Goal: Answer question/provide support: Share knowledge or assist other users

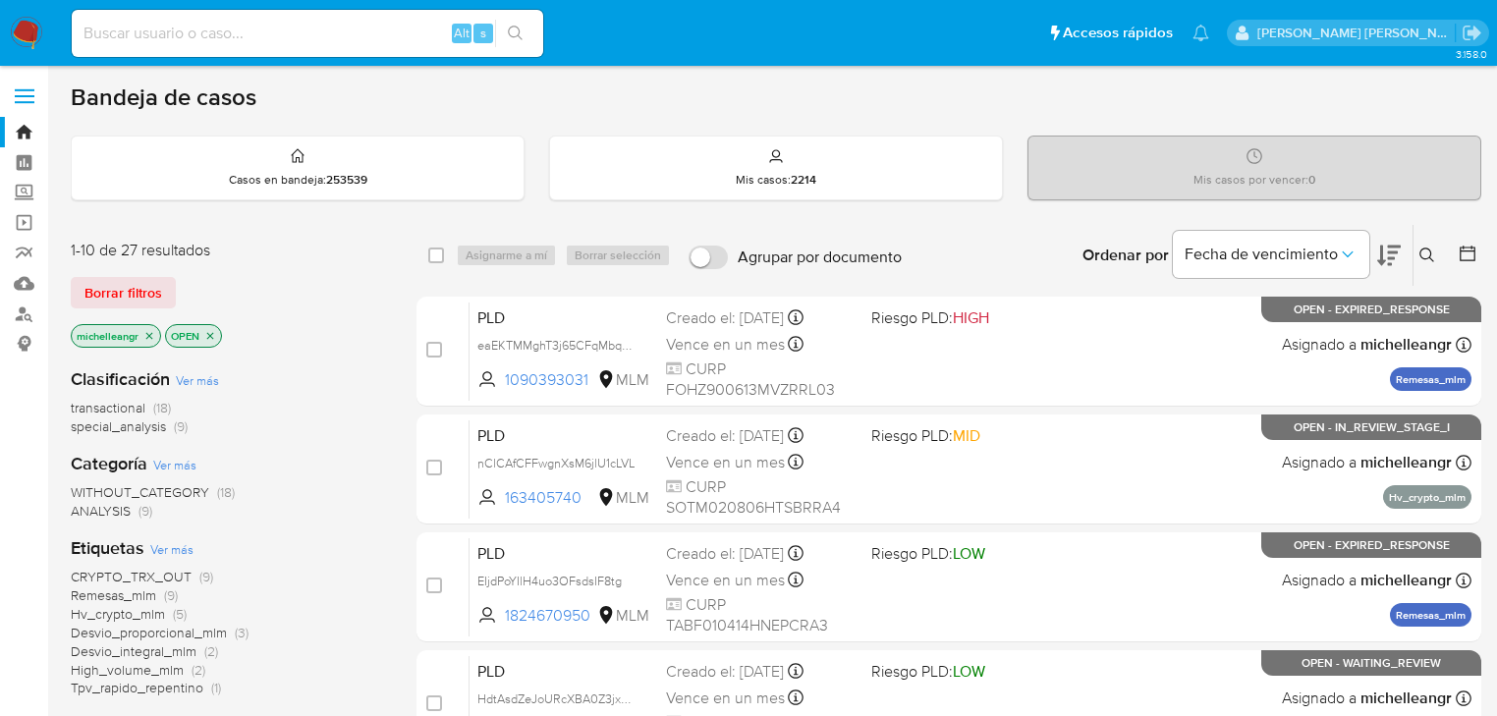
click at [194, 36] on input at bounding box center [307, 34] width 471 height 26
paste input "KGcILeNqQmncPJ3lQBmV8ztd"
type input "KGcILeNqQmncPJ3lQBmV8ztd"
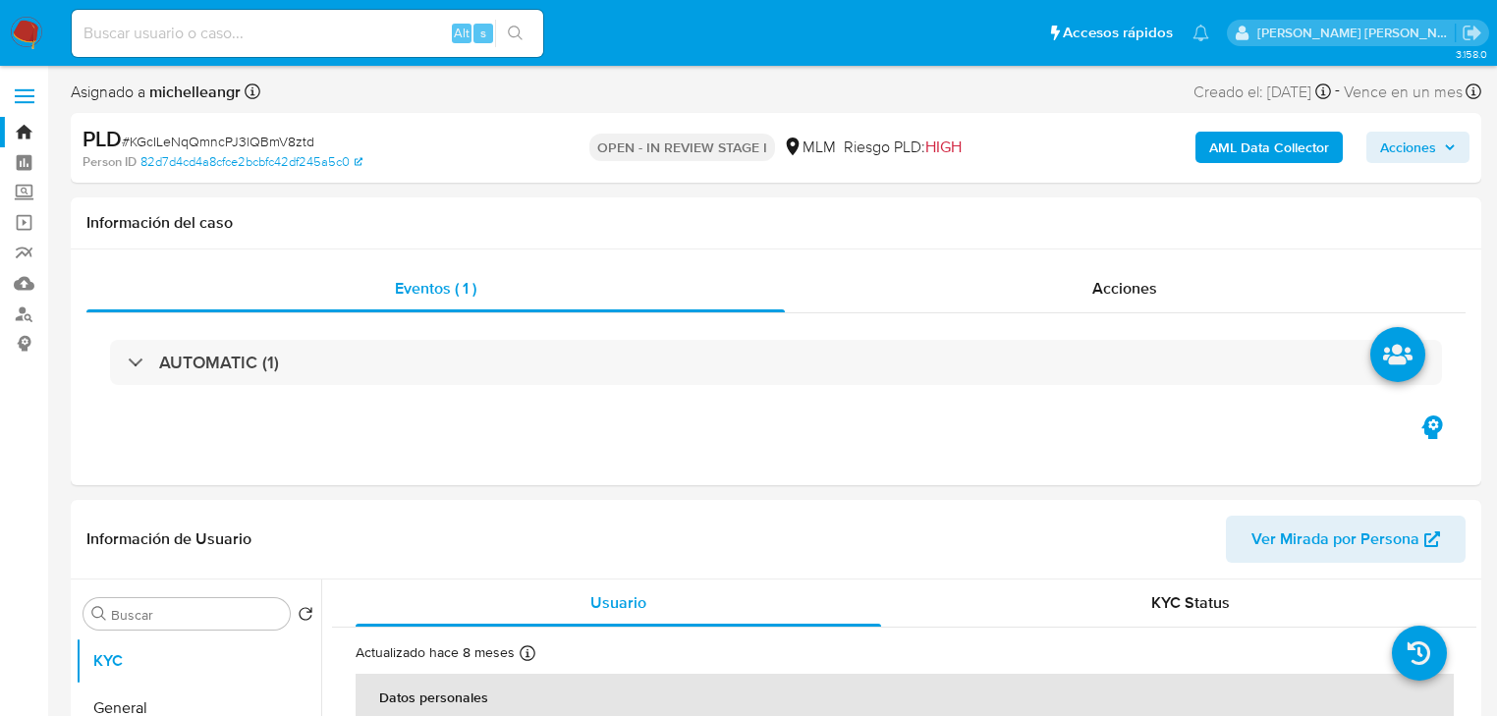
select select "10"
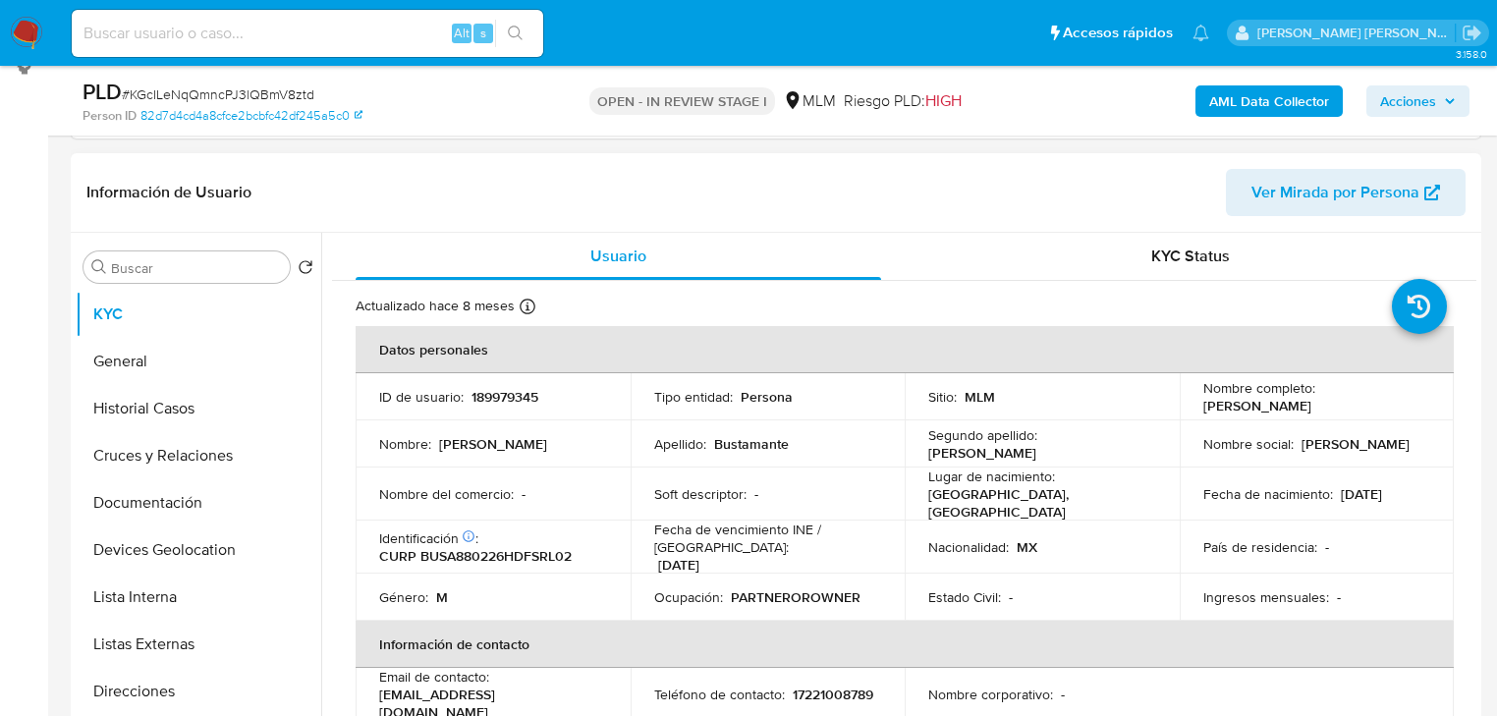
scroll to position [393, 0]
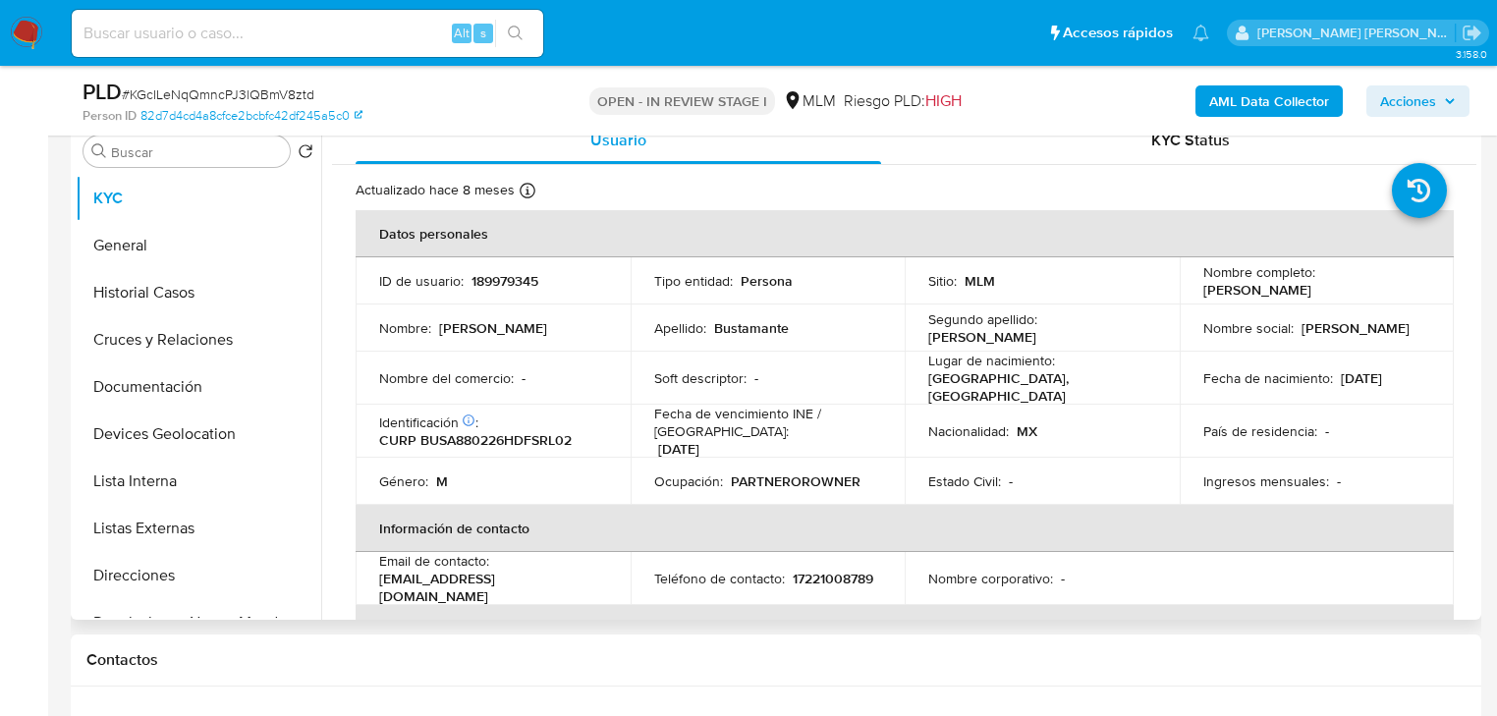
click at [1372, 382] on p "26/02/1988" at bounding box center [1361, 378] width 41 height 18
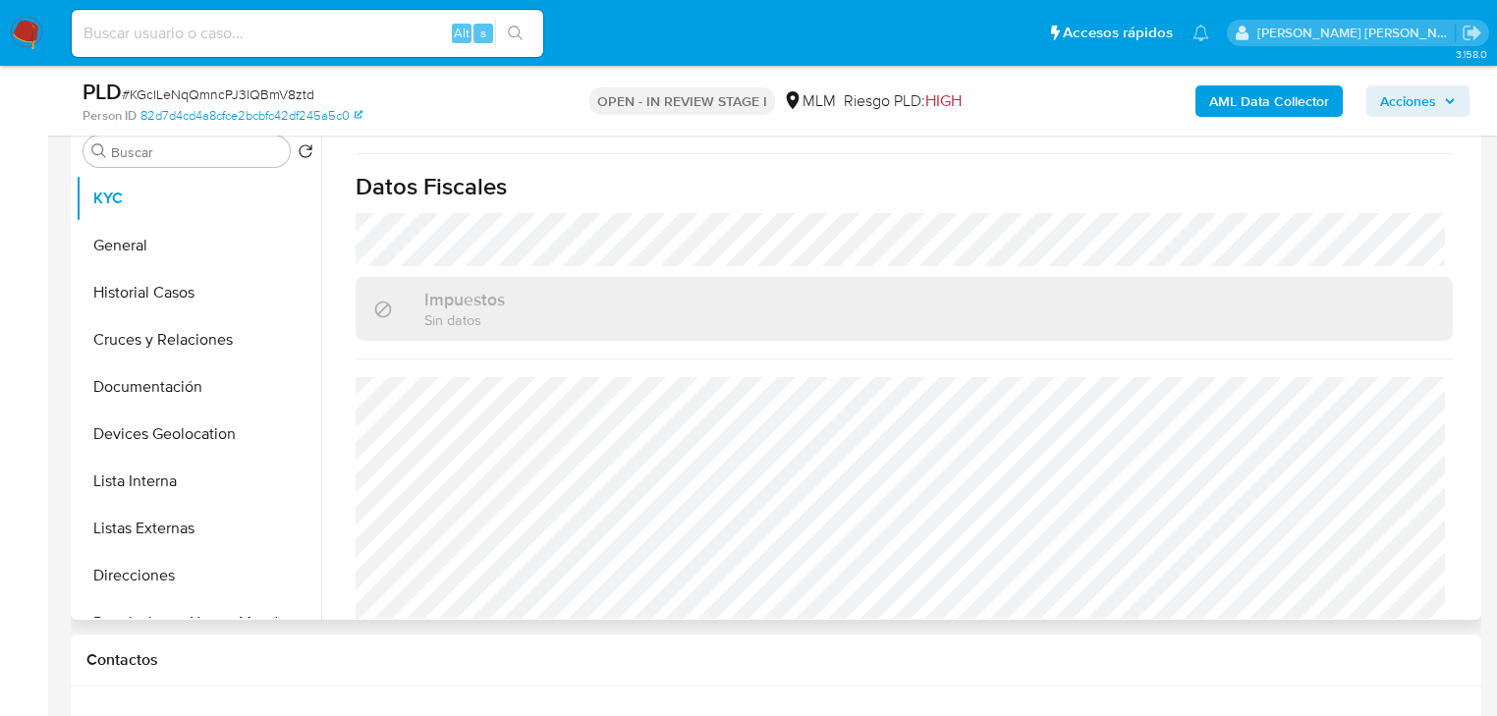
scroll to position [1226, 0]
click at [149, 236] on button "General" at bounding box center [191, 245] width 230 height 47
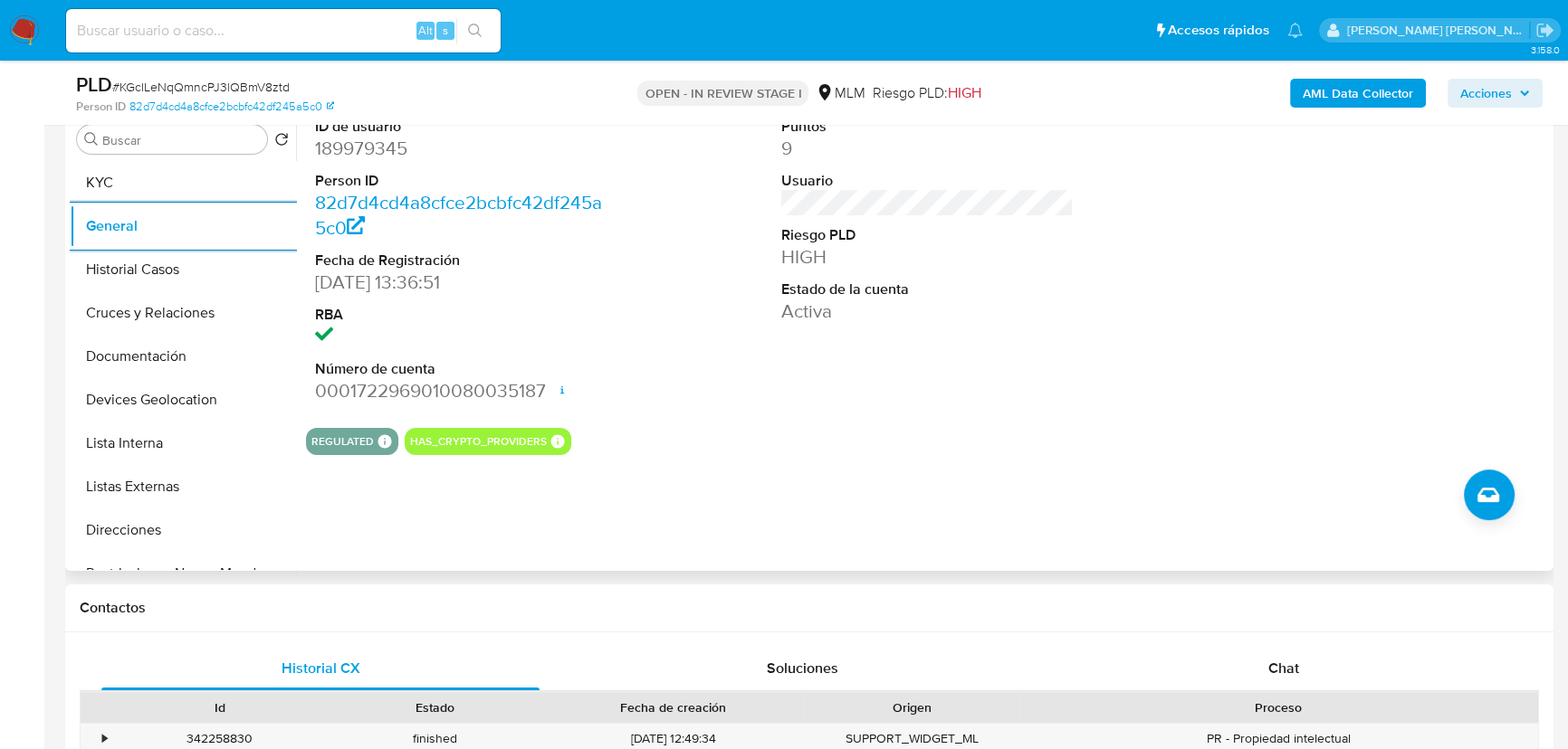
click at [173, 266] on button "Historial Casos" at bounding box center [183, 269] width 227 height 43
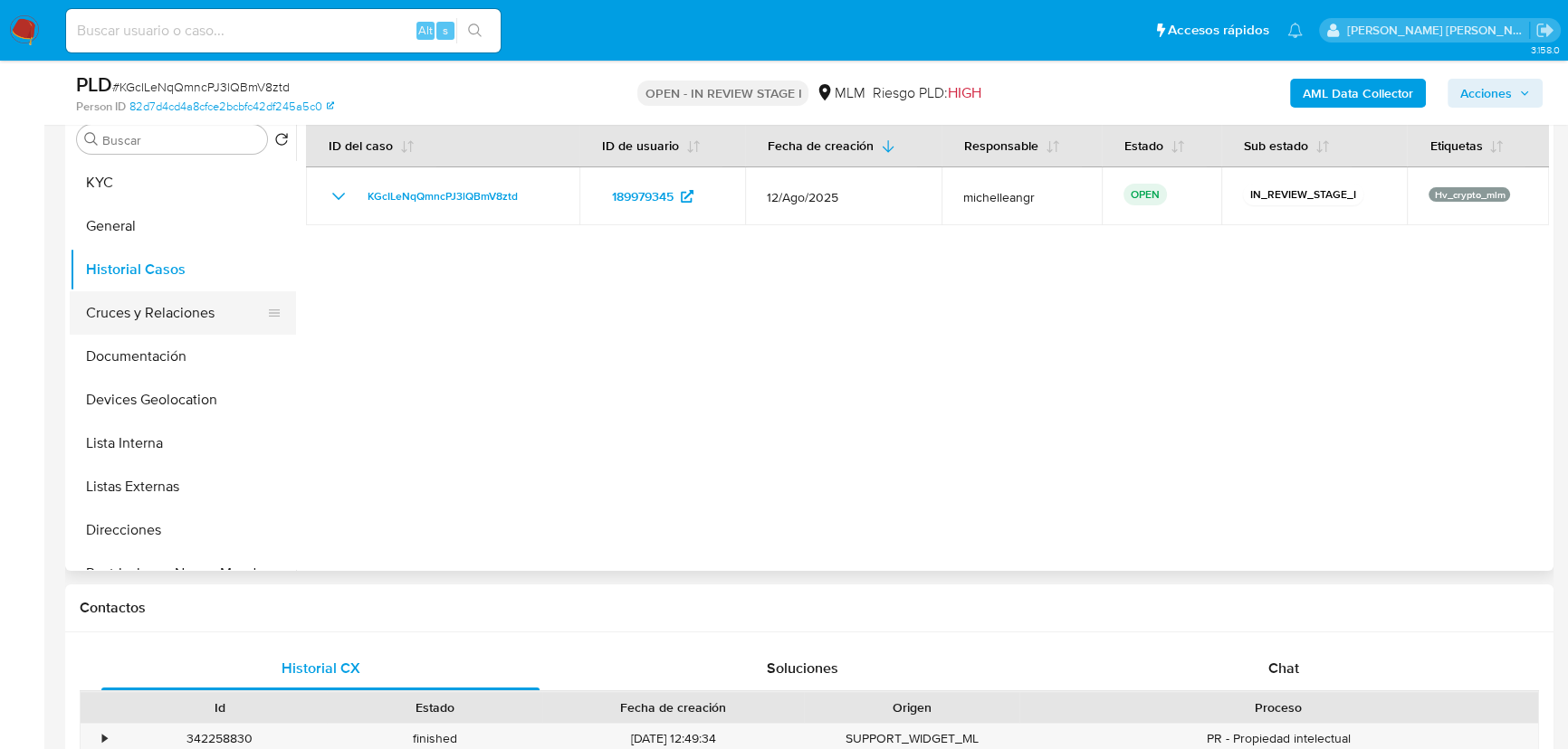
click at [183, 321] on button "Cruces y Relaciones" at bounding box center [176, 312] width 212 height 43
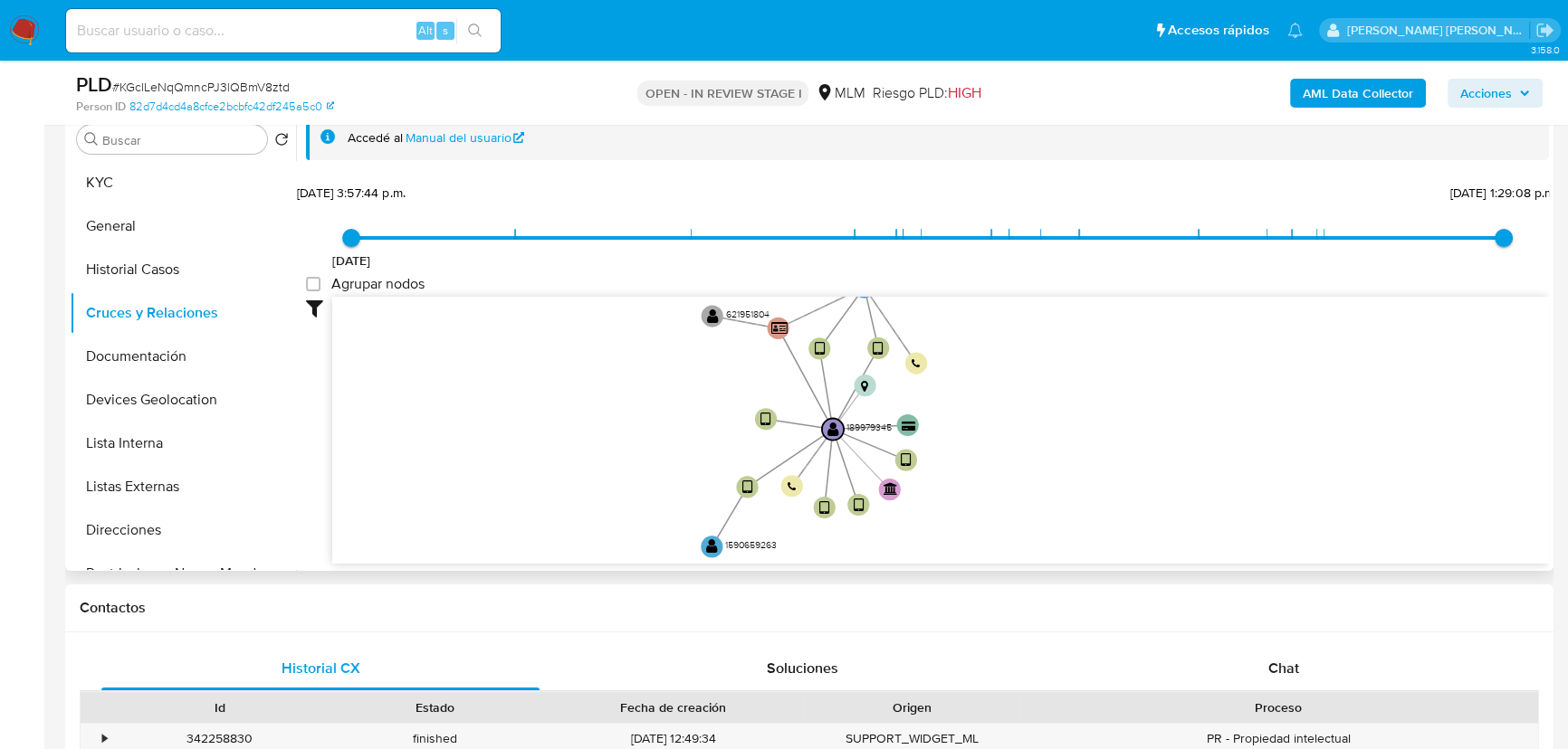
drag, startPoint x: 698, startPoint y: 451, endPoint x: 713, endPoint y: 455, distance: 15.5
click at [713, 455] on icon "device-627a5f5b08813b001917261d  user-189979345  189979345 device-63bf1541088…" at bounding box center [940, 427] width 1217 height 263
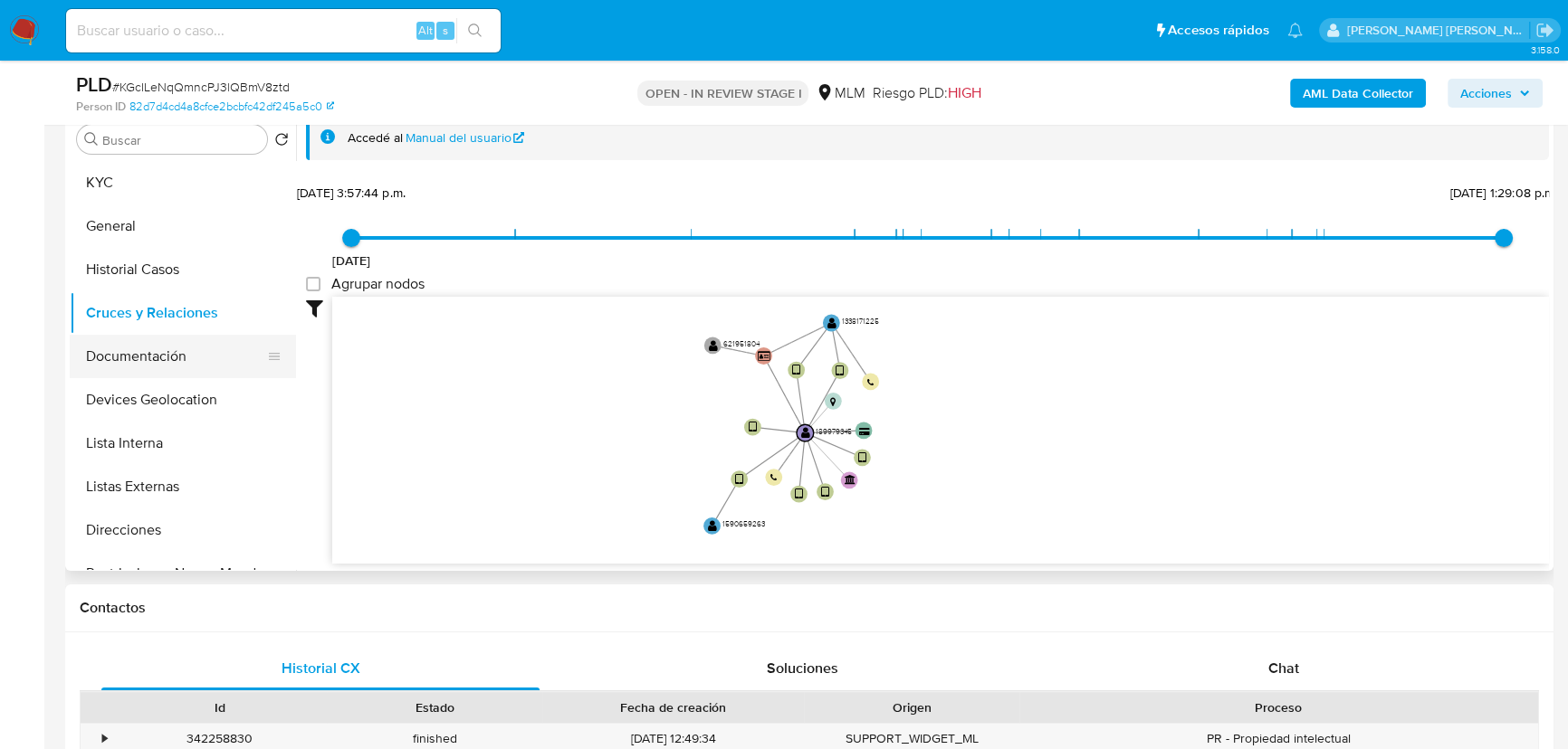
click at [196, 381] on button "Devices Geolocation" at bounding box center [183, 400] width 227 height 43
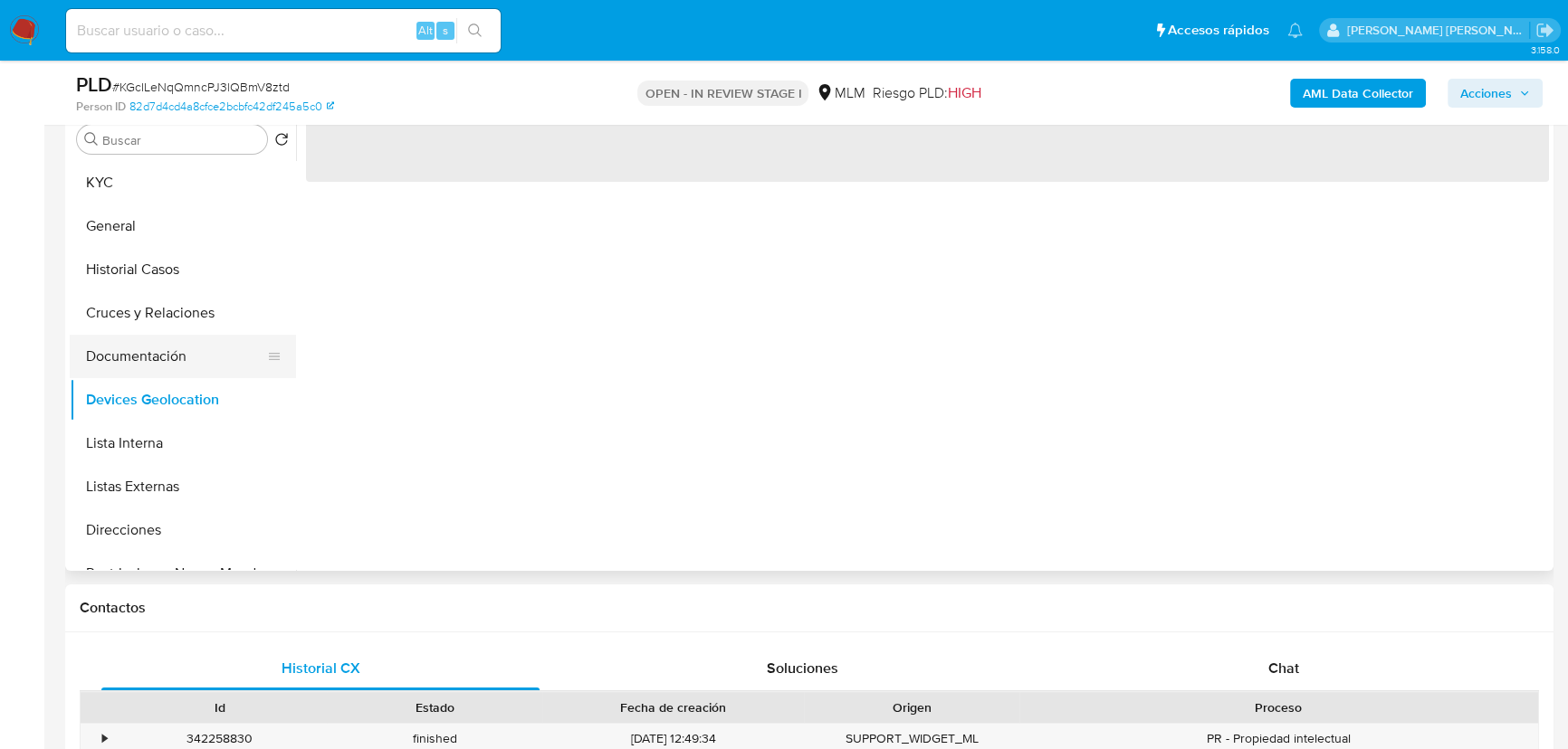
click at [183, 346] on button "Documentación" at bounding box center [176, 356] width 212 height 43
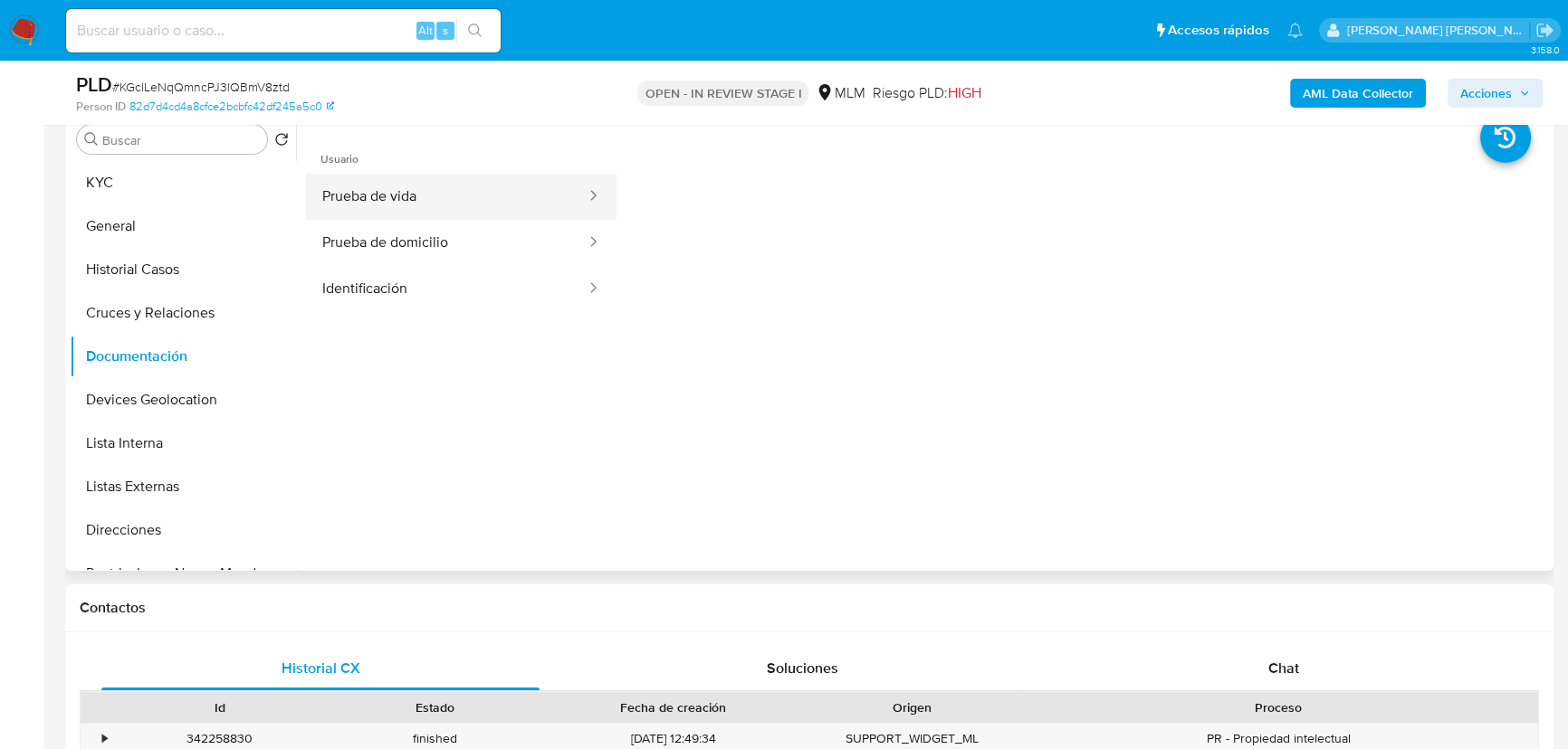
click at [479, 180] on button "Prueba de vida" at bounding box center [446, 197] width 281 height 46
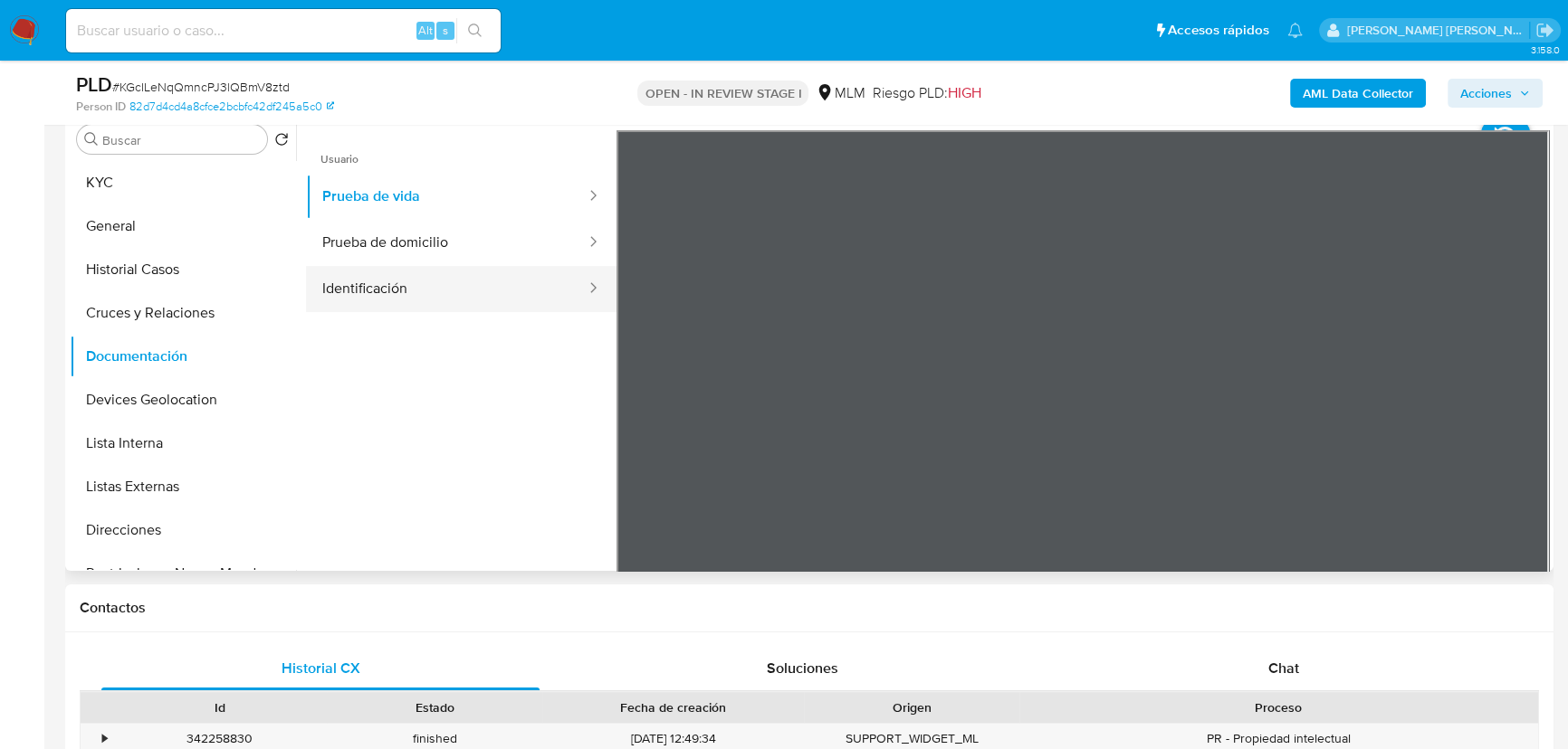
click at [434, 283] on button "Identificación" at bounding box center [446, 289] width 281 height 46
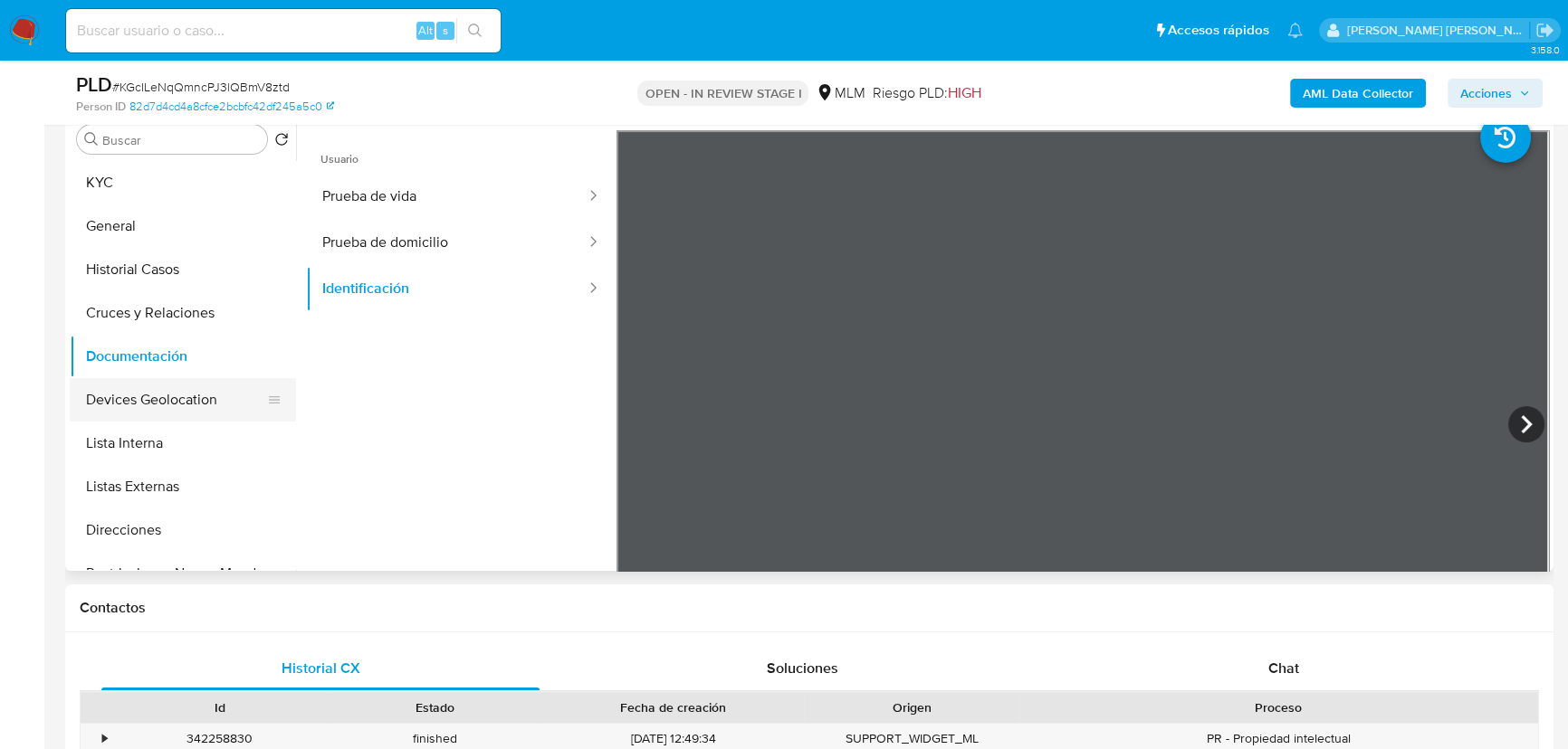
click at [183, 394] on button "Devices Geolocation" at bounding box center [176, 400] width 212 height 43
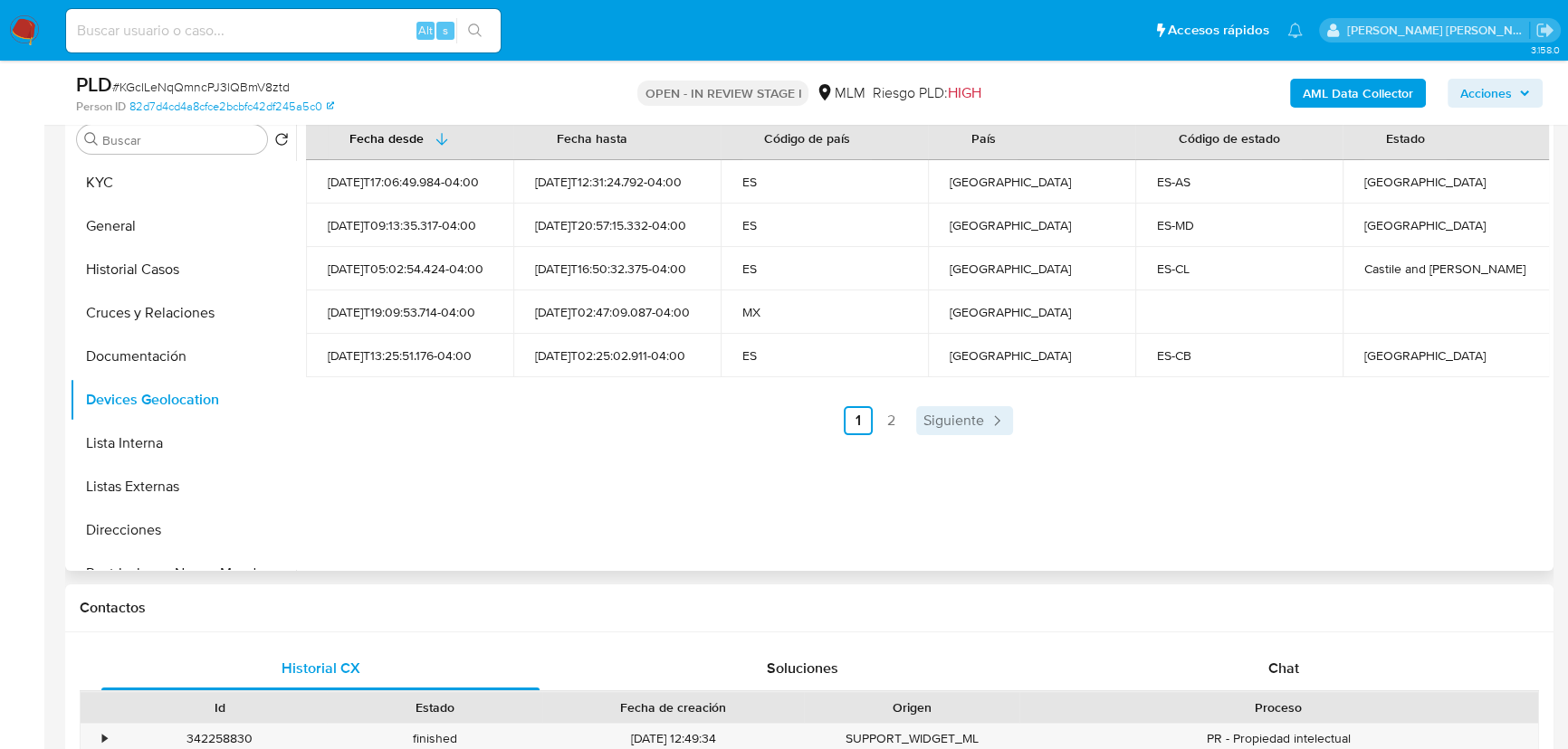
click at [953, 425] on span "Siguiente" at bounding box center [954, 421] width 61 height 15
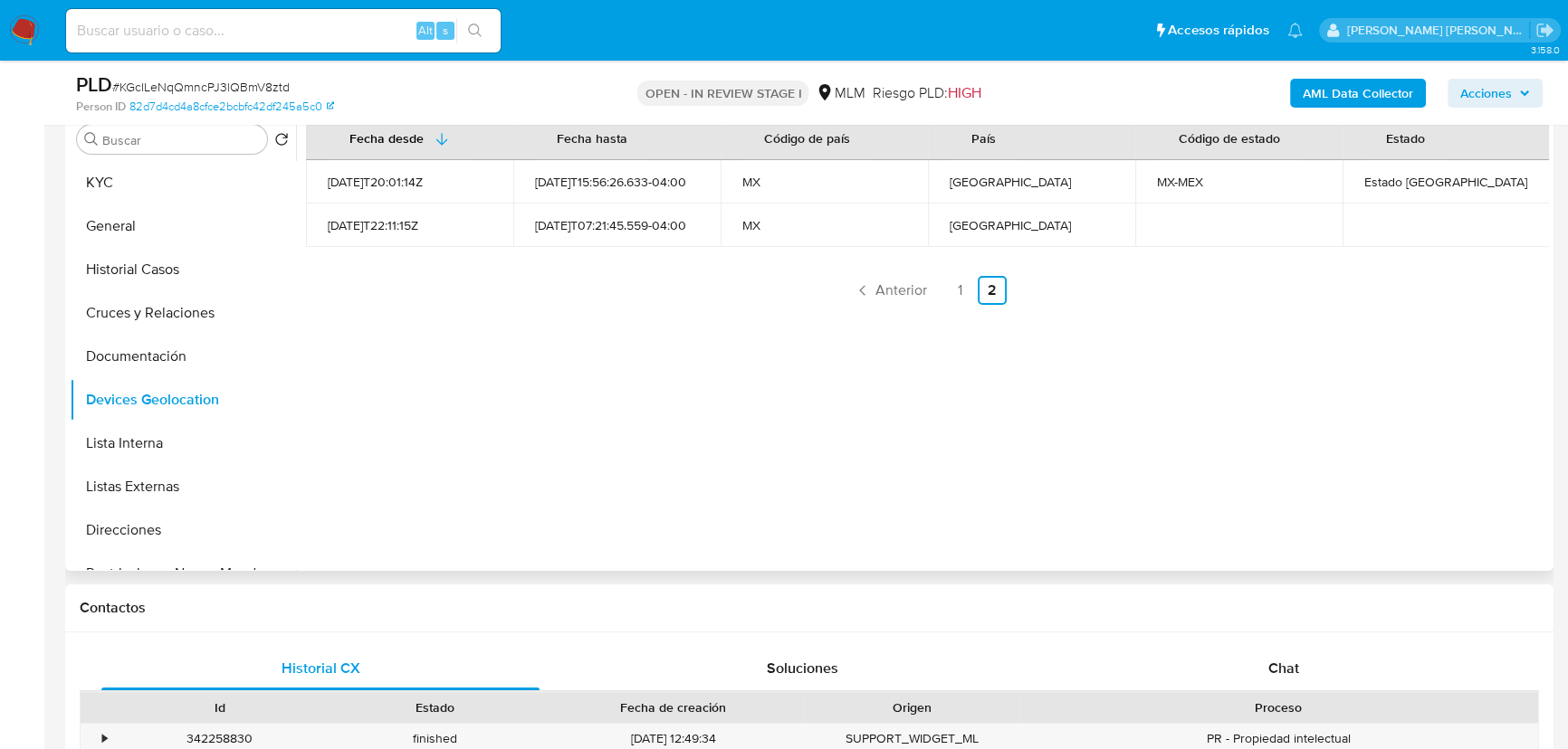
click at [904, 273] on div "Fecha desde Fecha hasta Código de país País Código de estado Estado 2023-01-11T…" at bounding box center [927, 210] width 1244 height 190
click at [898, 297] on span "Anterior" at bounding box center [902, 290] width 52 height 15
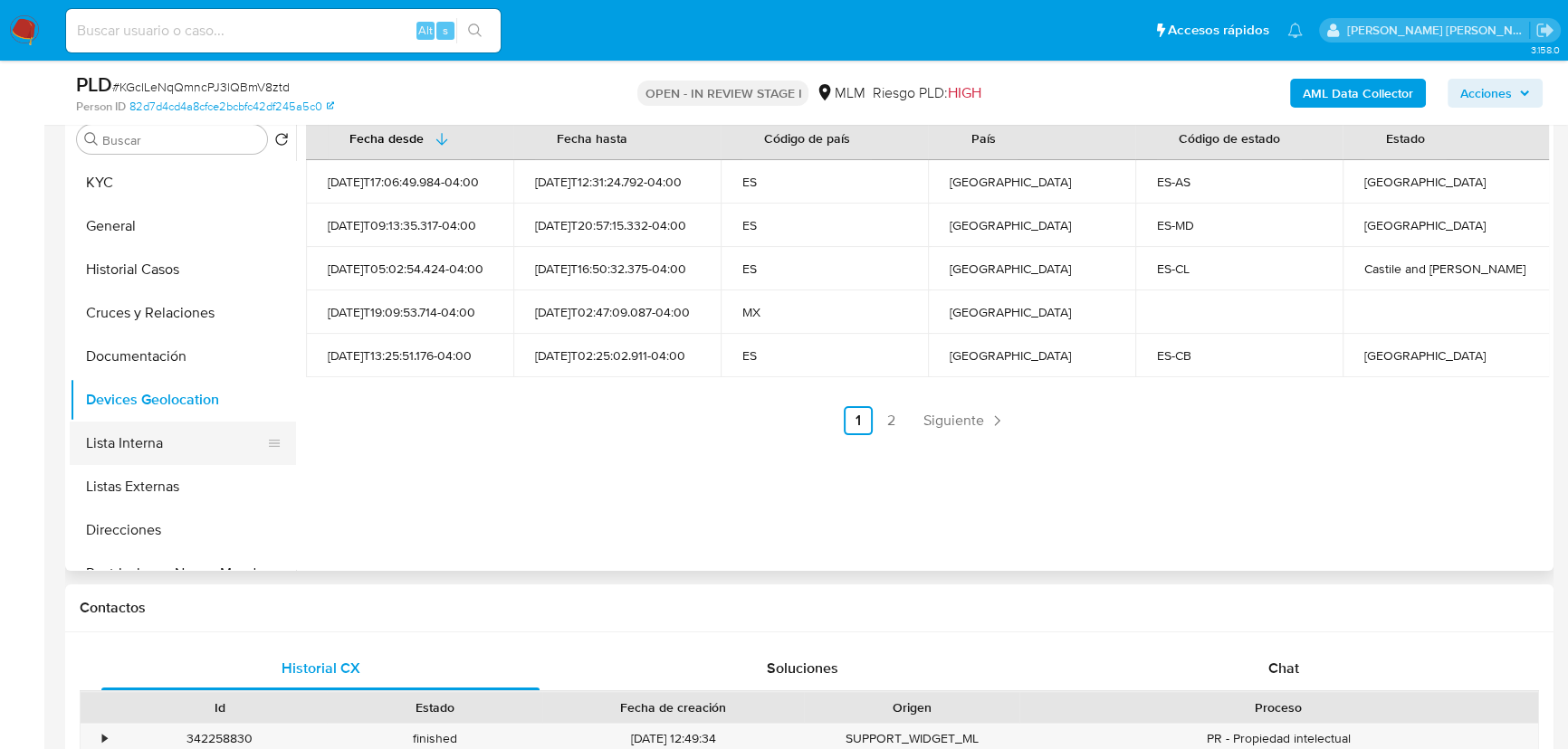
click at [163, 444] on button "Lista Interna" at bounding box center [176, 443] width 212 height 43
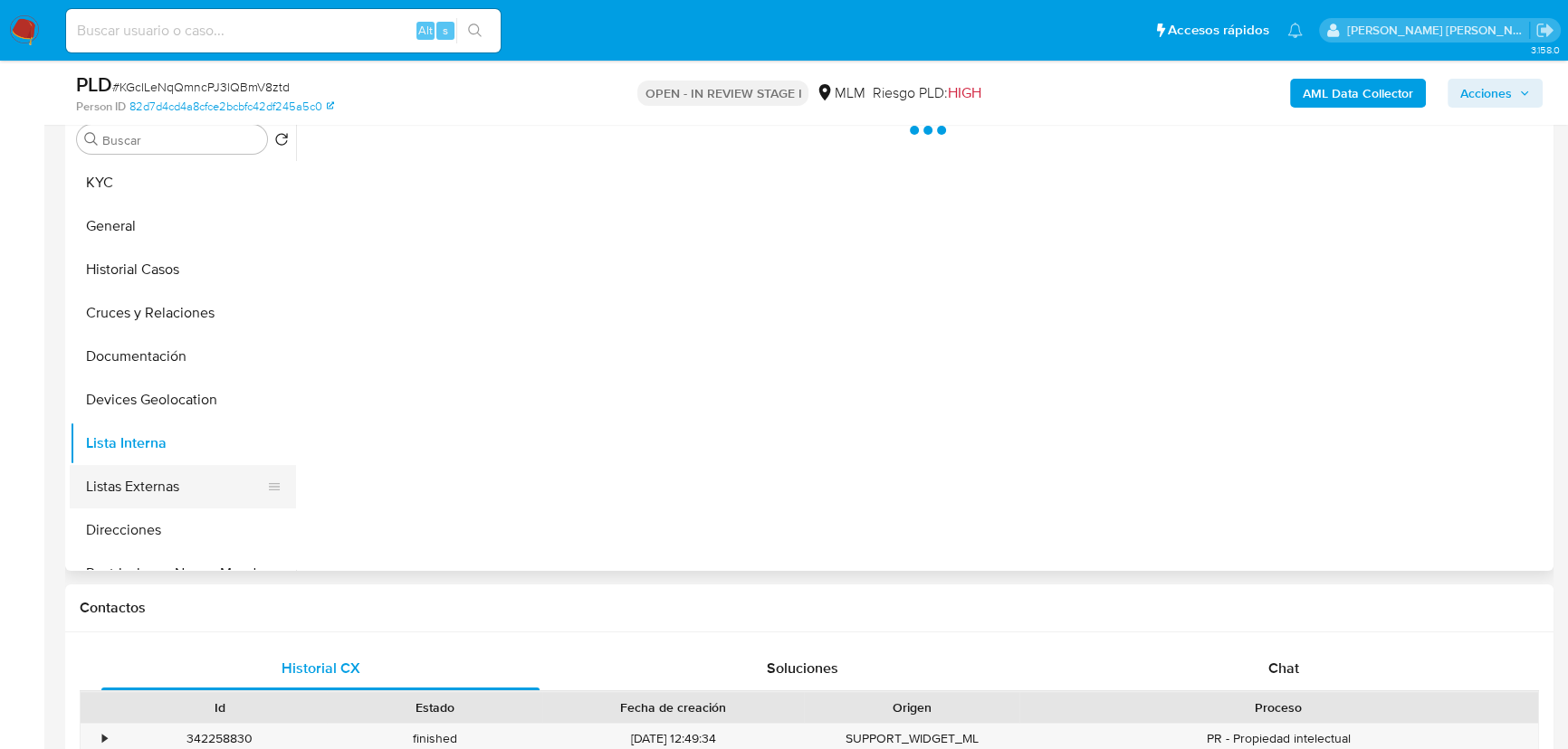
click at [151, 482] on button "Listas Externas" at bounding box center [176, 486] width 212 height 43
click at [459, 477] on div at bounding box center [922, 339] width 1253 height 463
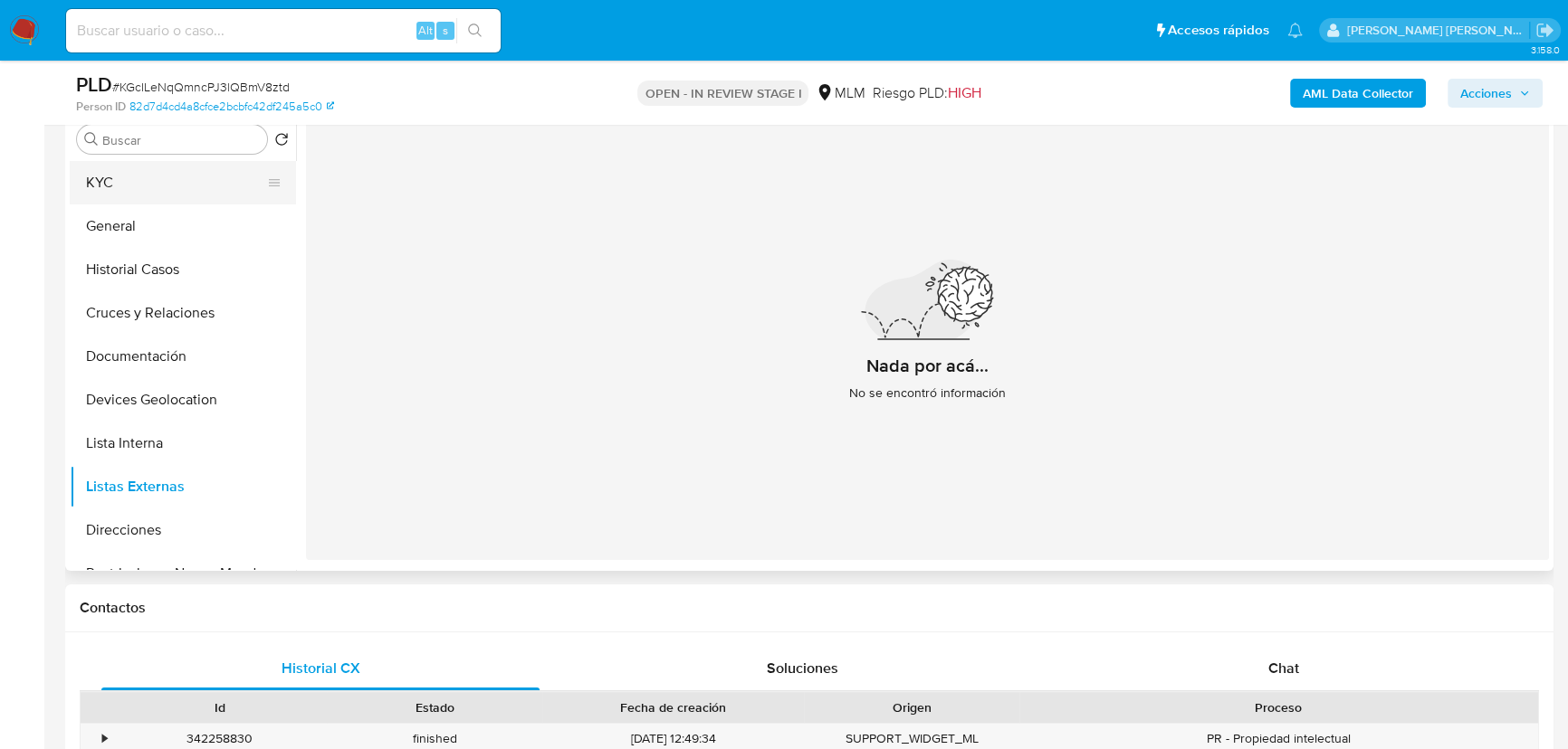
click at [165, 186] on button "KYC" at bounding box center [176, 182] width 212 height 43
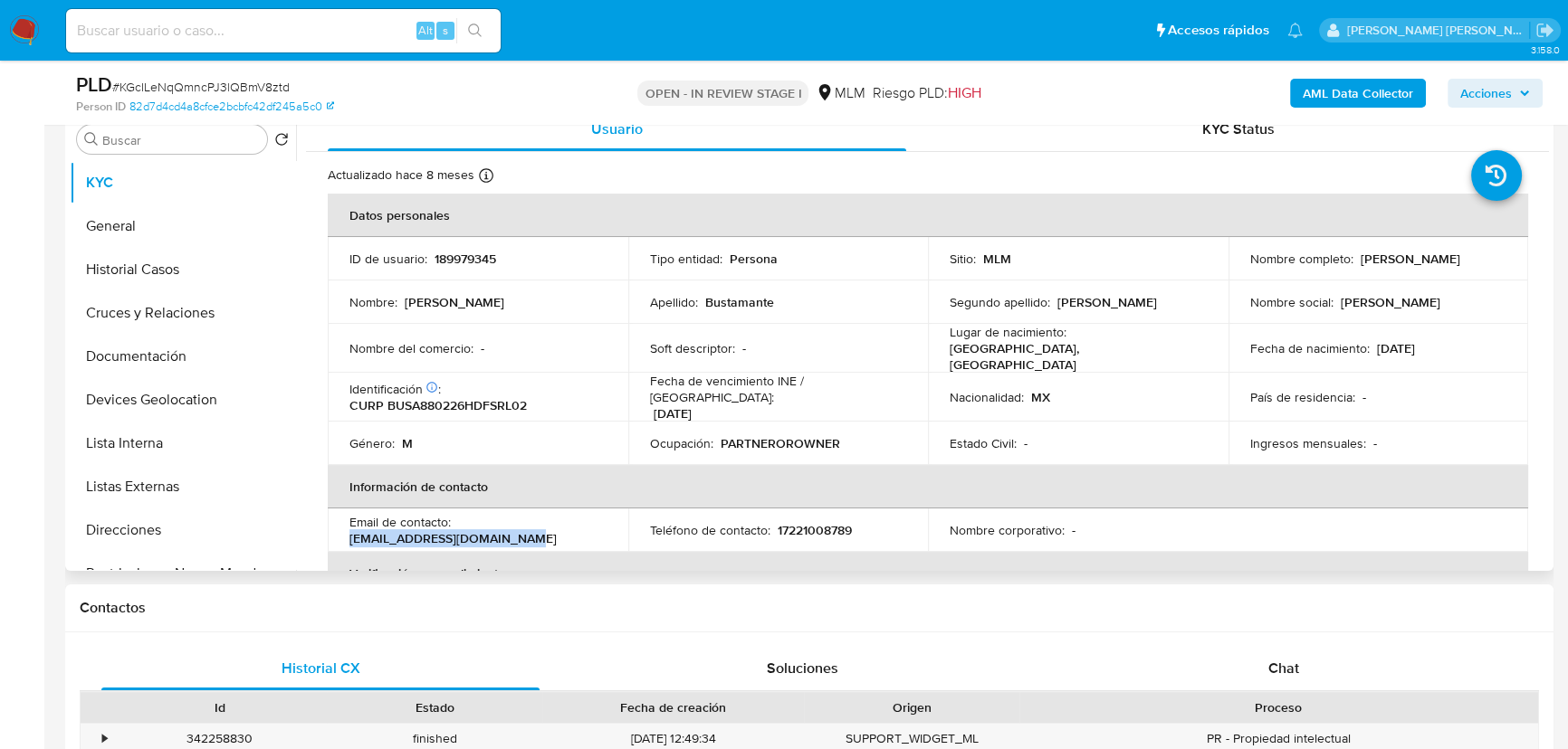
drag, startPoint x: 426, startPoint y: 531, endPoint x: 348, endPoint y: 532, distance: 78.0
click at [348, 532] on td "Email de contacto : a.bustamante88@hotmail.com" at bounding box center [478, 530] width 301 height 43
copy p "a.bustamante88@hotmail.com"
click at [797, 522] on p "17221008789" at bounding box center [815, 531] width 75 height 17
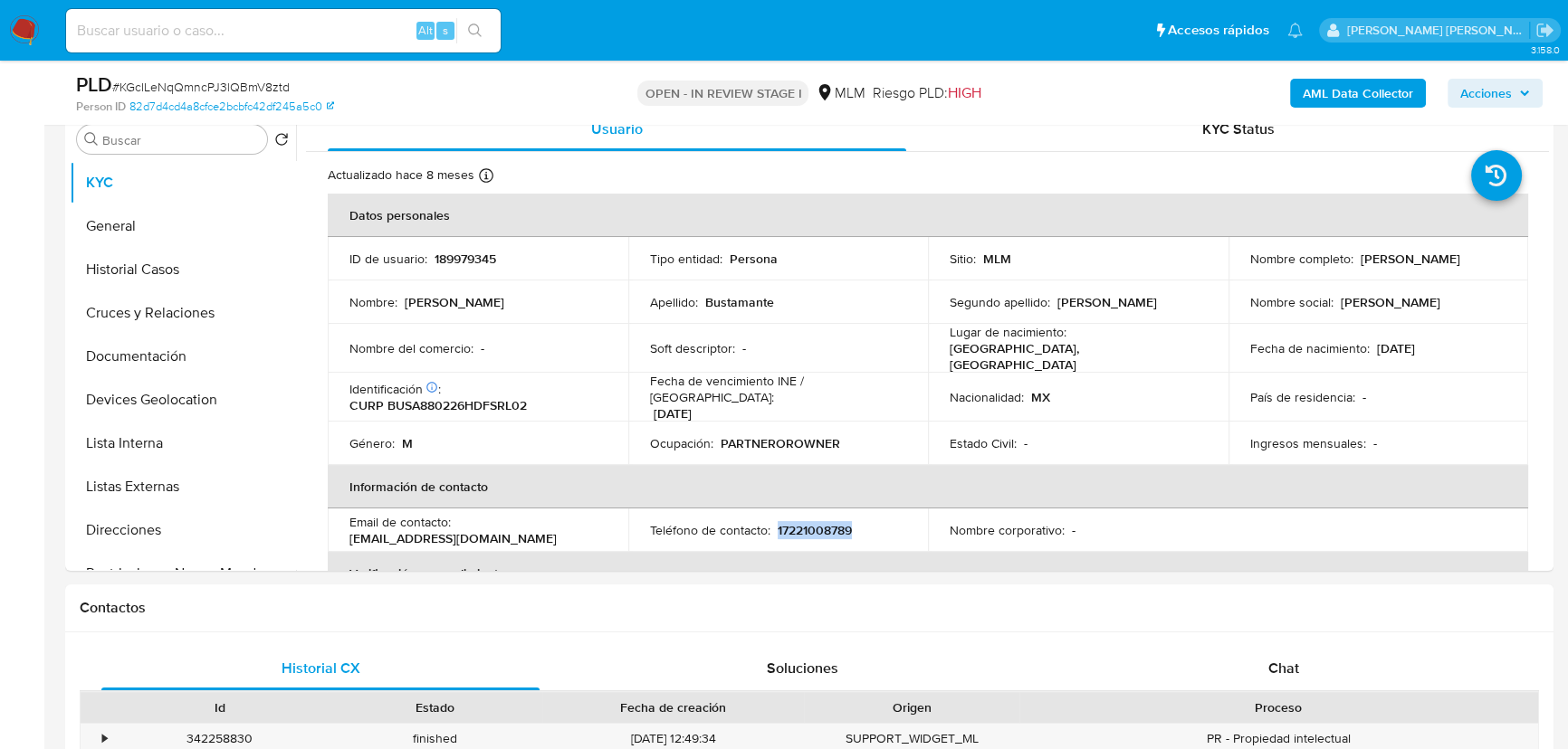
copy p "17221008789"
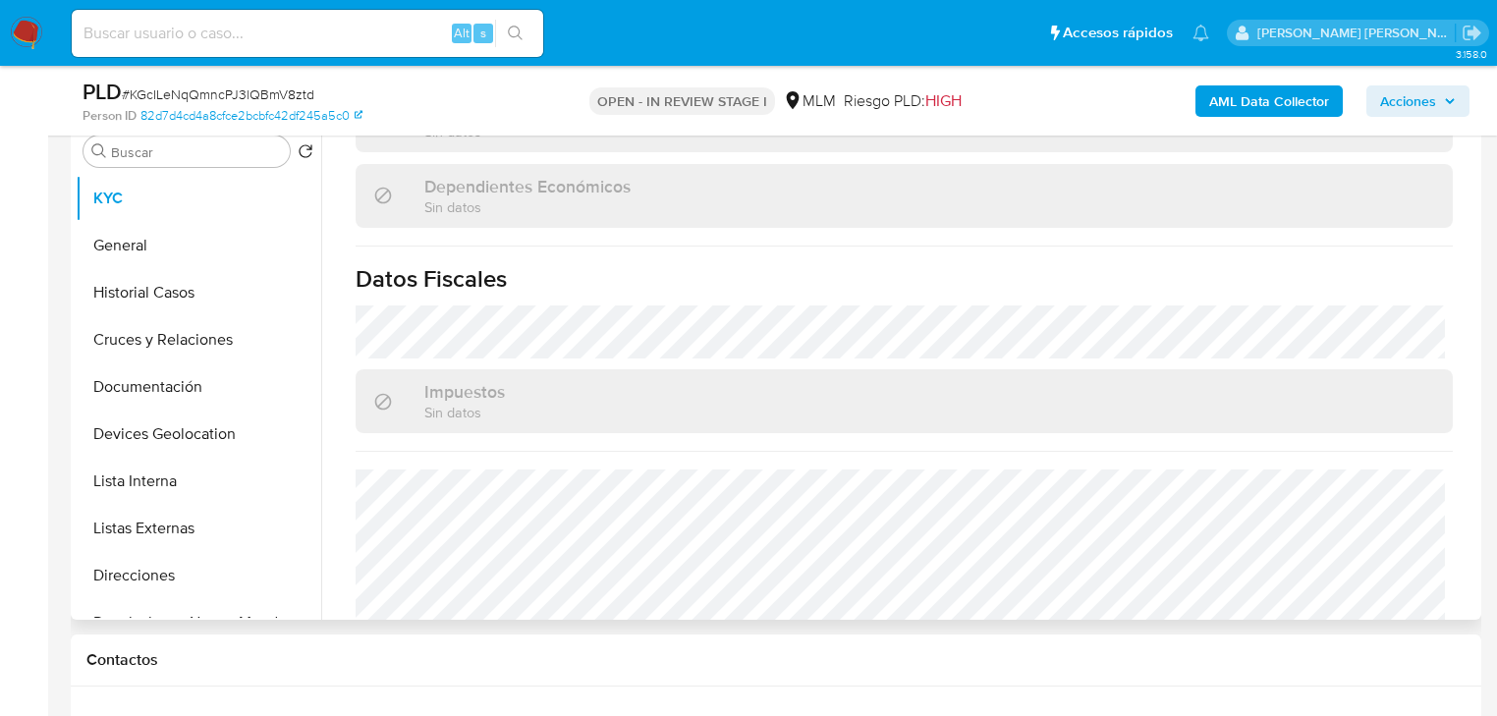
scroll to position [1226, 0]
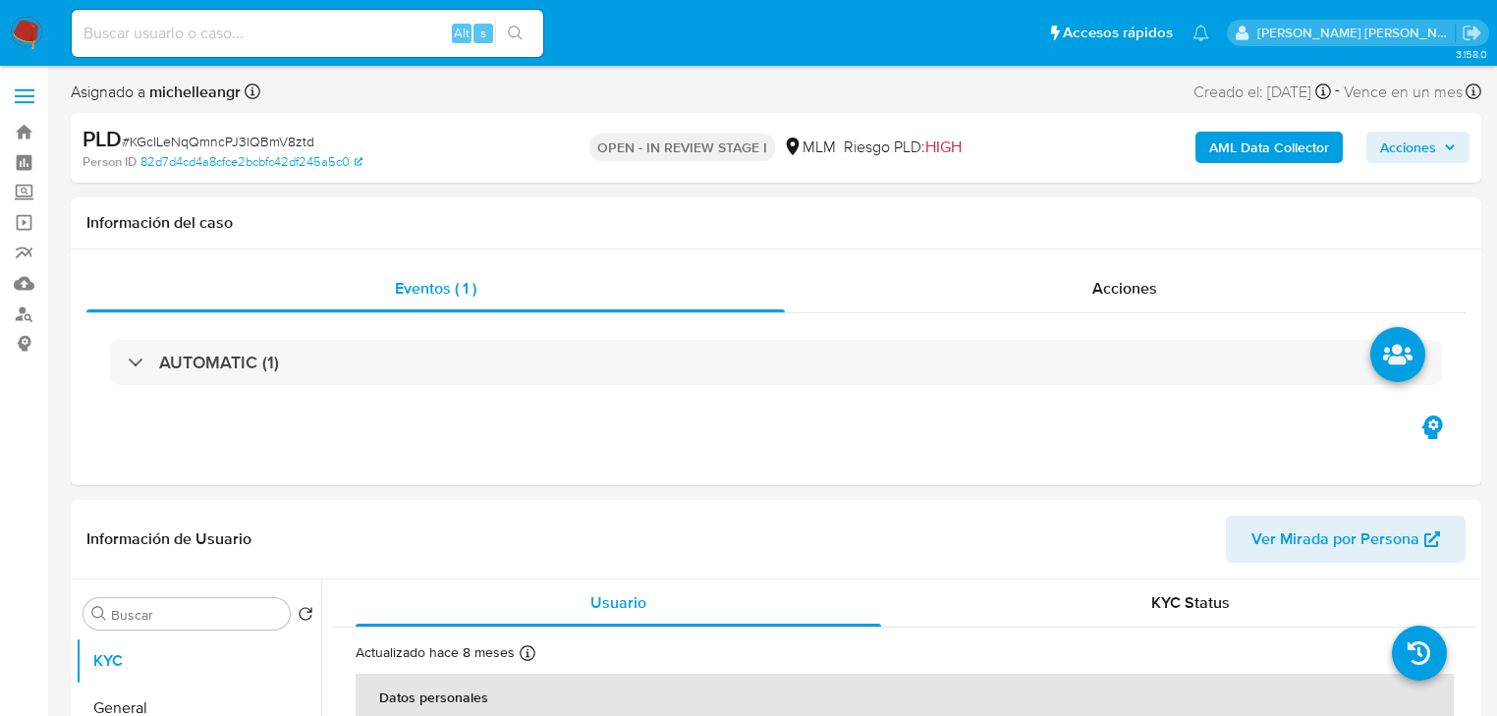
select select "10"
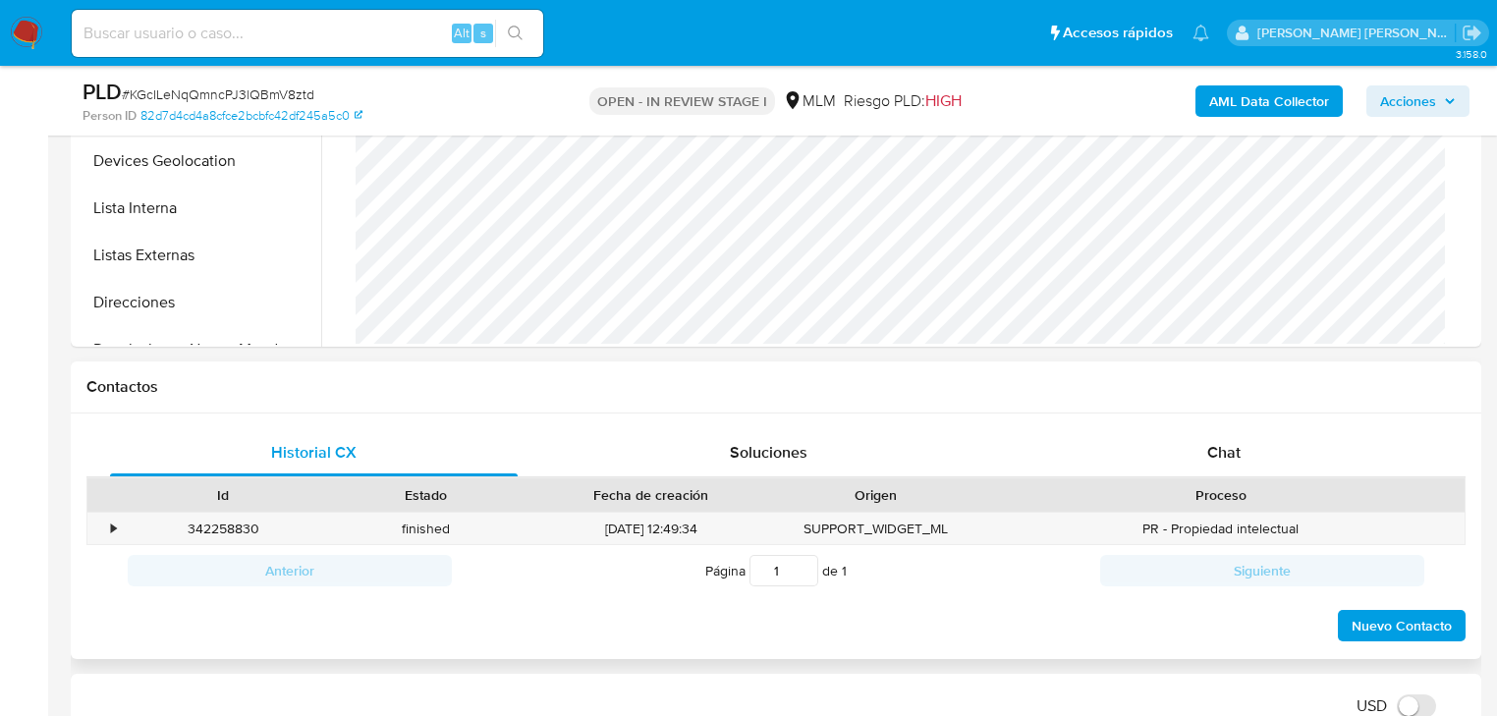
scroll to position [786, 0]
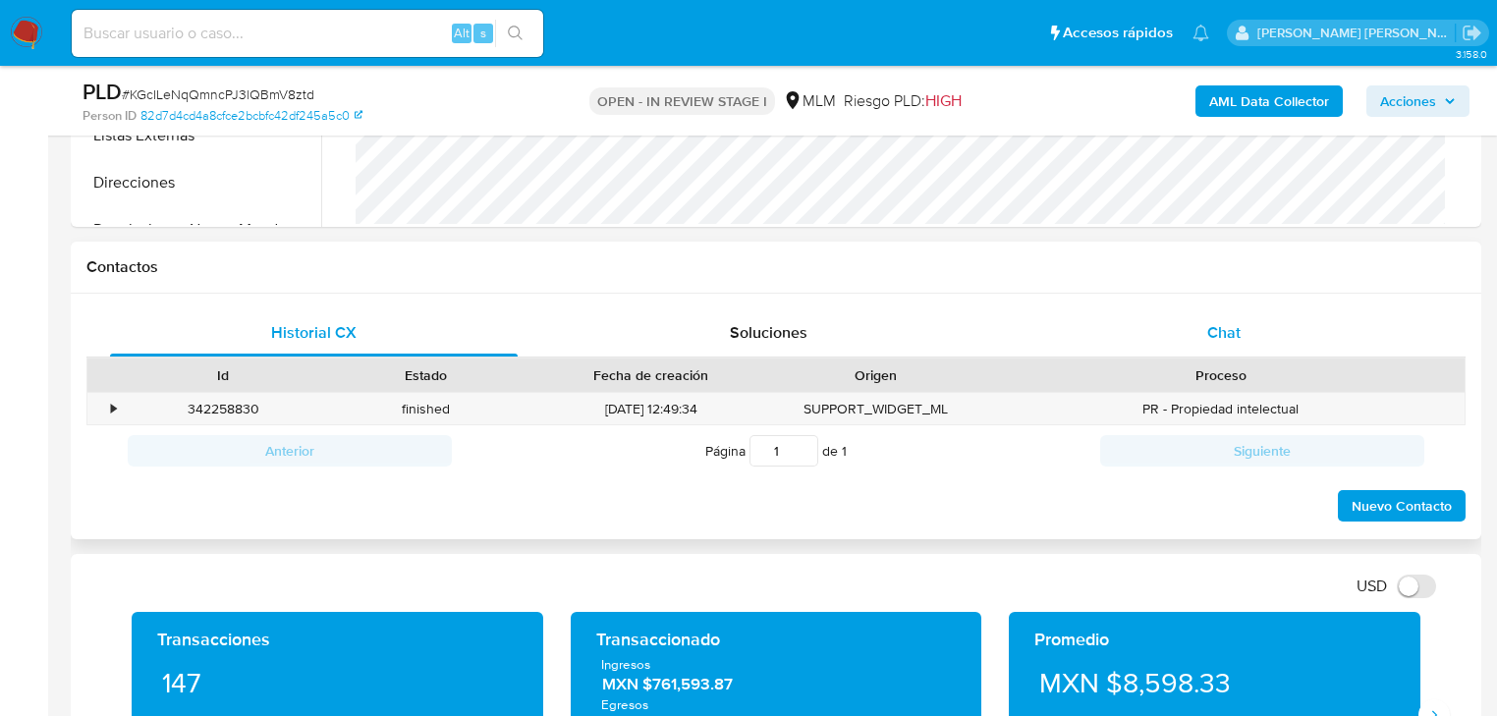
click at [1257, 330] on div "Chat" at bounding box center [1225, 332] width 408 height 47
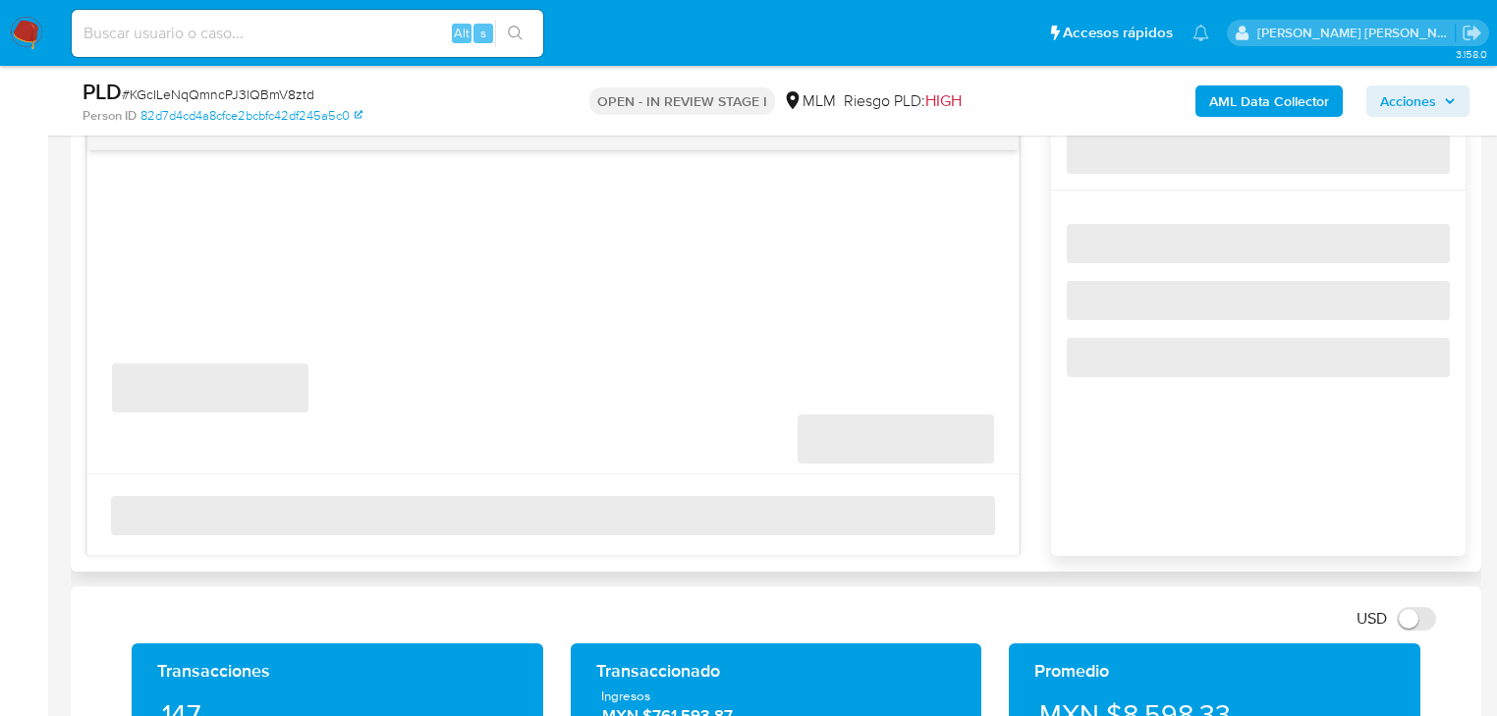
scroll to position [1100, 0]
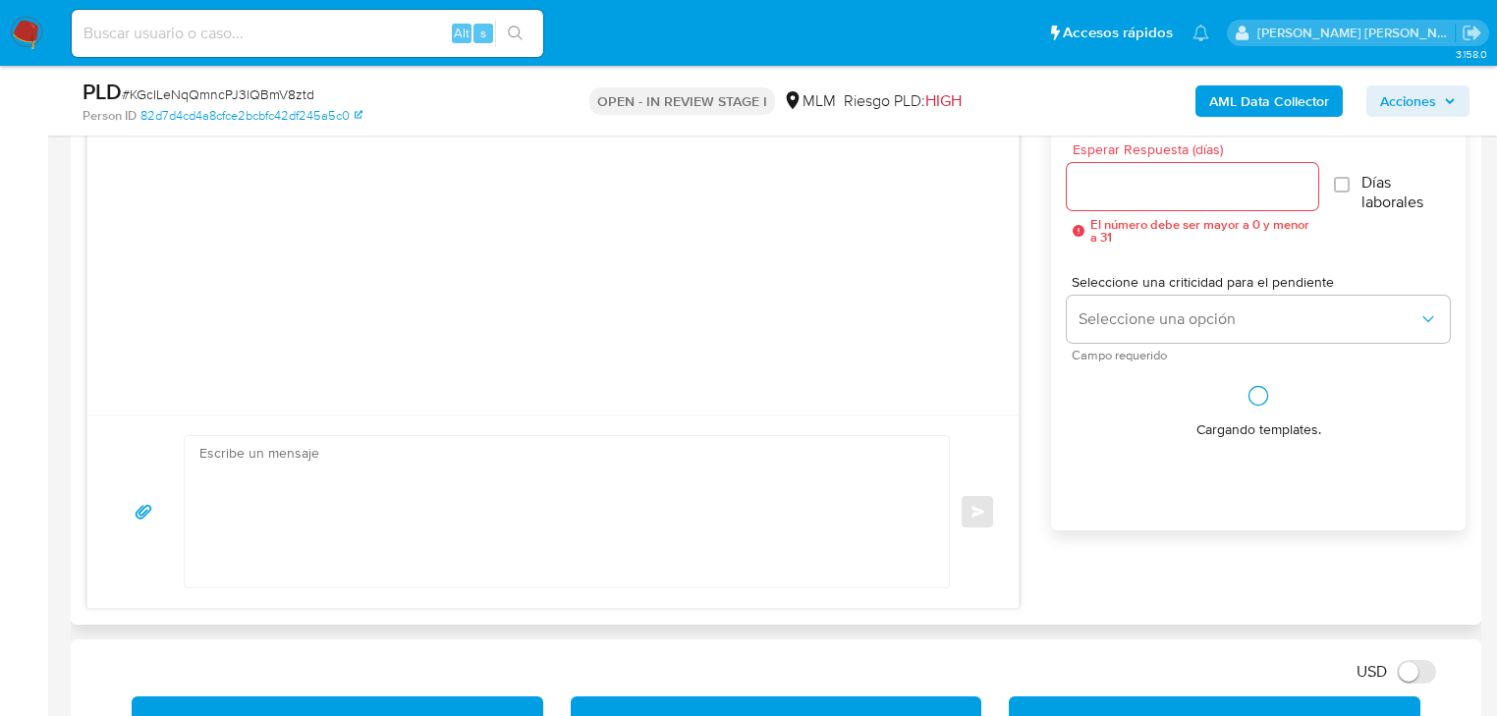
click at [253, 409] on div at bounding box center [552, 405] width 931 height 20
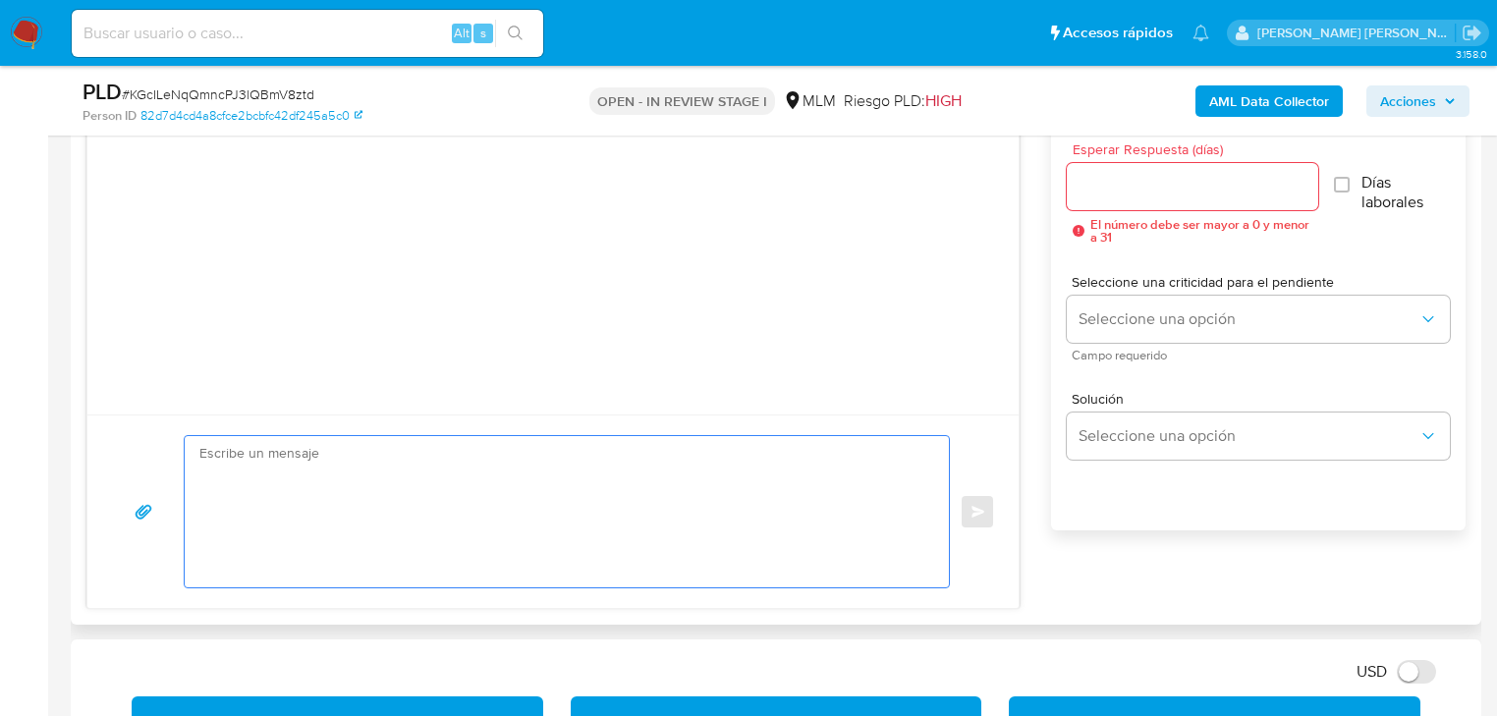
drag, startPoint x: 234, startPoint y: 483, endPoint x: 255, endPoint y: 471, distance: 24.6
click at [237, 478] on textarea at bounding box center [561, 511] width 725 height 151
paste textarea "Loremips dolorsit Am consectetur adi el se doeiusmodtem in utlabo et do mag ali…"
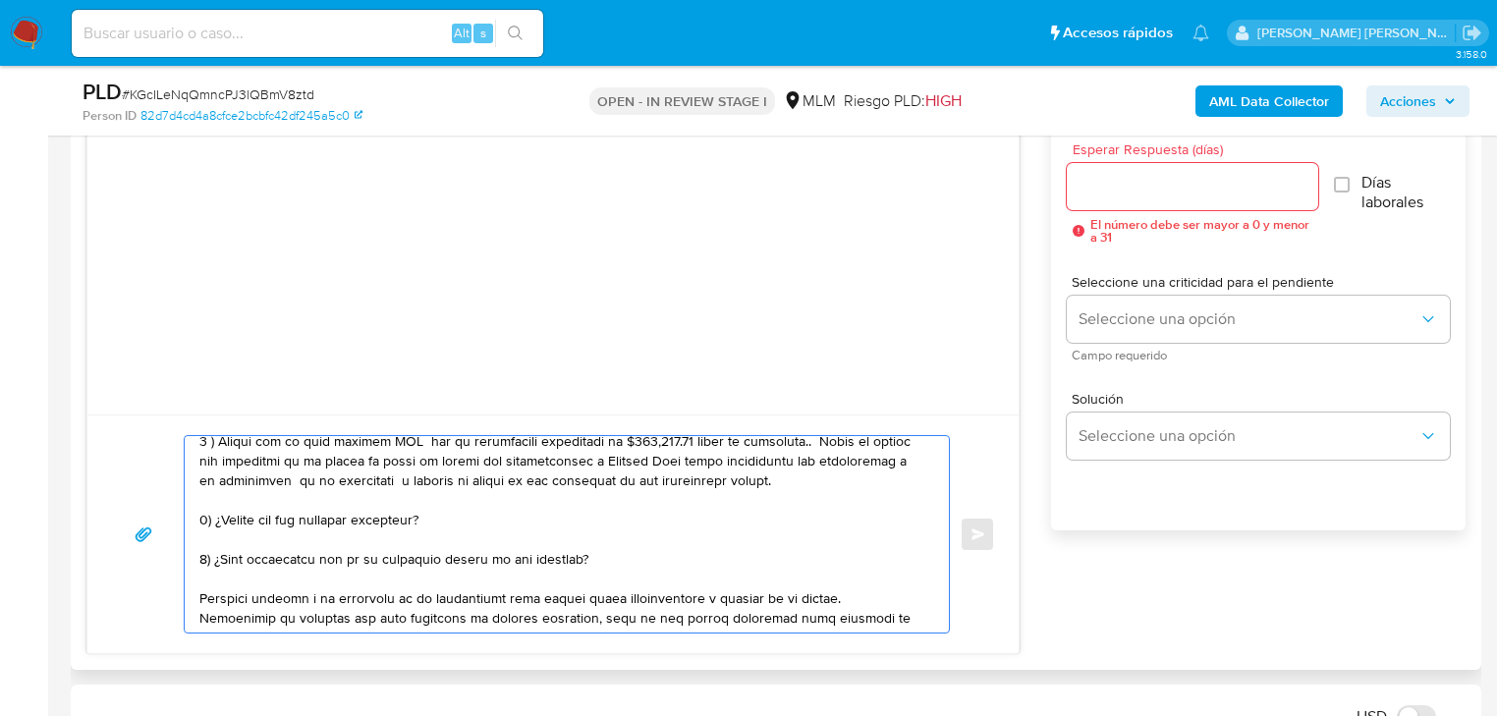
scroll to position [0, 0]
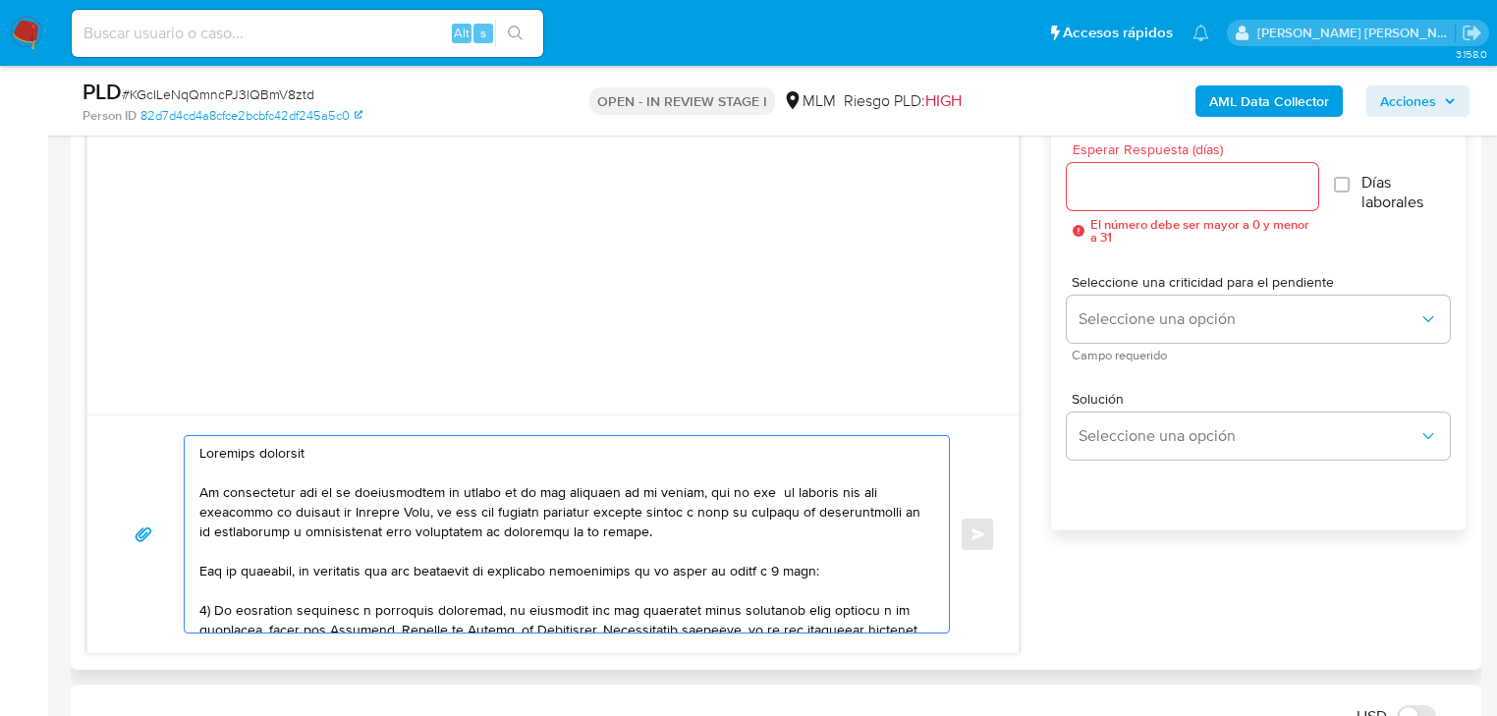
drag, startPoint x: 323, startPoint y: 452, endPoint x: 279, endPoint y: 448, distance: 44.4
click at [279, 448] on textarea at bounding box center [561, 534] width 725 height 196
click at [279, 450] on textarea at bounding box center [561, 534] width 725 height 196
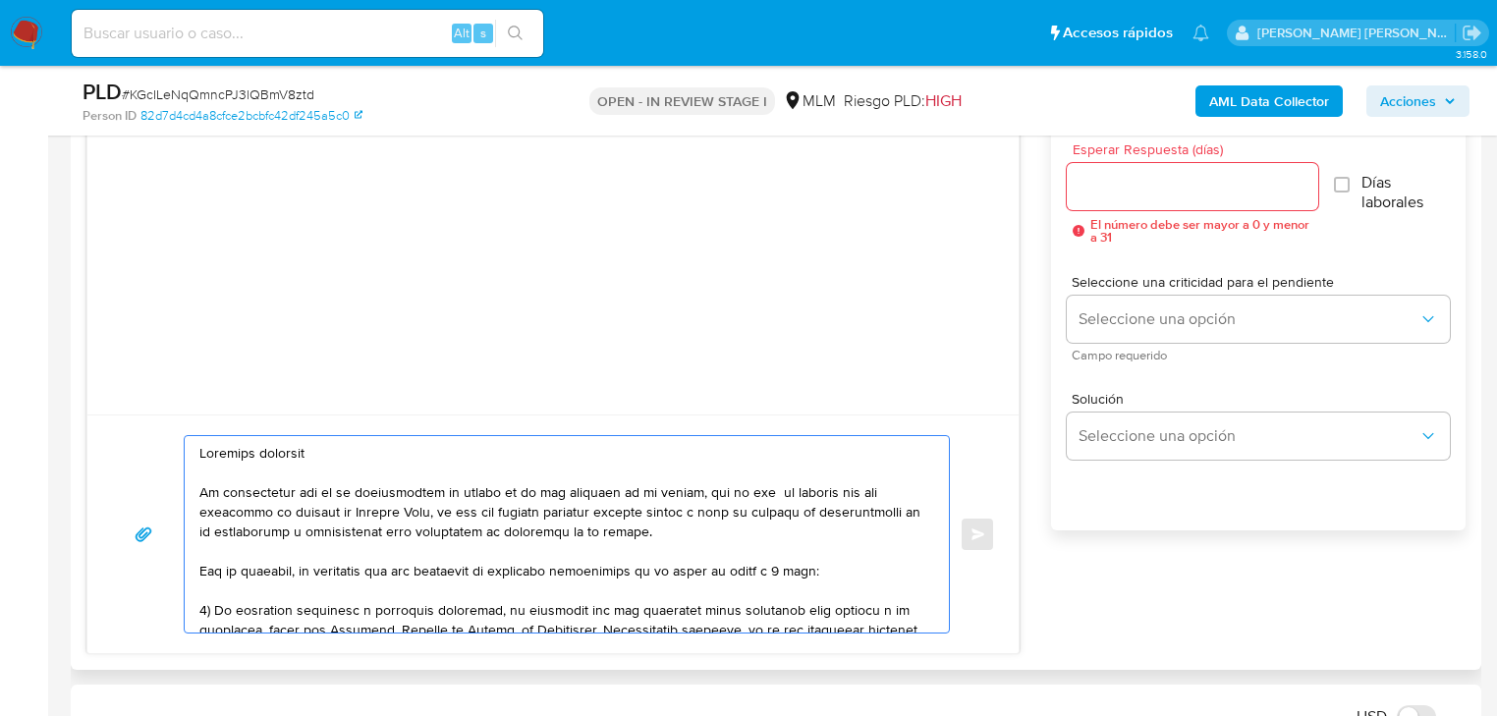
click at [279, 450] on textarea at bounding box center [561, 534] width 725 height 196
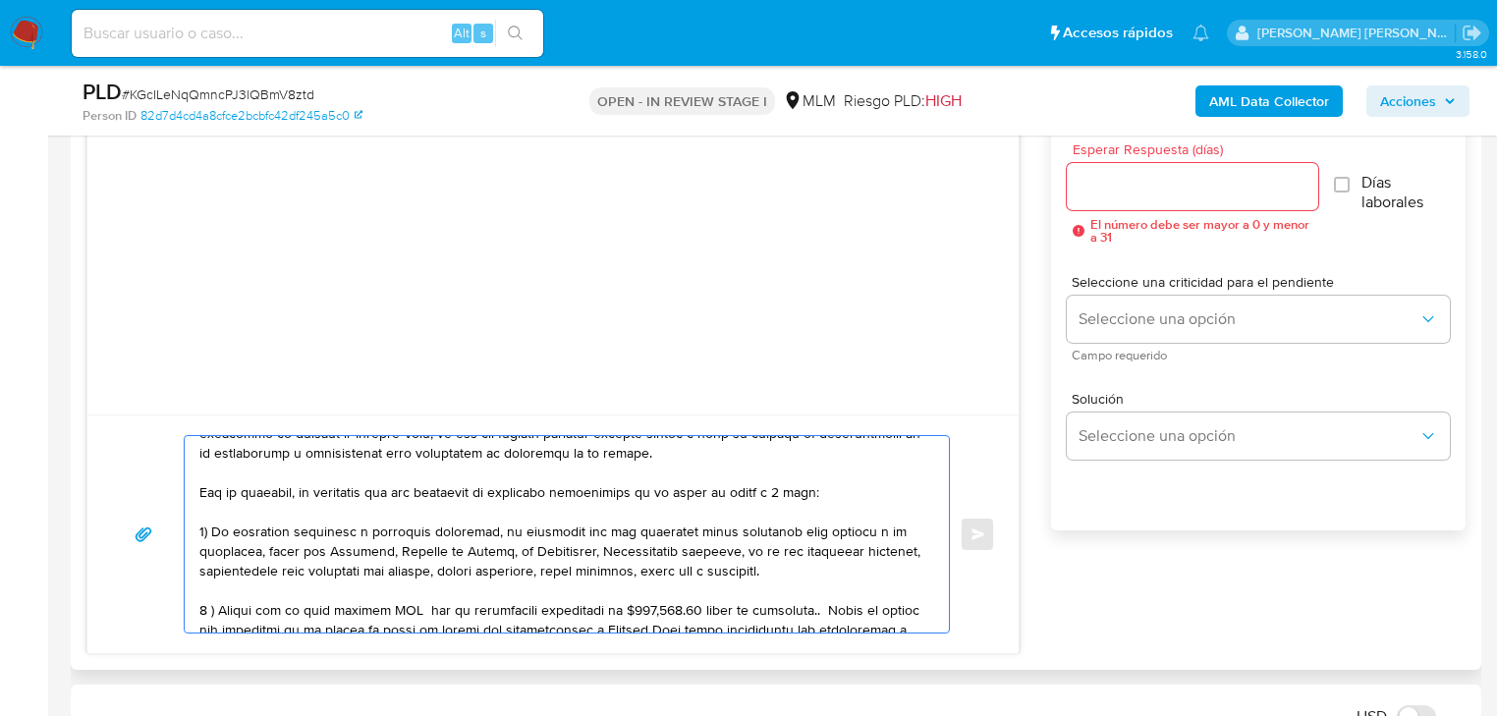
scroll to position [157, 0]
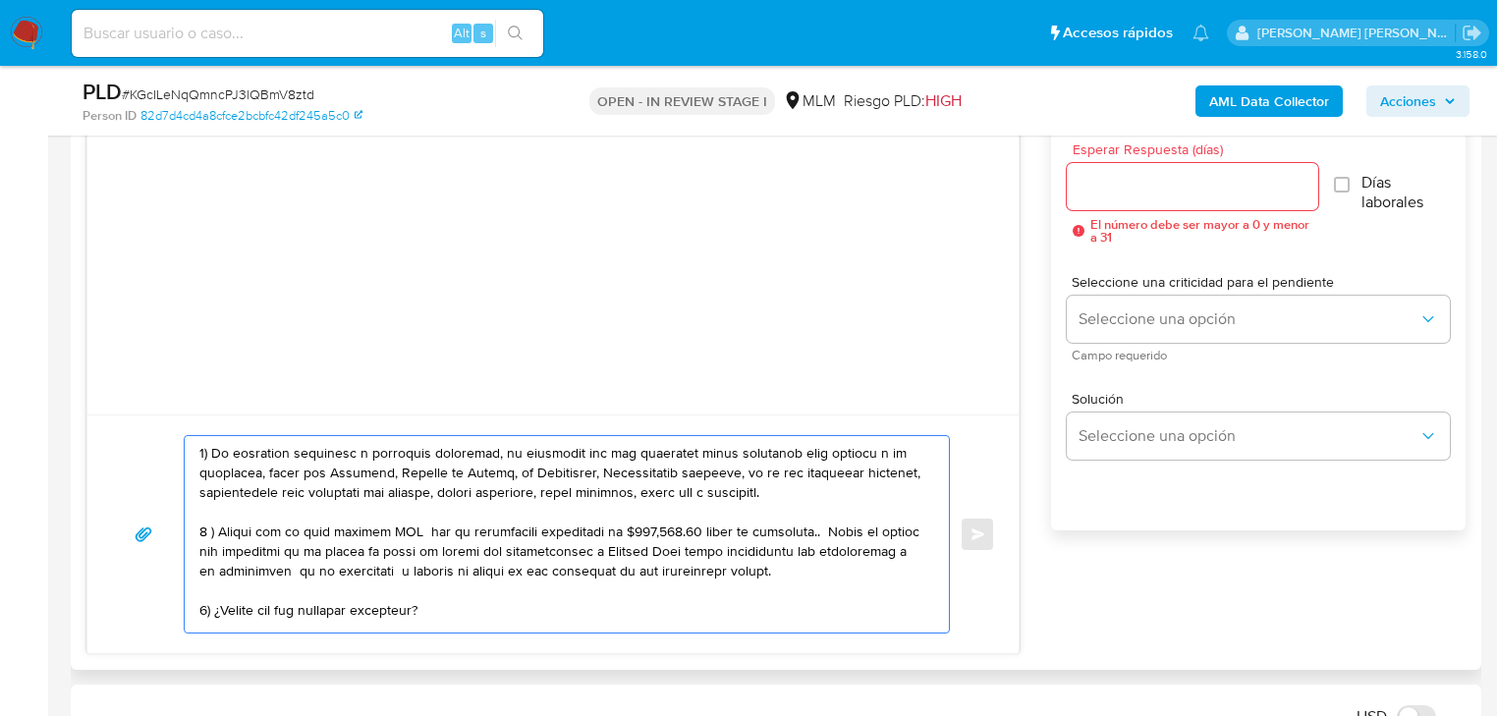
drag, startPoint x: 630, startPoint y: 534, endPoint x: 692, endPoint y: 527, distance: 62.3
click at [693, 531] on textarea at bounding box center [561, 534] width 725 height 196
drag, startPoint x: 807, startPoint y: 528, endPoint x: 740, endPoint y: 527, distance: 67.8
click at [740, 527] on textarea at bounding box center [561, 534] width 725 height 196
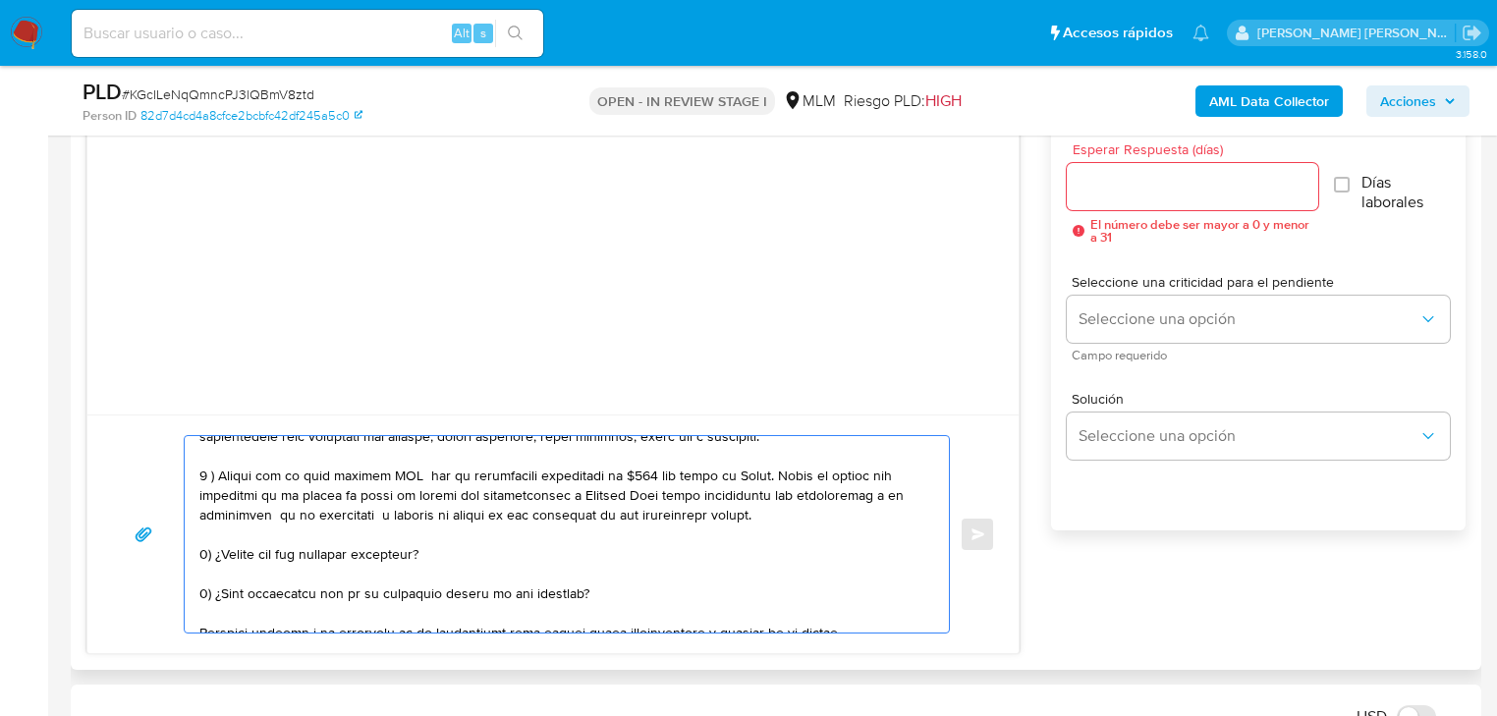
scroll to position [236, 0]
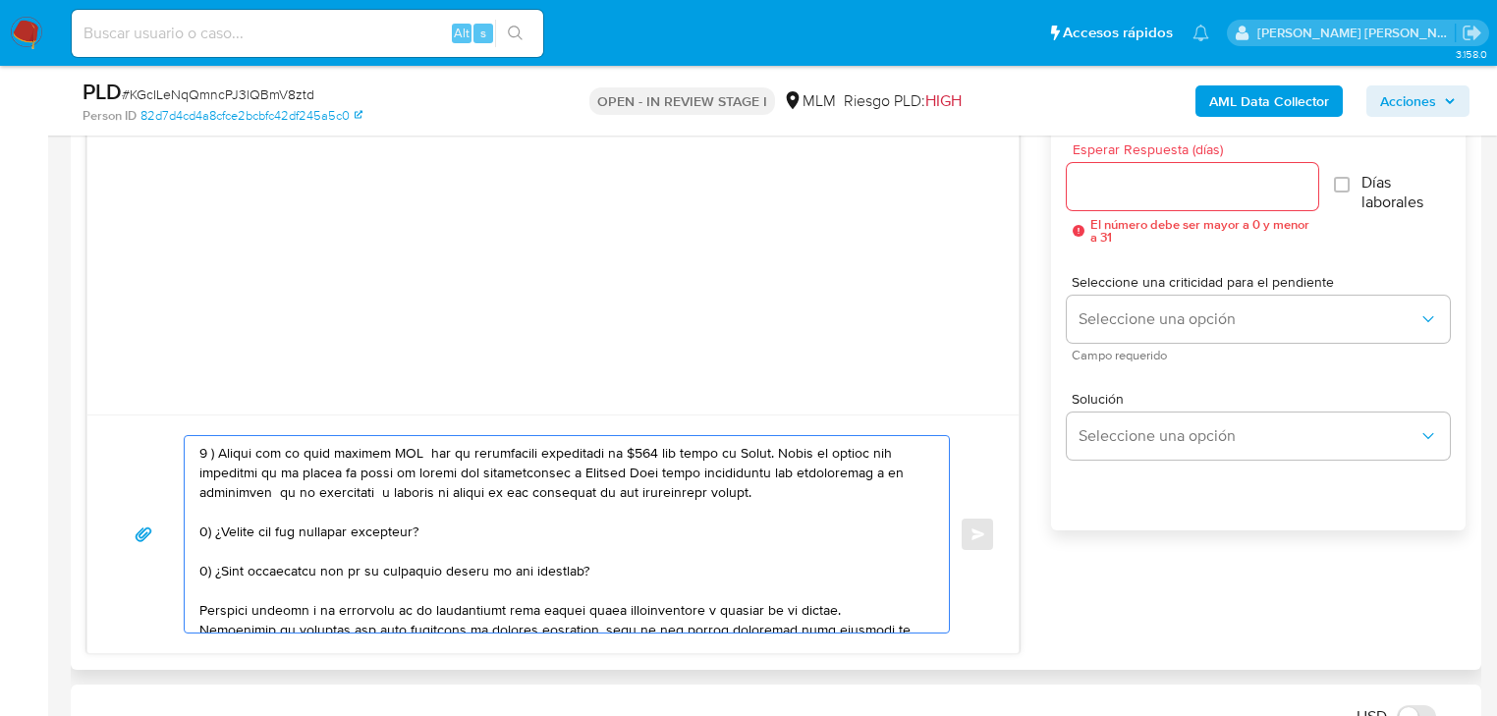
drag, startPoint x: 595, startPoint y: 563, endPoint x: 220, endPoint y: 560, distance: 375.2
click at [220, 560] on textarea at bounding box center [561, 534] width 725 height 196
paste textarea "https://www.bybit.com/"
click at [579, 568] on textarea at bounding box center [561, 534] width 725 height 196
click at [738, 567] on textarea at bounding box center [561, 534] width 725 height 196
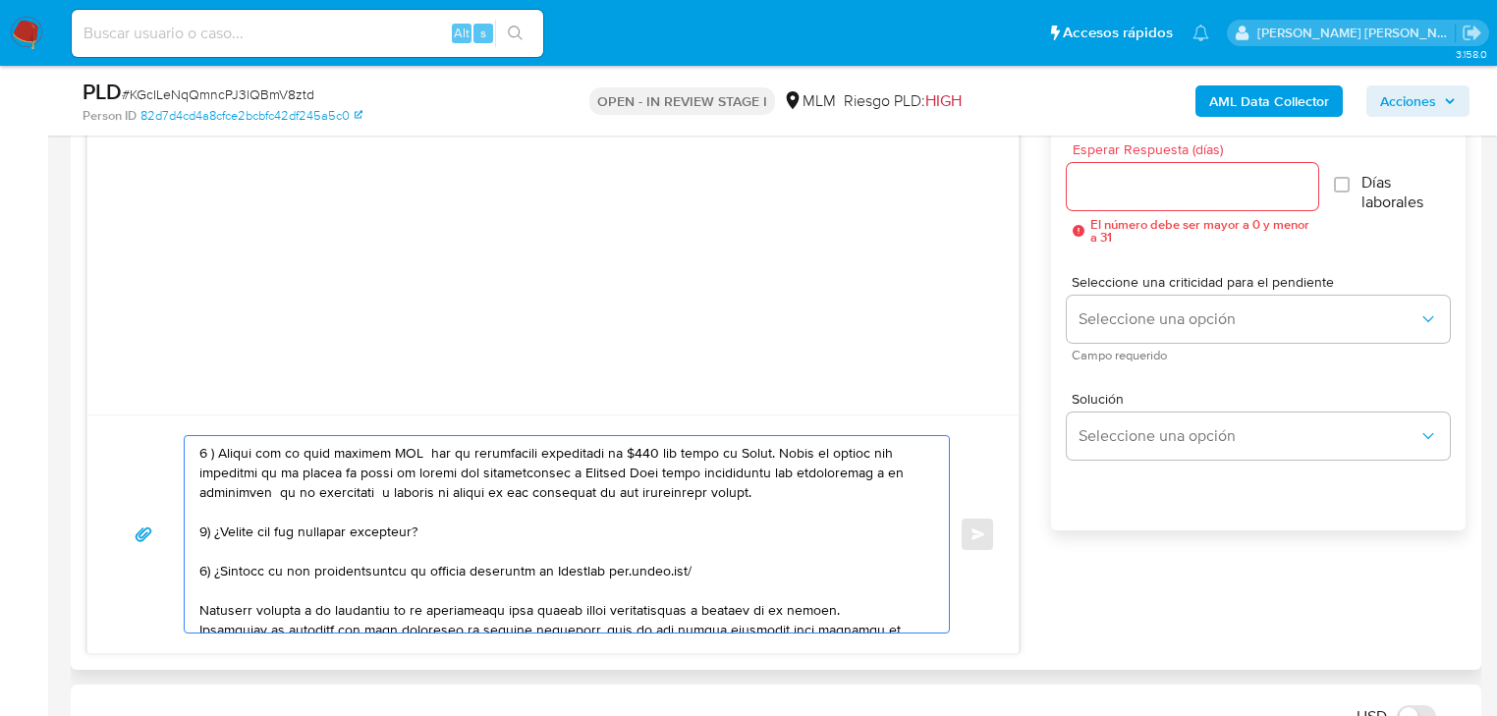
drag, startPoint x: 632, startPoint y: 566, endPoint x: 595, endPoint y: 566, distance: 36.3
click at [690, 568] on textarea at bounding box center [561, 534] width 725 height 196
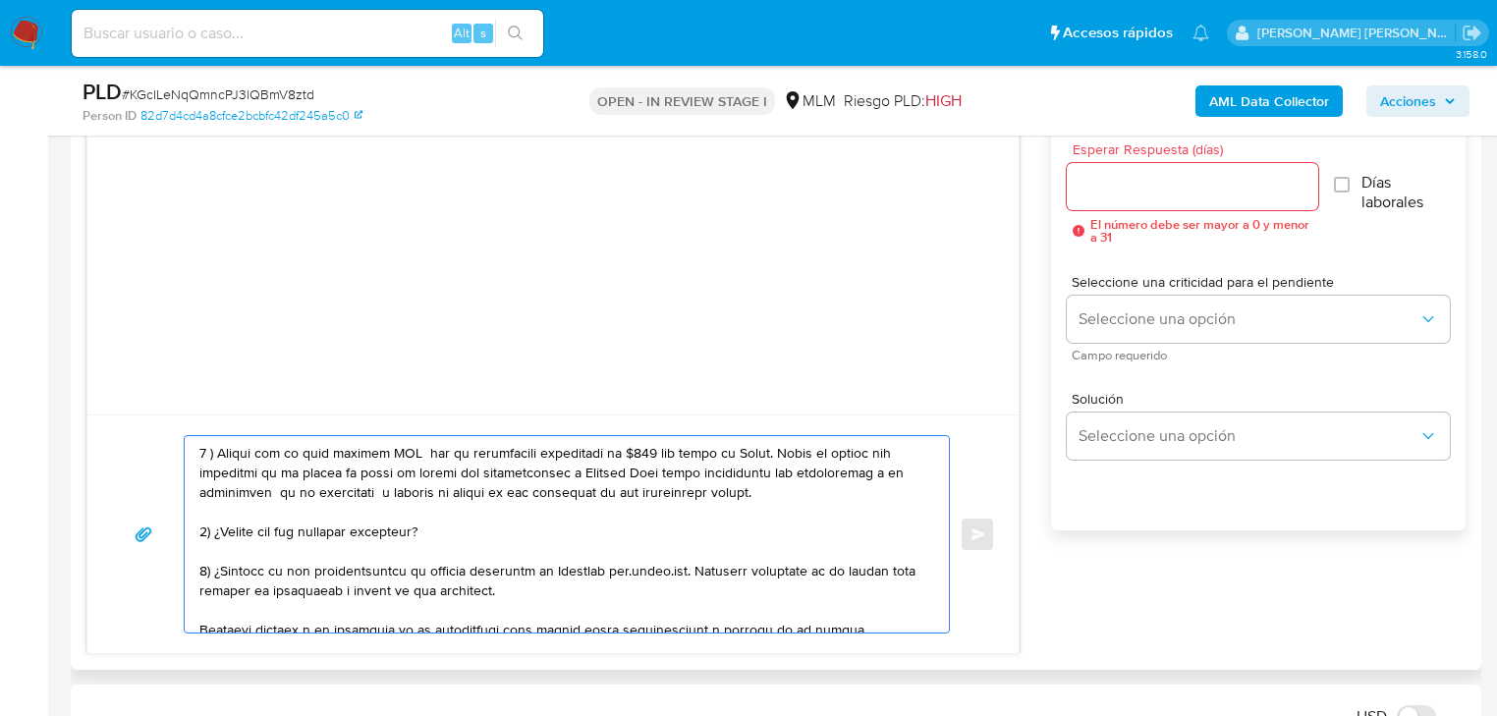
click at [877, 571] on textarea at bounding box center [561, 534] width 725 height 196
click at [875, 578] on textarea at bounding box center [561, 534] width 725 height 196
click at [595, 588] on textarea at bounding box center [561, 534] width 725 height 196
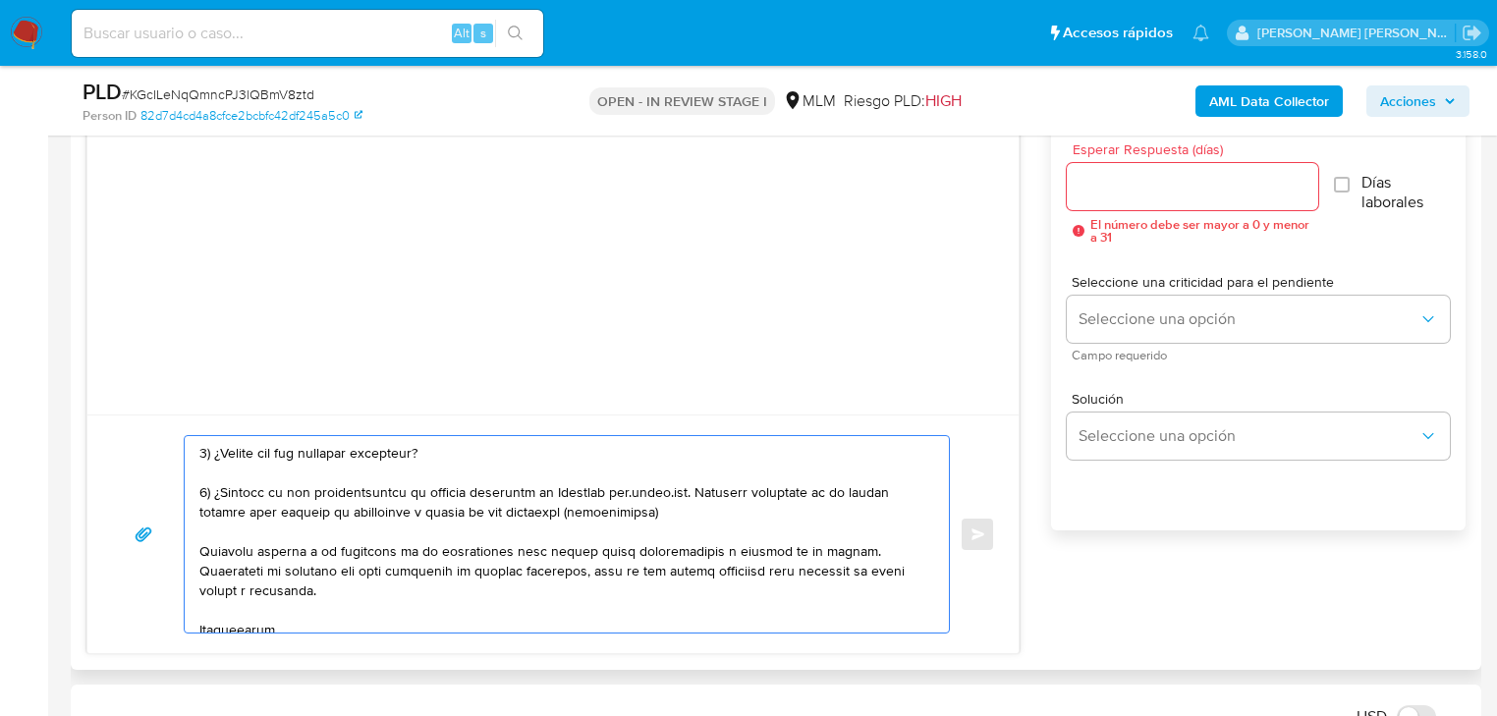
drag, startPoint x: 625, startPoint y: 495, endPoint x: 617, endPoint y: 506, distance: 13.4
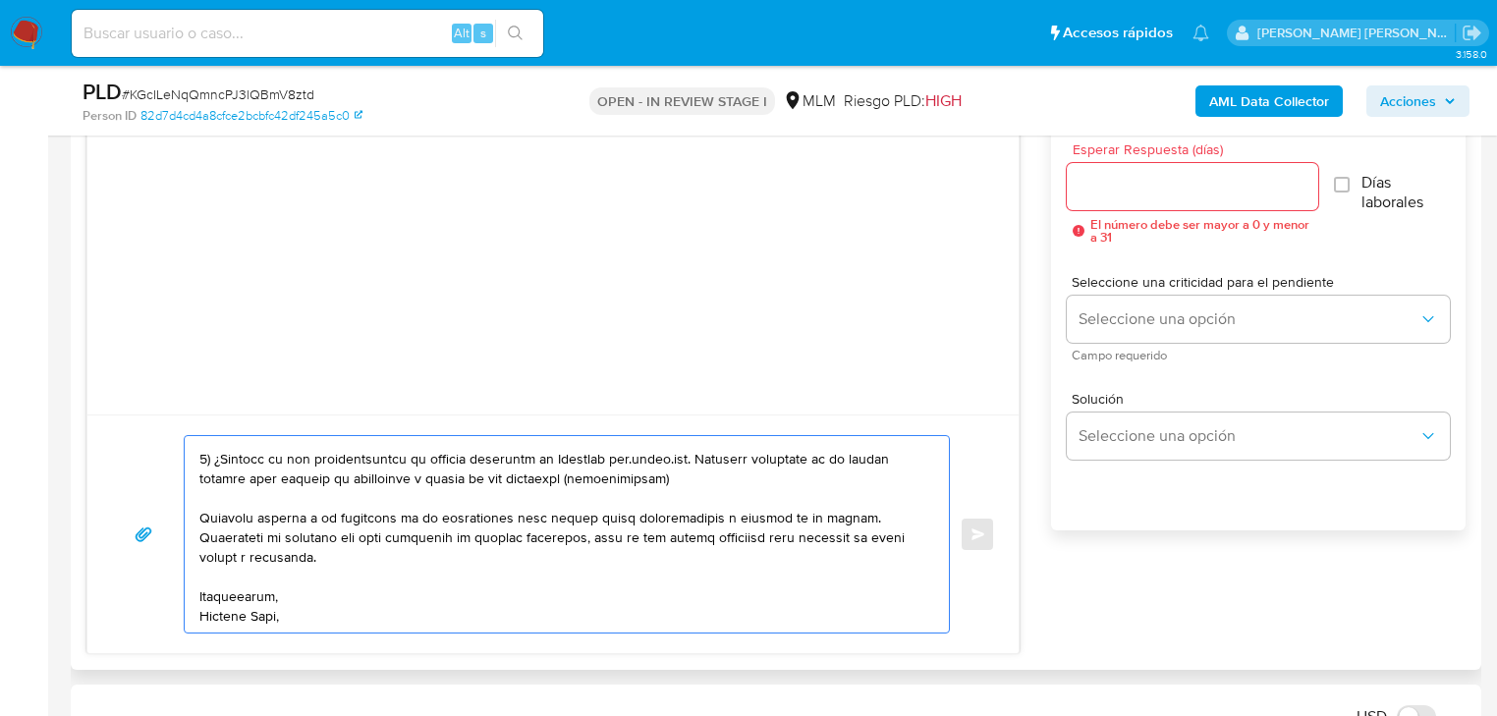
click at [298, 623] on textarea at bounding box center [561, 534] width 725 height 196
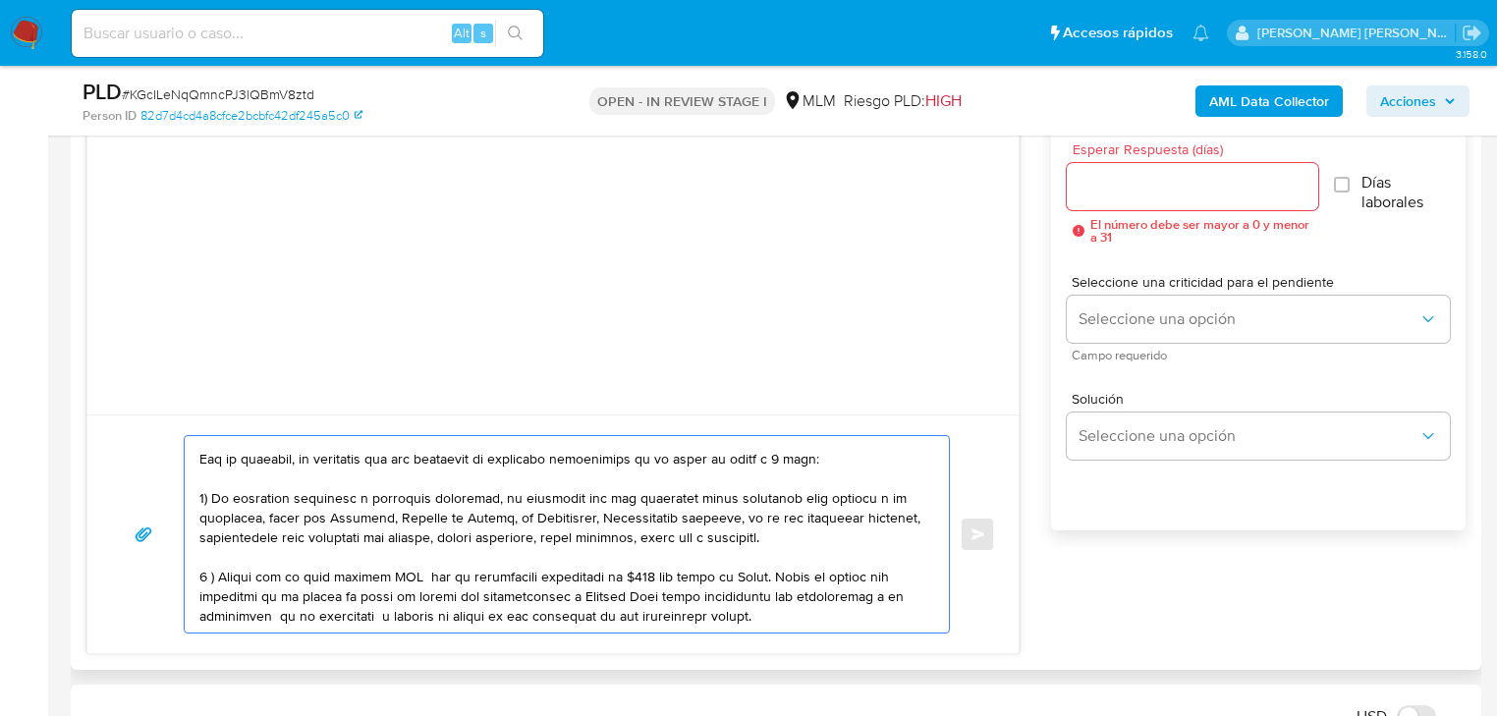
scroll to position [0, 0]
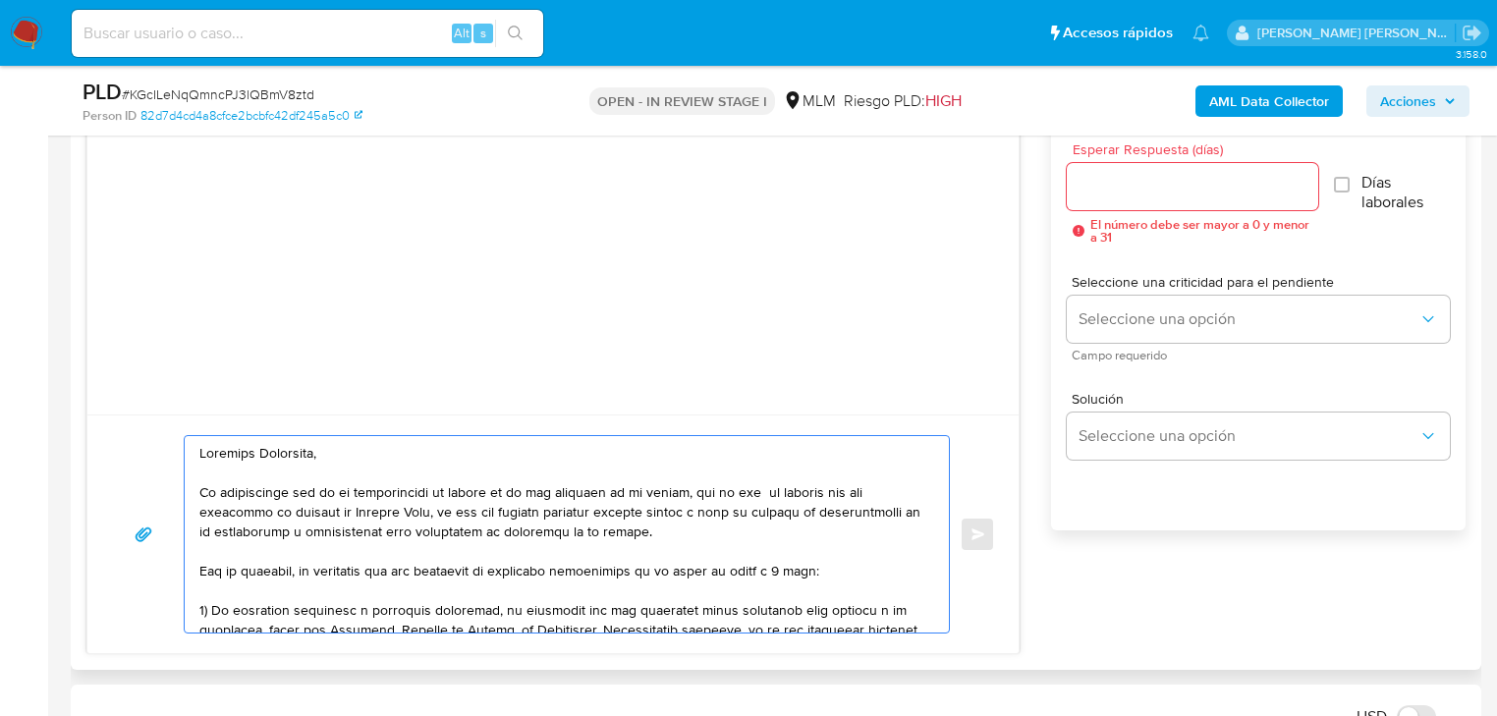
type textarea "Estimado Alejandro, Te comunicamos que se ha identificado un cambio en el uso h…"
click at [1177, 179] on input "Esperar Respuesta (días)" at bounding box center [1192, 187] width 251 height 26
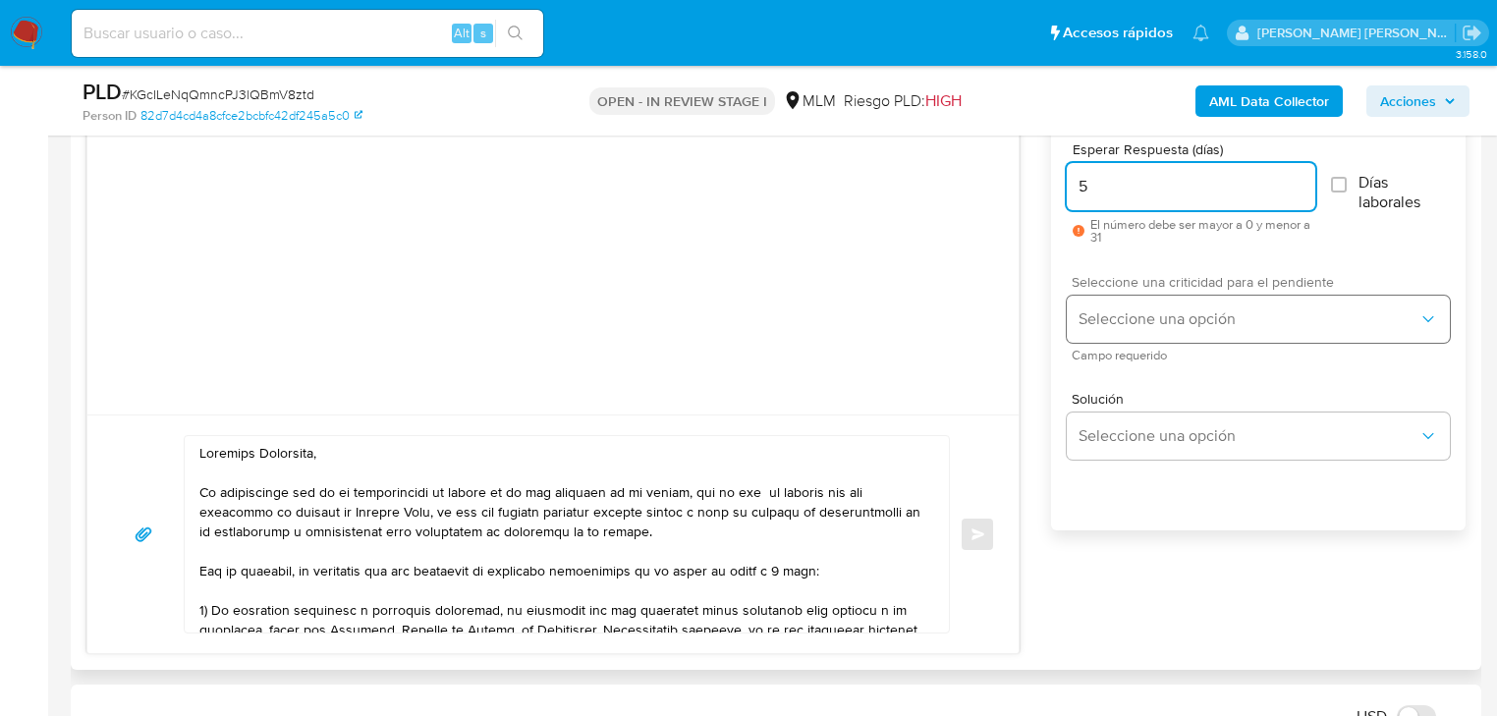
type input "5"
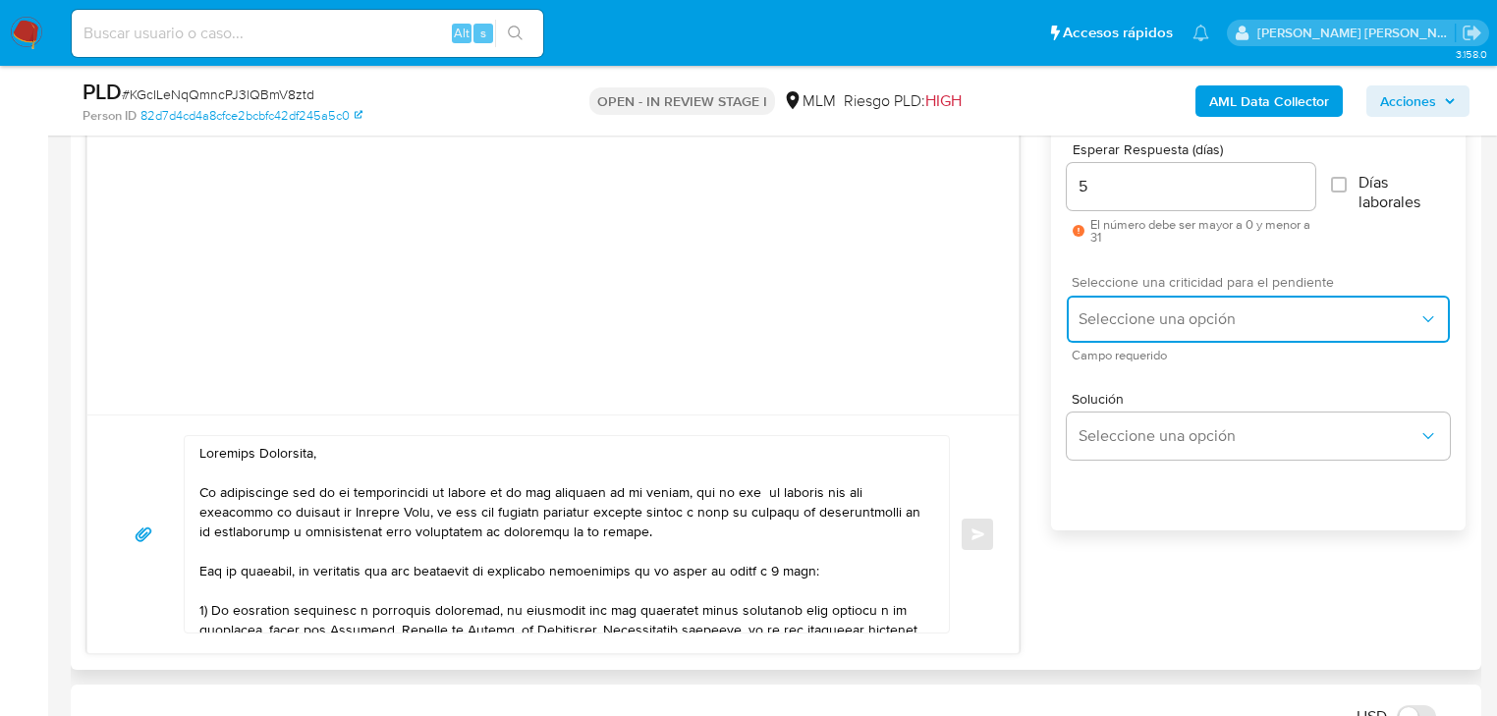
click at [1176, 313] on span "Seleccione una opción" at bounding box center [1249, 319] width 340 height 20
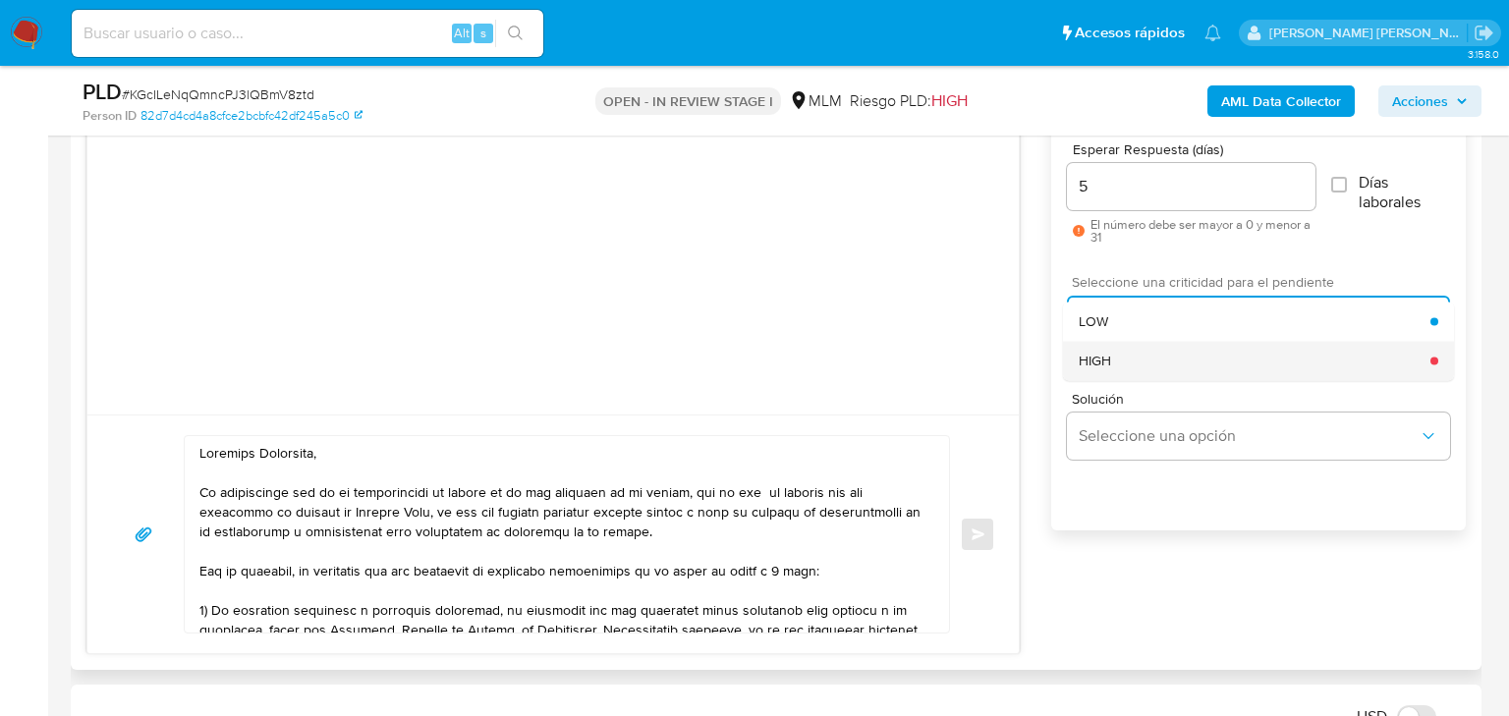
click at [1114, 358] on div "HIGH" at bounding box center [1255, 360] width 352 height 39
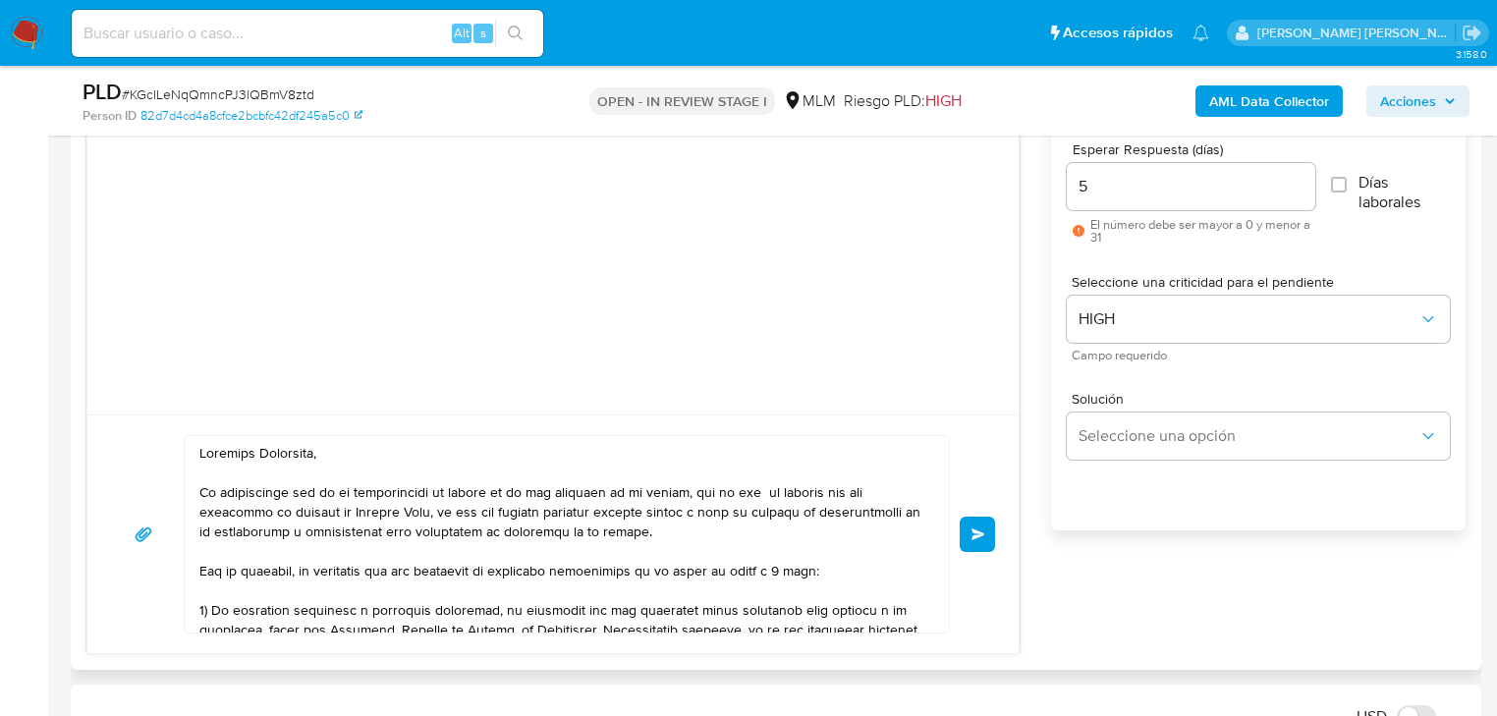
click at [982, 521] on button "Enviar" at bounding box center [977, 534] width 35 height 35
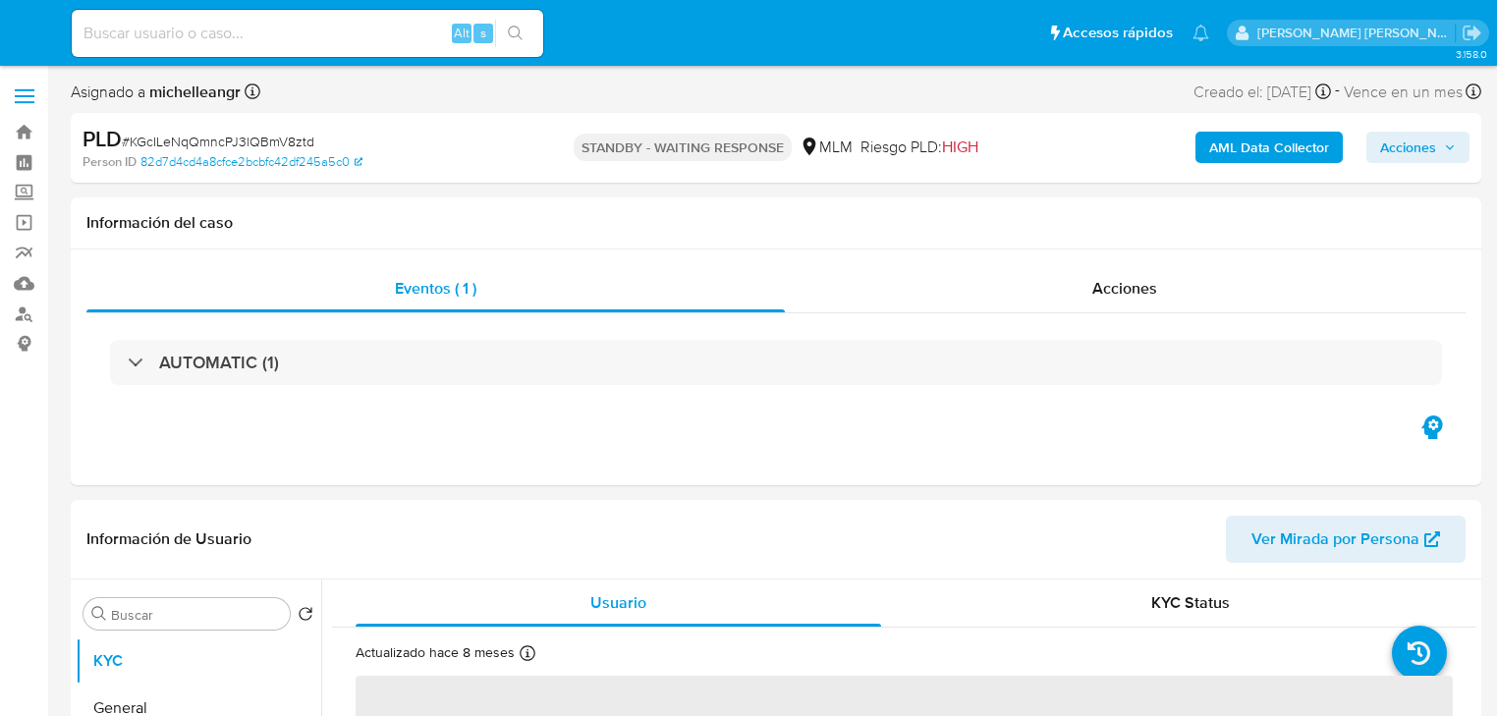
select select "10"
click at [241, 36] on input at bounding box center [307, 34] width 471 height 26
paste input "8GdqXZo0WLN5kvRc5MeCxZkN"
type input "8GdqXZo0WLN5kvRc5MeCxZkN"
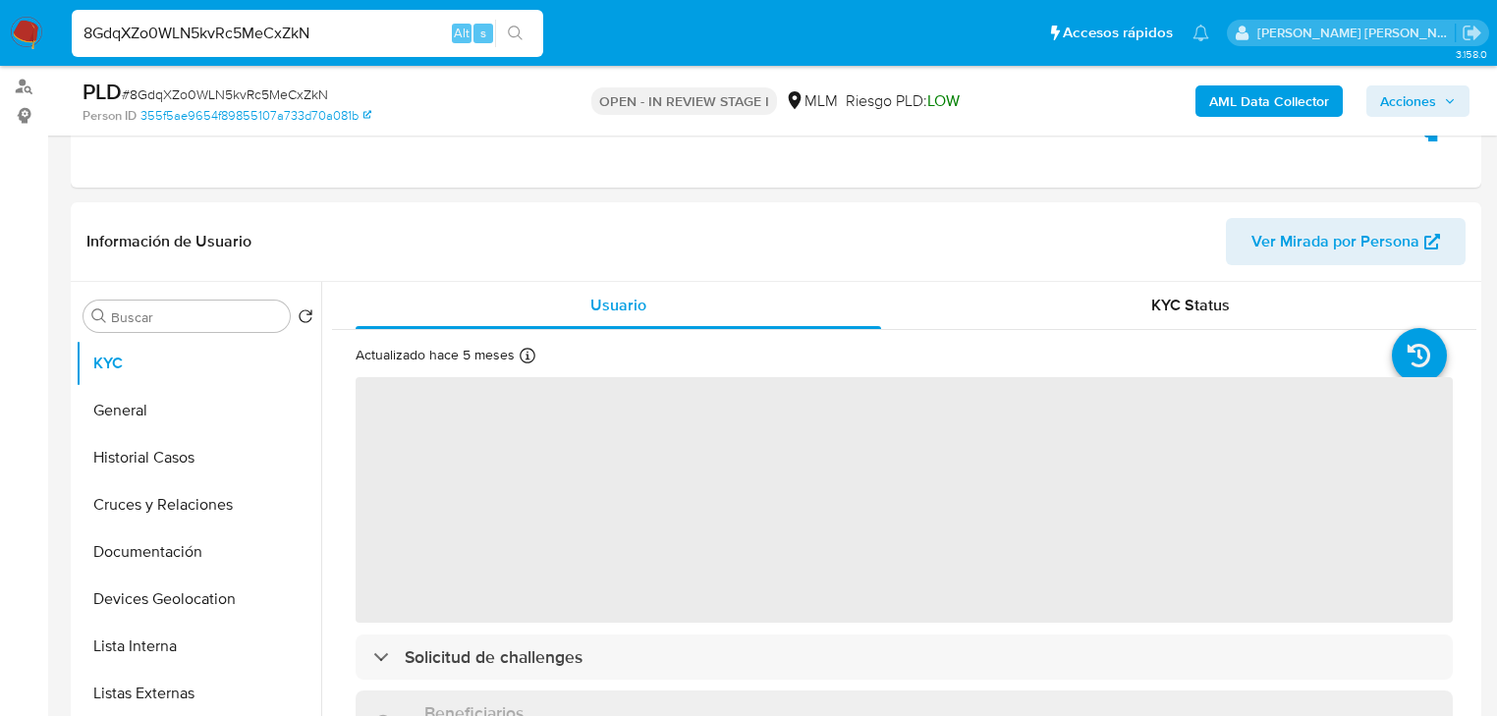
scroll to position [236, 0]
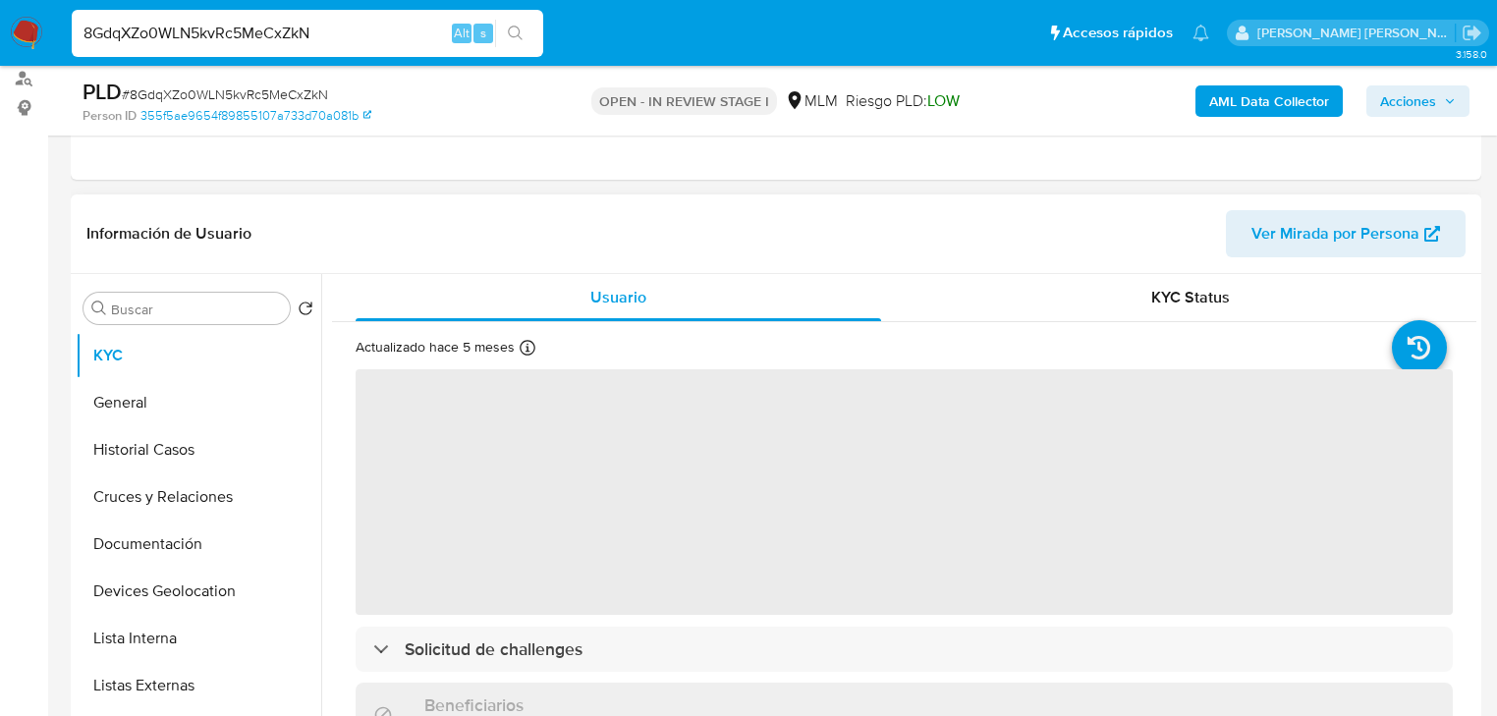
select select "10"
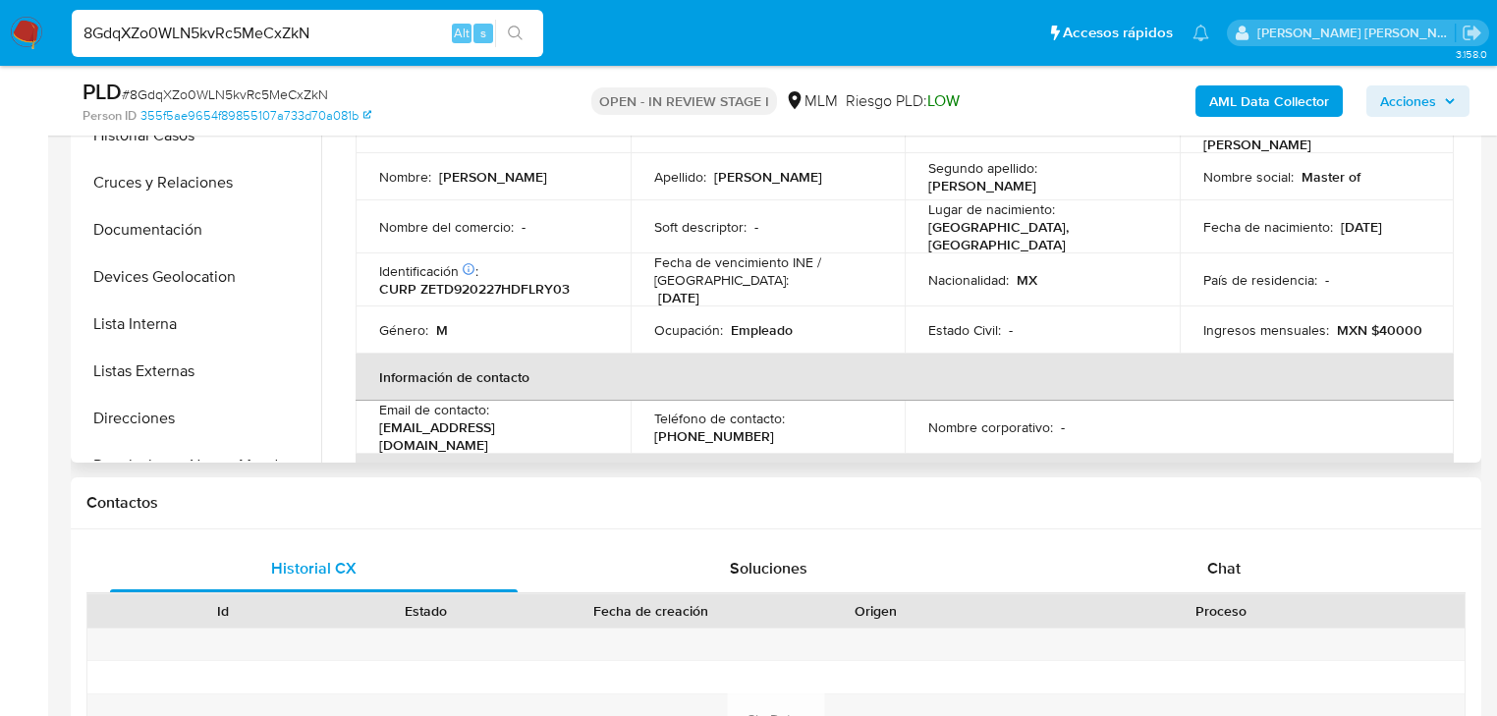
scroll to position [79, 0]
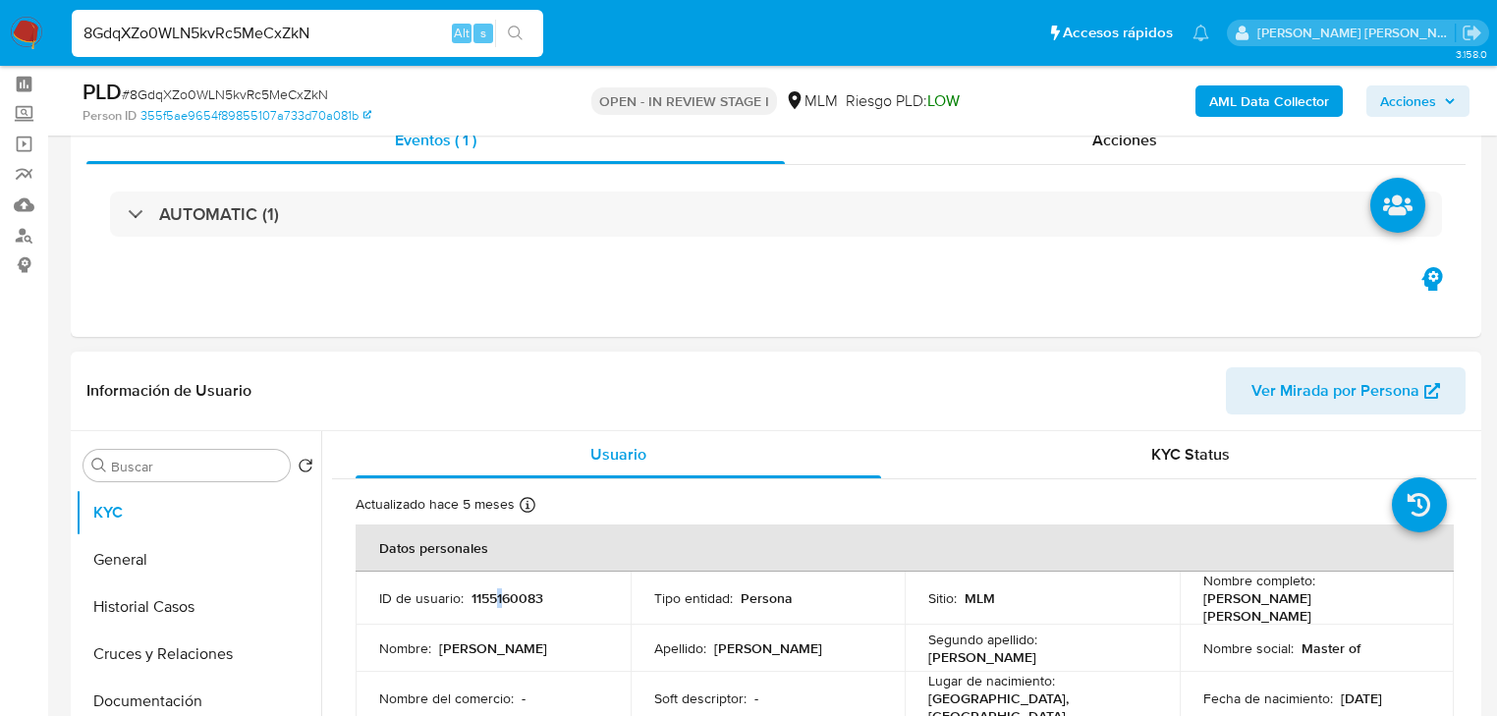
click at [499, 597] on p "1155160083" at bounding box center [507, 598] width 72 height 18
click at [505, 589] on p "1155160083" at bounding box center [507, 598] width 72 height 18
click at [503, 601] on p "1155160083" at bounding box center [507, 598] width 72 height 18
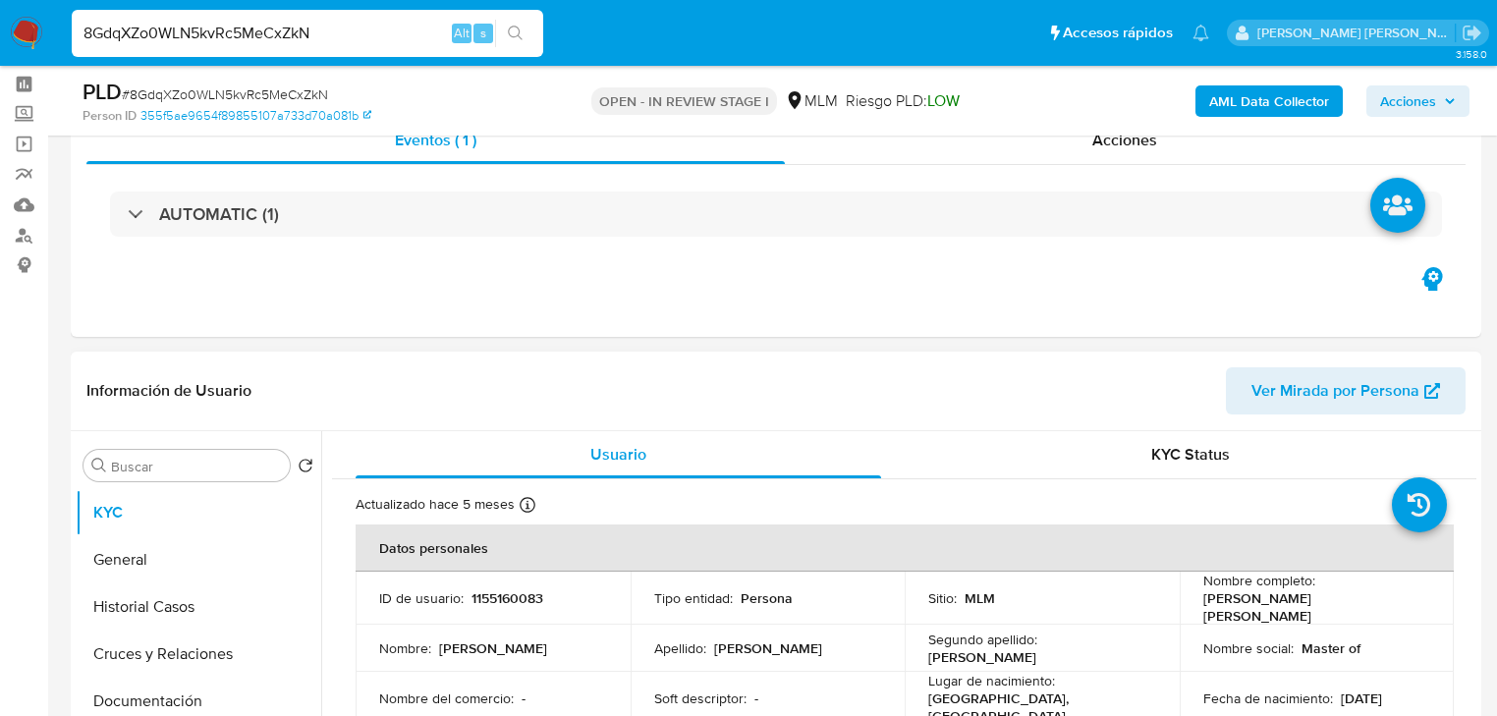
click at [512, 595] on p "1155160083" at bounding box center [507, 598] width 72 height 18
copy p "1155160083"
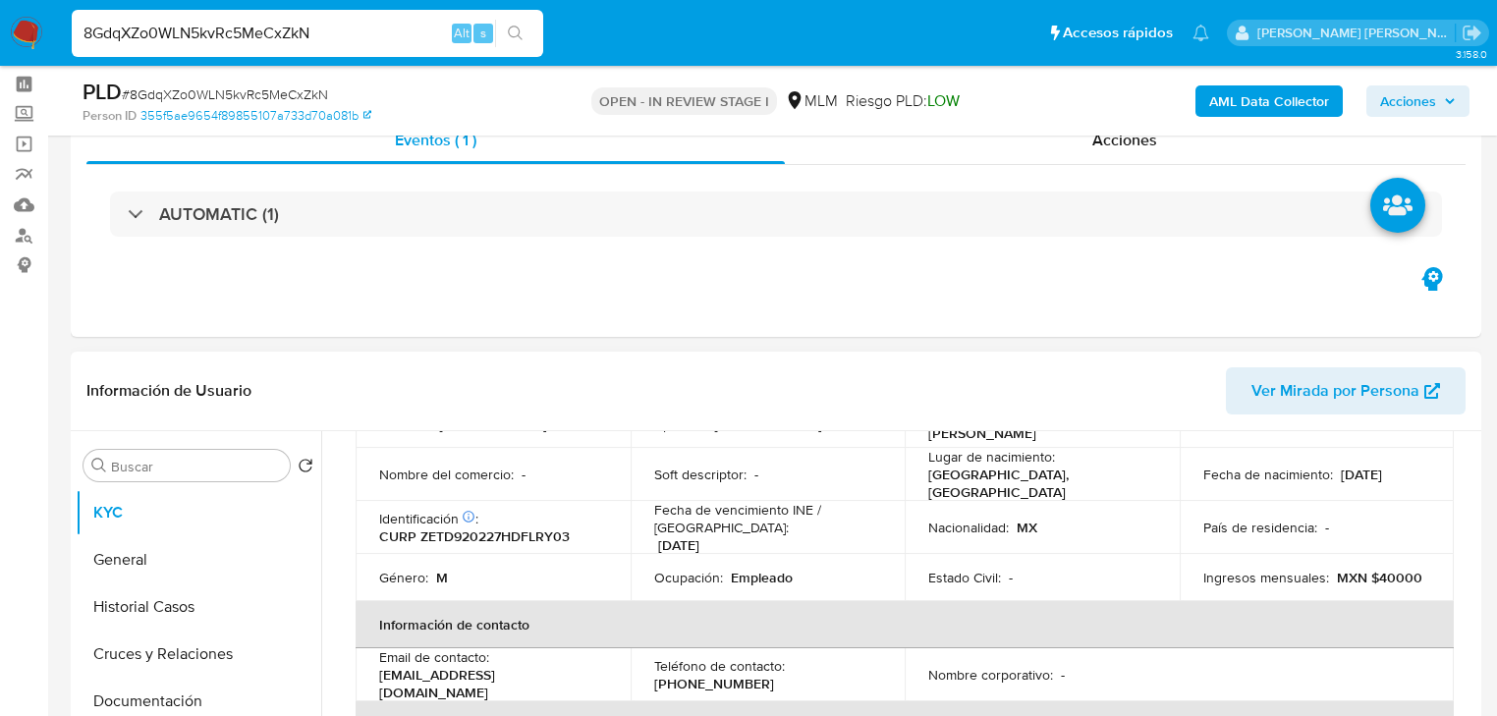
scroll to position [236, 0]
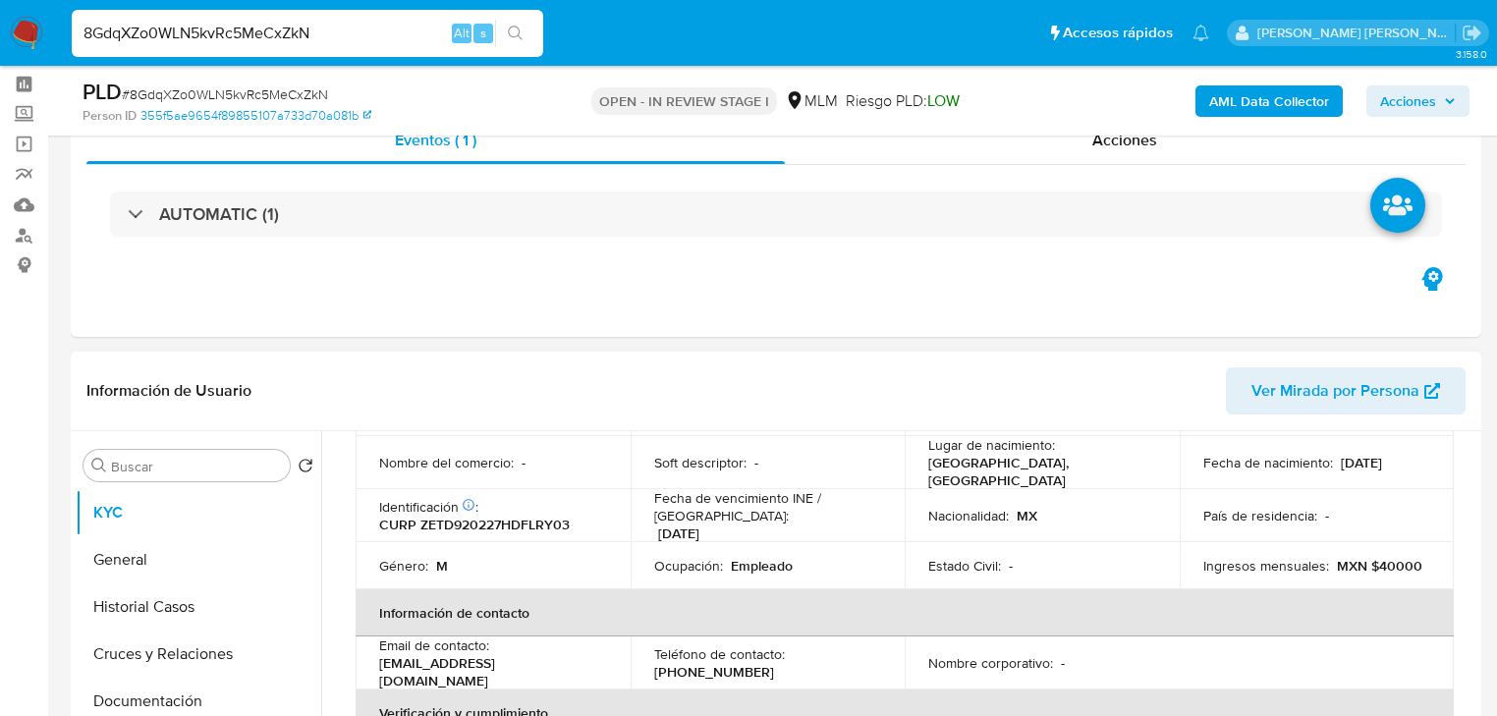
click at [1194, 515] on tbody "ID de usuario : 1155160083 Tipo entidad : Persona Sitio : MLM Nombre completo :…" at bounding box center [905, 462] width 1098 height 253
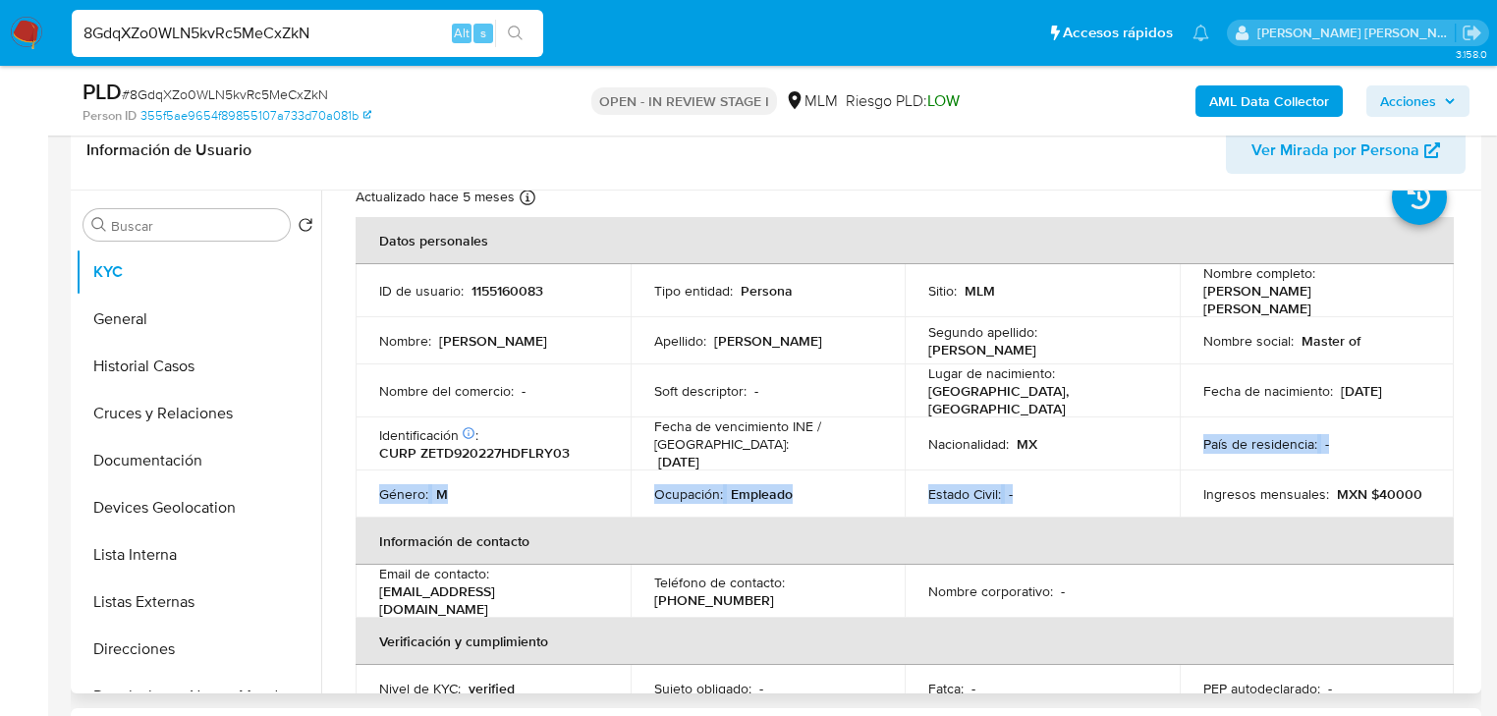
scroll to position [0, 0]
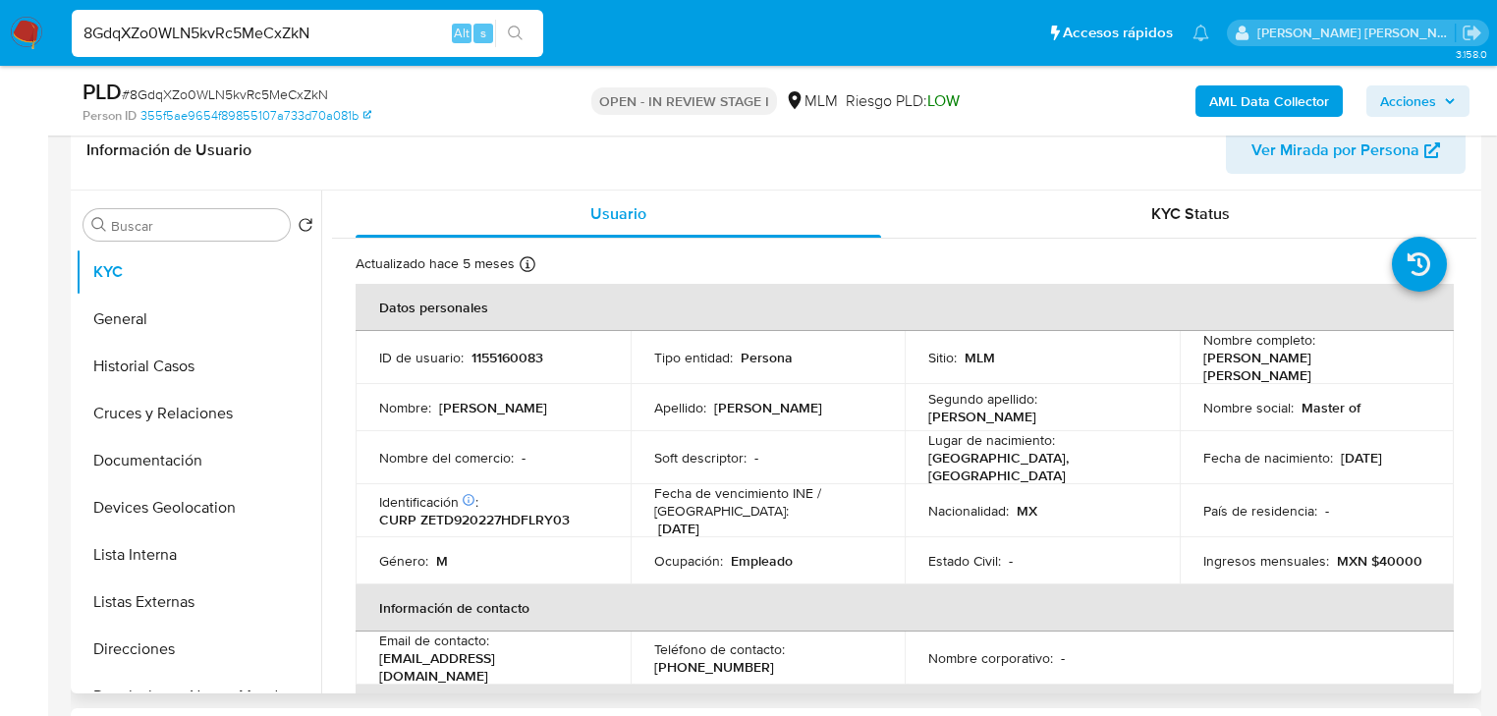
click at [950, 433] on p "Lugar de nacimiento :" at bounding box center [991, 440] width 127 height 18
click at [594, 660] on td "Email de contacto : newretrotoys@hotmail.com" at bounding box center [493, 658] width 275 height 53
click at [706, 554] on p "Ocupación :" at bounding box center [688, 561] width 69 height 18
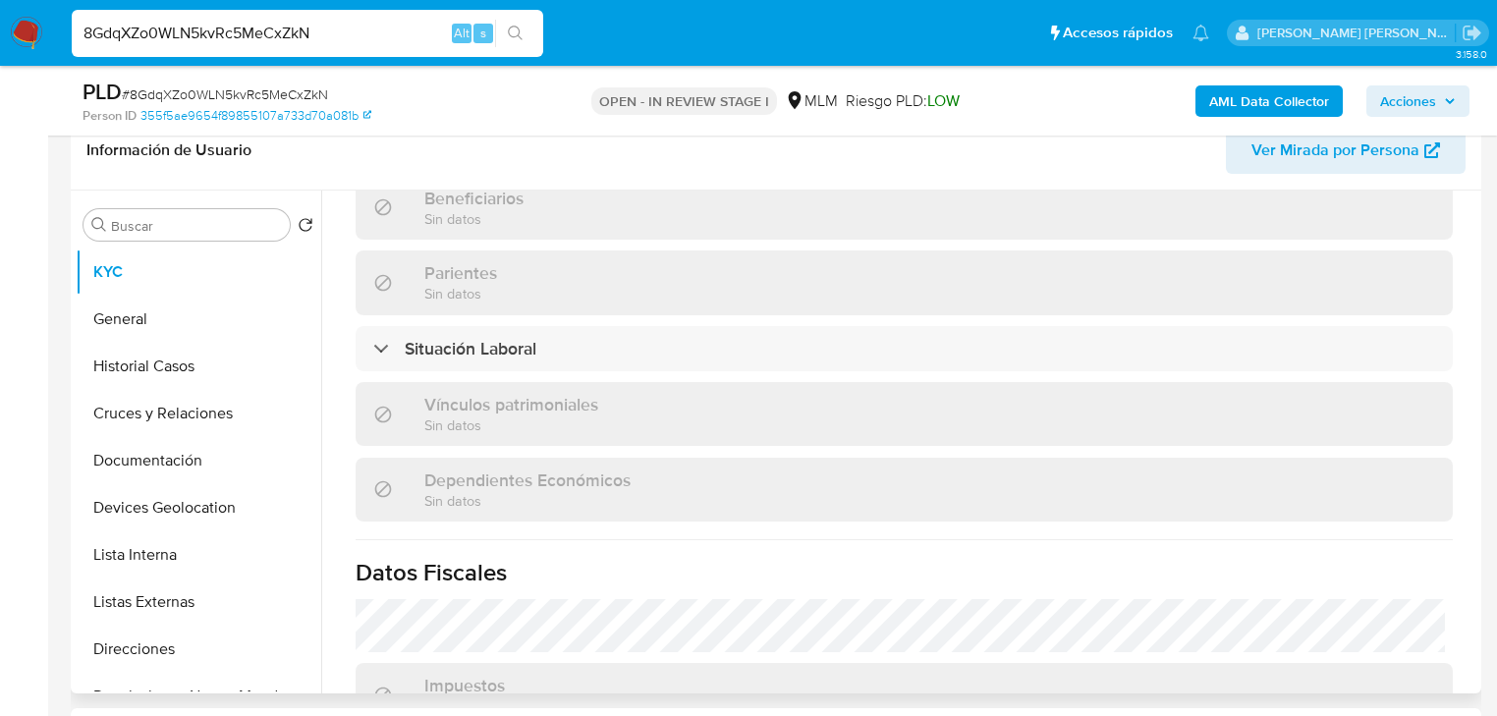
scroll to position [1100, 0]
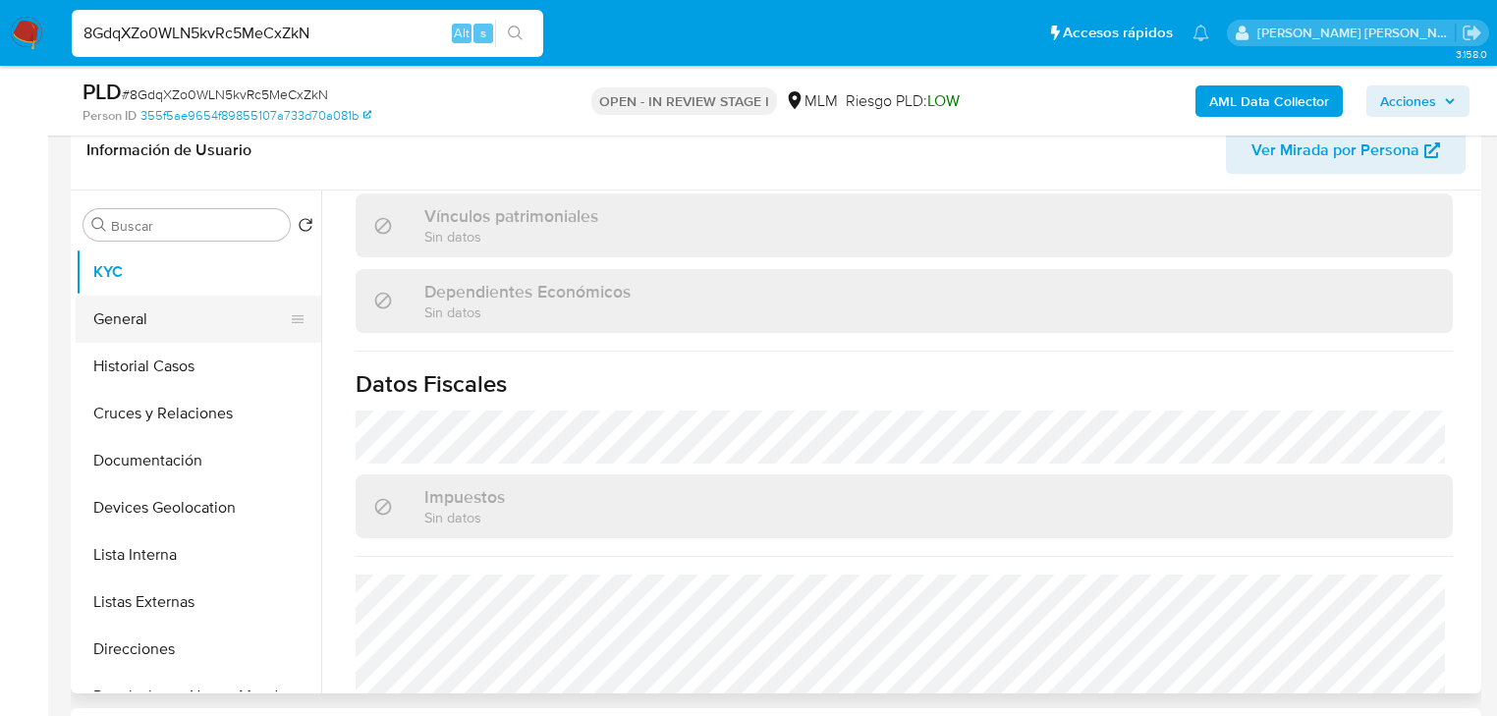
click at [137, 327] on button "General" at bounding box center [191, 319] width 230 height 47
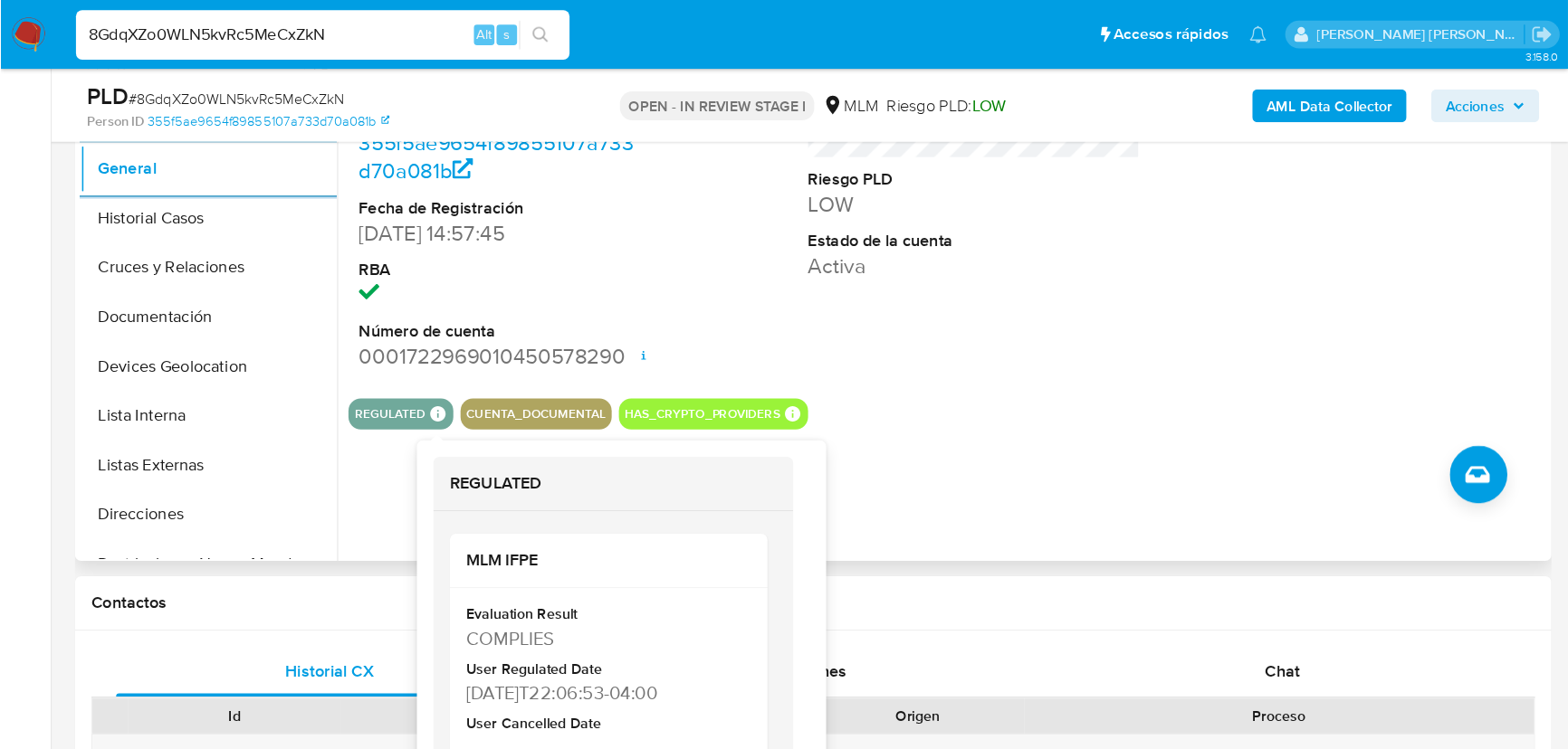
scroll to position [439, 0]
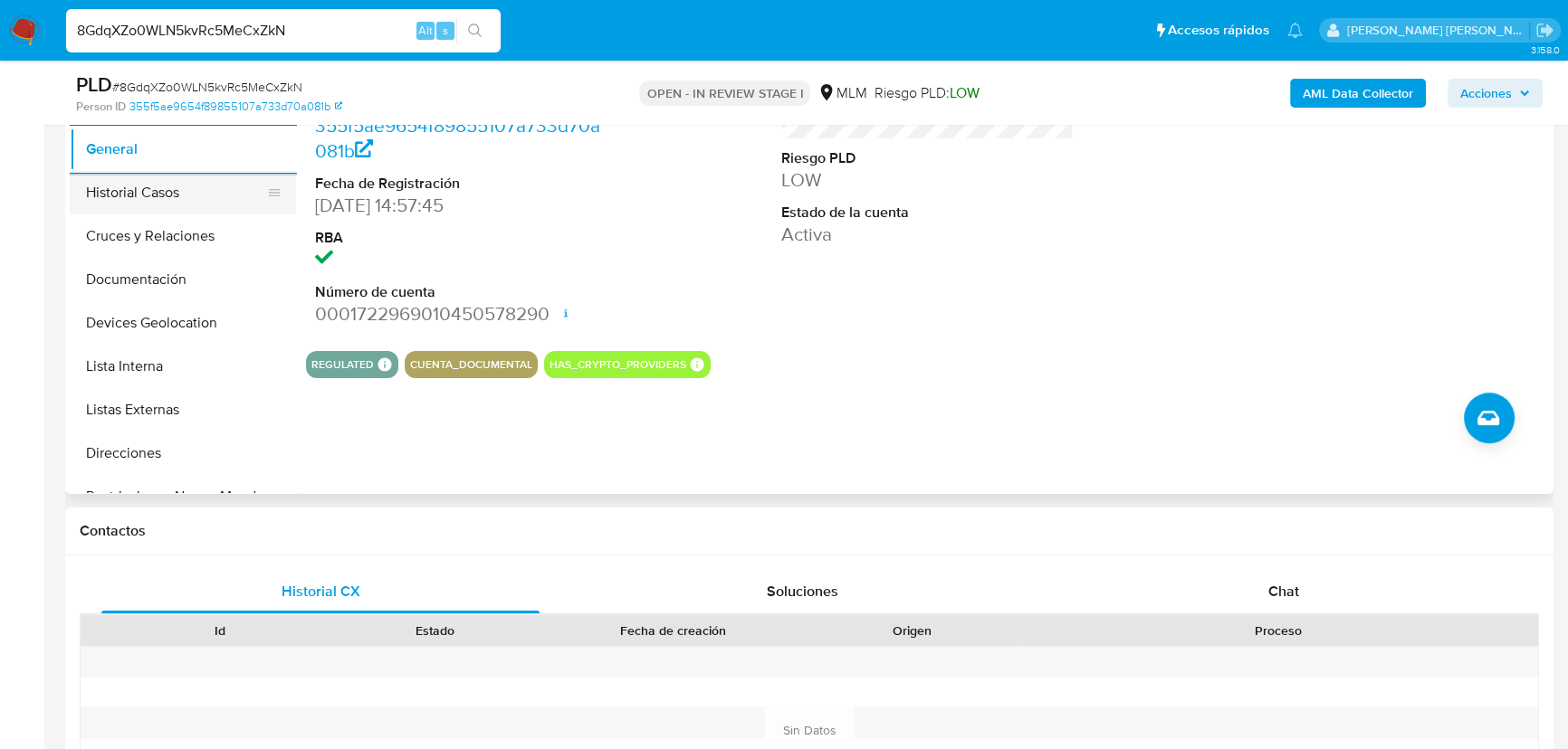
click at [219, 198] on button "Historial Casos" at bounding box center [176, 193] width 212 height 43
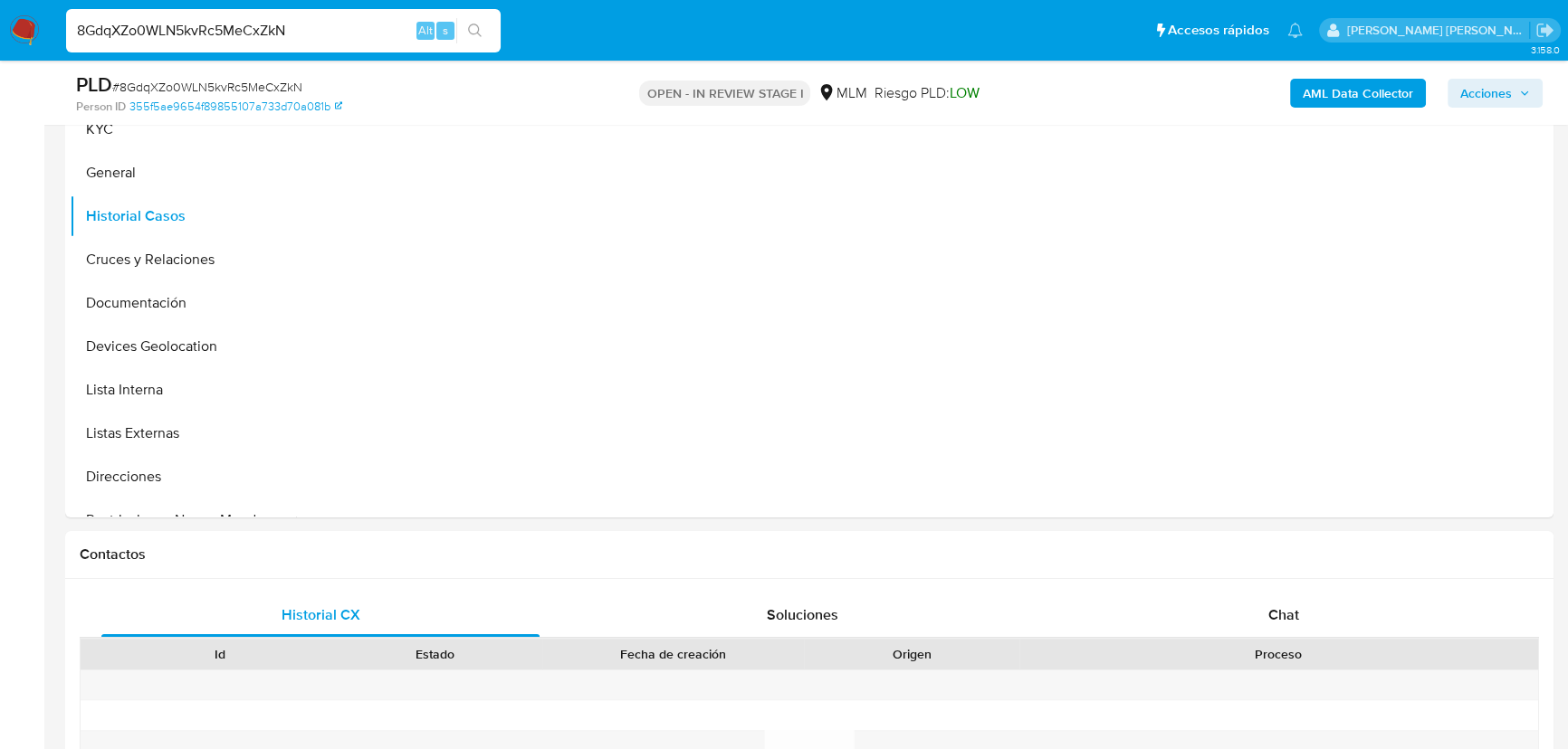
scroll to position [275, 0]
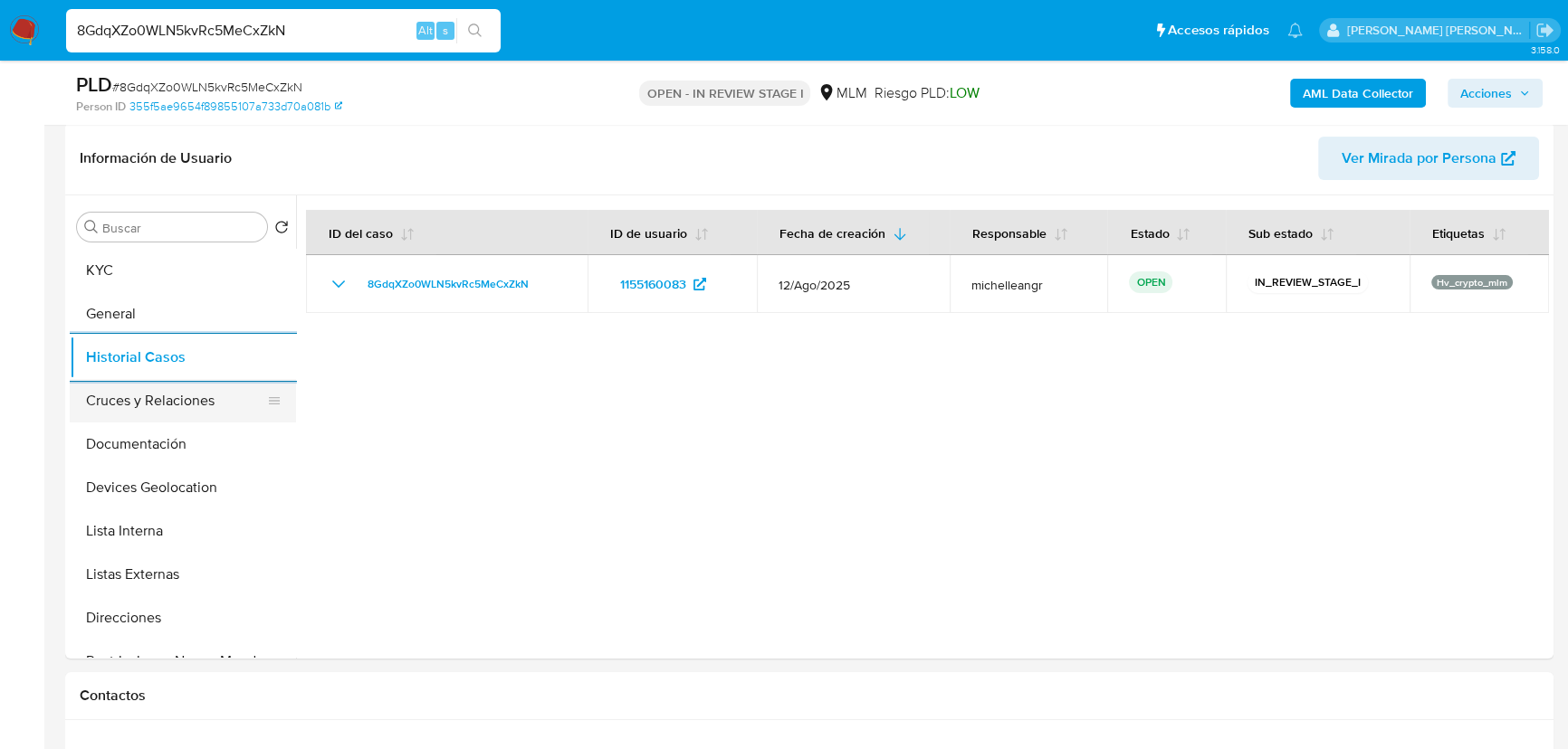
click at [139, 398] on button "Cruces y Relaciones" at bounding box center [176, 401] width 212 height 43
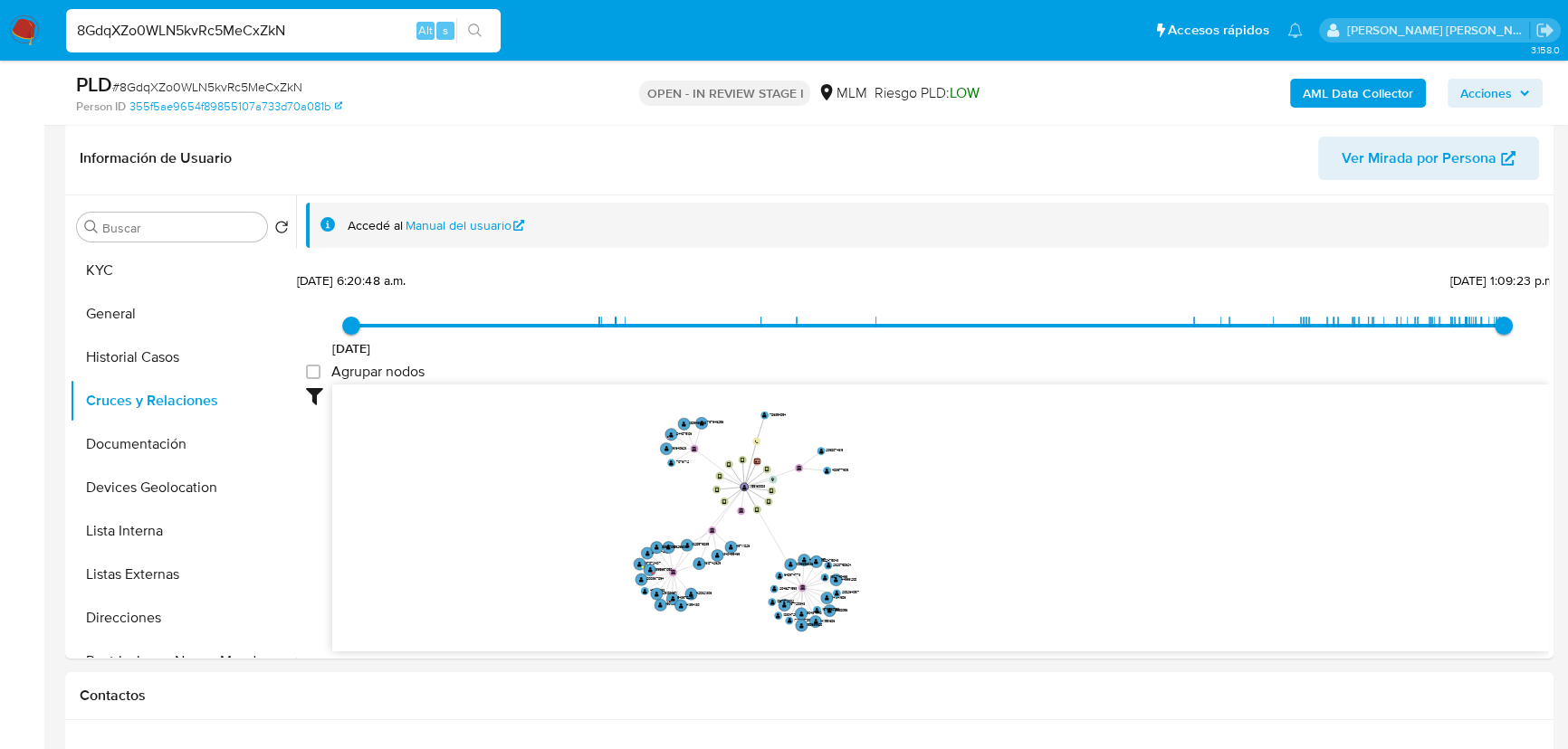
drag, startPoint x: 733, startPoint y: 516, endPoint x: 762, endPoint y: 538, distance: 36.4
click at [759, 556] on icon "device-6499f8c508813b001962c8c9  user-1155160083  1155160083 device-62e0a6c90…" at bounding box center [940, 515] width 1217 height 263
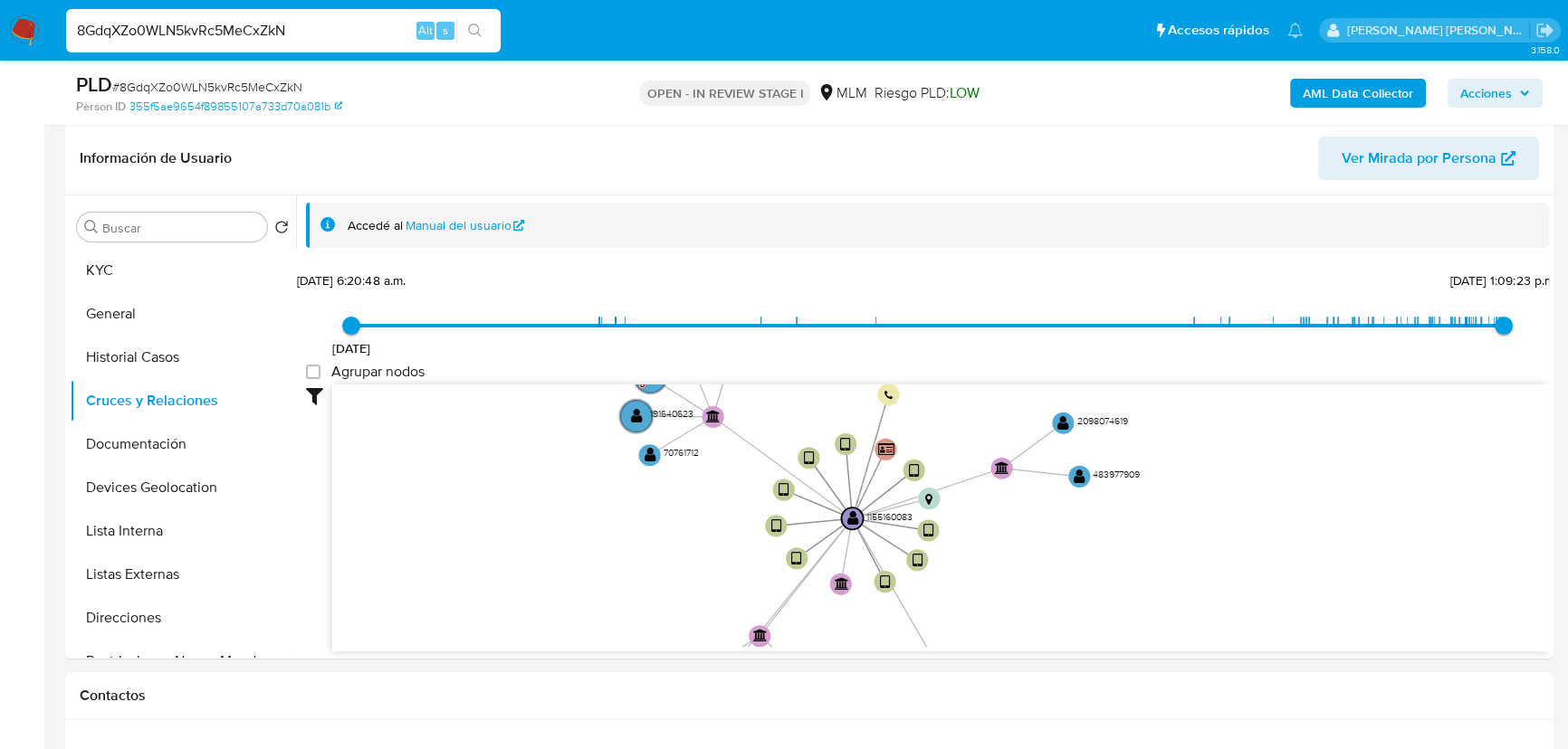
drag, startPoint x: 709, startPoint y: 560, endPoint x: 723, endPoint y: 397, distance: 163.6
click at [743, 405] on icon "device-6499f8c508813b001962c8c9  user-1155160083  1155160083 device-62e0a6c90…" at bounding box center [940, 515] width 1217 height 263
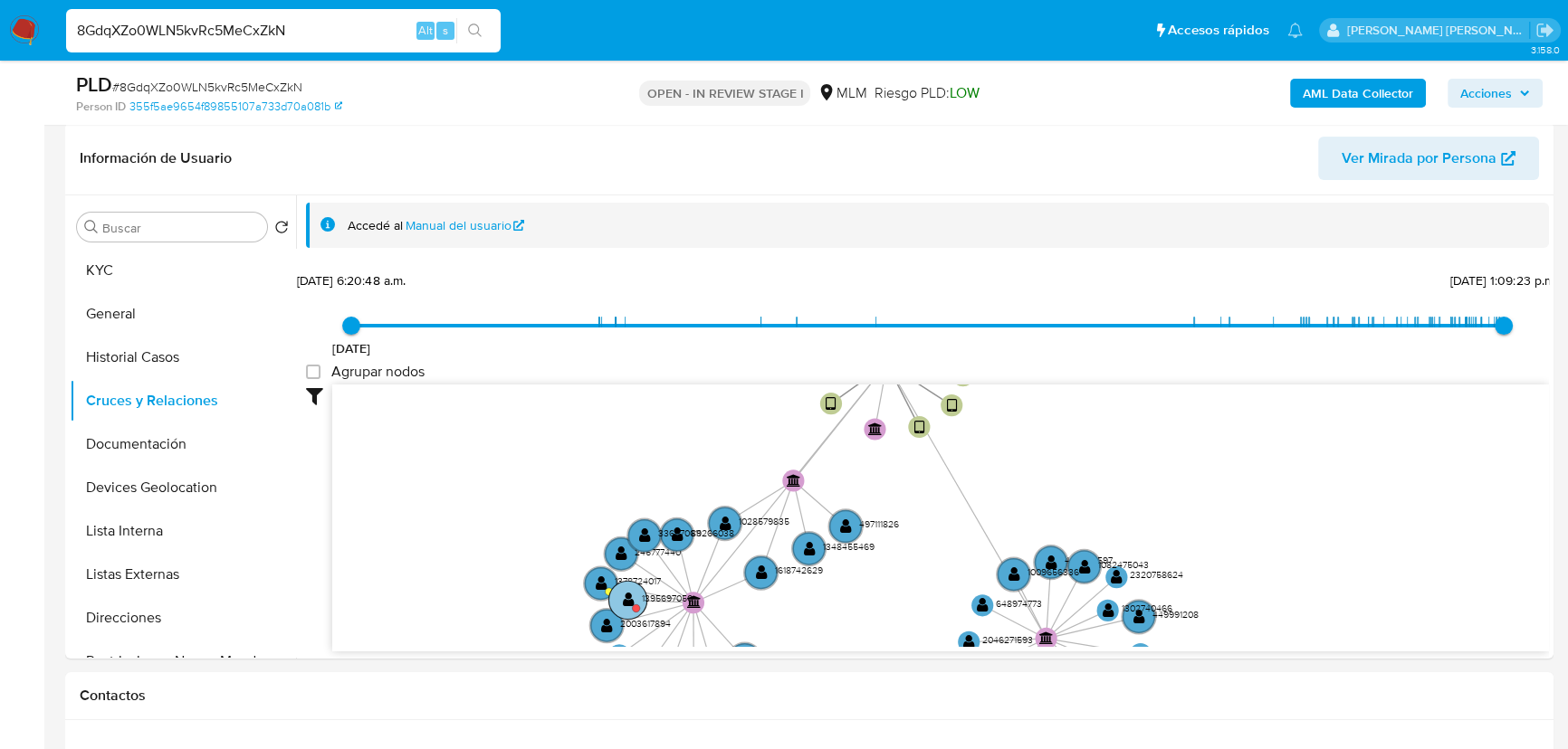
click at [625, 601] on text "" at bounding box center [628, 599] width 12 height 16
click at [631, 603] on text "" at bounding box center [630, 602] width 12 height 16
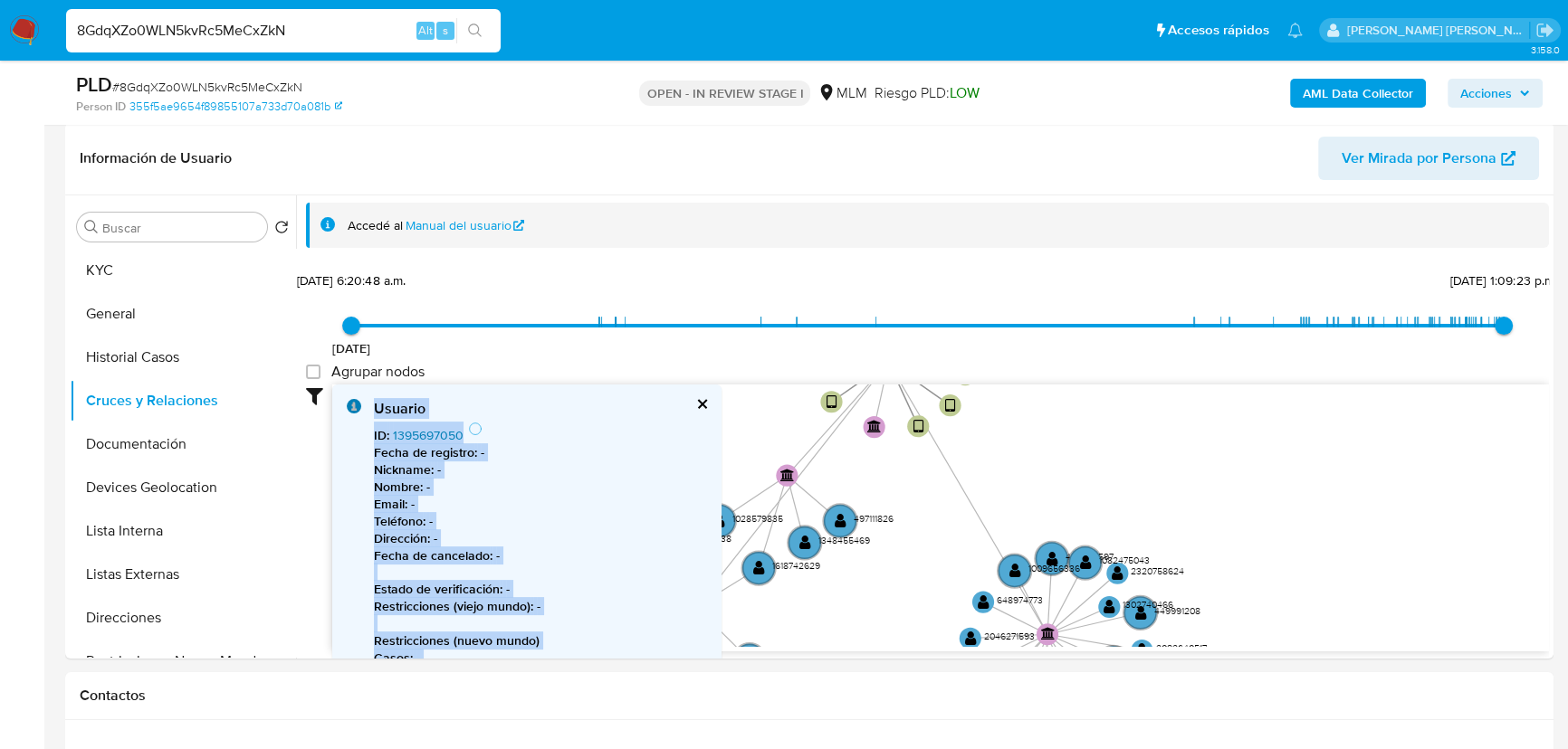
click at [437, 435] on link "1395697050" at bounding box center [428, 436] width 71 height 18
click at [166, 445] on button "Documentación" at bounding box center [176, 444] width 212 height 43
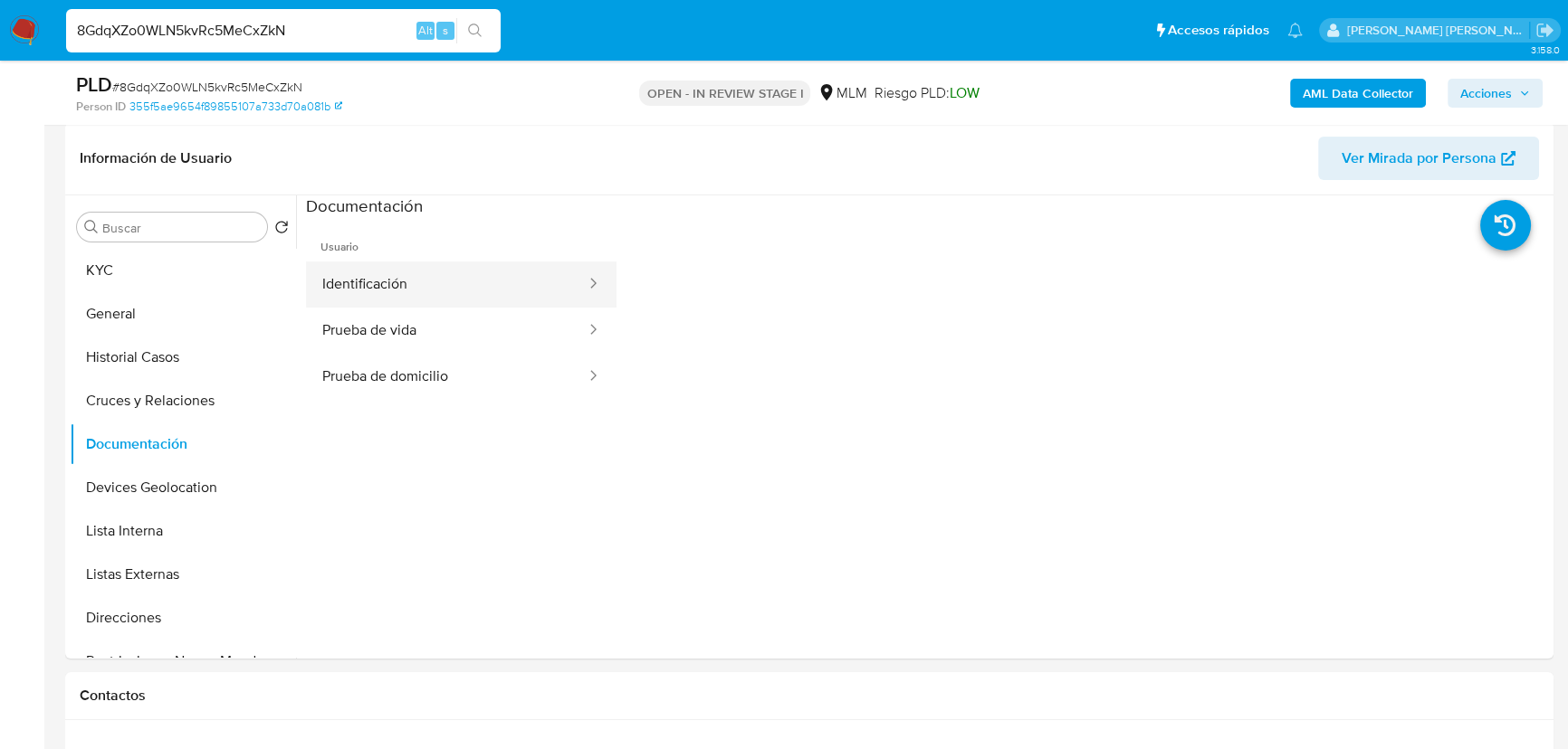
click at [458, 287] on button "Identificación" at bounding box center [446, 285] width 281 height 46
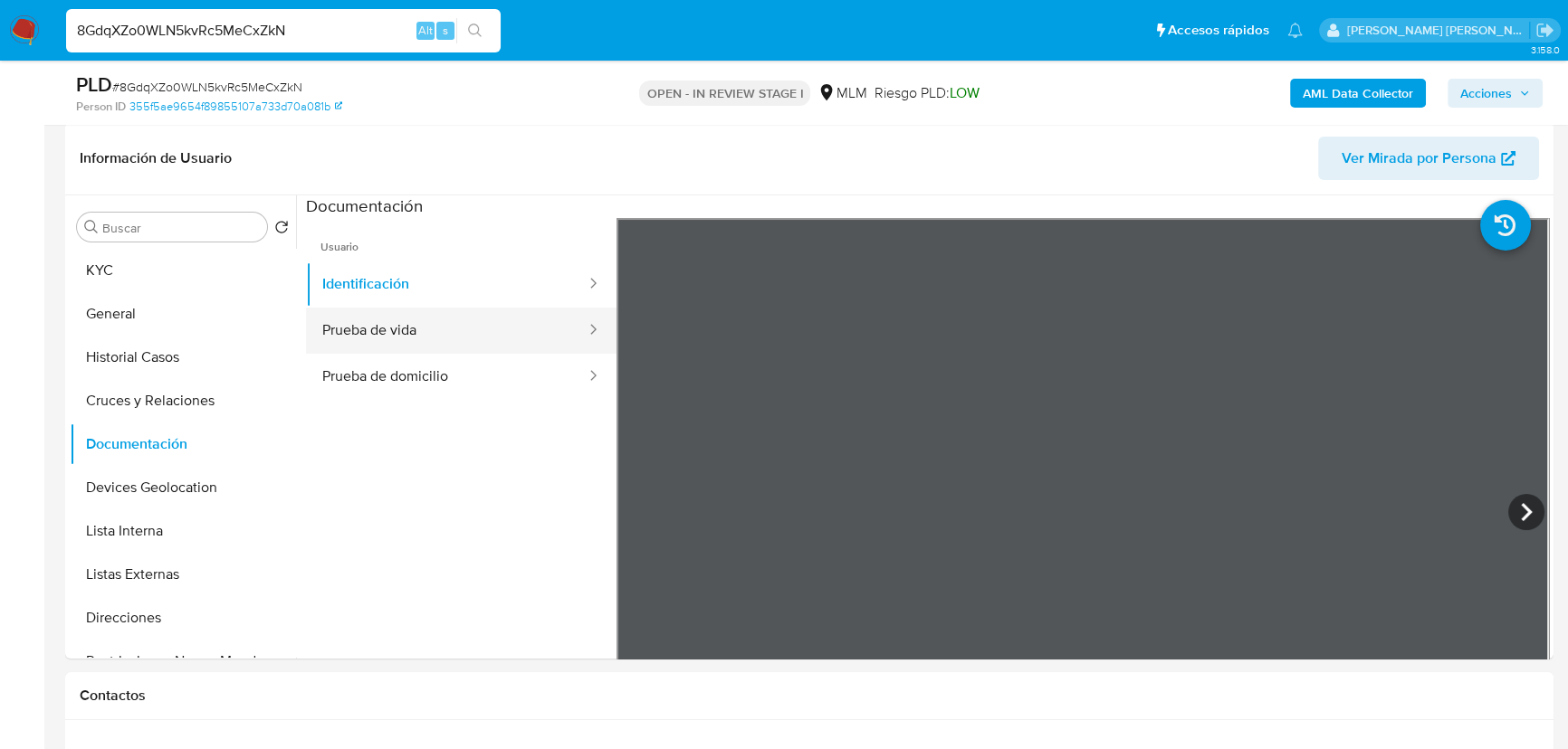
drag, startPoint x: 488, startPoint y: 334, endPoint x: 555, endPoint y: 330, distance: 67.1
click at [495, 330] on button "Prueba de vida" at bounding box center [446, 331] width 281 height 46
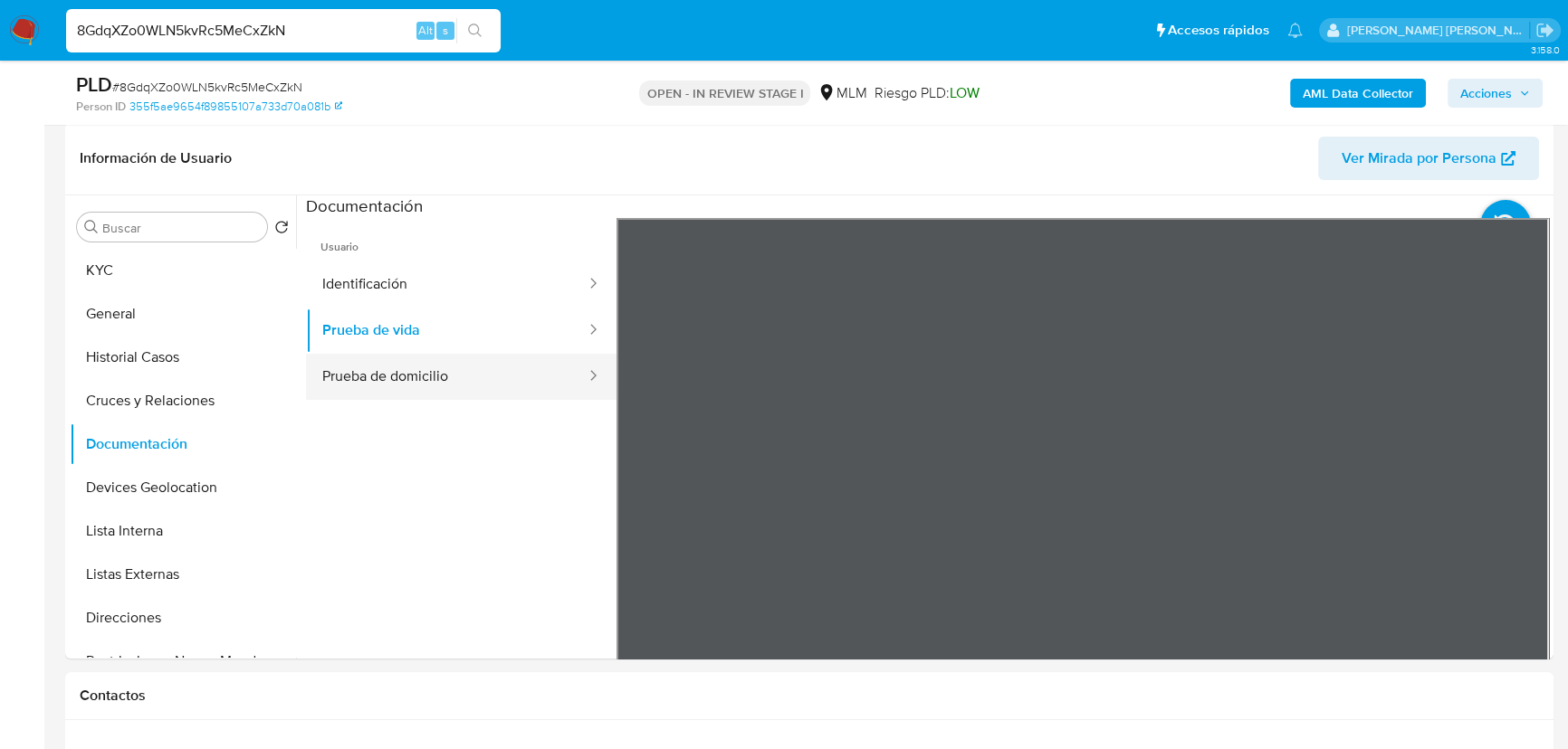
click at [383, 382] on button "Prueba de domicilio" at bounding box center [446, 377] width 281 height 46
drag, startPoint x: 223, startPoint y: 486, endPoint x: 332, endPoint y: 477, distance: 109.4
click at [223, 486] on button "Devices Geolocation" at bounding box center [183, 487] width 227 height 43
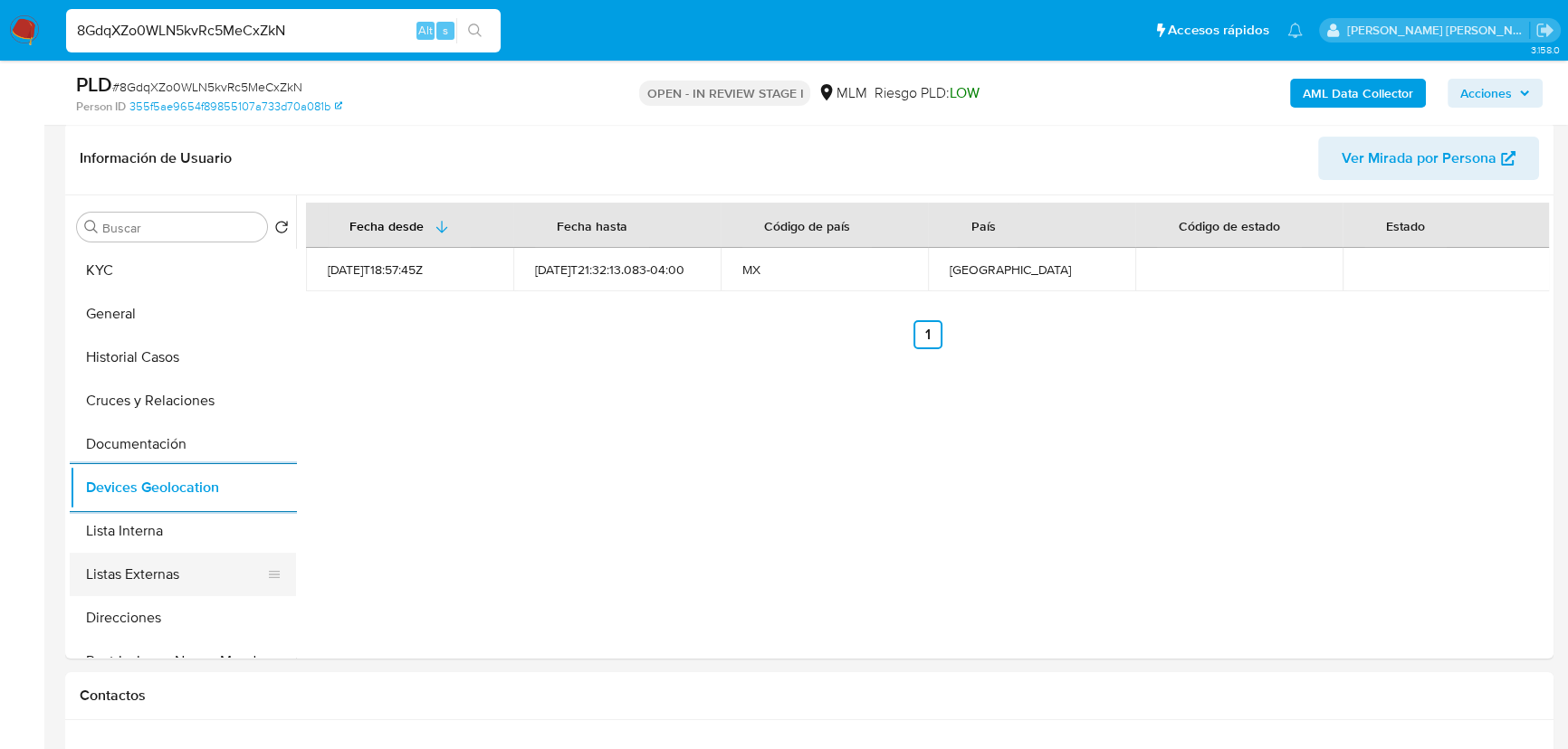
drag, startPoint x: 203, startPoint y: 541, endPoint x: 204, endPoint y: 569, distance: 28.0
click at [205, 539] on button "Lista Interna" at bounding box center [183, 531] width 227 height 43
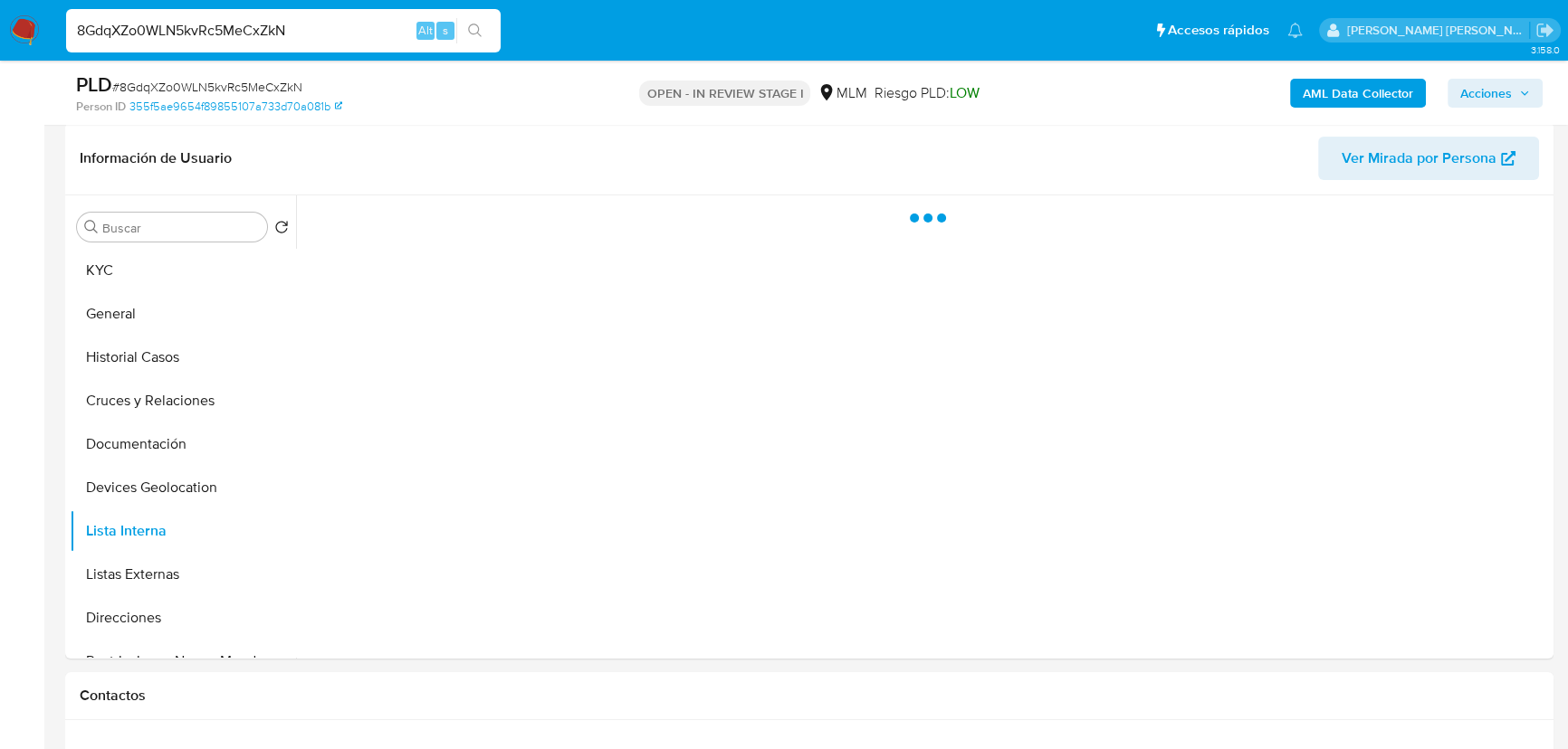
drag, startPoint x: 204, startPoint y: 569, endPoint x: 627, endPoint y: 543, distance: 423.8
click at [205, 569] on button "Listas Externas" at bounding box center [183, 574] width 227 height 43
click at [627, 543] on div at bounding box center [922, 427] width 1253 height 463
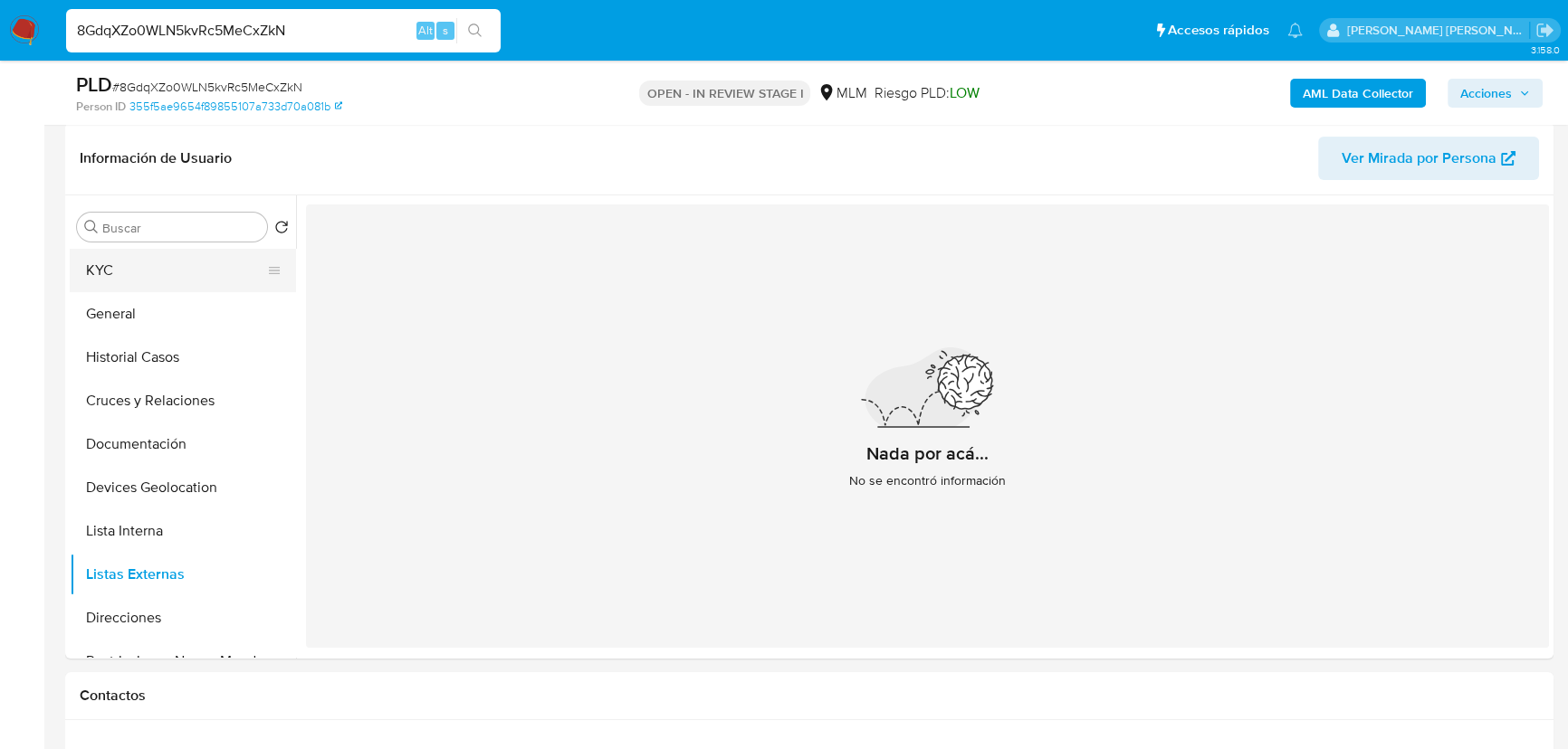
click at [145, 277] on button "KYC" at bounding box center [176, 270] width 212 height 43
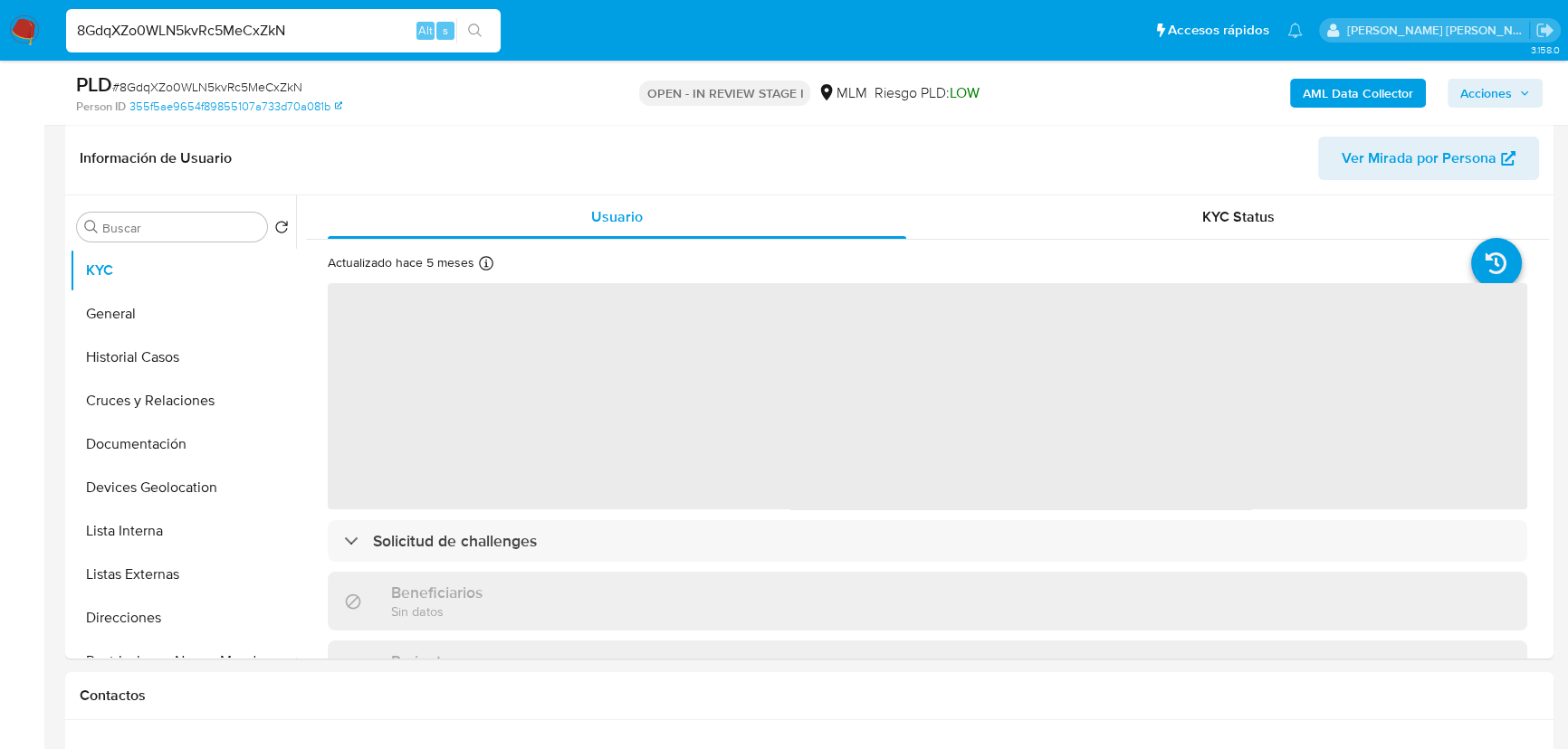
click at [689, 415] on span "‌" at bounding box center [928, 396] width 1200 height 227
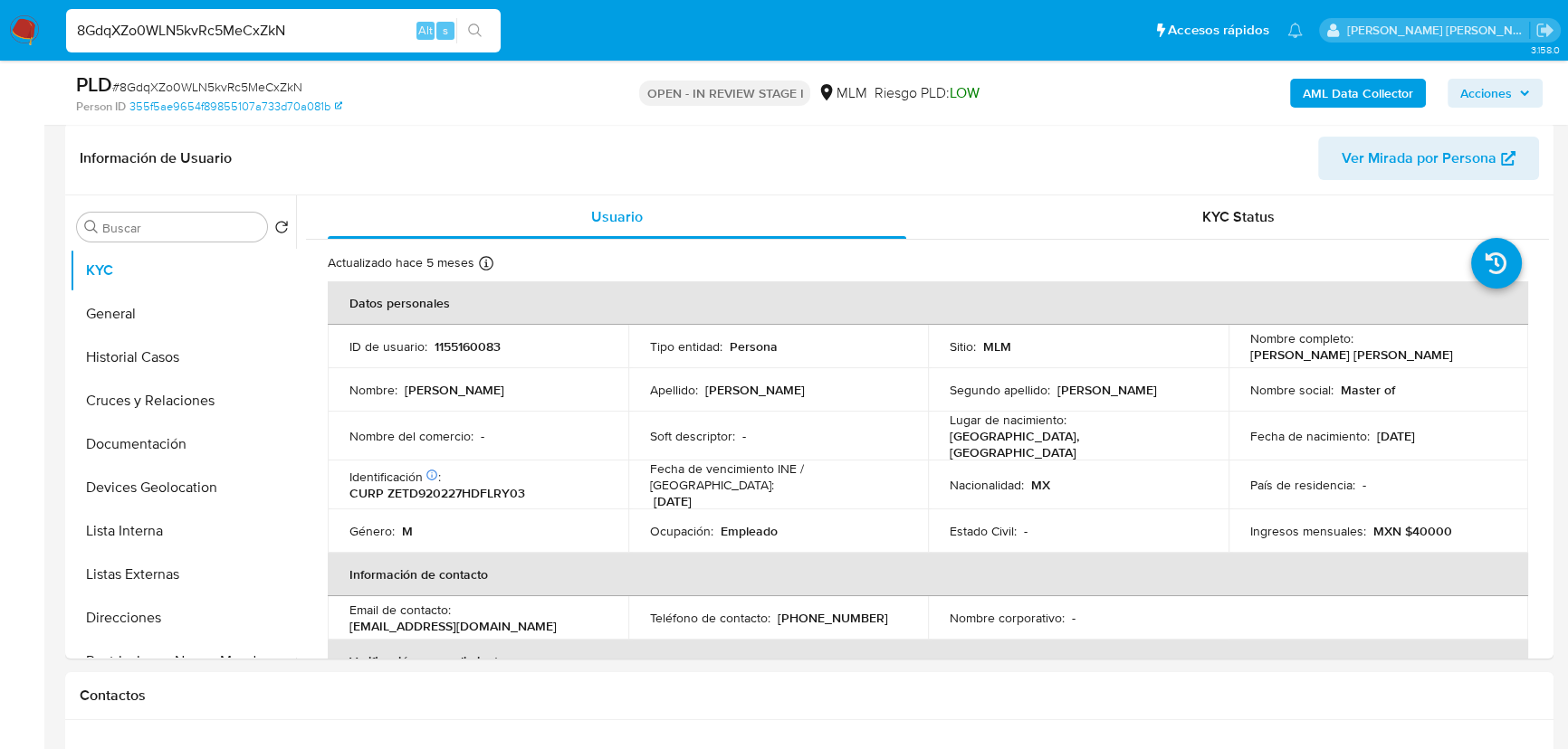
click at [641, 484] on td "Fecha de vencimiento INE / Pasaporte : 31/12/2030" at bounding box center [779, 485] width 301 height 49
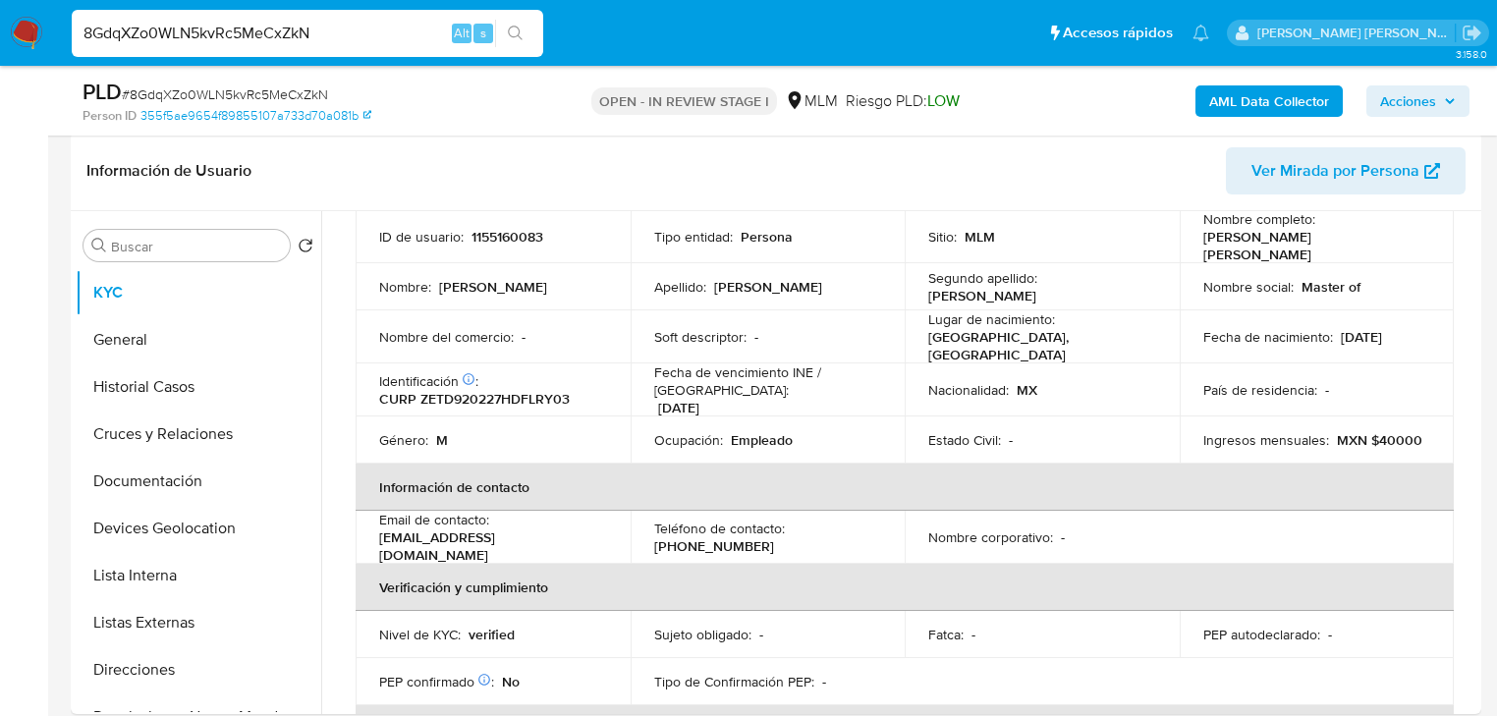
scroll to position [314, 0]
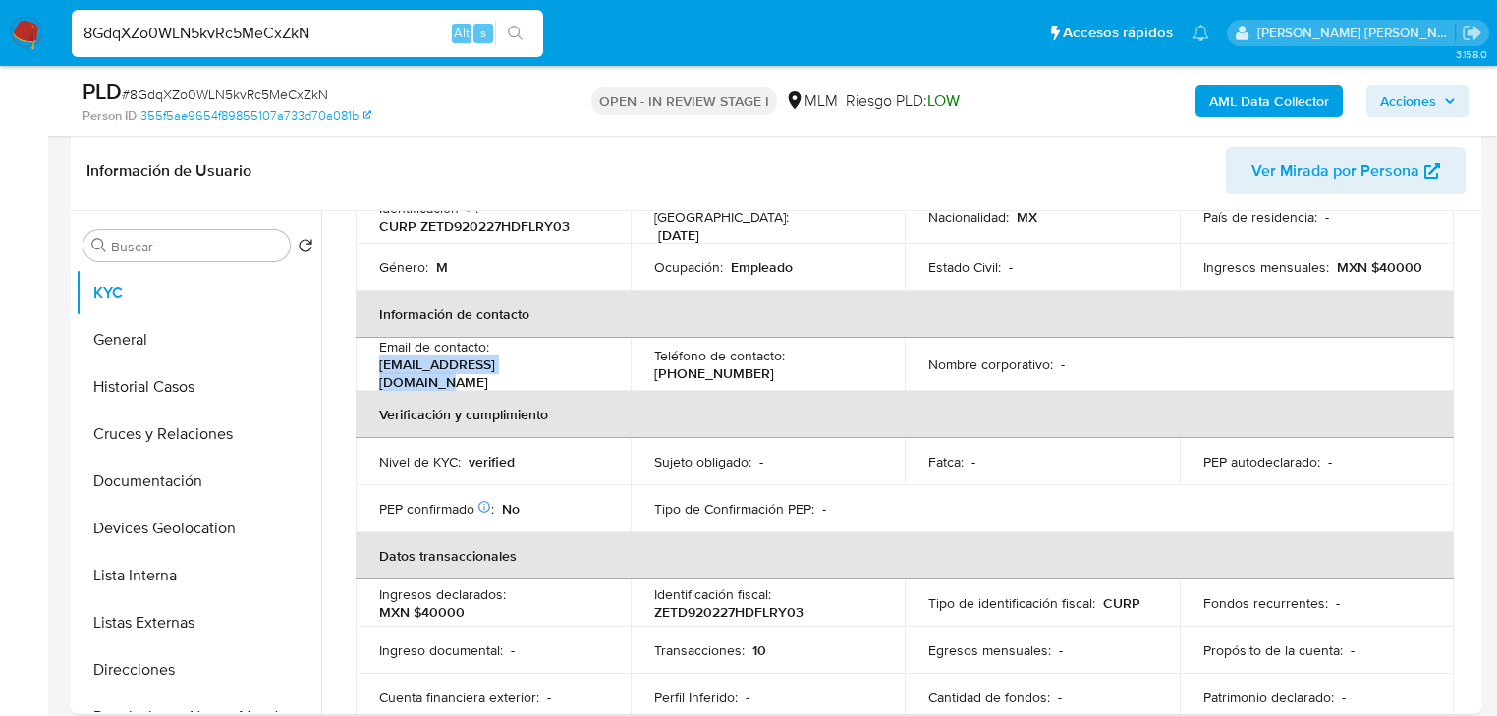
drag, startPoint x: 487, startPoint y: 361, endPoint x: 375, endPoint y: 360, distance: 112.0
click at [375, 360] on td "Email de contacto : newretrotoys@hotmail.com" at bounding box center [493, 364] width 275 height 53
copy p "[EMAIL_ADDRESS][DOMAIN_NAME]"
click at [715, 364] on p "[PHONE_NUMBER]" at bounding box center [714, 373] width 120 height 18
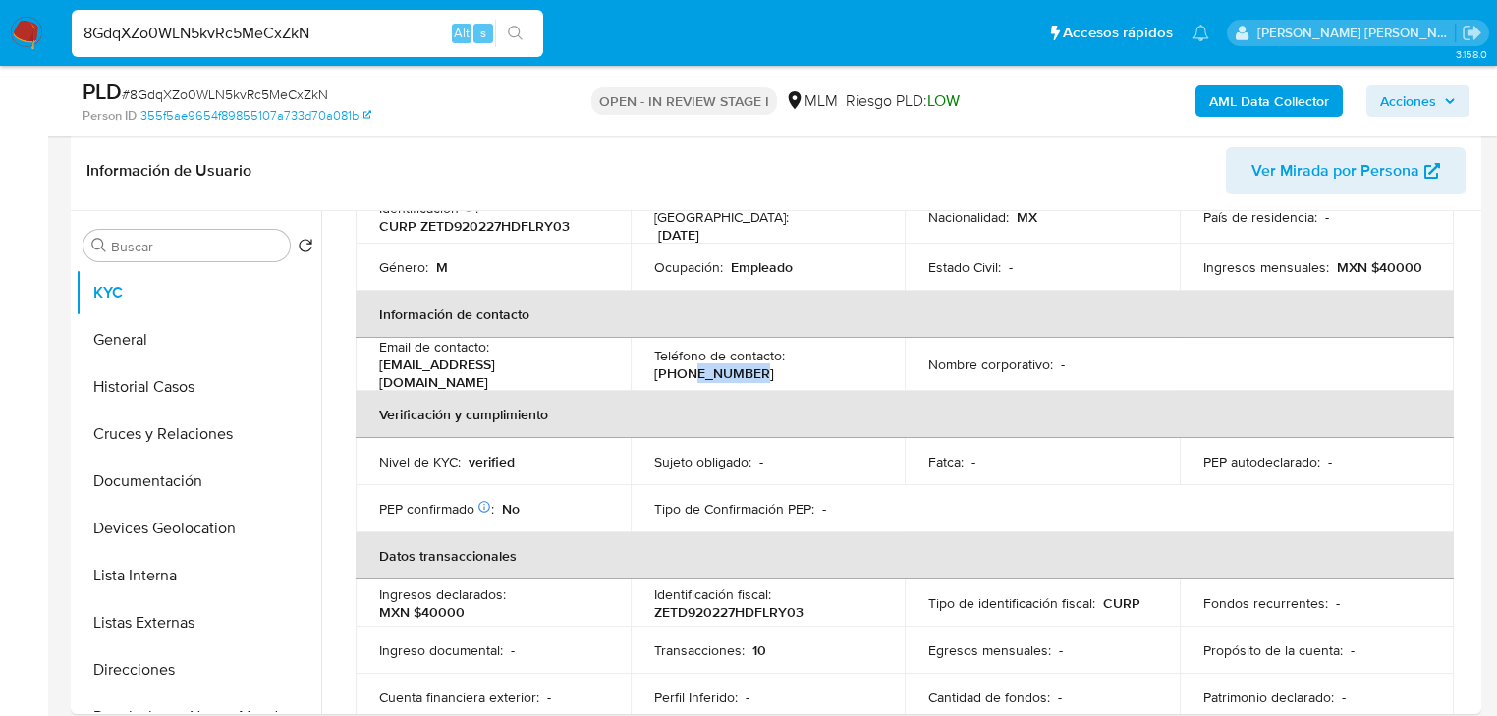
copy p "87232052"
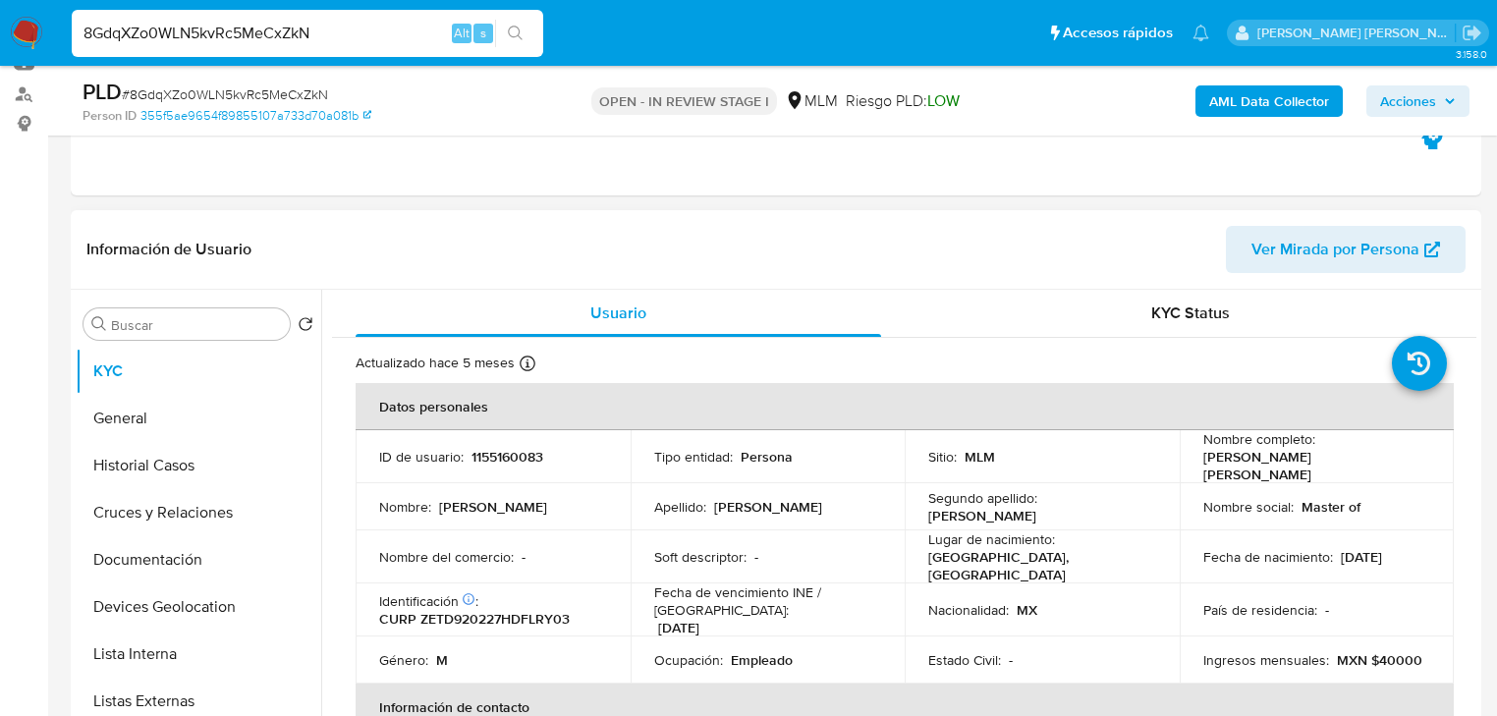
scroll to position [79, 0]
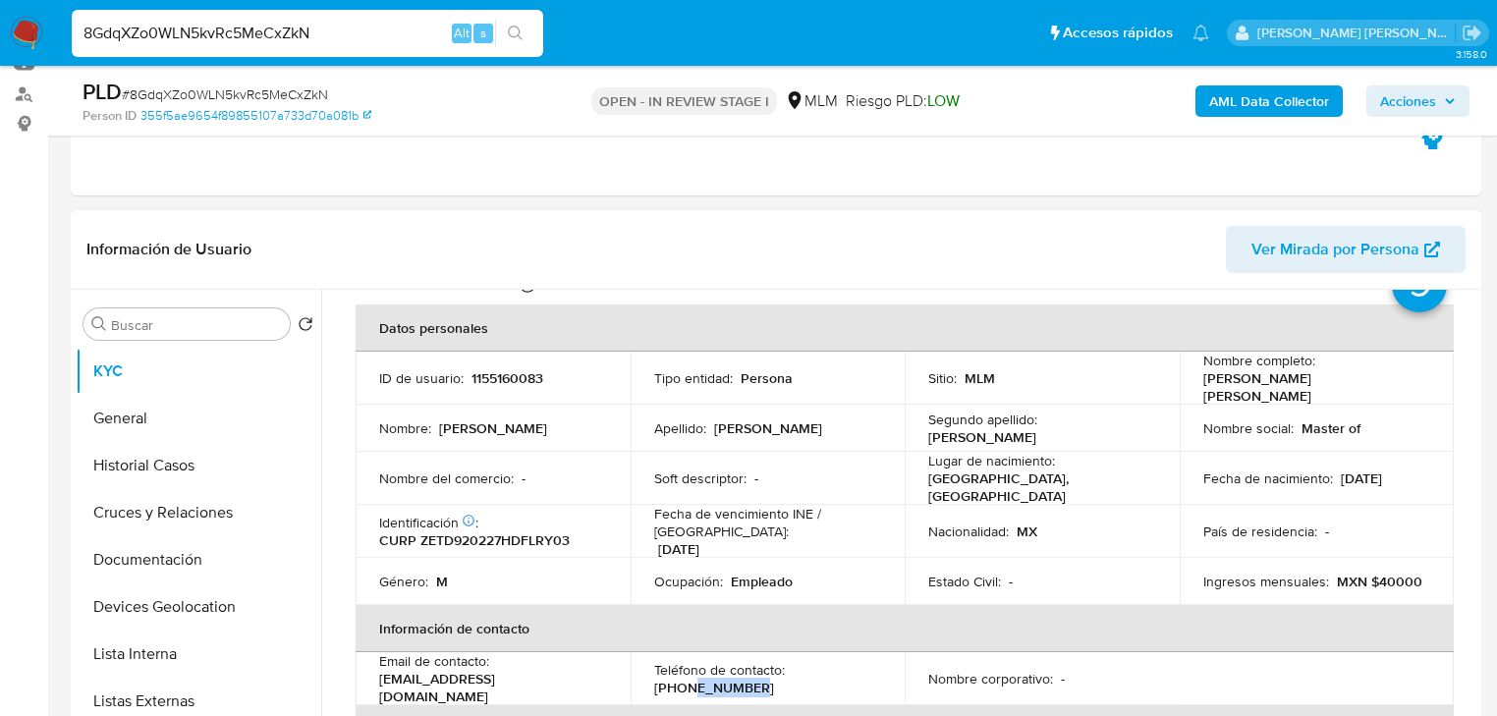
drag, startPoint x: 194, startPoint y: 558, endPoint x: 408, endPoint y: 515, distance: 218.5
click at [194, 556] on button "Documentación" at bounding box center [199, 559] width 246 height 47
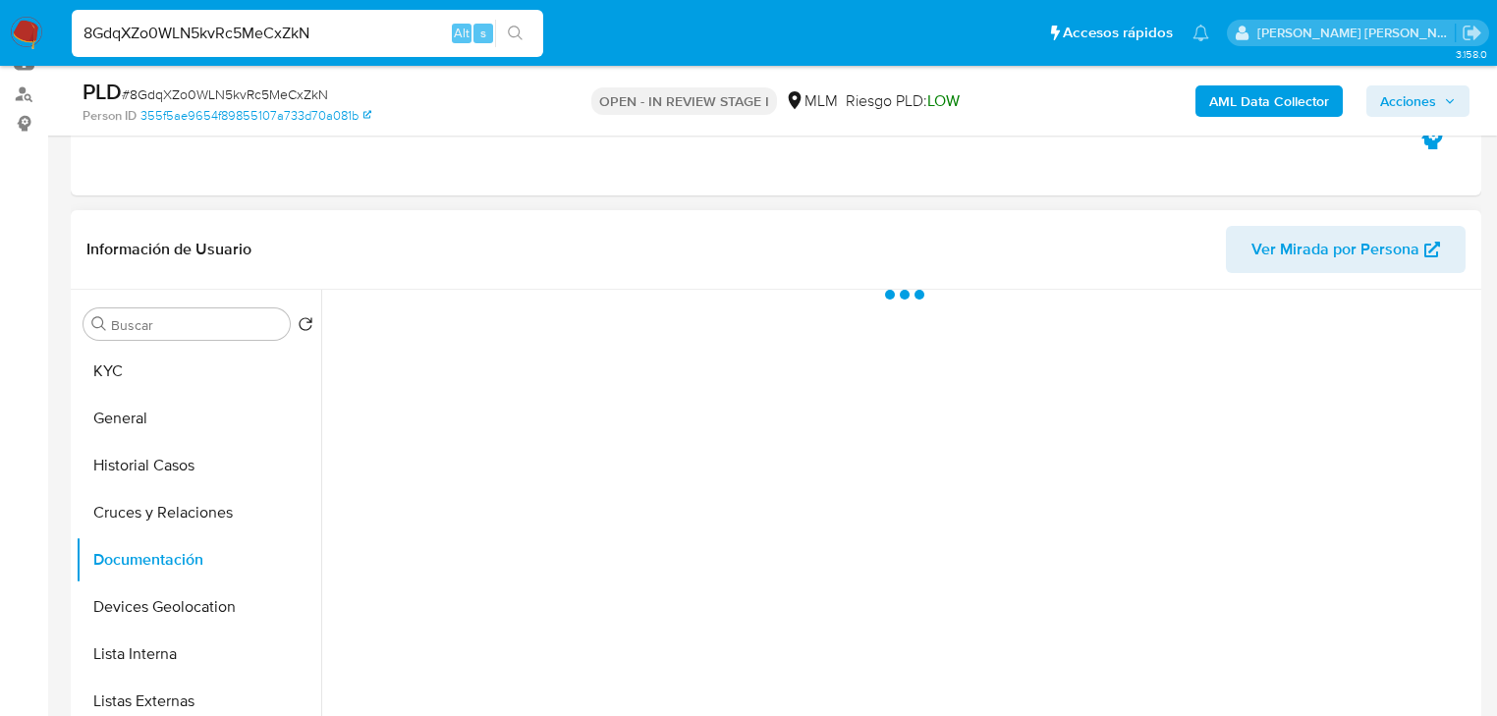
scroll to position [0, 0]
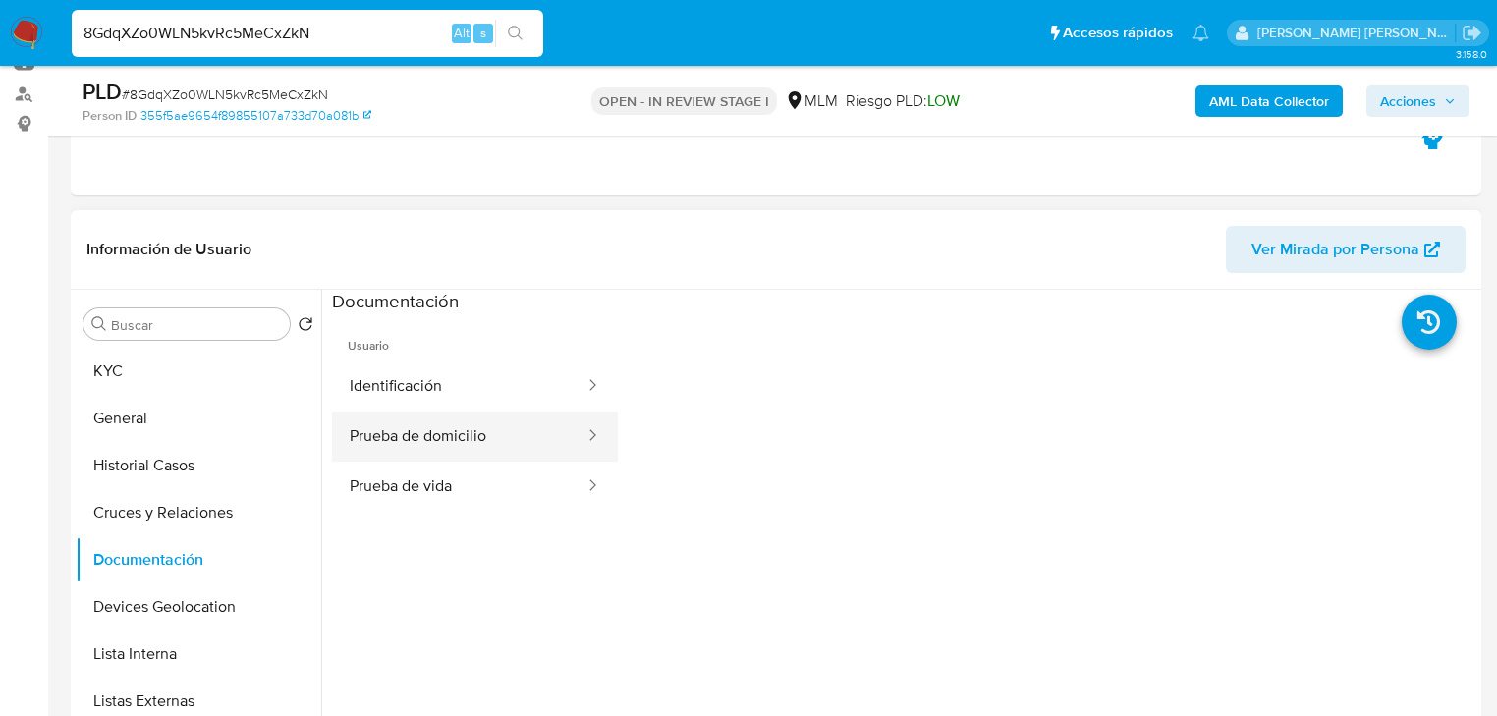
click at [472, 442] on button "Prueba de domicilio" at bounding box center [459, 437] width 254 height 50
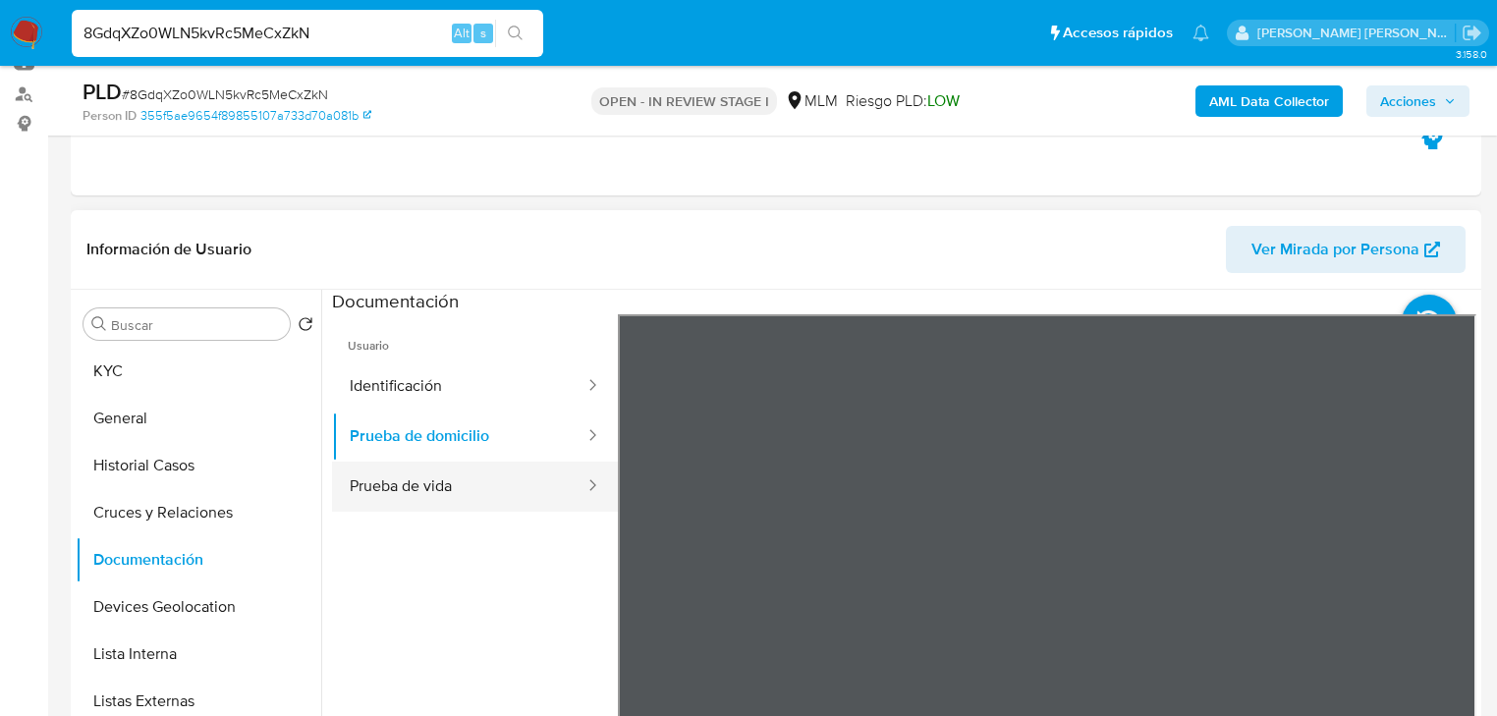
drag, startPoint x: 483, startPoint y: 489, endPoint x: 578, endPoint y: 487, distance: 94.3
click at [487, 487] on button "Prueba de vida" at bounding box center [459, 487] width 254 height 50
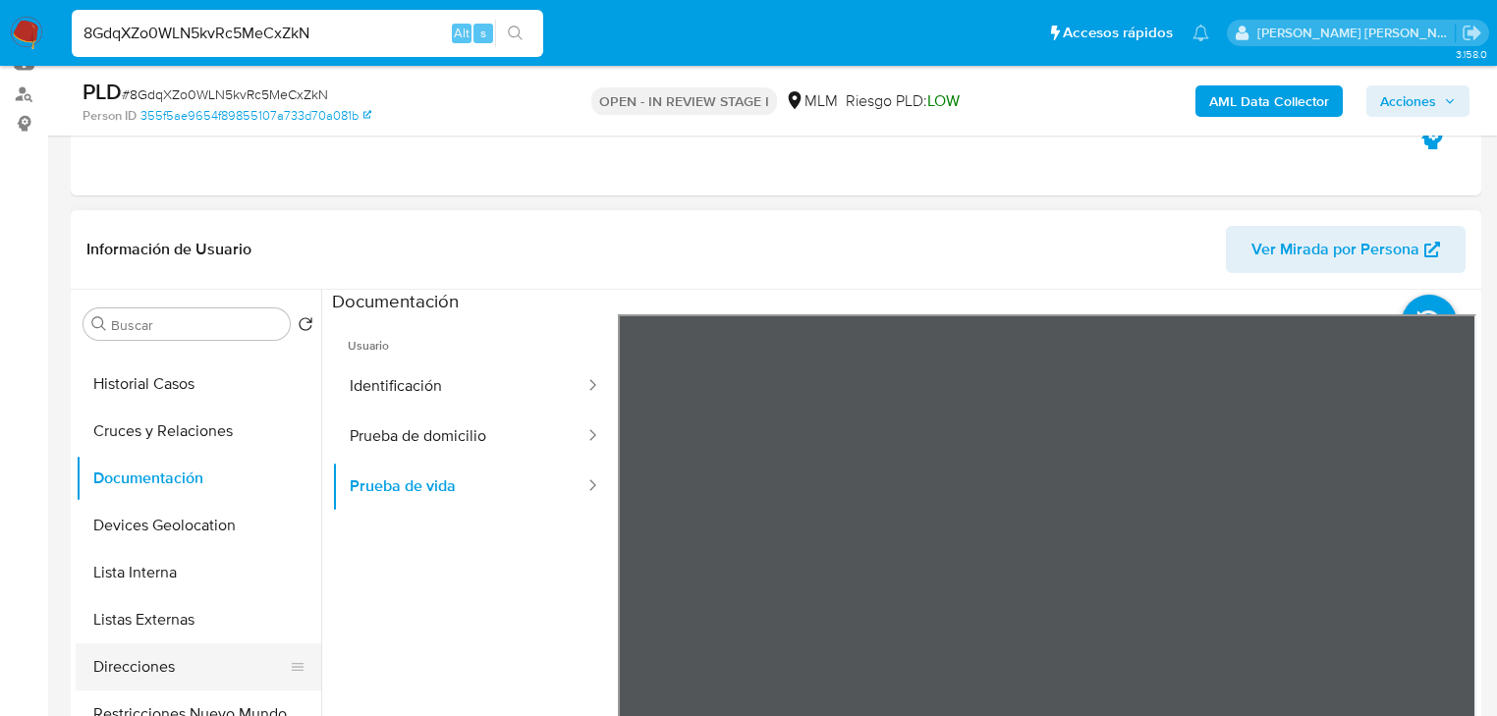
scroll to position [157, 0]
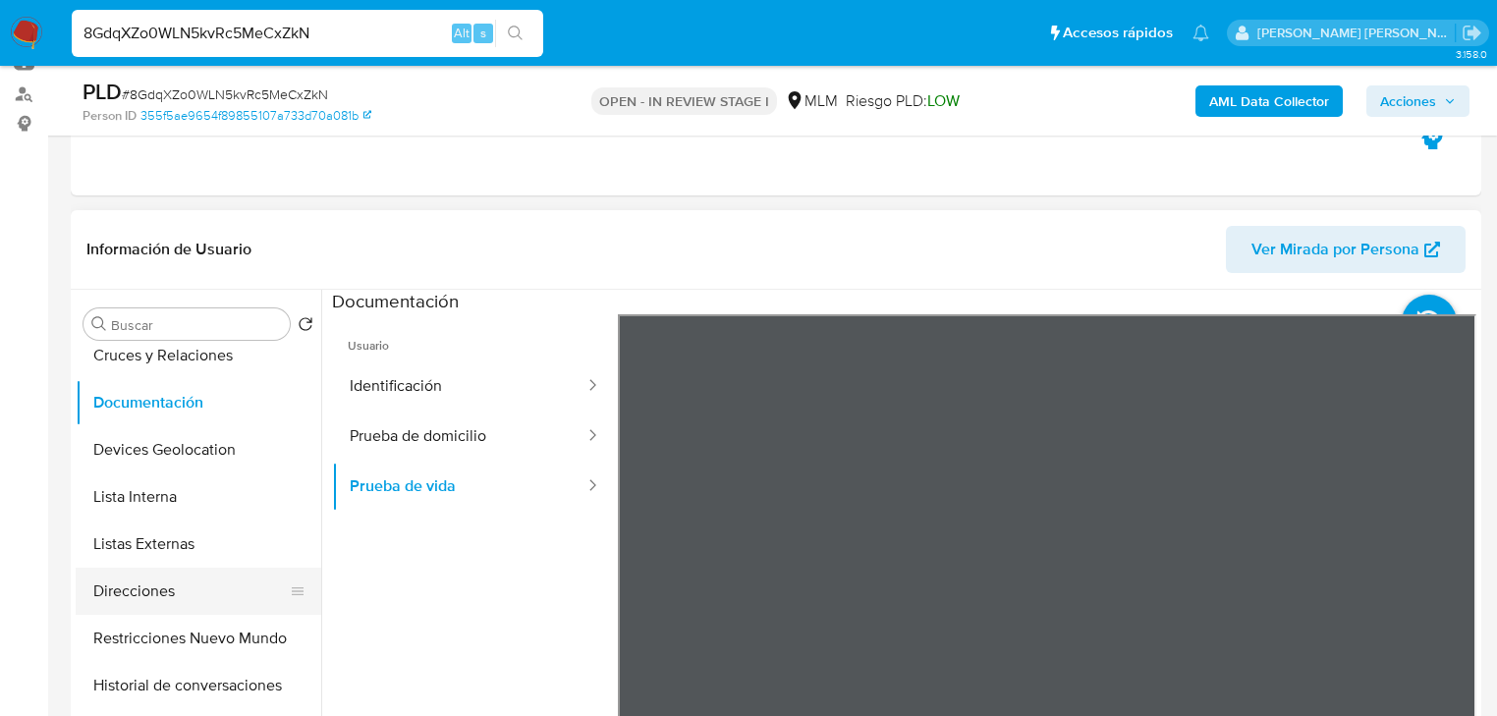
click at [188, 582] on button "Direcciones" at bounding box center [191, 591] width 230 height 47
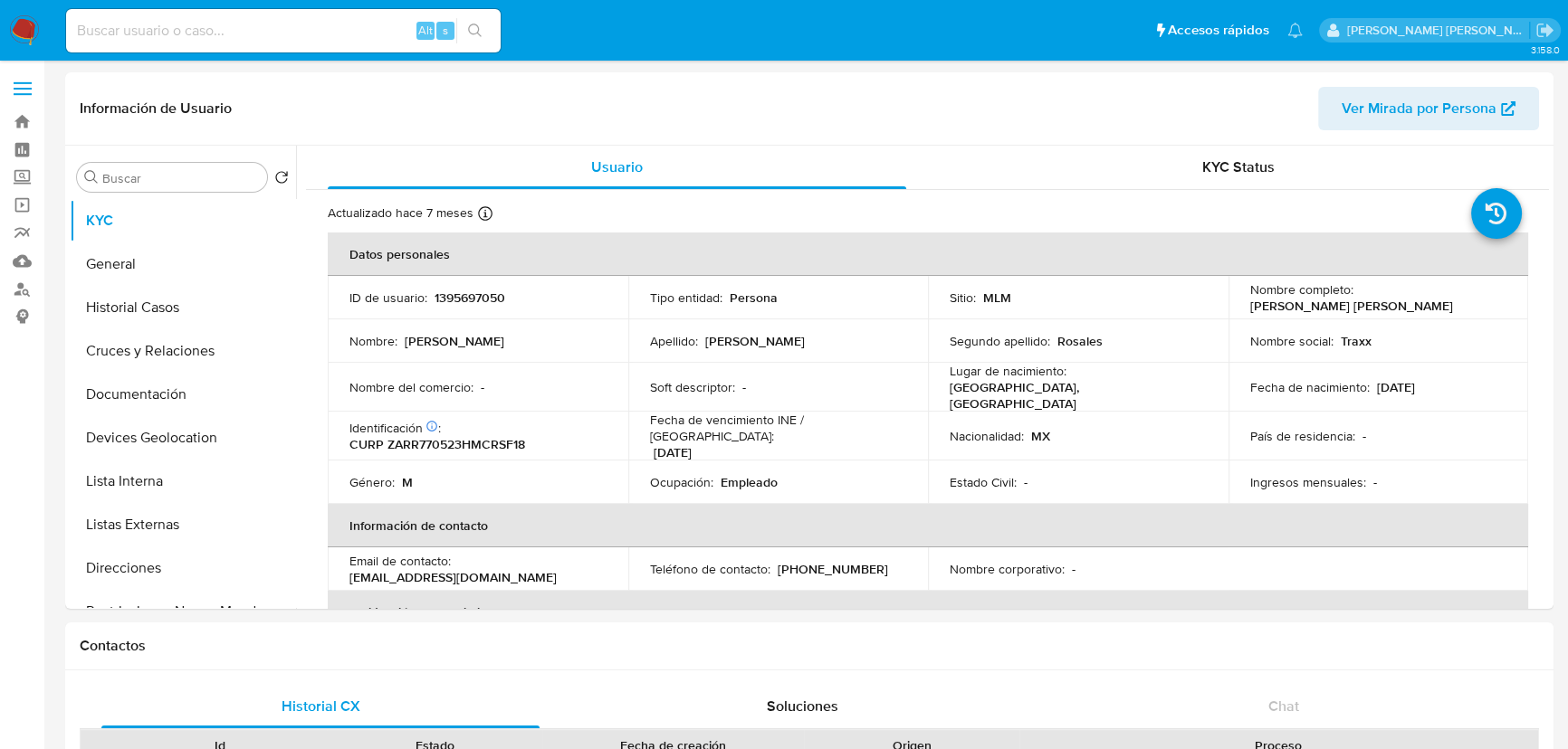
select select "10"
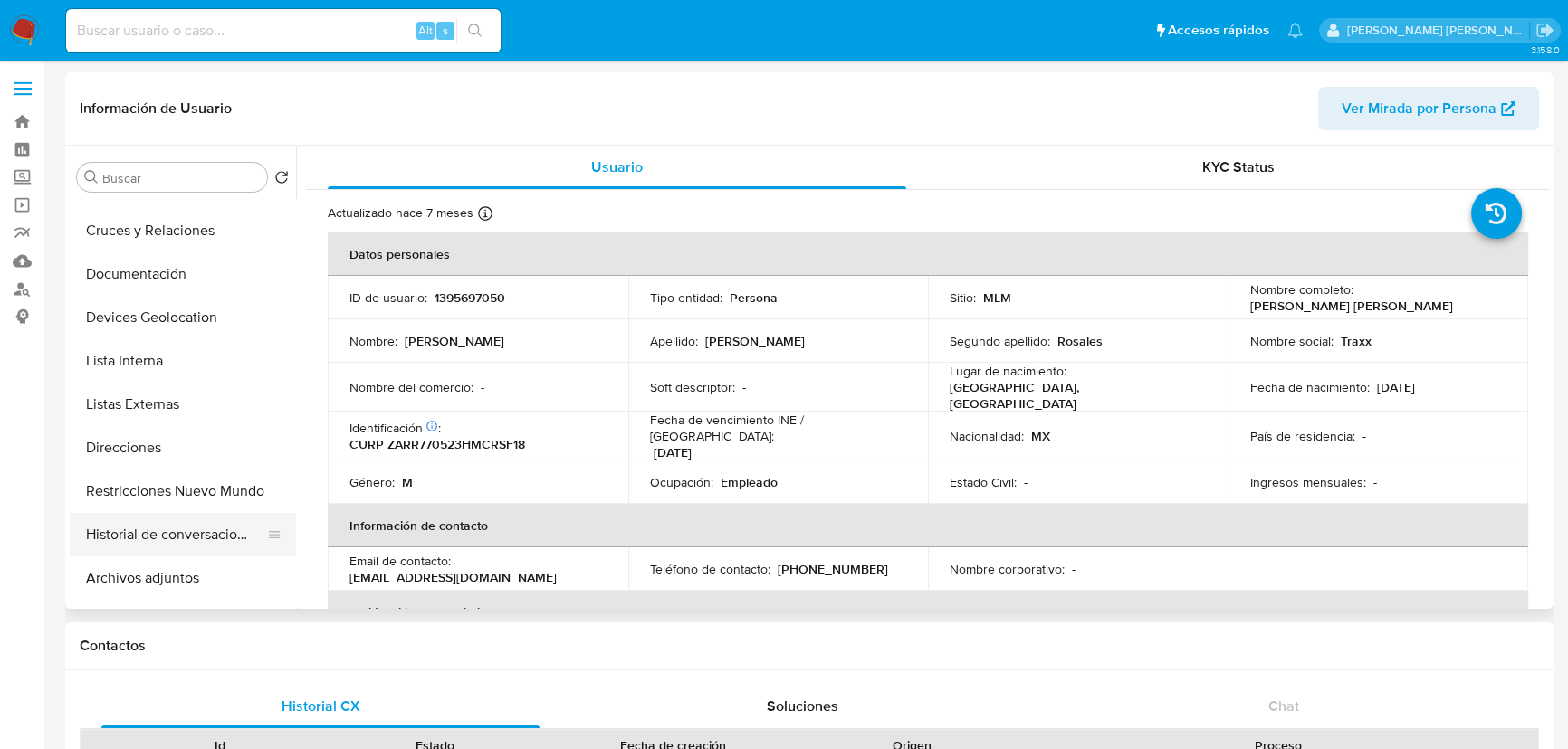
scroll to position [246, 0]
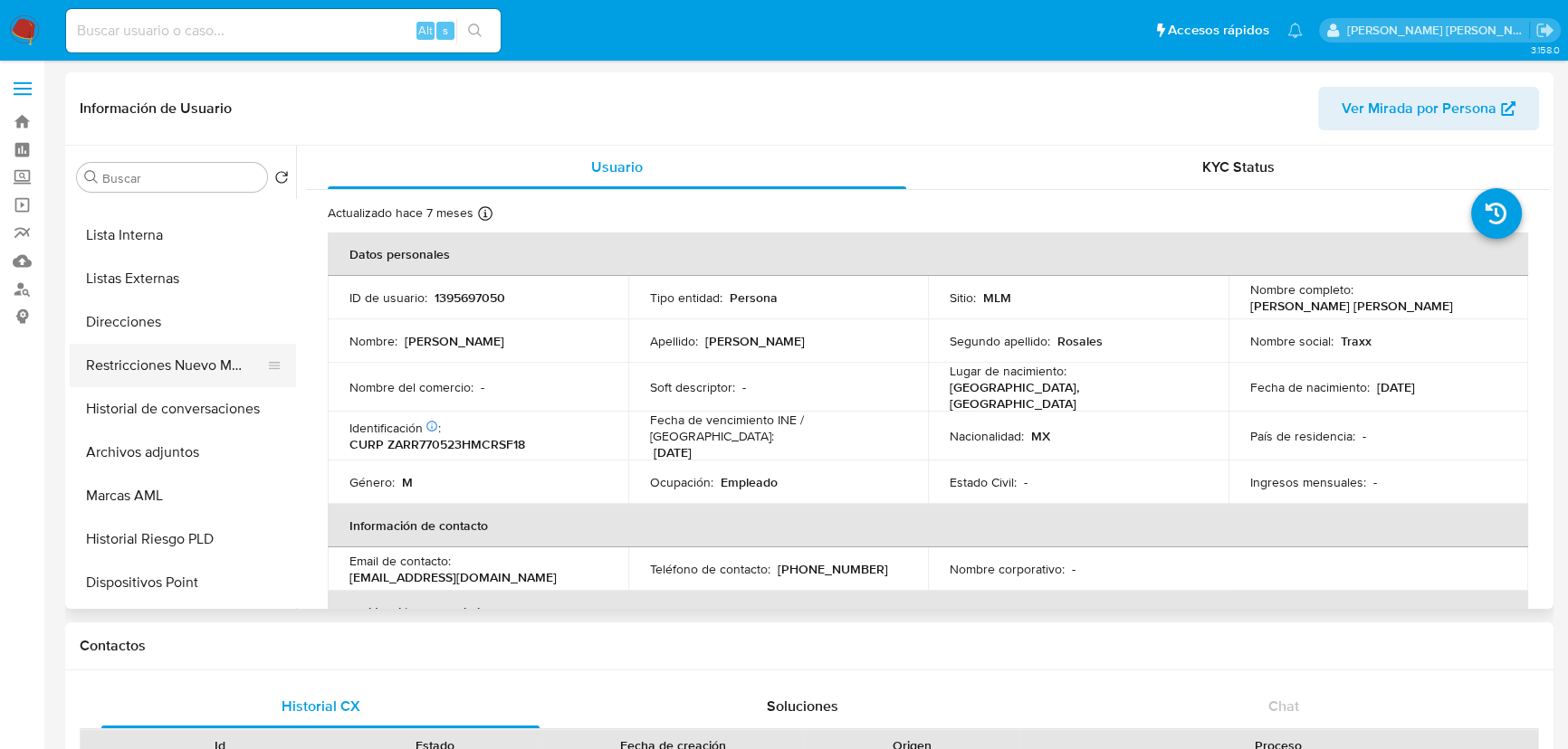
click at [180, 360] on button "Restricciones Nuevo Mundo" at bounding box center [176, 365] width 212 height 43
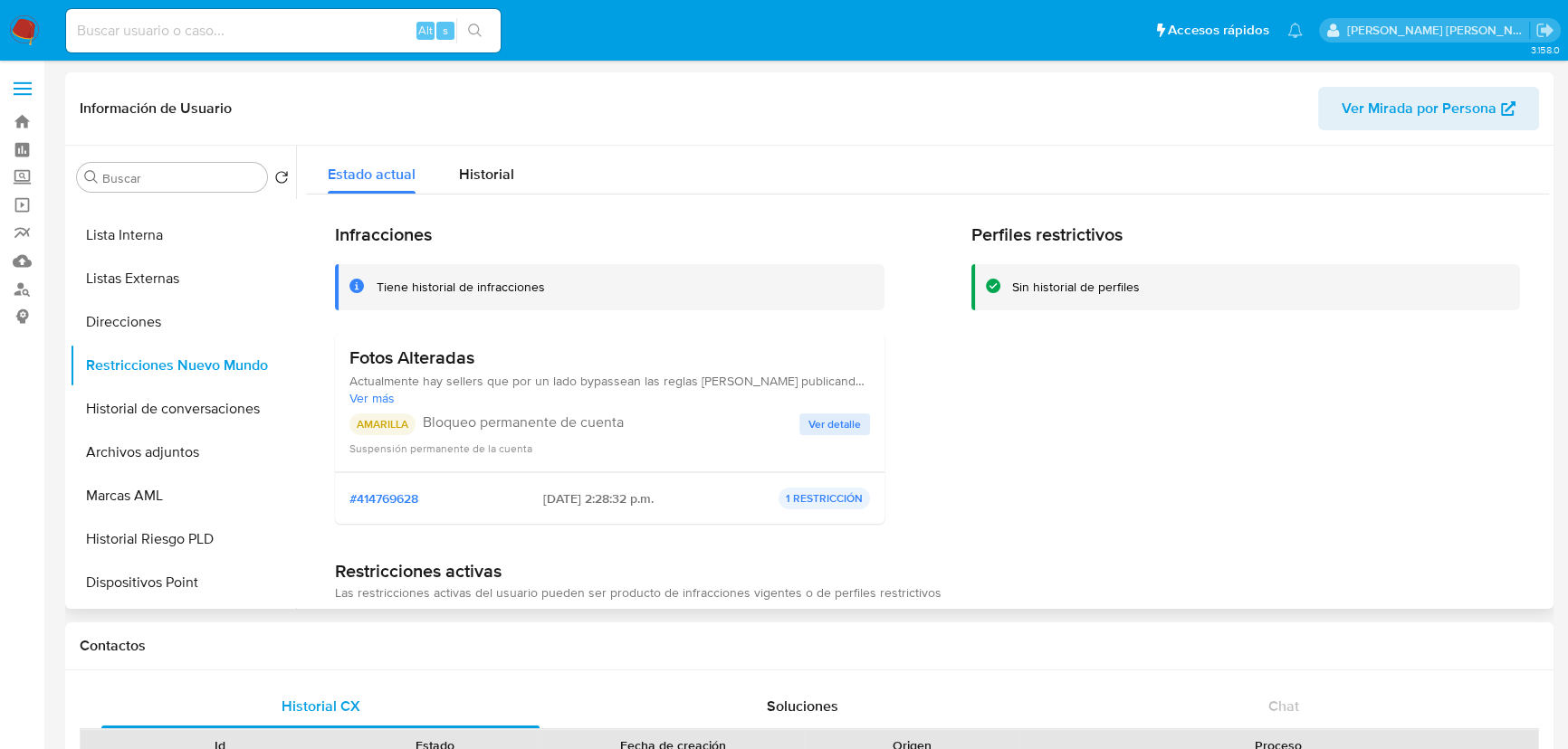
click at [849, 442] on div "Suspensión permanente de la cuenta" at bounding box center [609, 448] width 521 height 18
click at [851, 427] on span "Ver detalle" at bounding box center [834, 425] width 53 height 18
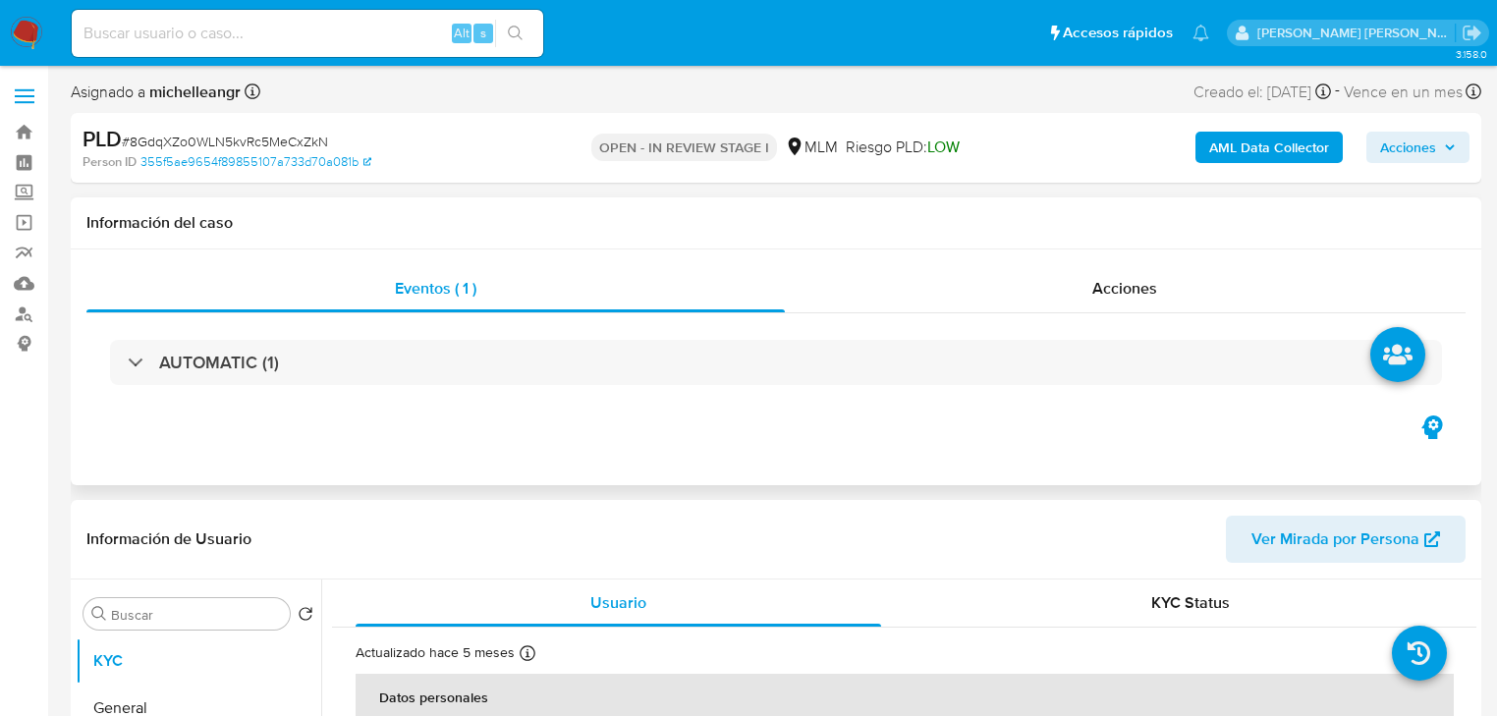
select select "10"
click at [21, 184] on label "Screening" at bounding box center [117, 193] width 234 height 30
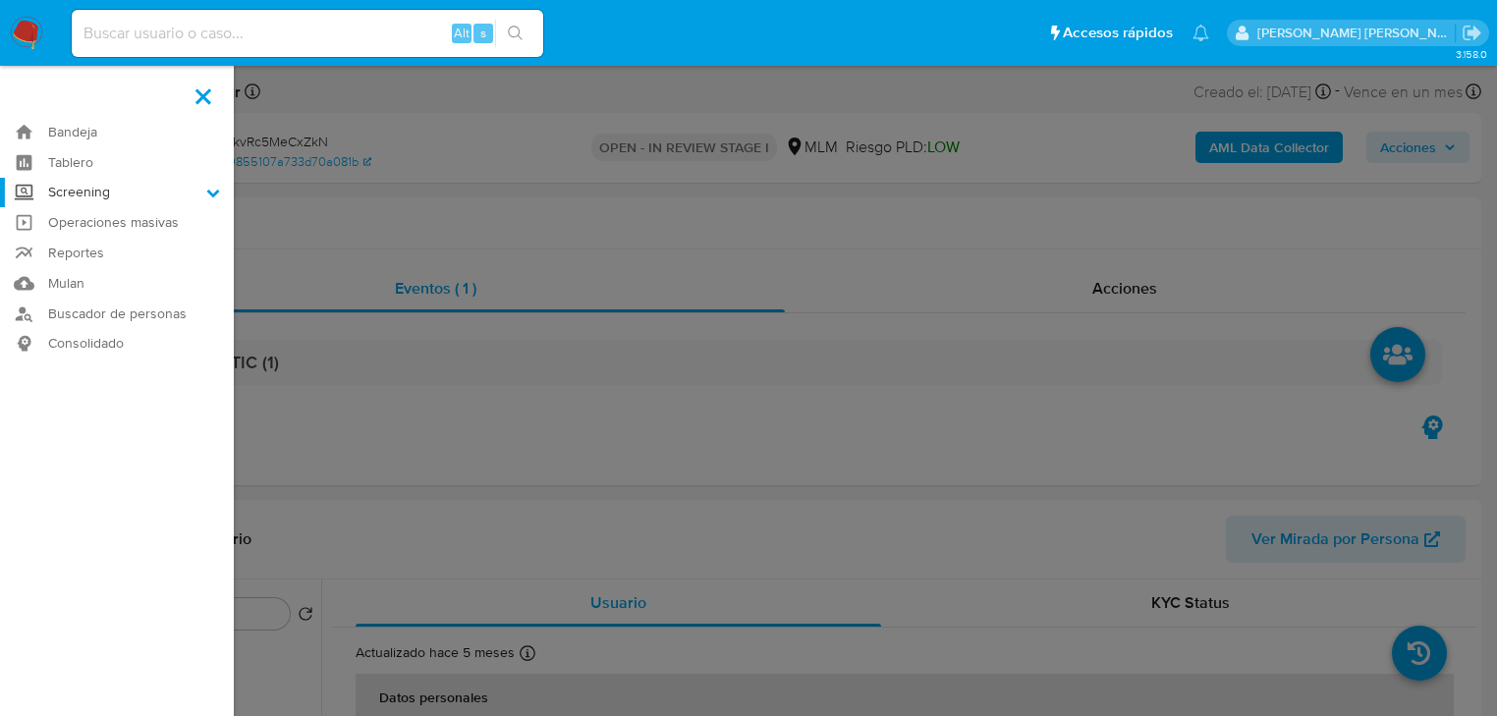
click at [0, 0] on input "Screening" at bounding box center [0, 0] width 0 height 0
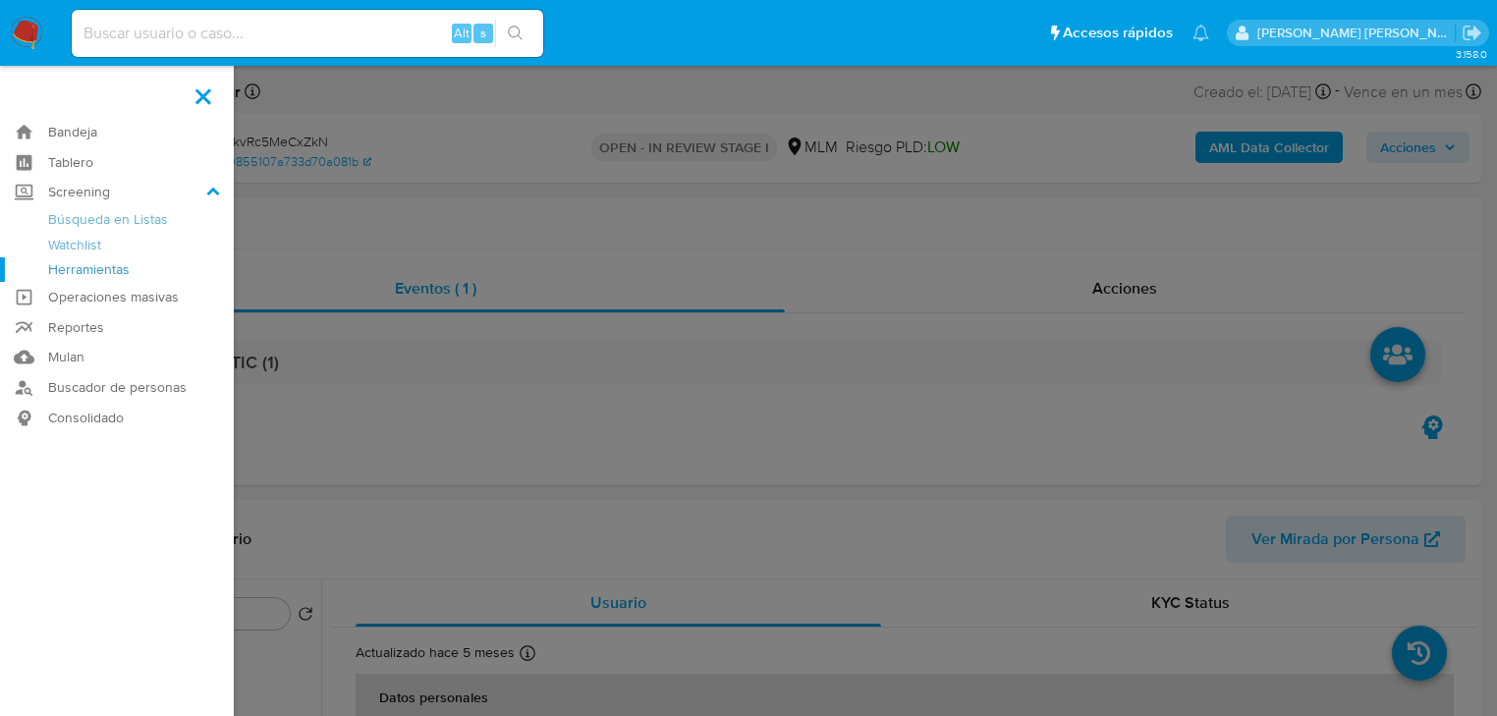
click at [71, 265] on link "Herramientas" at bounding box center [117, 269] width 234 height 25
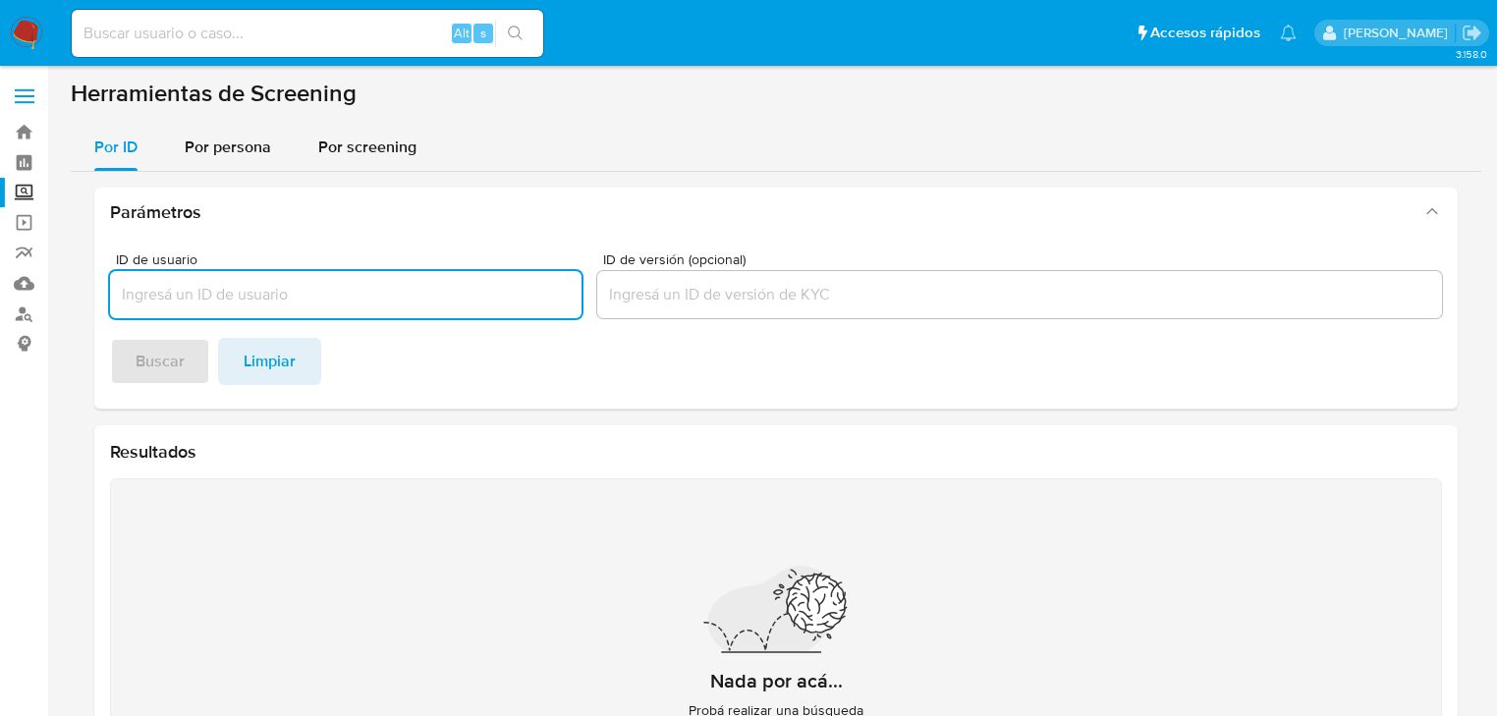
drag, startPoint x: 231, startPoint y: 148, endPoint x: 227, endPoint y: 185, distance: 36.6
click at [232, 148] on span "Por persona" at bounding box center [228, 147] width 86 height 23
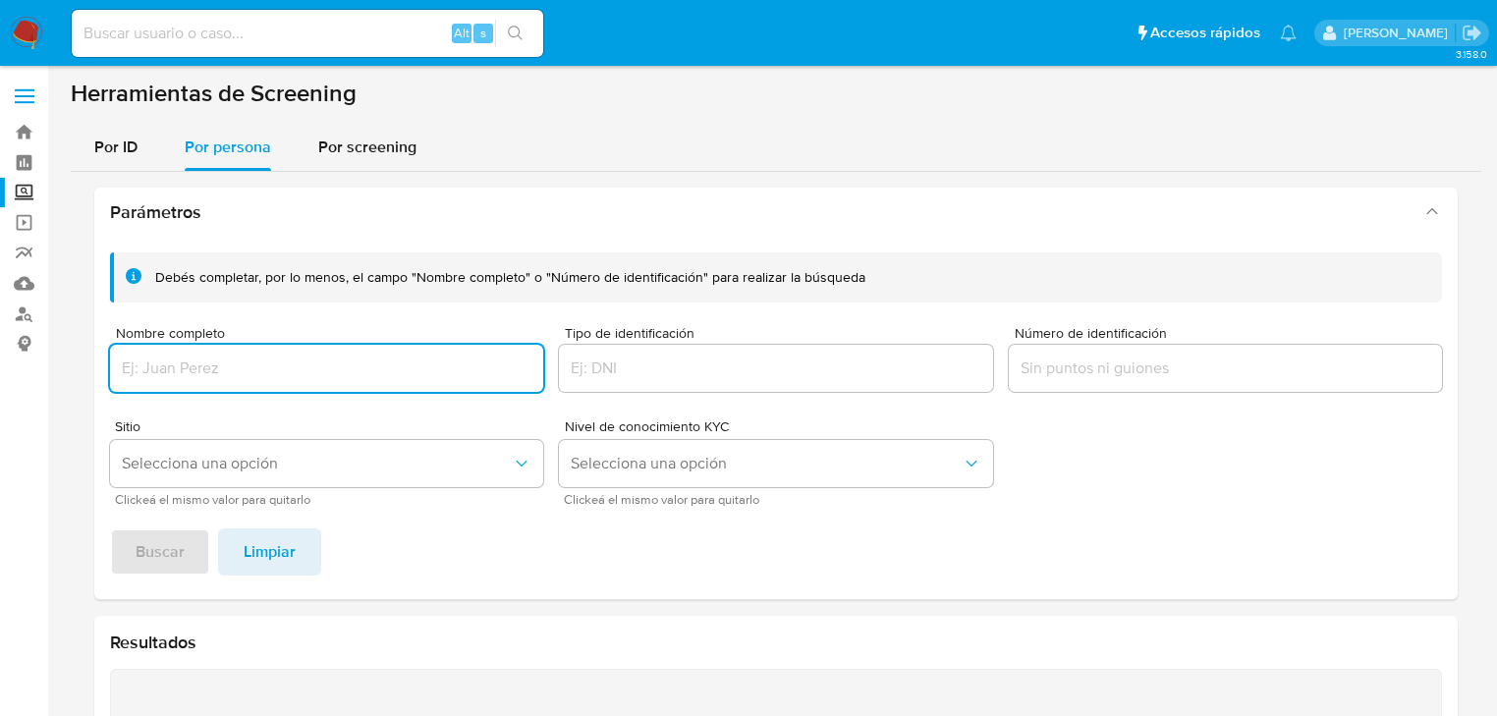
click at [169, 367] on input "Nombre completo" at bounding box center [326, 369] width 433 height 26
type input "ISAIR GAMMAR [PERSON_NAME]"
click at [182, 553] on span "Buscar" at bounding box center [160, 551] width 49 height 43
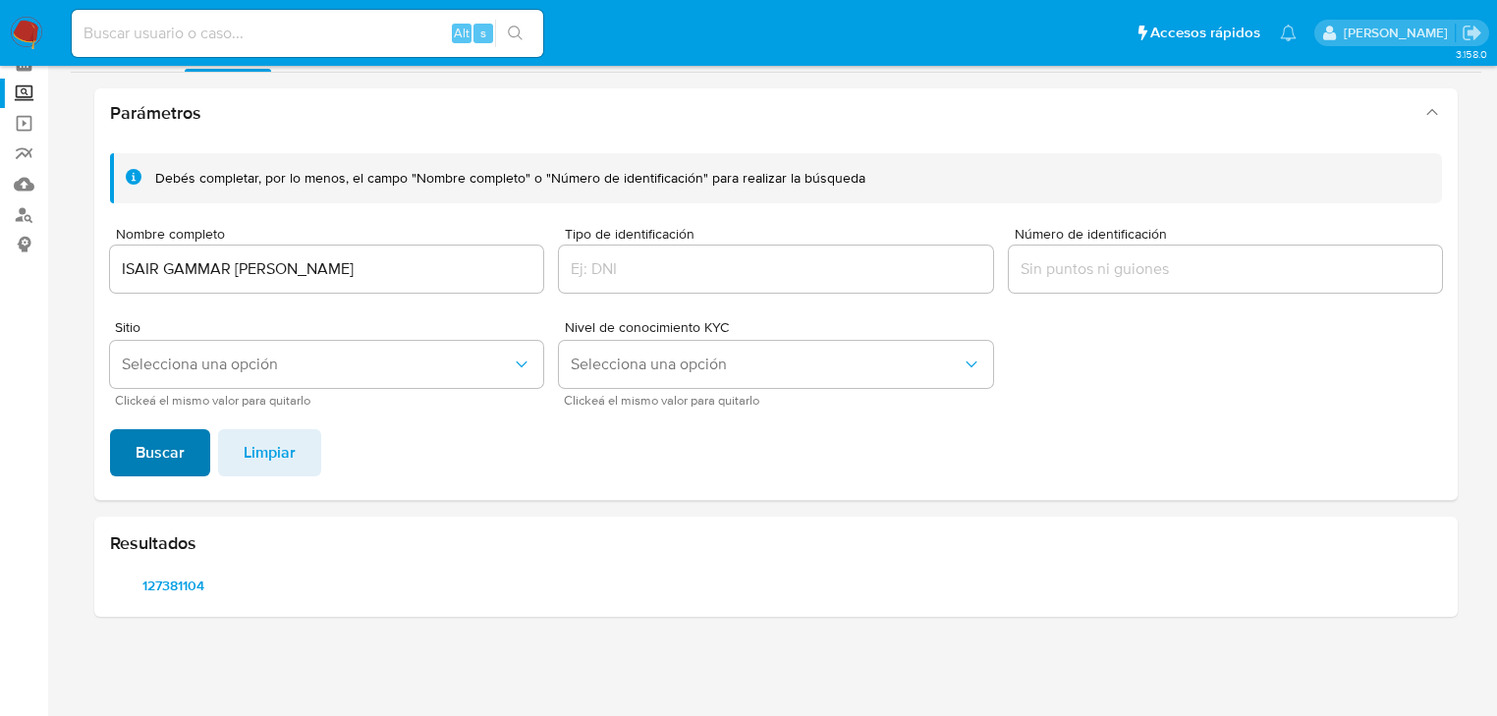
scroll to position [98, 0]
click at [165, 579] on span "127381104" at bounding box center [173, 587] width 98 height 28
click at [156, 34] on input at bounding box center [307, 34] width 471 height 26
paste input "8GdqXZo0WLN5kvRc5MeCxZkN"
type input "8GdqXZo0WLN5kvRc5MeCxZkN"
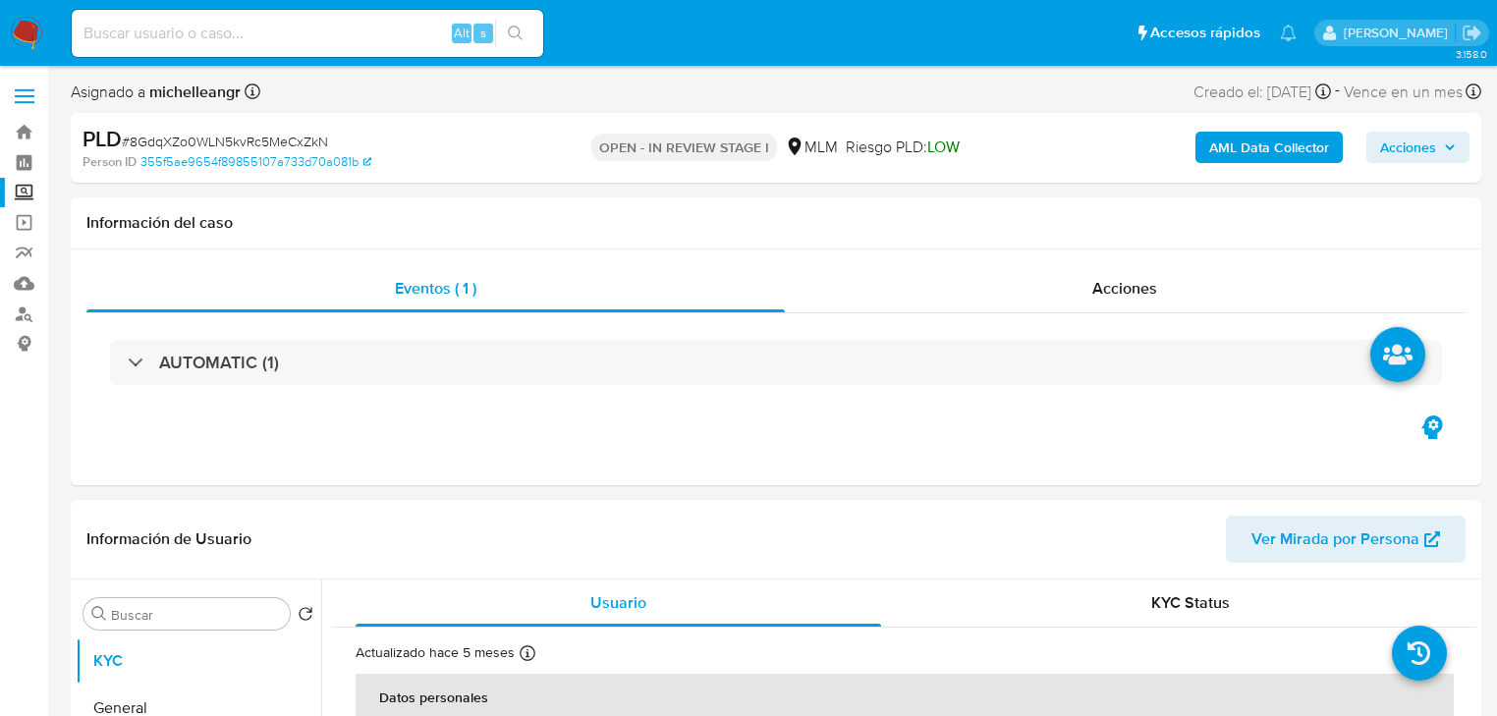
select select "10"
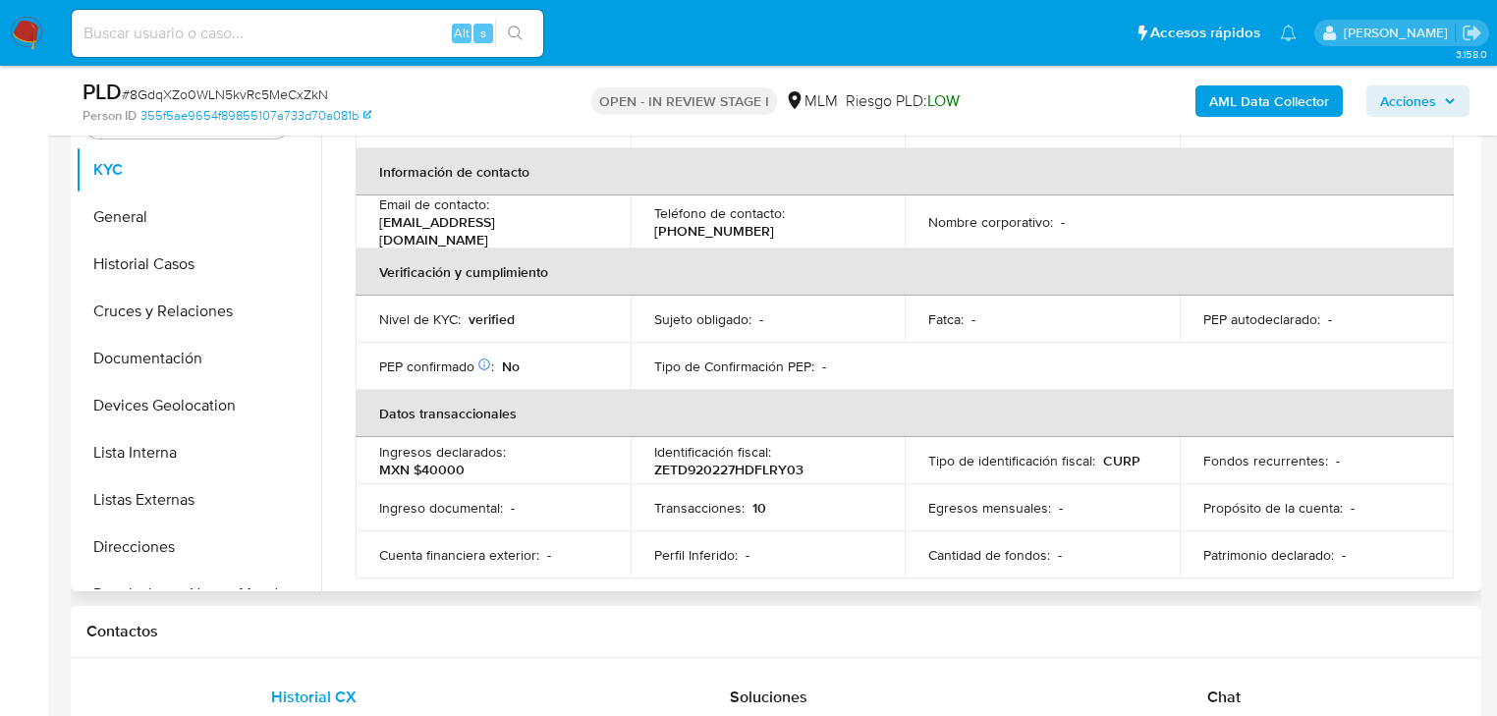
scroll to position [471, 0]
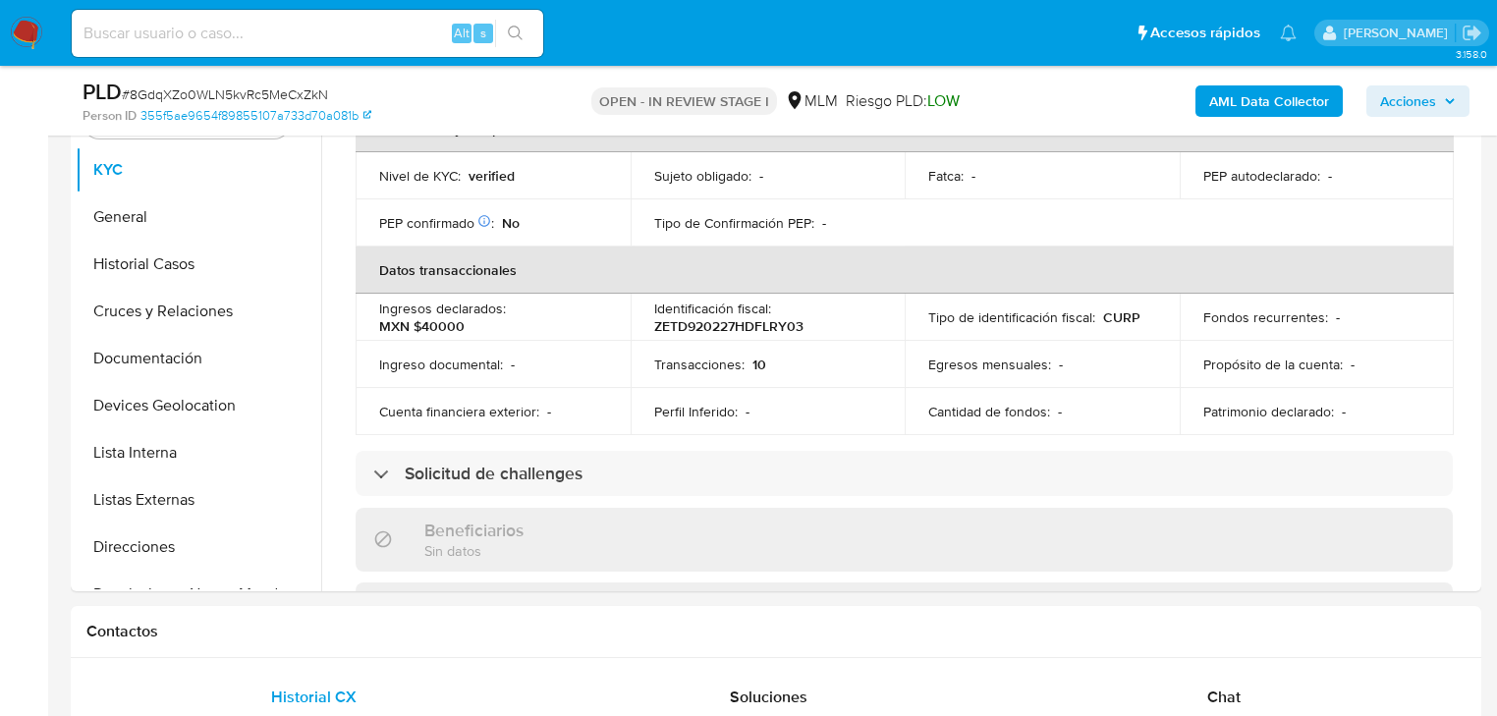
click at [1217, 692] on span "Chat" at bounding box center [1223, 697] width 33 height 23
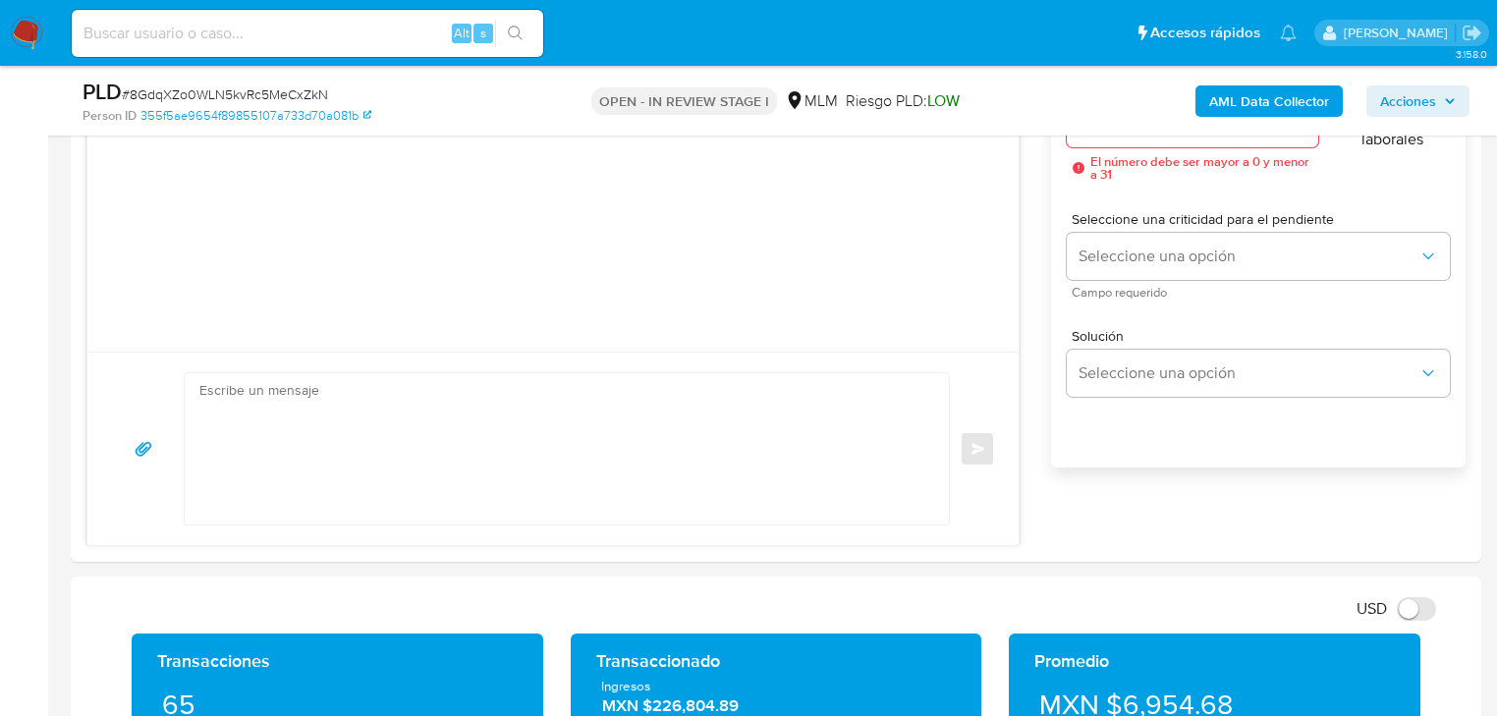
scroll to position [1207, 0]
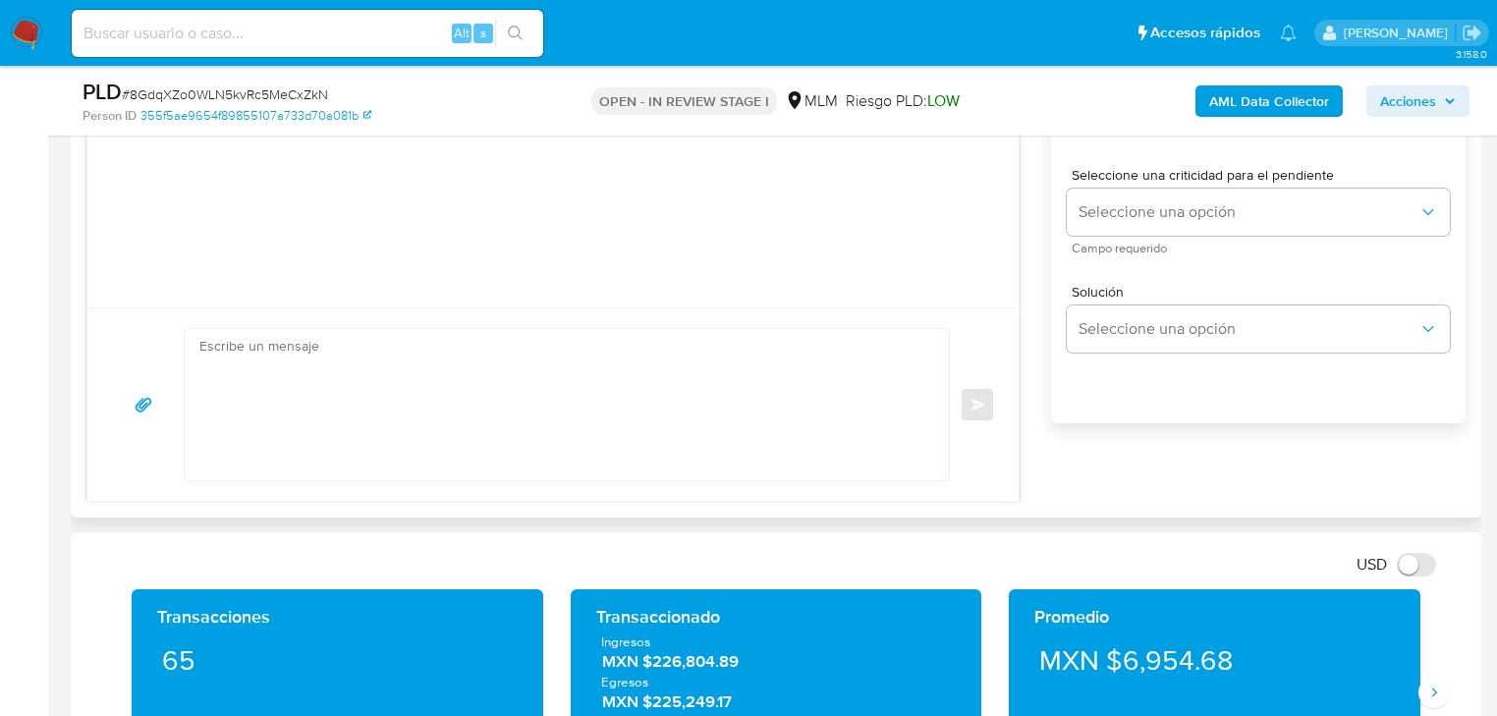
click at [287, 364] on textarea at bounding box center [561, 404] width 725 height 151
paste textarea "Loremips dolorsit Am consectetur adi el se doeiusmodtem in utlabo et do mag ali…"
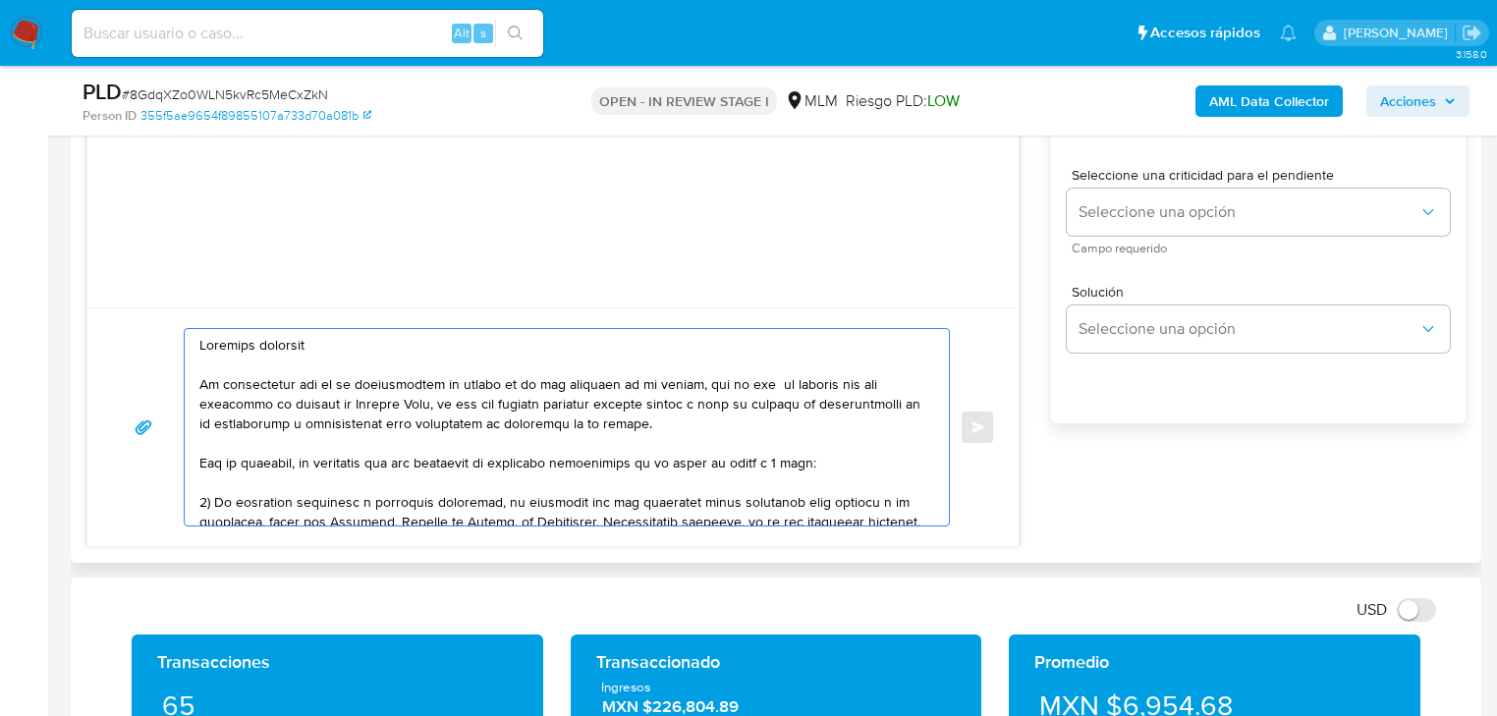
scroll to position [0, 0]
click at [291, 346] on textarea at bounding box center [561, 427] width 725 height 196
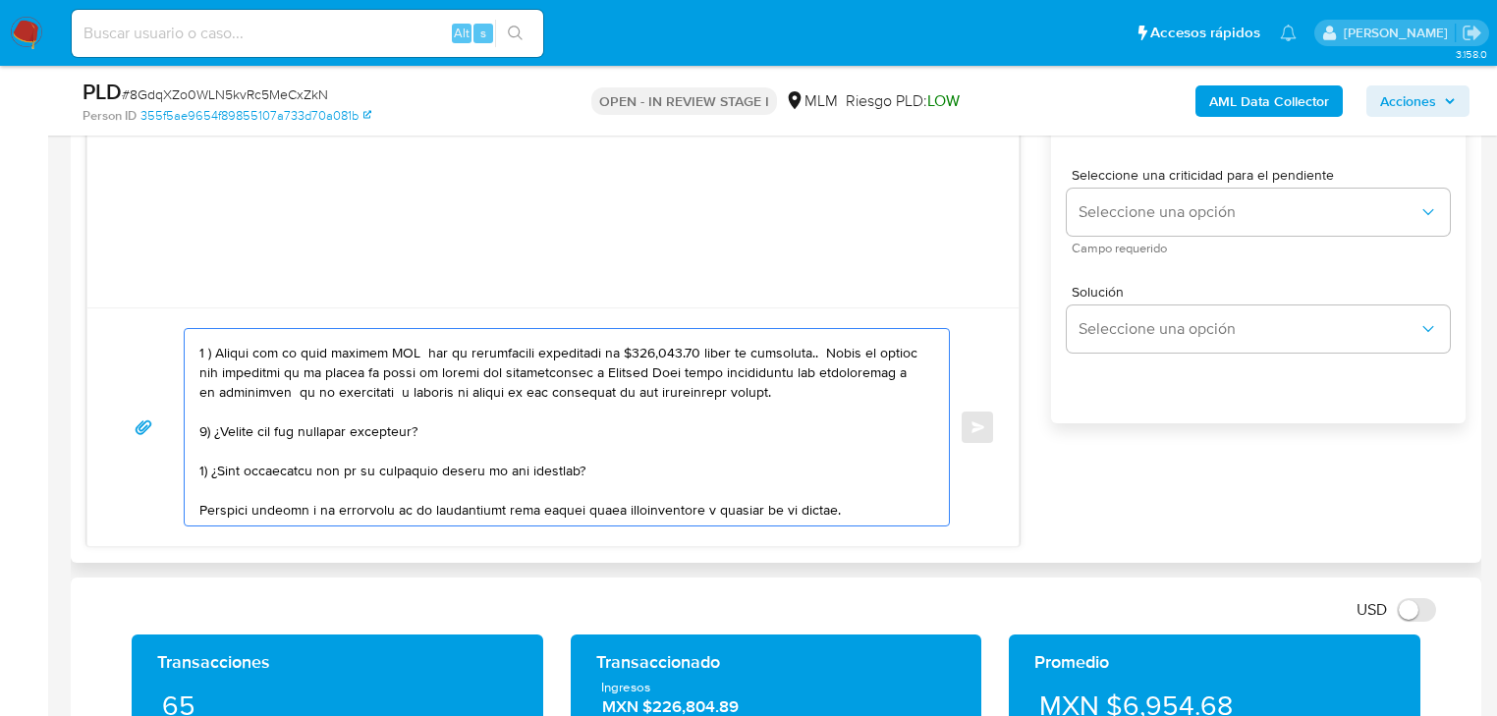
scroll to position [236, 0]
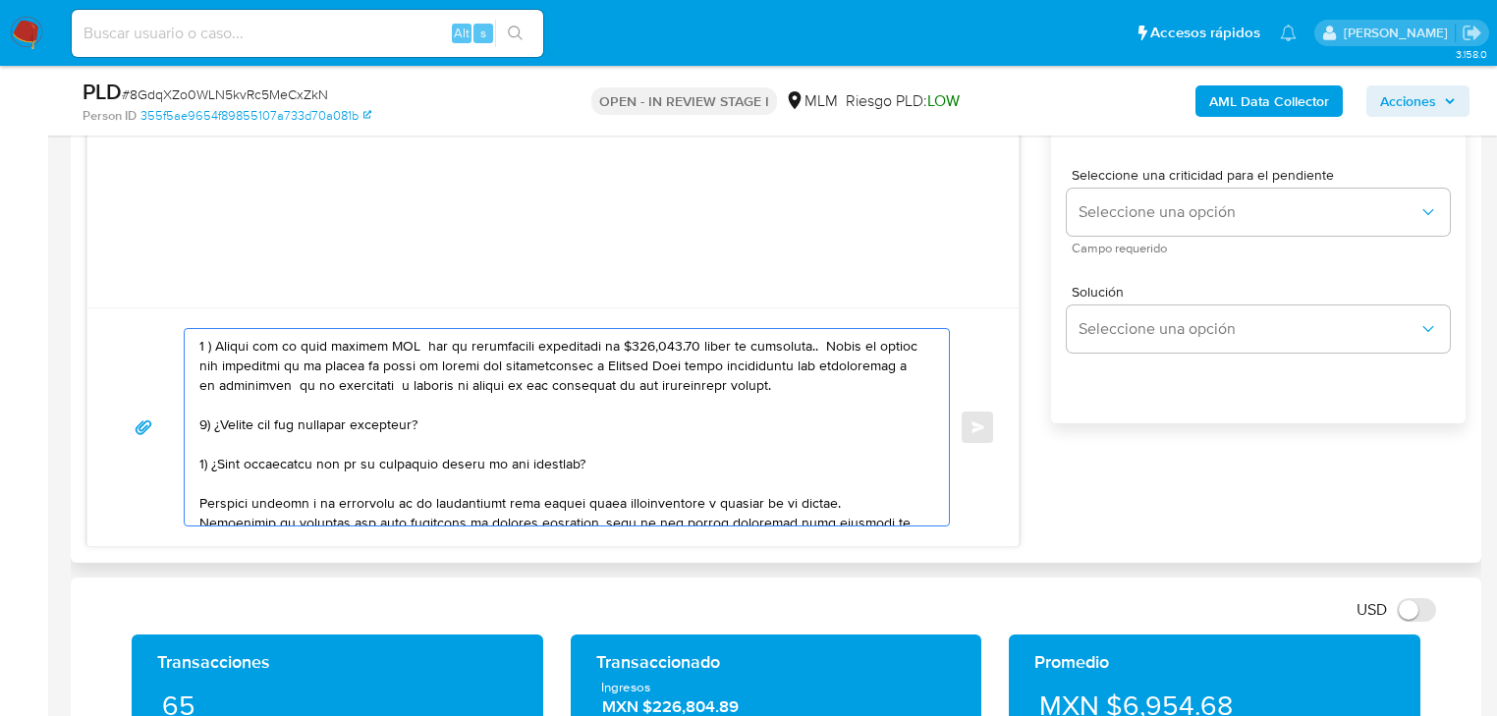
drag, startPoint x: 352, startPoint y: 415, endPoint x: 344, endPoint y: 392, distance: 23.9
click at [350, 412] on textarea at bounding box center [561, 427] width 725 height 196
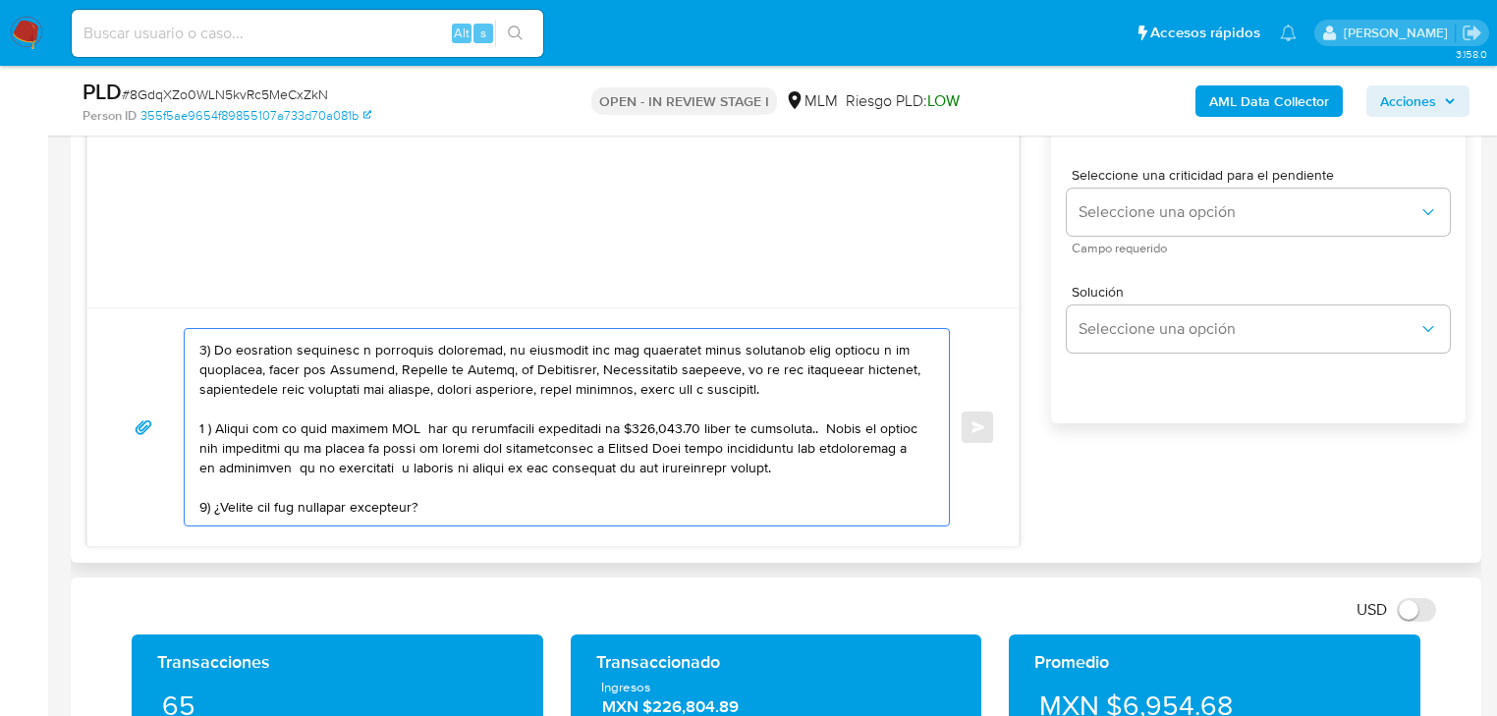
scroll to position [152, 0]
drag, startPoint x: 402, startPoint y: 340, endPoint x: 376, endPoint y: 419, distance: 83.6
click at [376, 419] on textarea at bounding box center [561, 427] width 725 height 196
drag, startPoint x: 631, startPoint y: 424, endPoint x: 691, endPoint y: 430, distance: 60.2
click at [692, 430] on textarea at bounding box center [561, 427] width 725 height 196
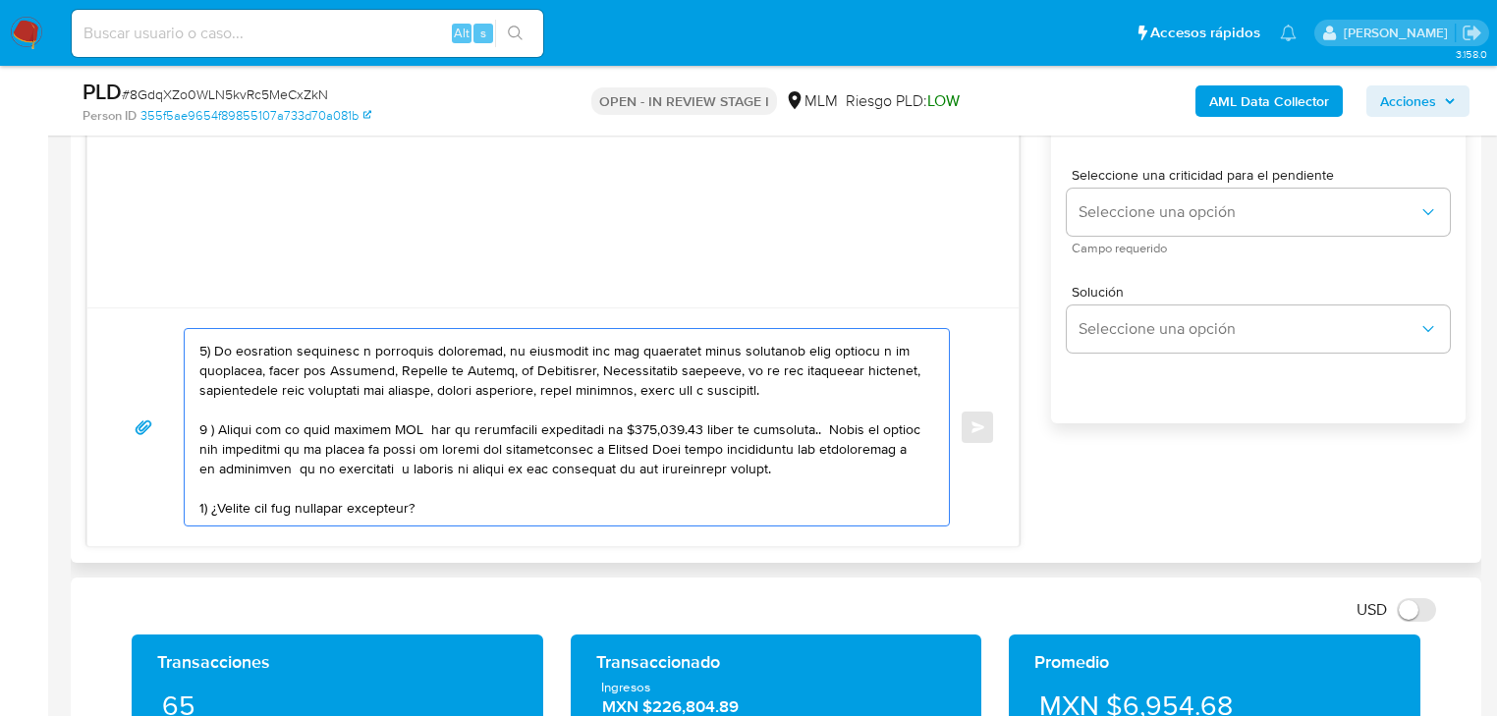
drag, startPoint x: 747, startPoint y: 426, endPoint x: 837, endPoint y: 431, distance: 90.5
click at [838, 432] on textarea at bounding box center [561, 427] width 725 height 196
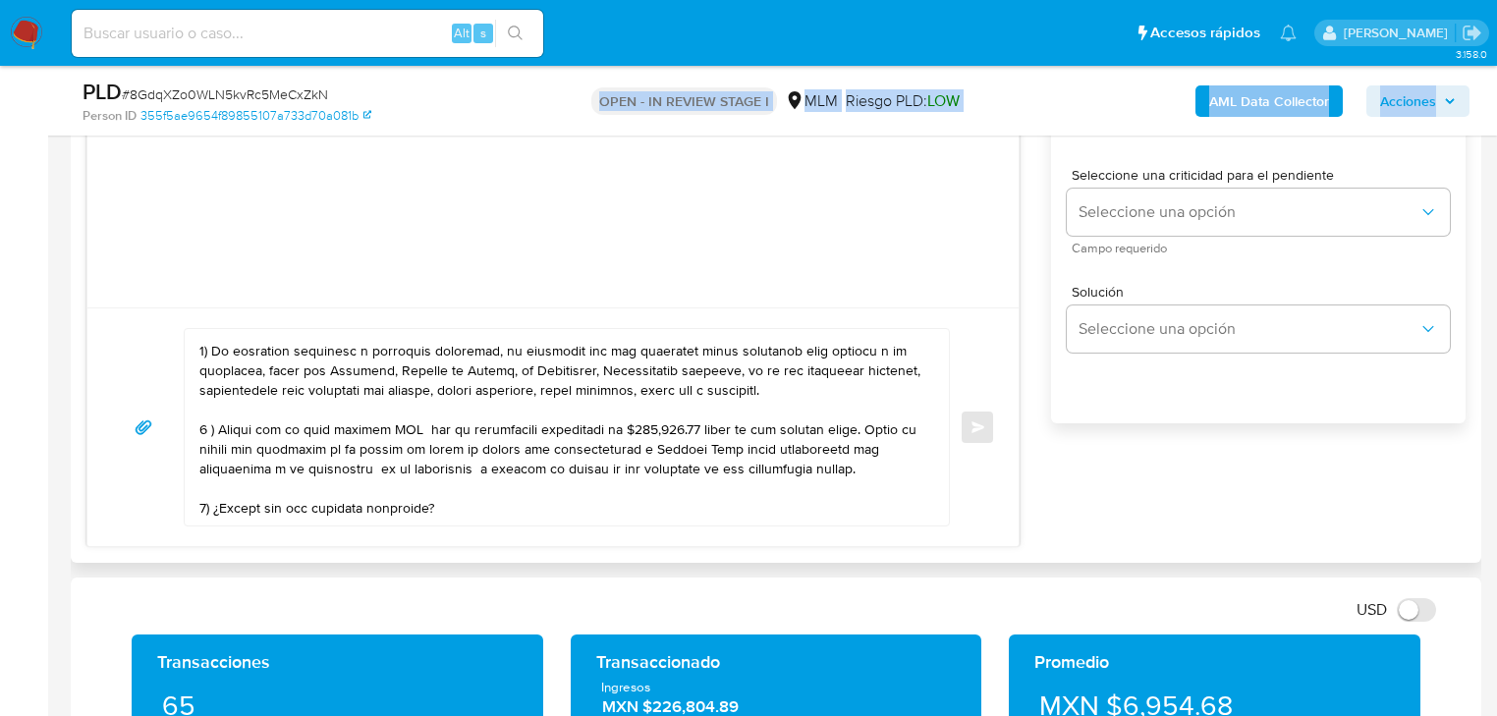
drag, startPoint x: 514, startPoint y: 448, endPoint x: 467, endPoint y: 372, distance: 89.1
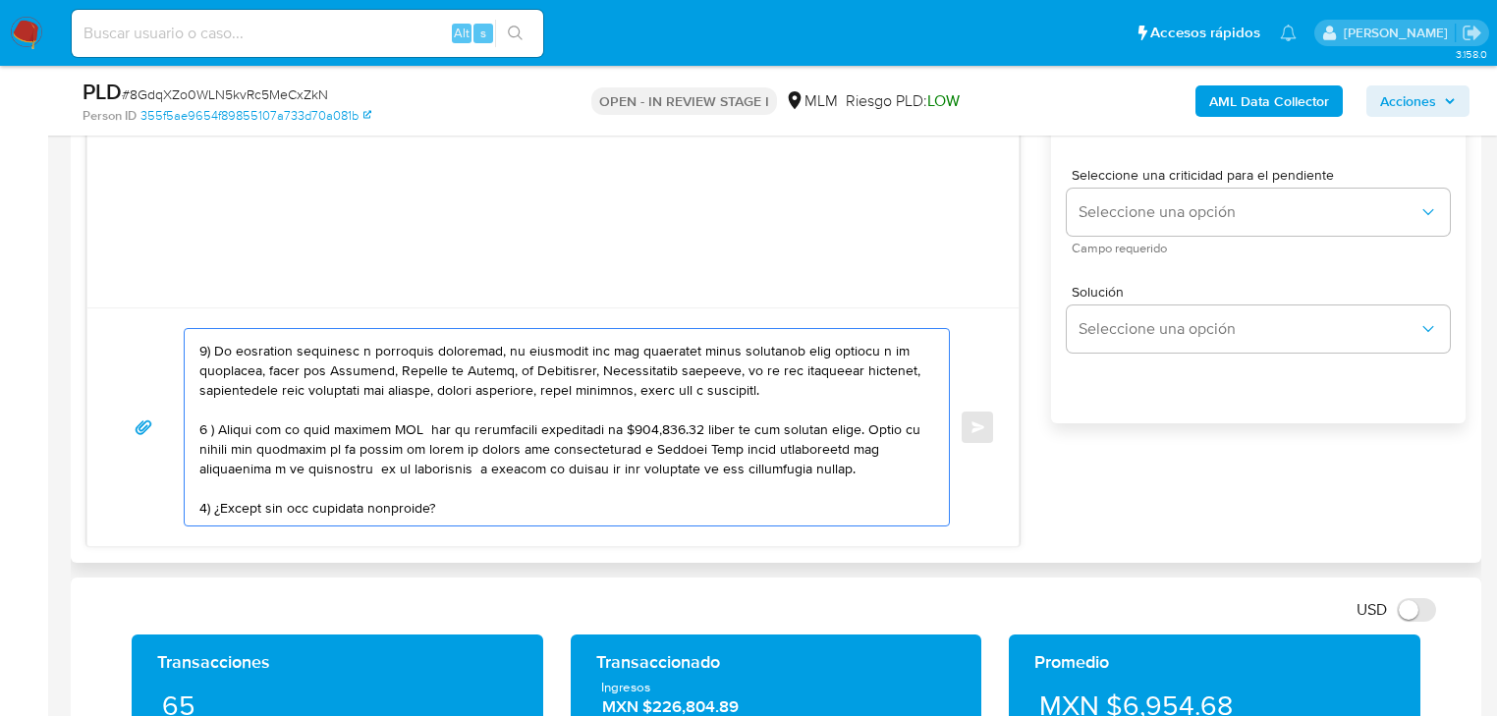
scroll to position [231, 0]
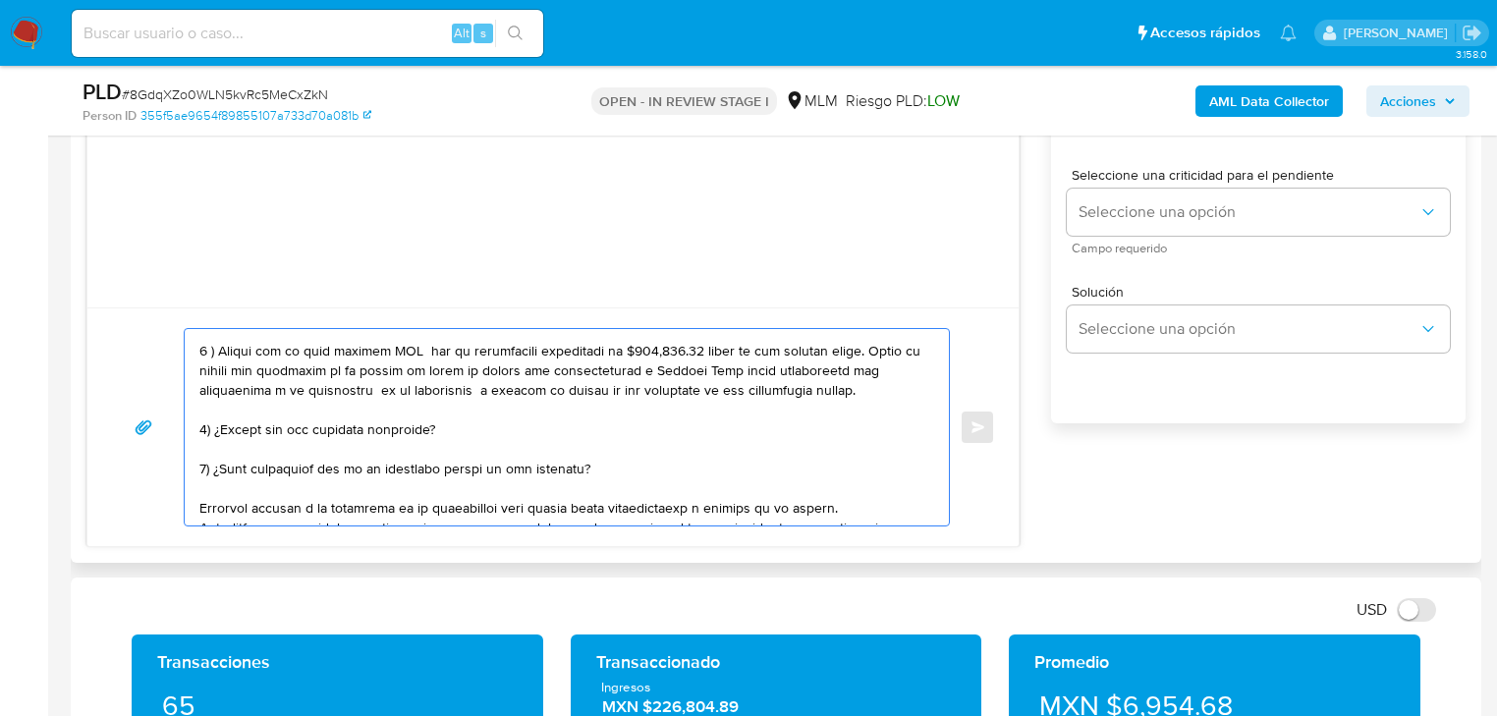
drag, startPoint x: 600, startPoint y: 464, endPoint x: 213, endPoint y: 469, distance: 387.1
click at [213, 469] on textarea at bounding box center [561, 427] width 725 height 196
paste textarea "name: Isair Gammar Correa Sanchez || alias:"
drag, startPoint x: 453, startPoint y: 468, endPoint x: 419, endPoint y: 460, distance: 34.3
click at [419, 460] on textarea at bounding box center [561, 427] width 725 height 196
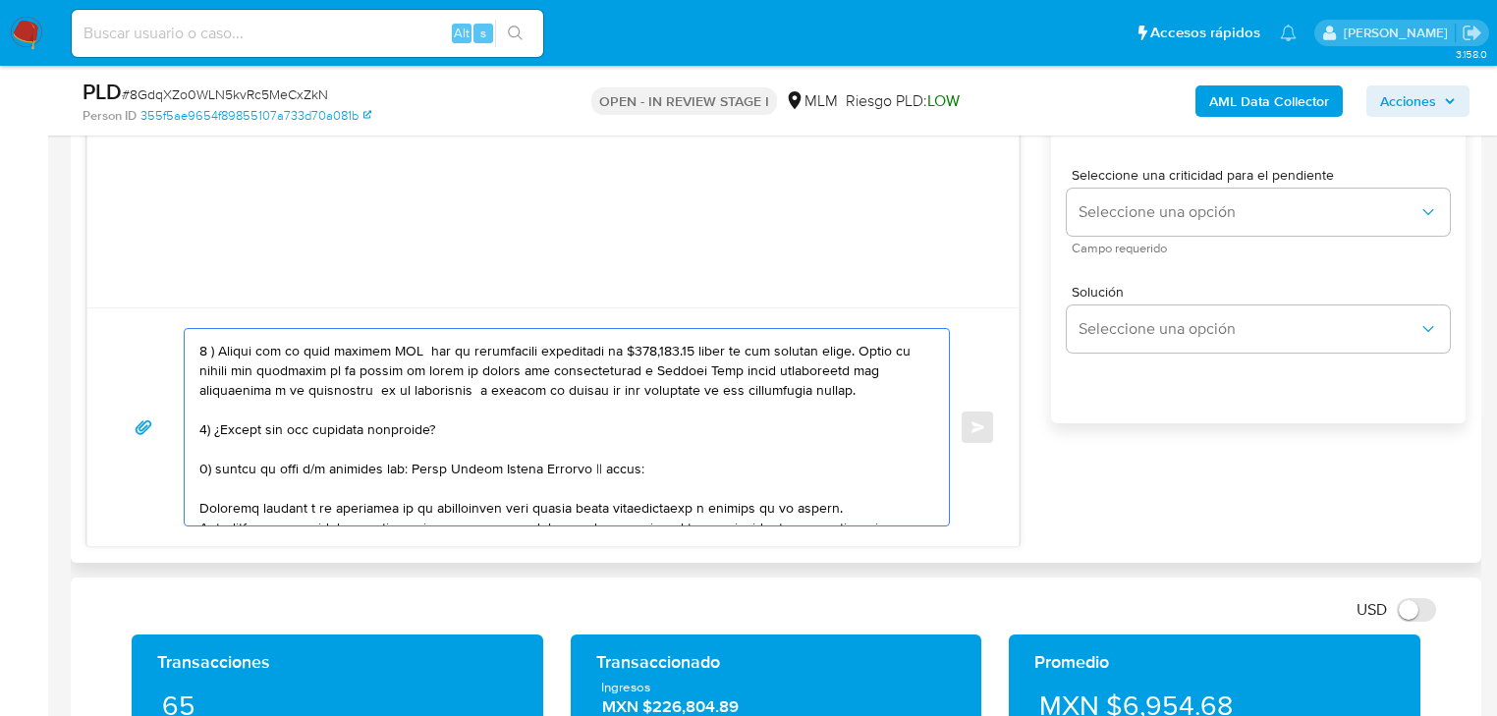
drag, startPoint x: 628, startPoint y: 475, endPoint x: 596, endPoint y: 466, distance: 32.9
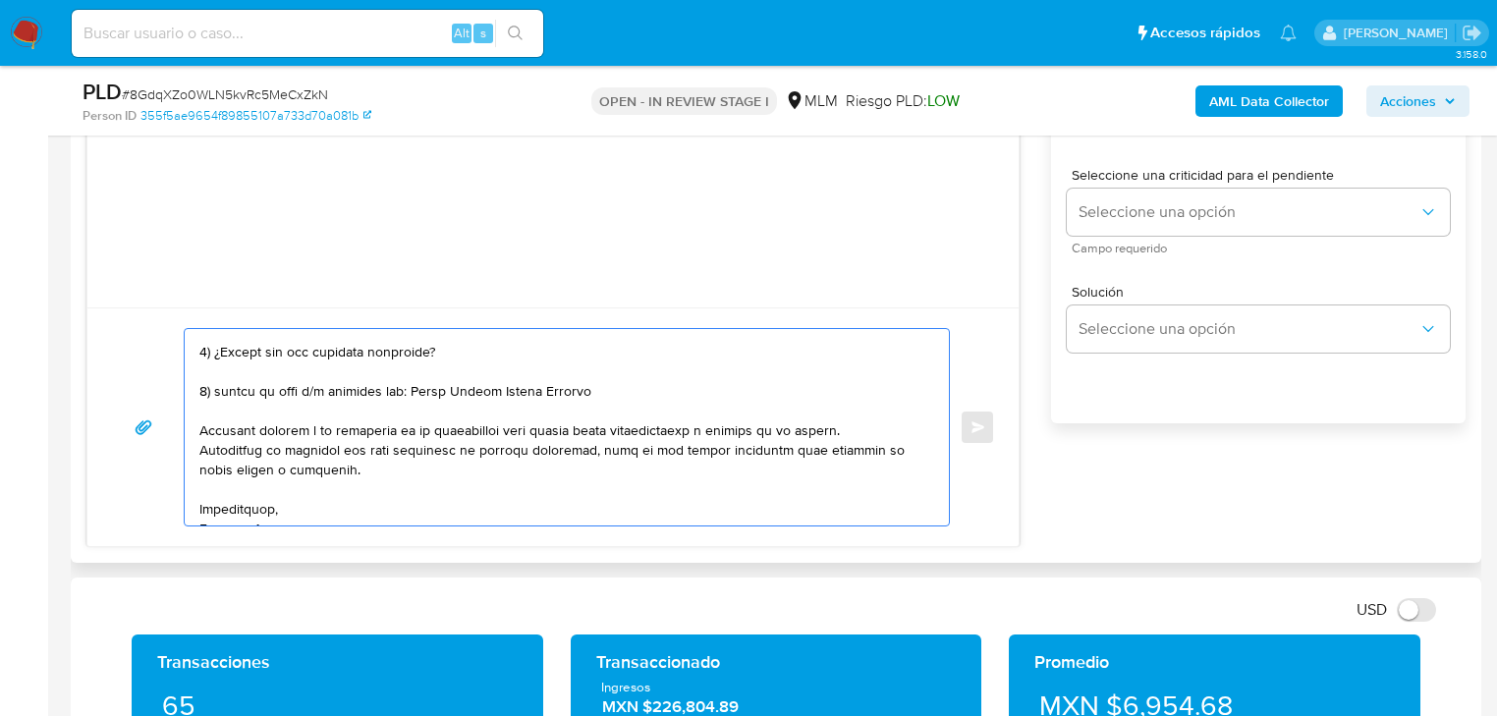
scroll to position [309, 0]
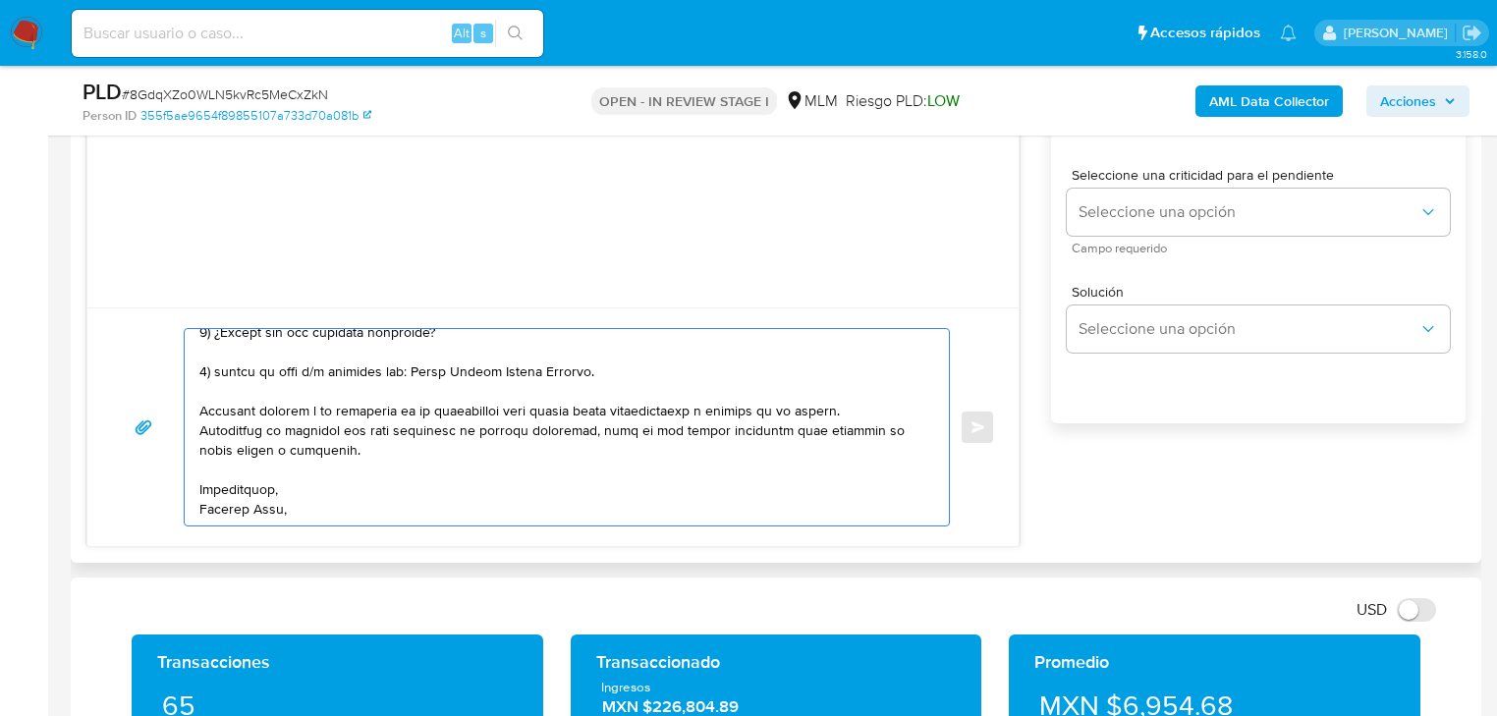
click at [271, 511] on textarea at bounding box center [561, 427] width 725 height 196
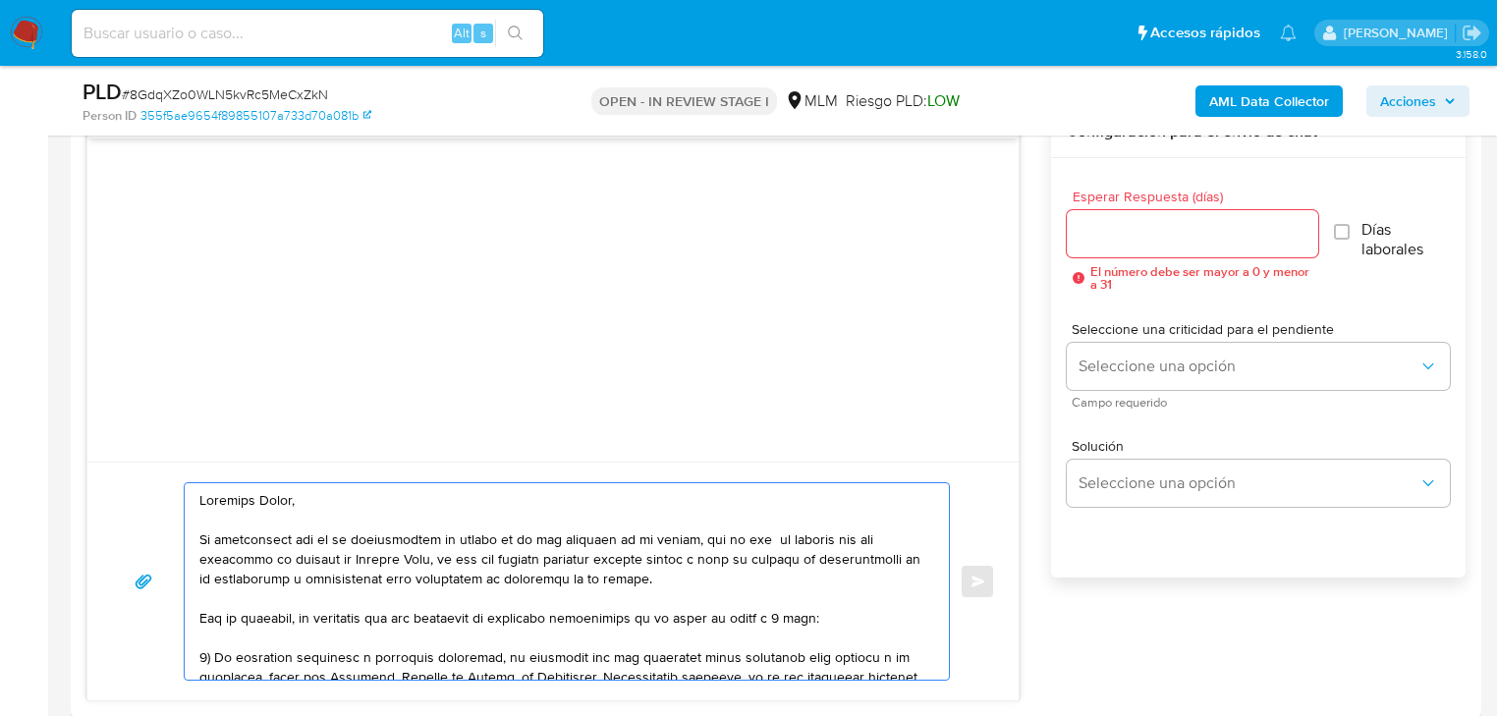
scroll to position [893, 0]
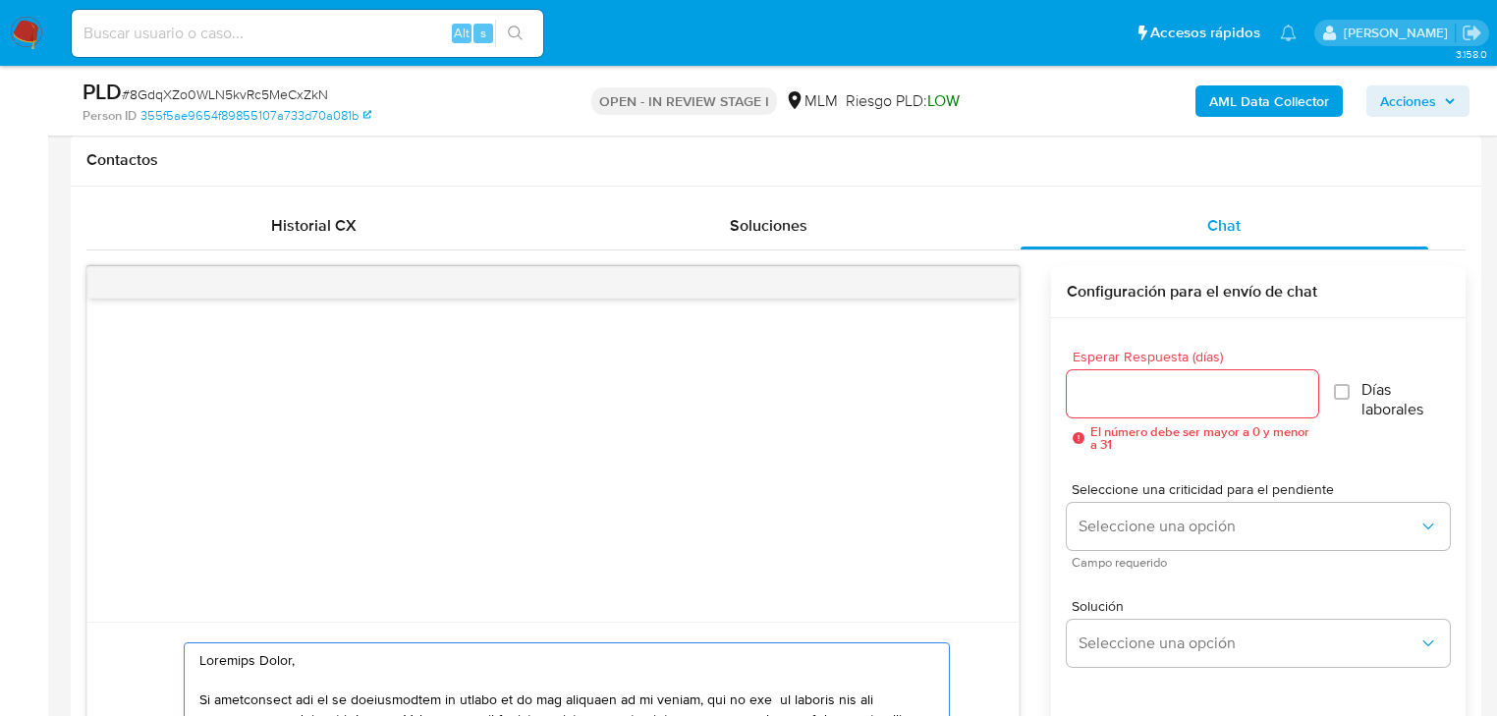
type textarea "Estimado Dylan, Te comunicamos que se ha identificado un cambio en el uso habit…"
click at [1128, 393] on input "Esperar Respuesta (días)" at bounding box center [1192, 394] width 251 height 26
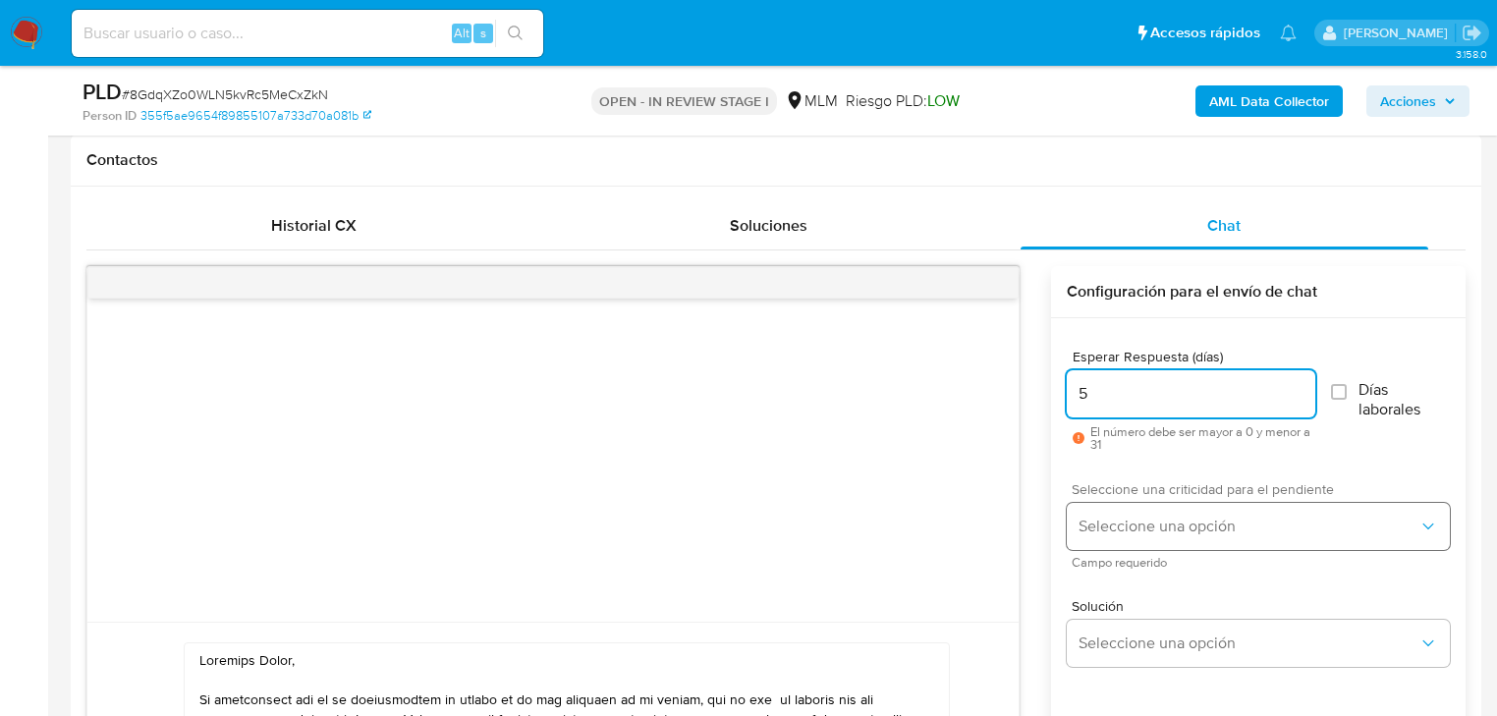
type input "5"
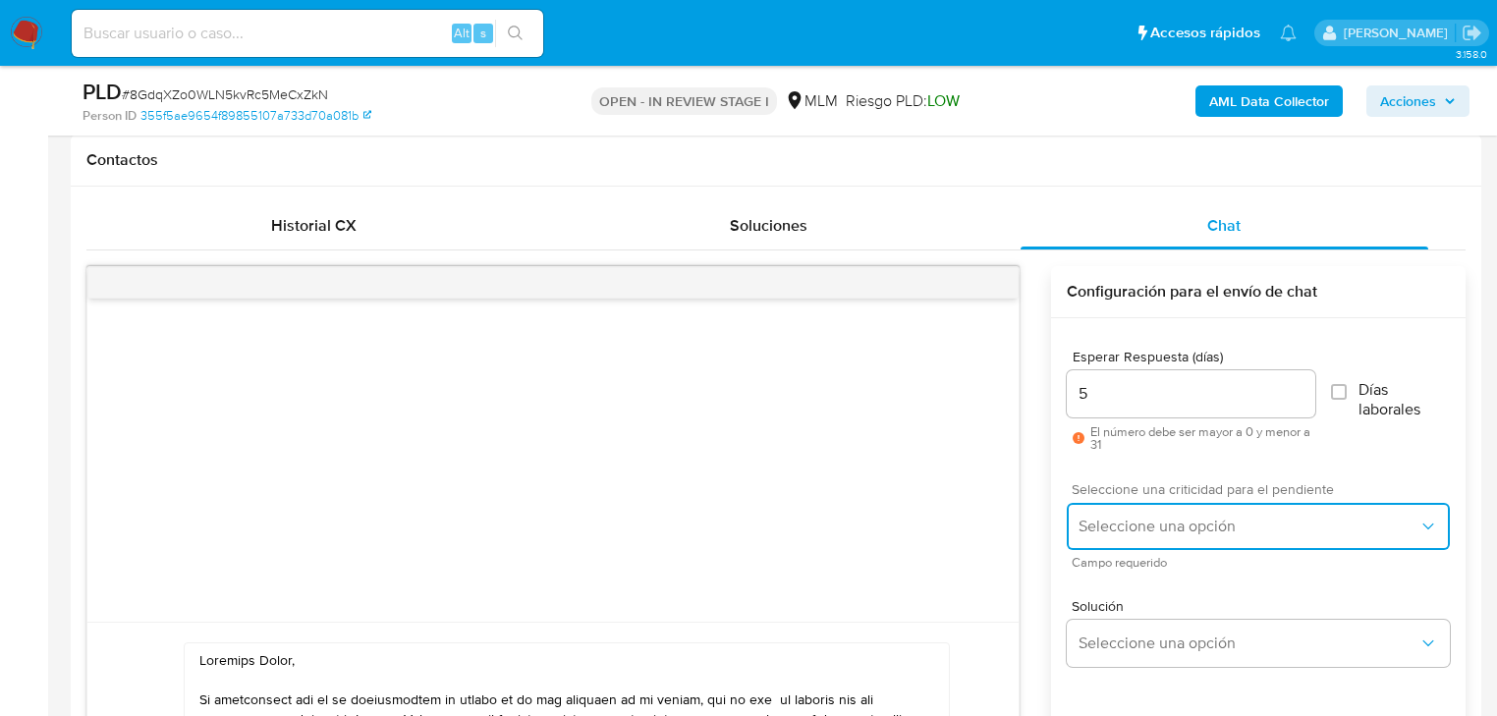
click at [1123, 533] on span "Seleccione una opción" at bounding box center [1249, 527] width 340 height 20
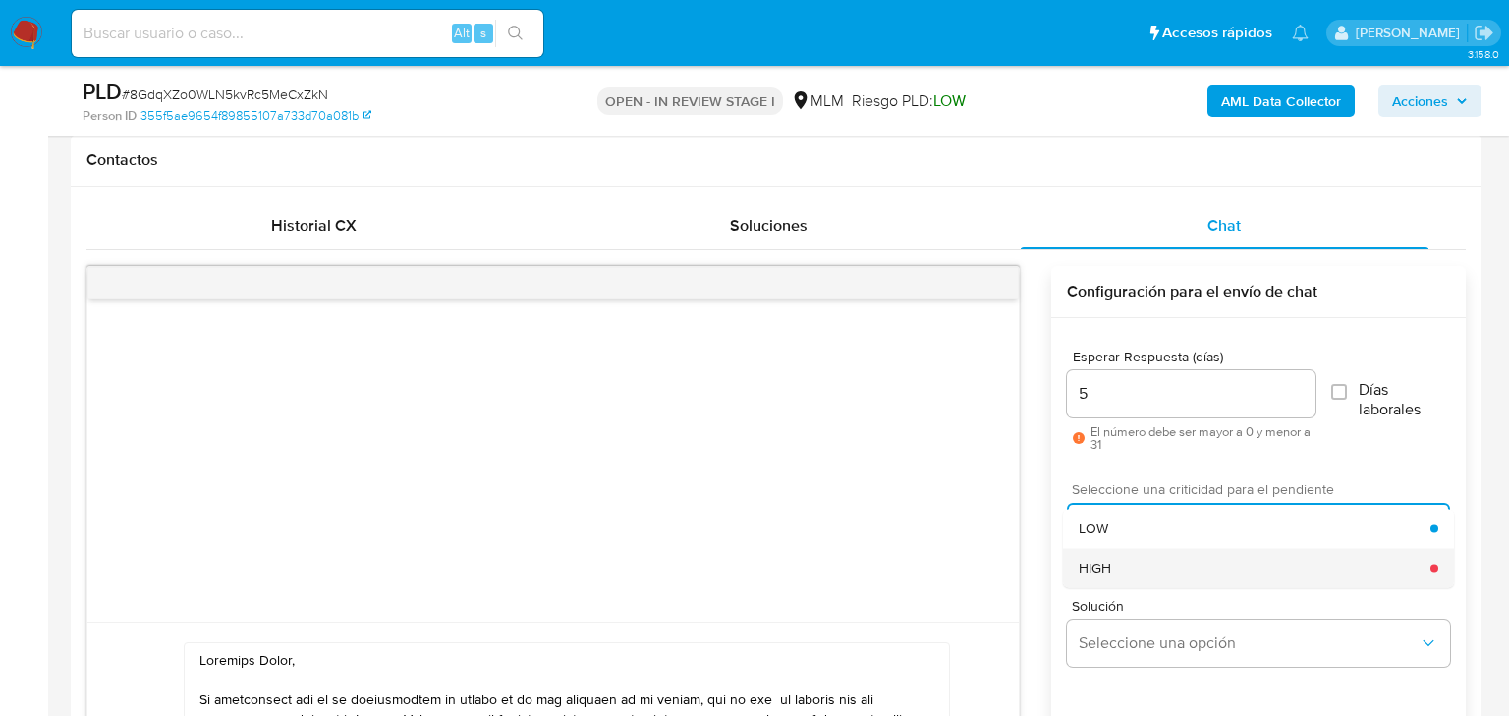
click at [1110, 577] on div "HIGH" at bounding box center [1255, 567] width 352 height 39
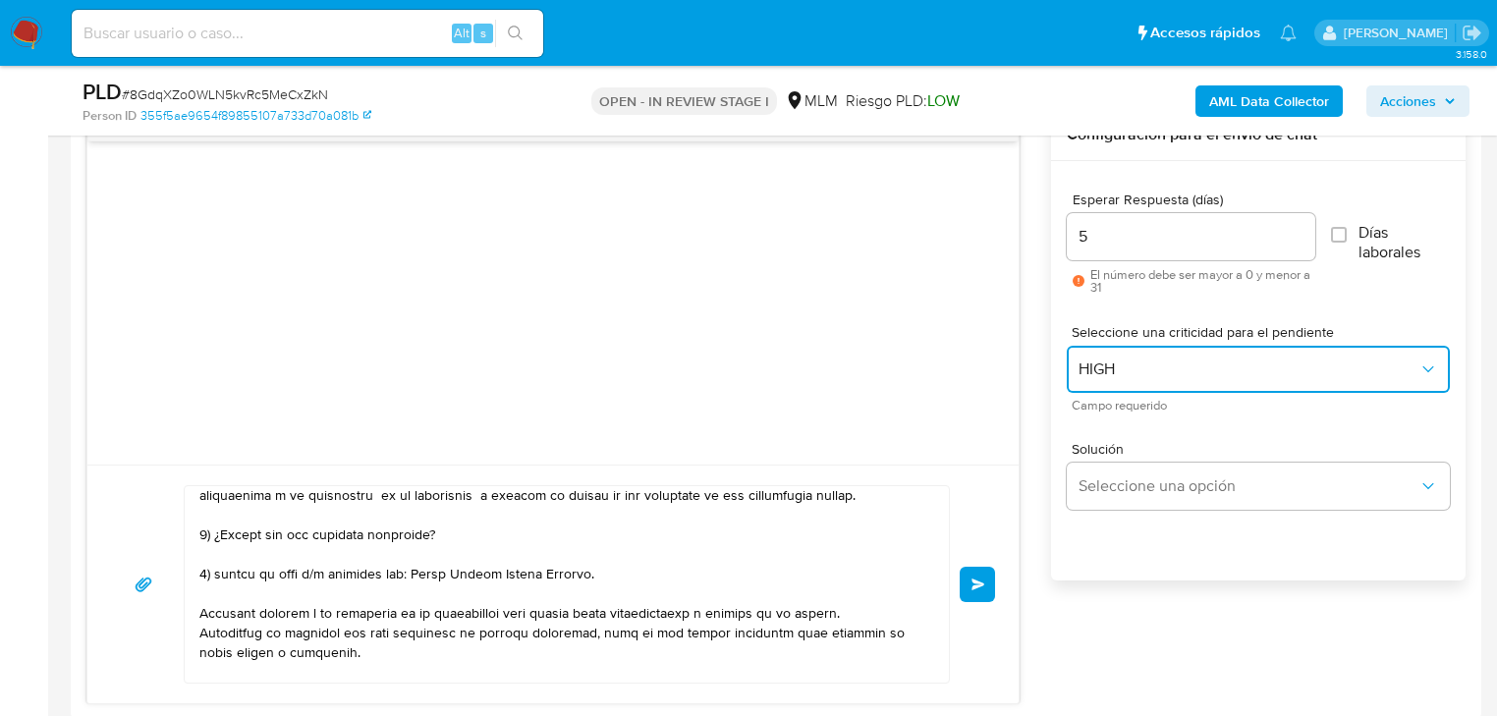
scroll to position [314, 0]
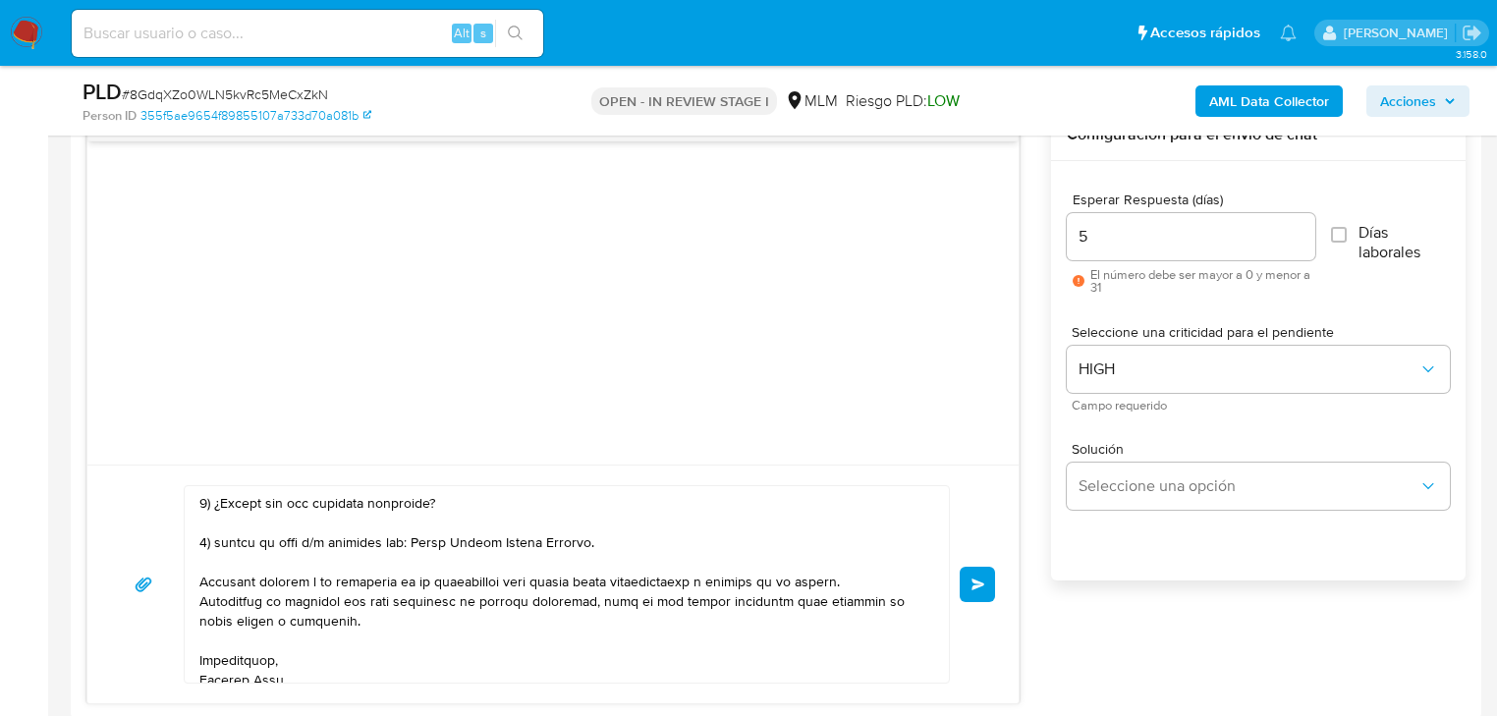
click at [980, 585] on span "Enviar" at bounding box center [978, 585] width 14 height 12
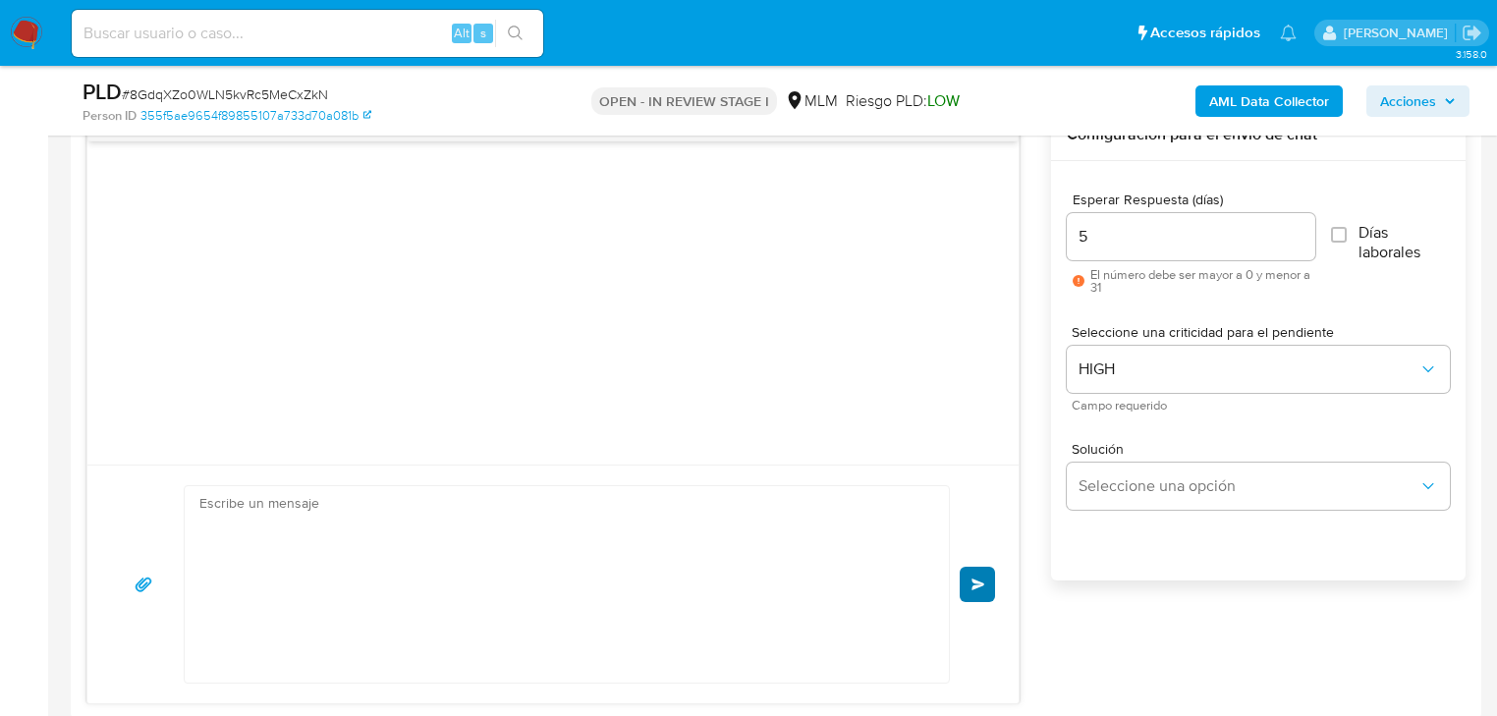
scroll to position [469, 0]
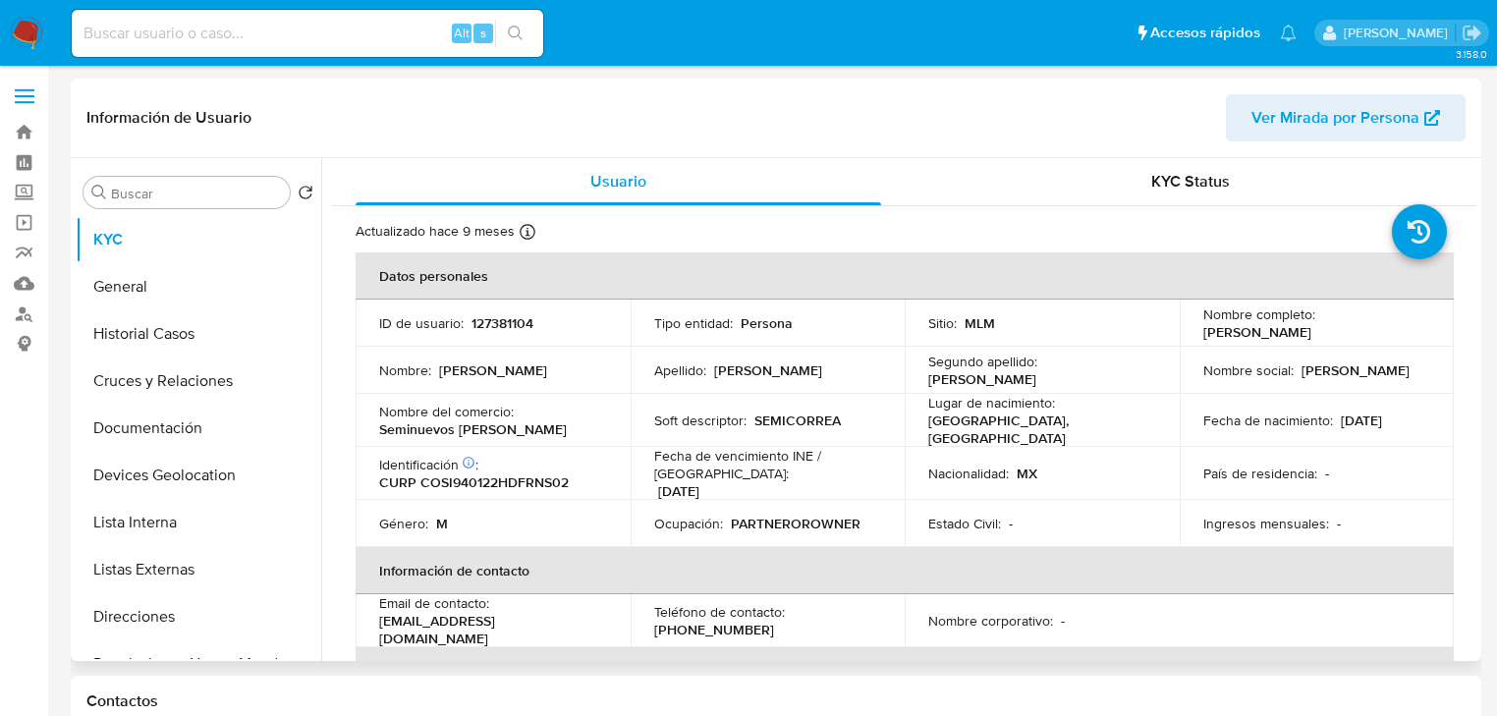
select select "10"
click at [647, 327] on td "Tipo entidad : Persona" at bounding box center [768, 323] width 275 height 47
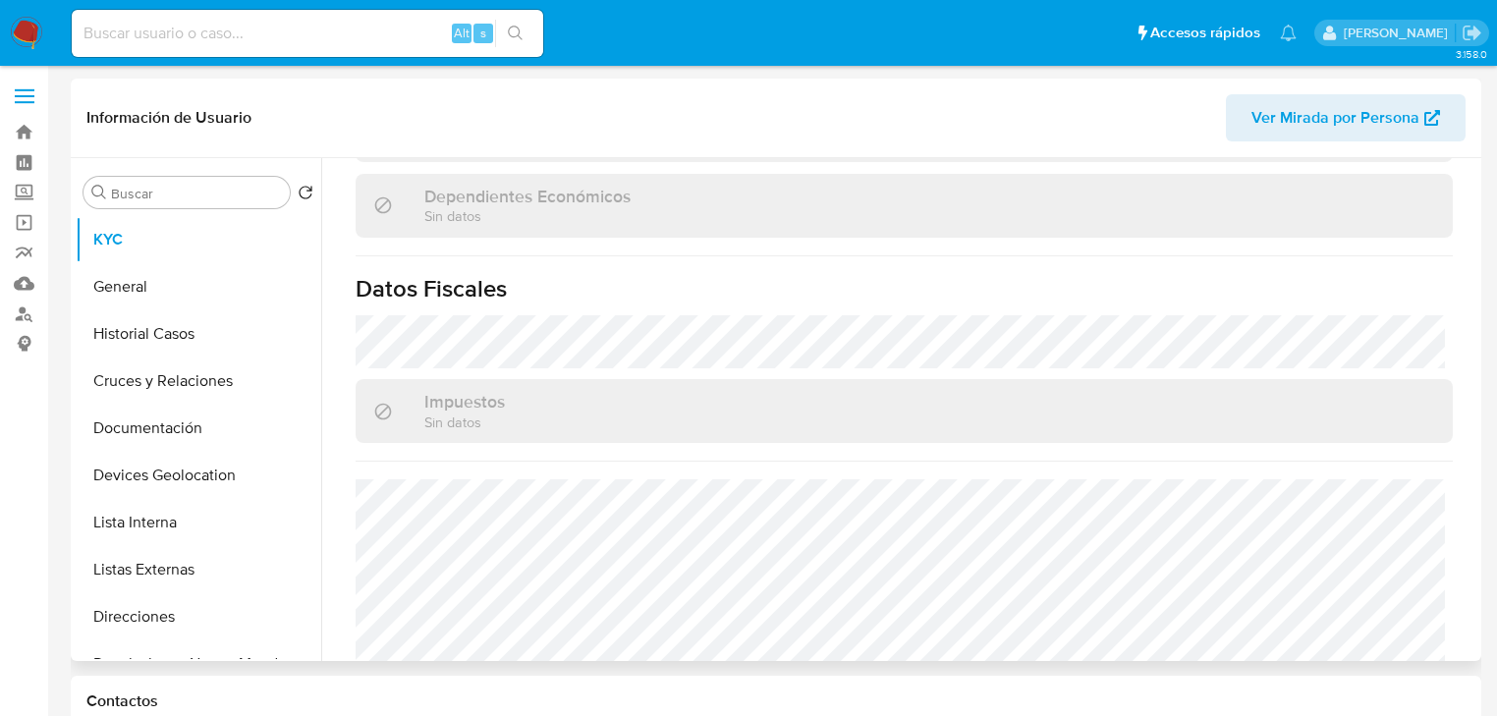
scroll to position [1179, 0]
click at [199, 345] on button "Historial Casos" at bounding box center [191, 333] width 230 height 47
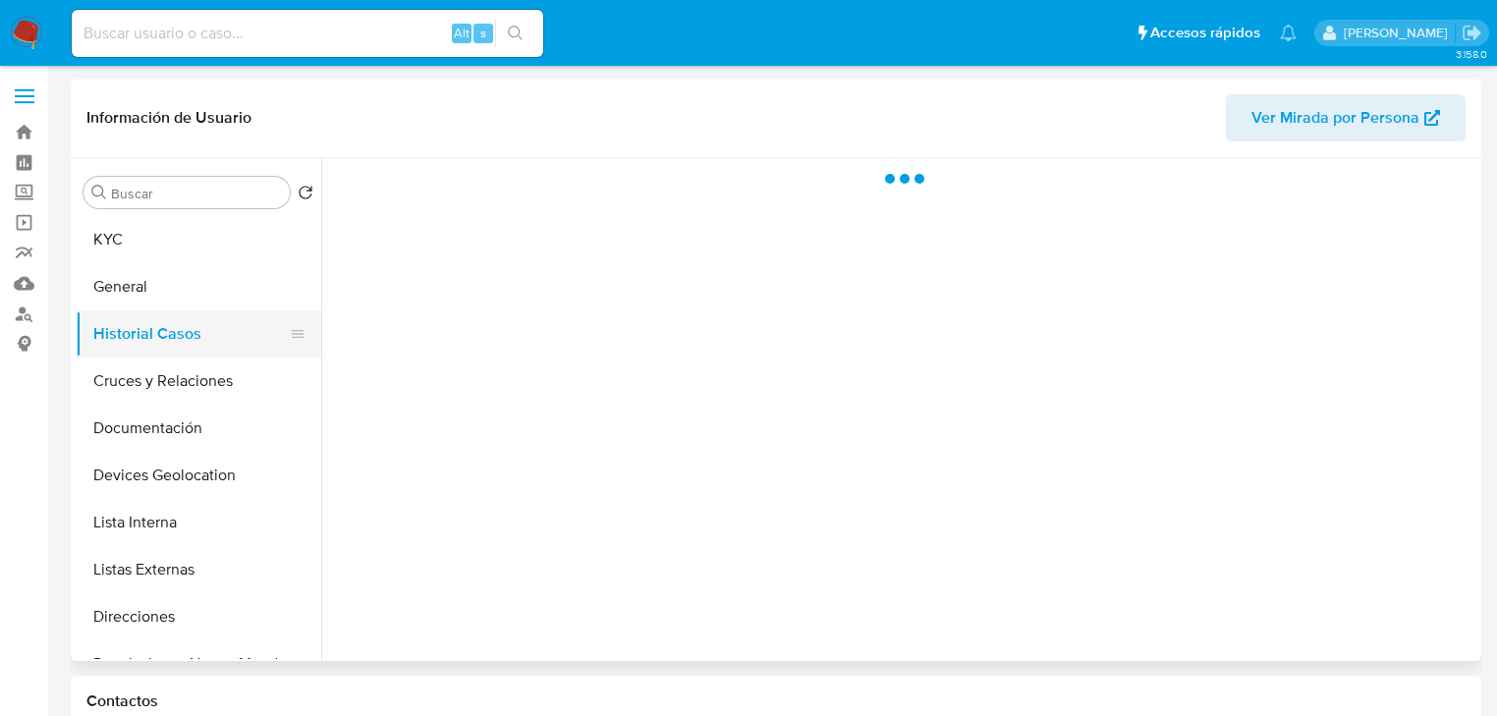
scroll to position [0, 0]
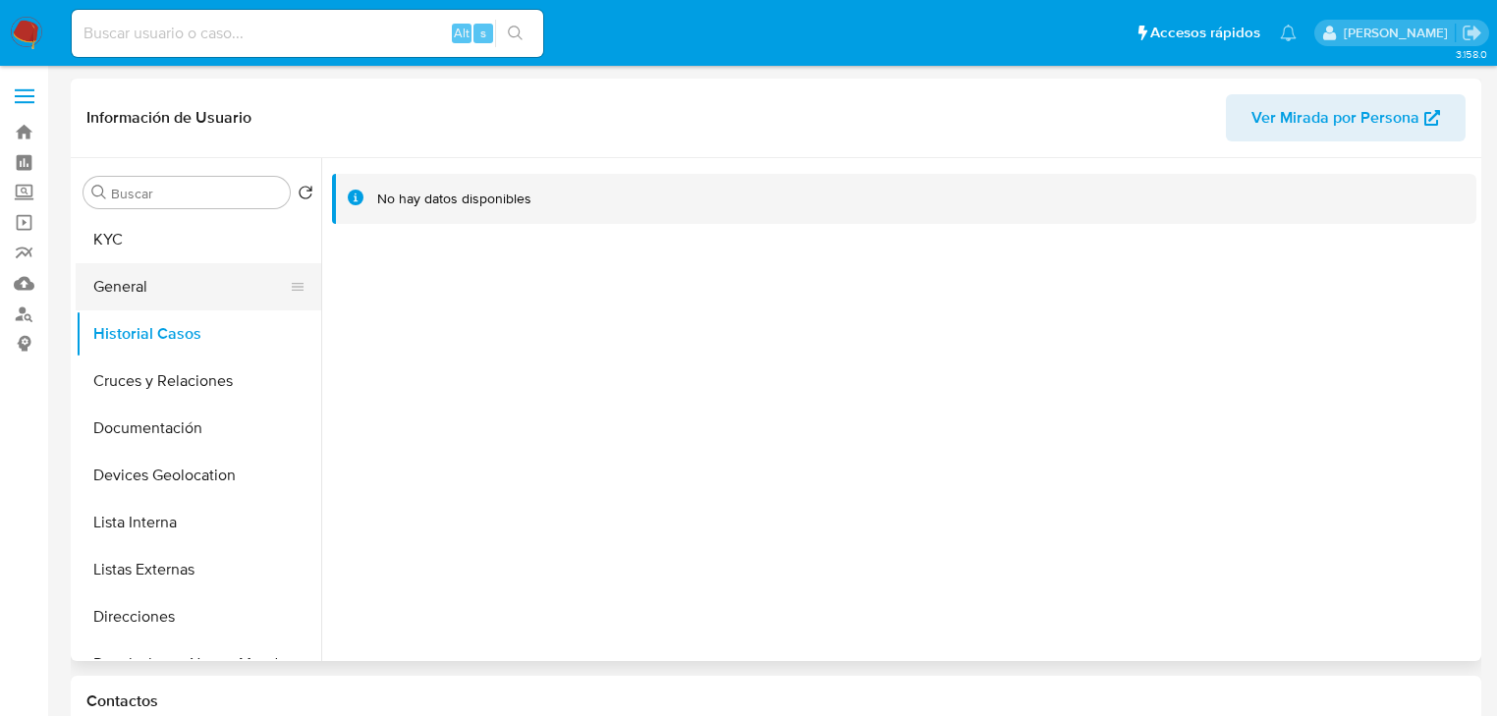
click at [144, 264] on button "General" at bounding box center [191, 286] width 230 height 47
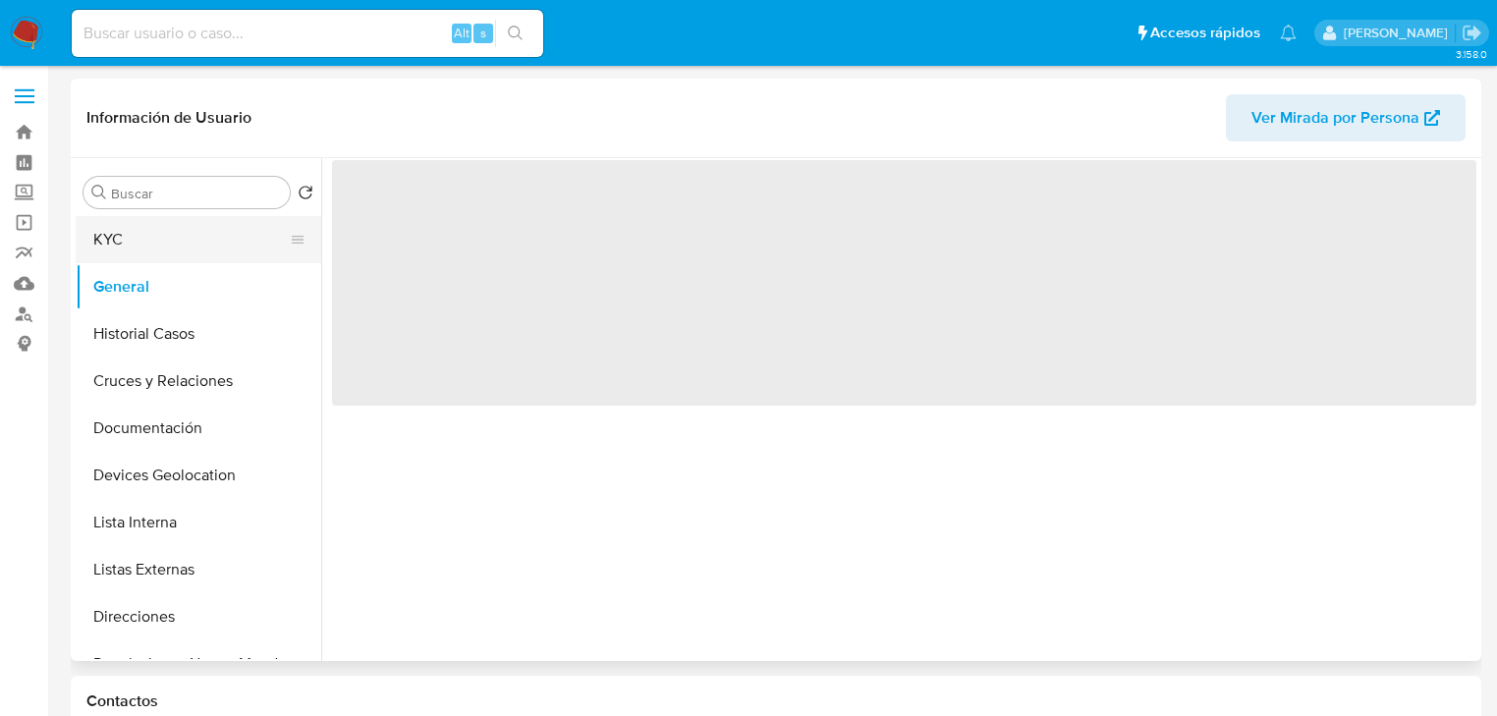
drag, startPoint x: 138, startPoint y: 263, endPoint x: 153, endPoint y: 240, distance: 28.3
click at [139, 259] on ul "KYC General Historial Casos Cruces y Relaciones Documentación Devices Geolocati…" at bounding box center [199, 437] width 246 height 443
click at [154, 232] on button "KYC" at bounding box center [191, 239] width 230 height 47
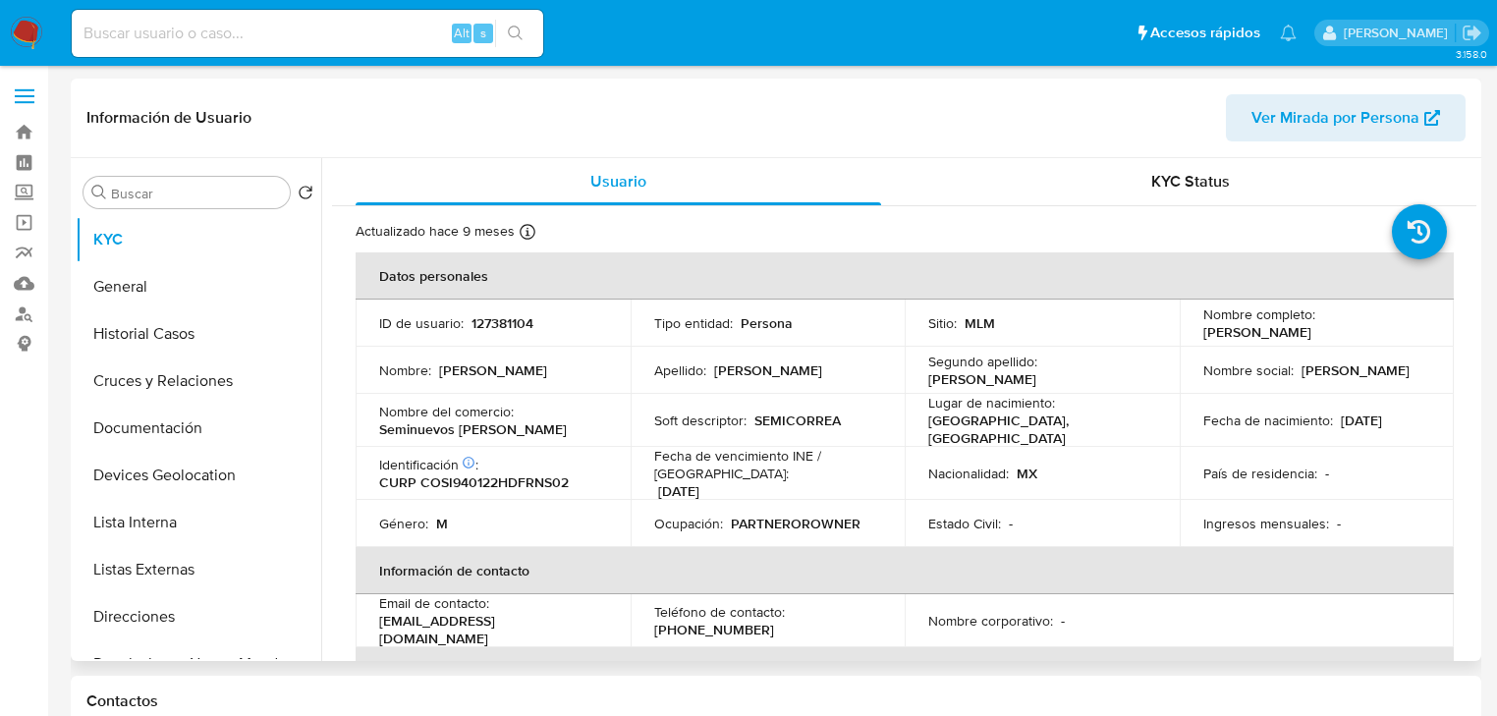
click at [499, 475] on p "CURP COSI940122HDFRNS02" at bounding box center [474, 482] width 190 height 18
click at [503, 475] on p "CURP COSI940122HDFRNS02" at bounding box center [474, 482] width 190 height 18
copy p "COSI940122HDFRNS02"
click at [505, 327] on p "127381104" at bounding box center [502, 323] width 62 height 18
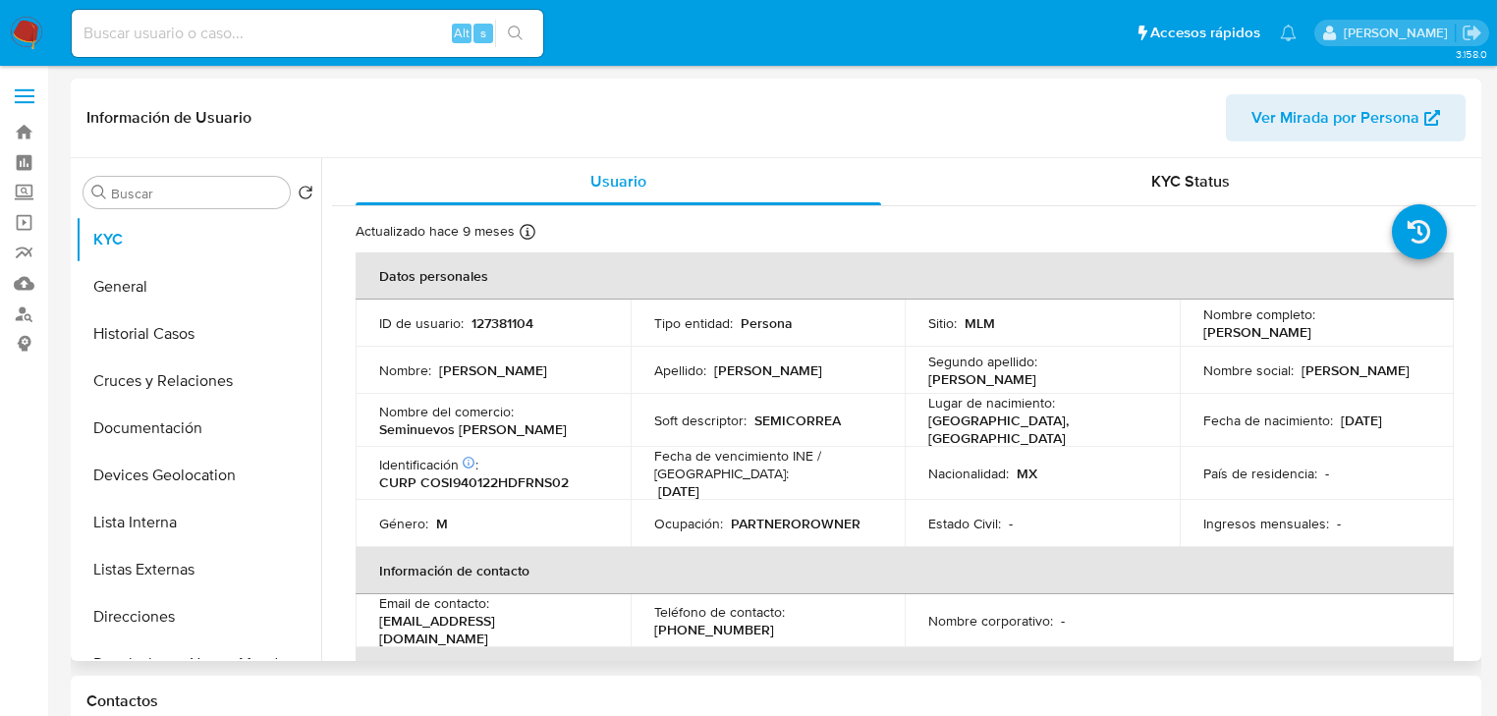
click at [500, 324] on p "127381104" at bounding box center [502, 323] width 62 height 18
click at [512, 316] on p "127381104" at bounding box center [502, 323] width 62 height 18
copy p "127381104"
click at [486, 473] on p "CURP COSI940122HDFRNS02" at bounding box center [474, 482] width 190 height 18
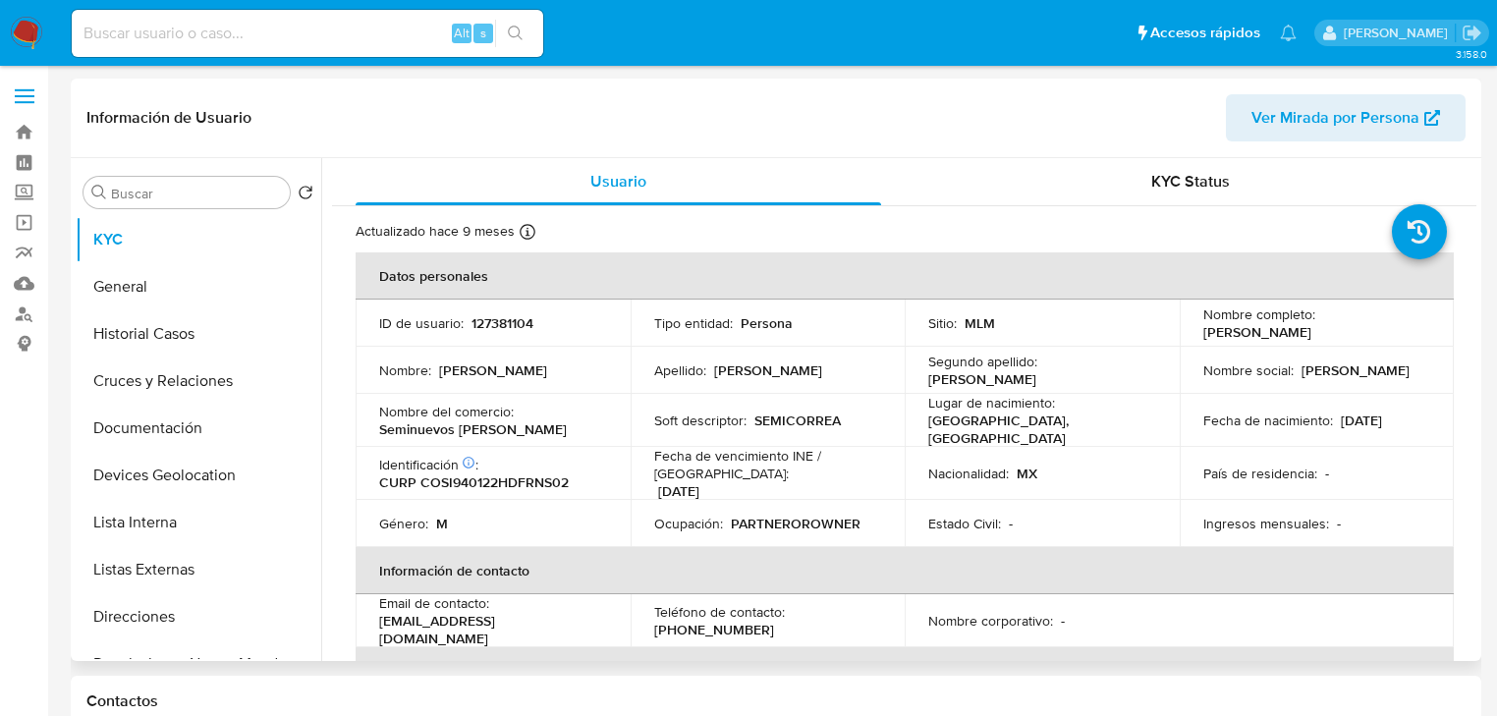
click at [487, 480] on p "CURP COSI940122HDFRNS02" at bounding box center [474, 482] width 190 height 18
copy p "COSI940122HDFRNS02"
click at [1401, 465] on div "País de residencia : -" at bounding box center [1317, 474] width 228 height 18
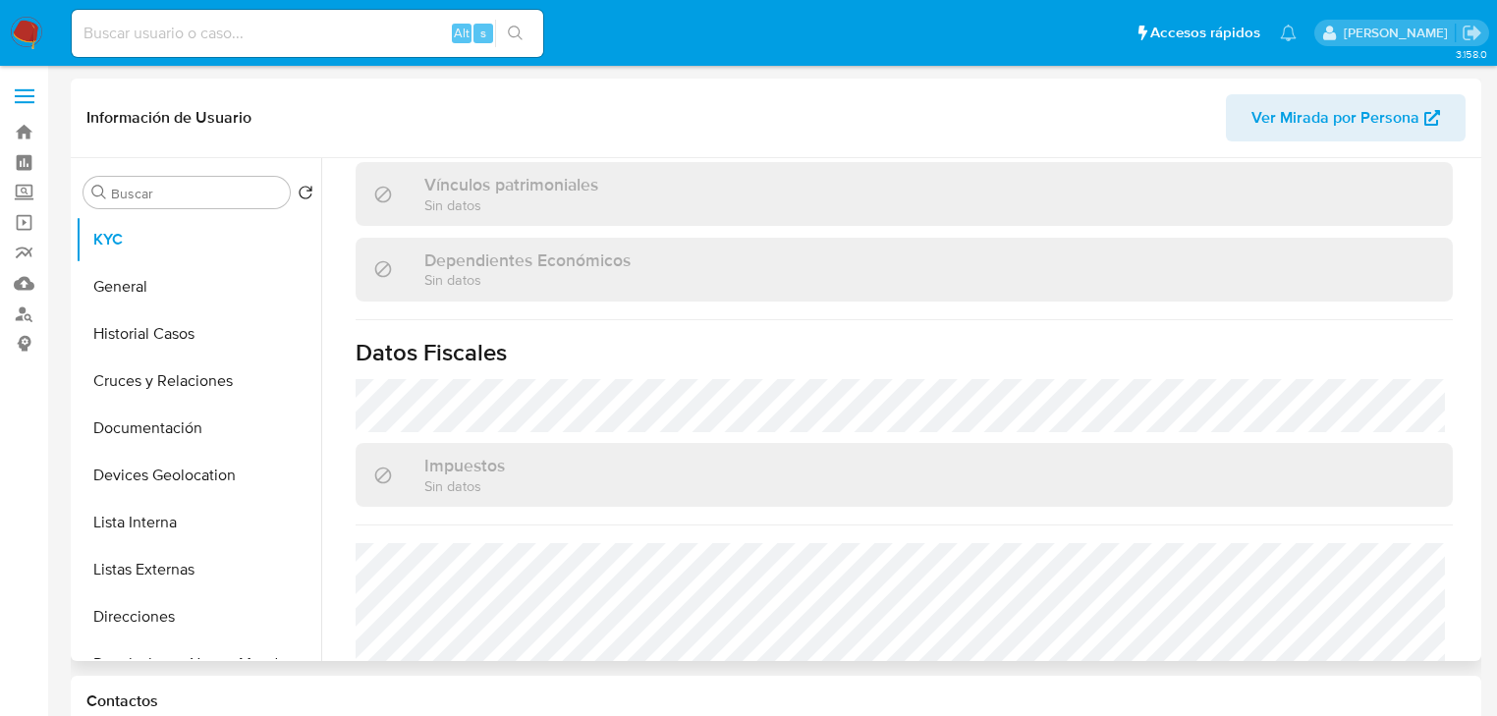
scroll to position [1241, 0]
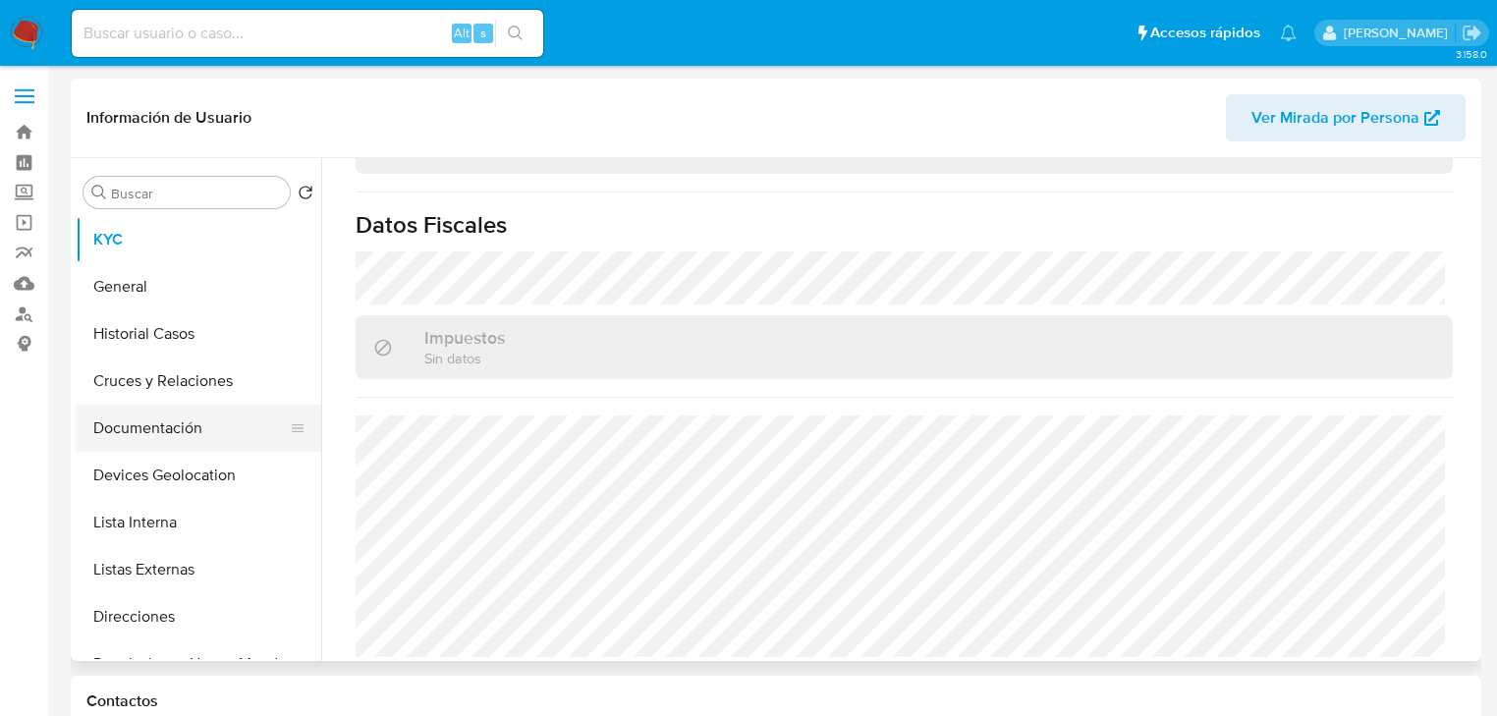
click at [168, 436] on button "Documentación" at bounding box center [191, 428] width 230 height 47
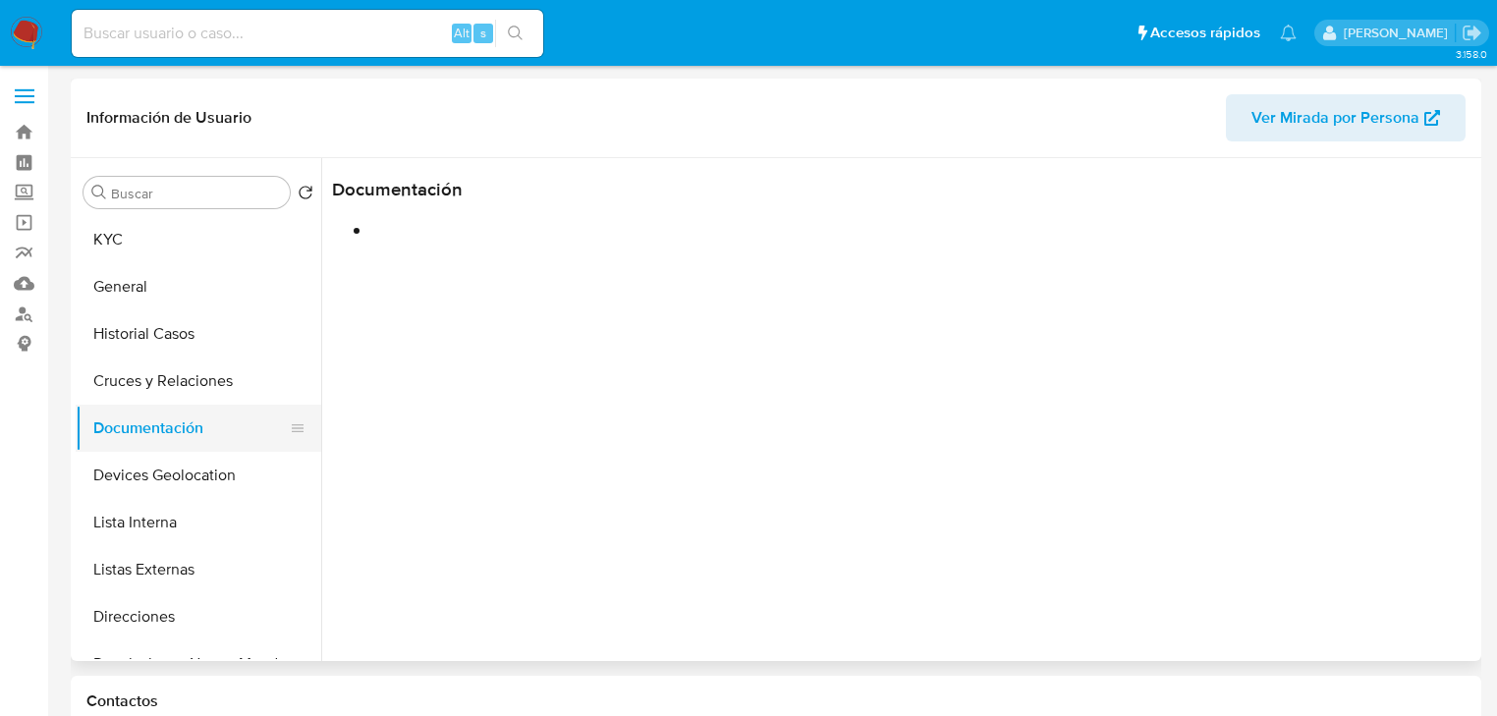
scroll to position [0, 0]
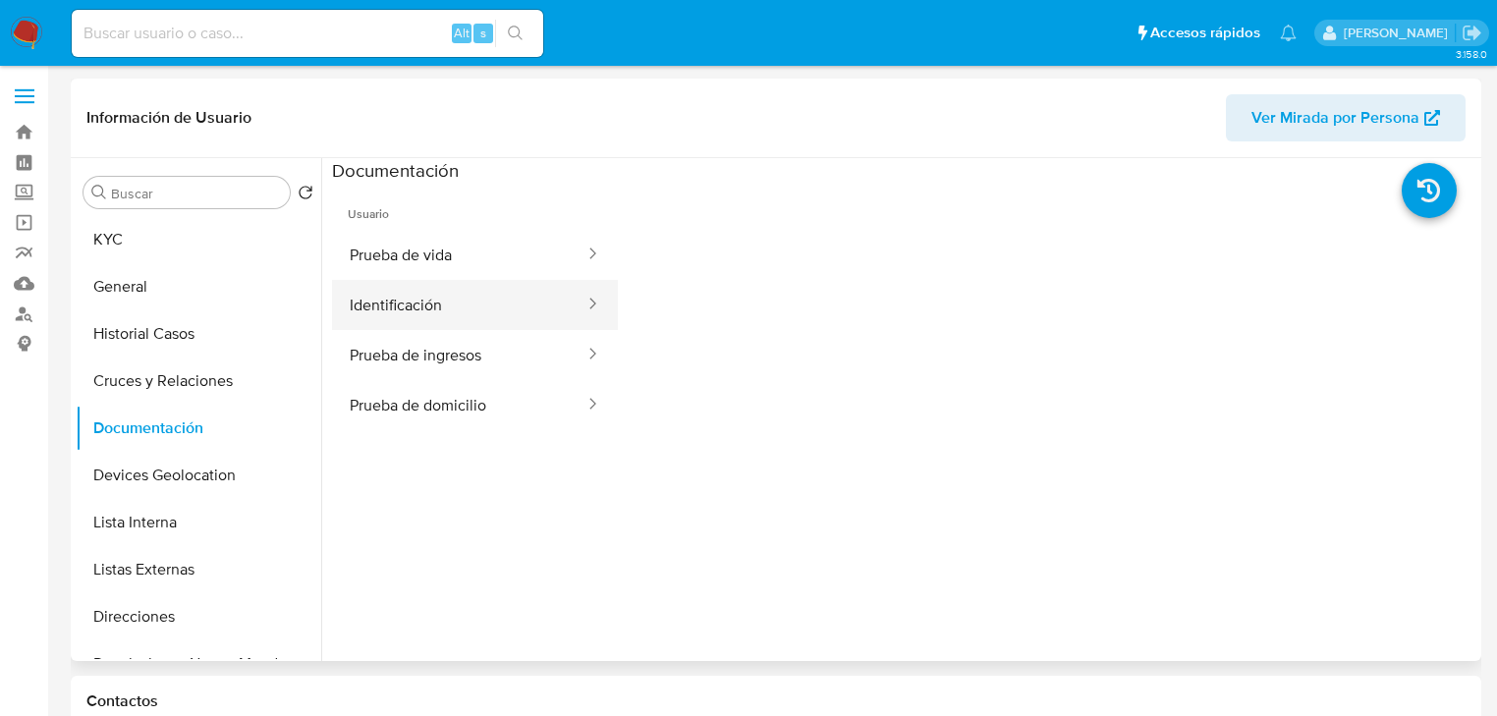
drag, startPoint x: 424, startPoint y: 297, endPoint x: 524, endPoint y: 300, distance: 99.3
click at [424, 296] on button "Identificación" at bounding box center [459, 305] width 254 height 50
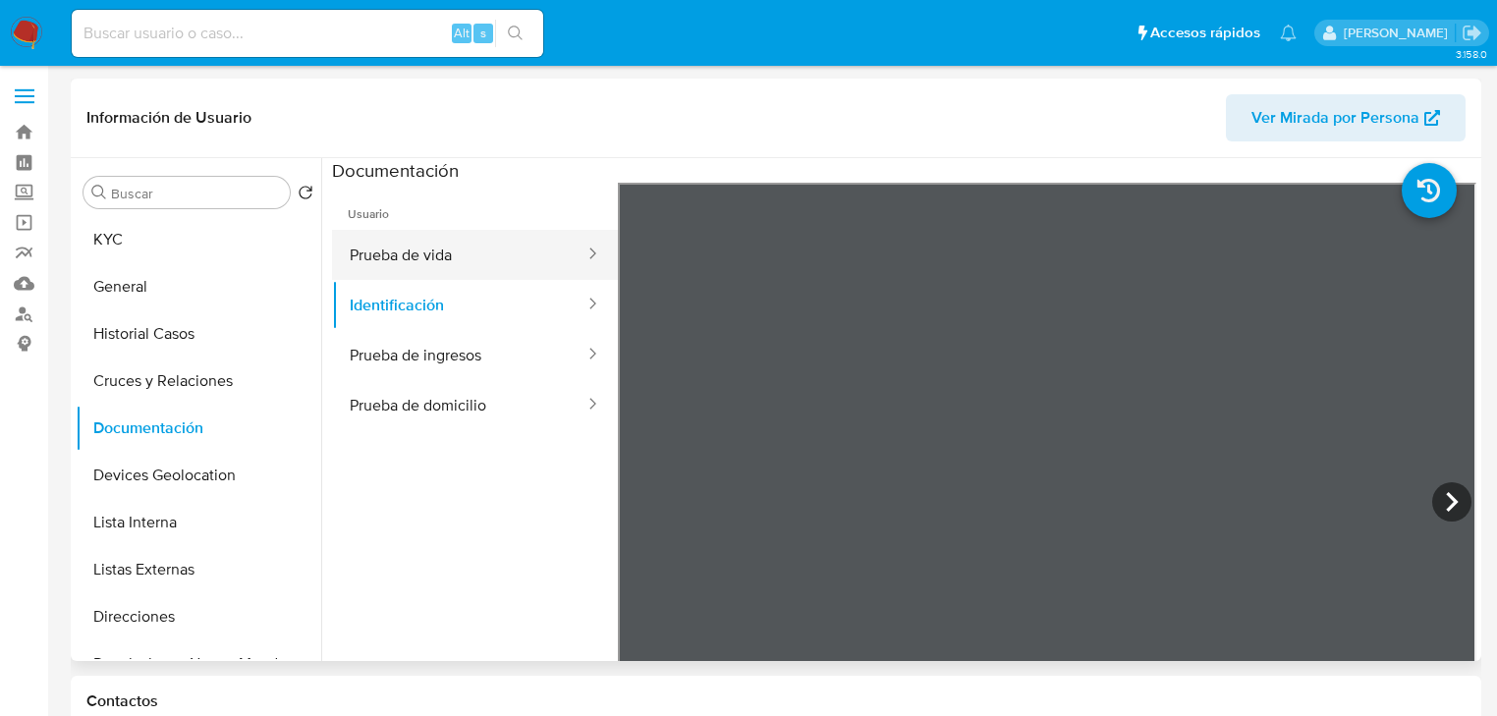
click at [409, 275] on button "Prueba de vida" at bounding box center [459, 255] width 254 height 50
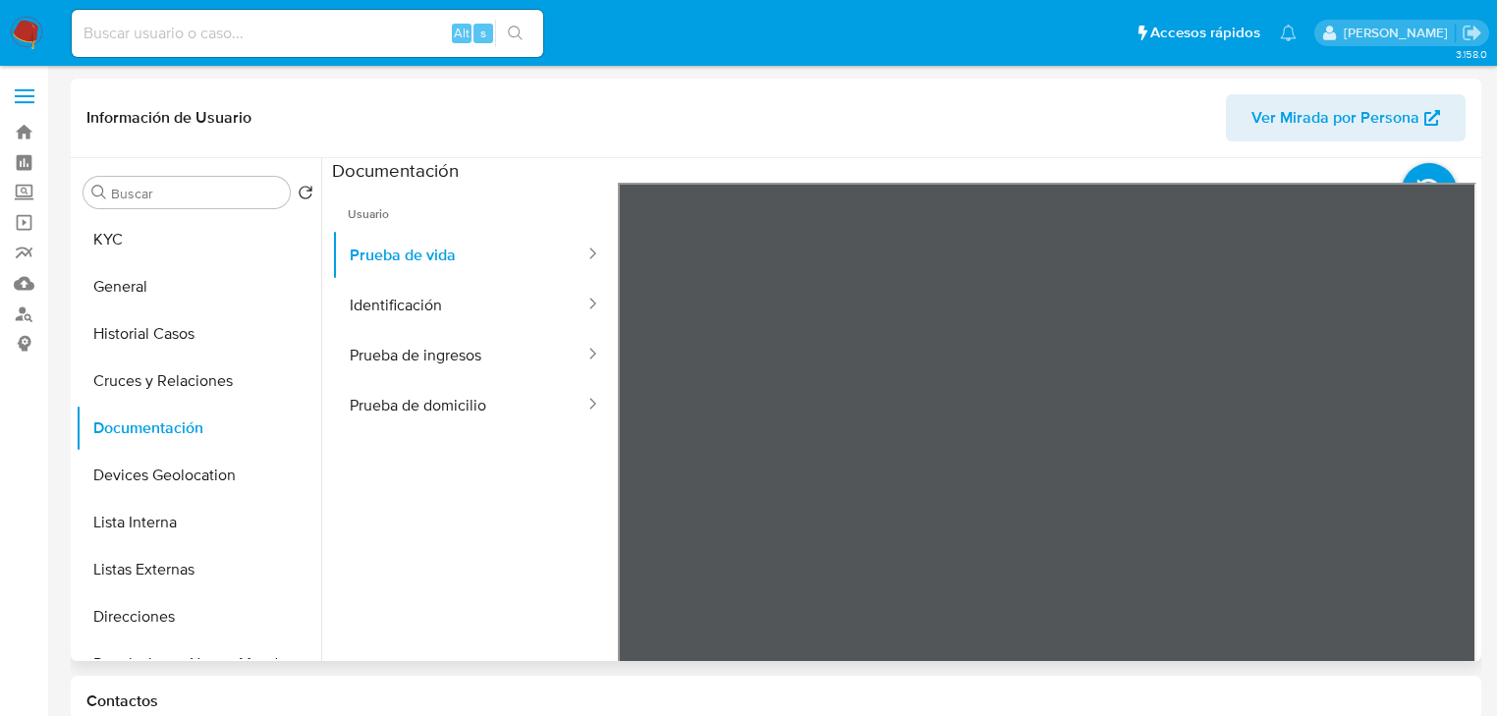
click at [945, 174] on section at bounding box center [904, 484] width 1144 height 653
click at [143, 334] on button "Historial Casos" at bounding box center [191, 333] width 230 height 47
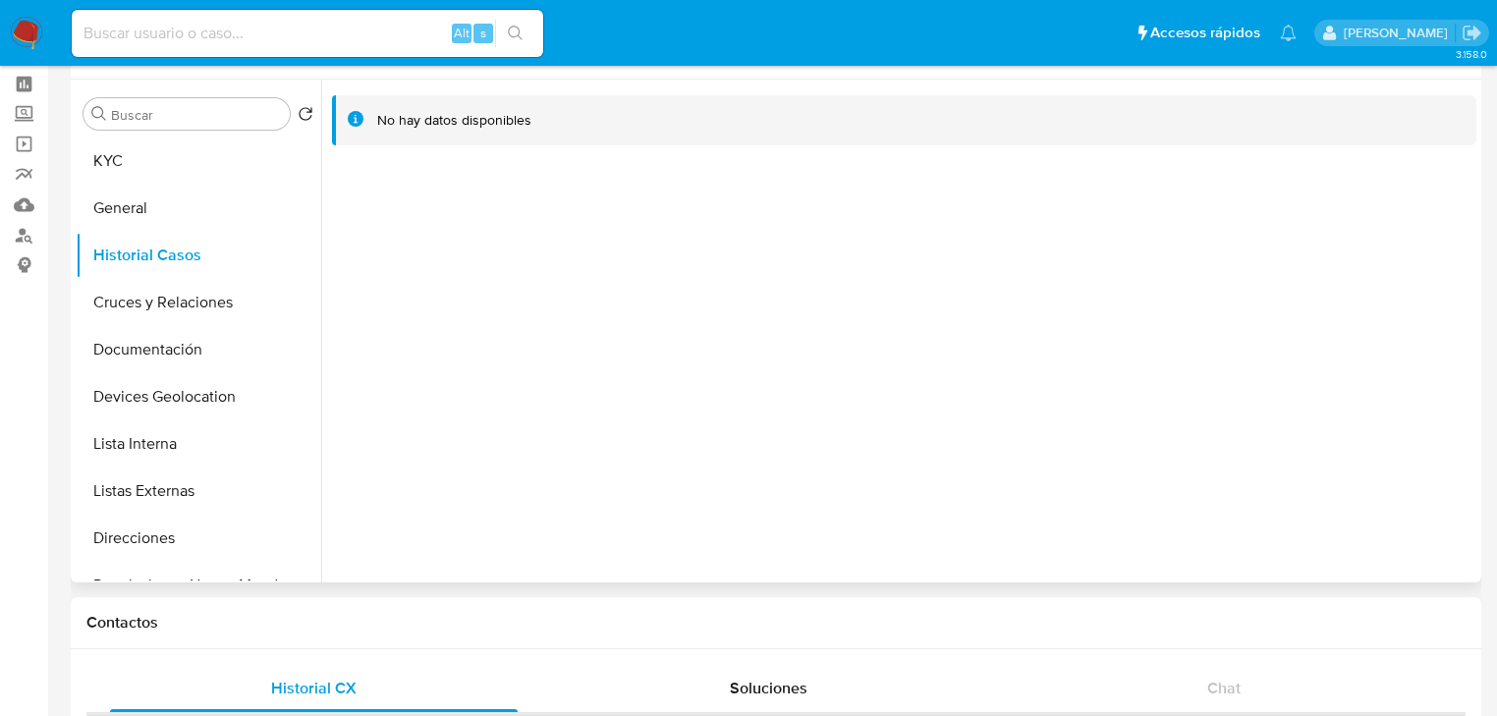
scroll to position [236, 0]
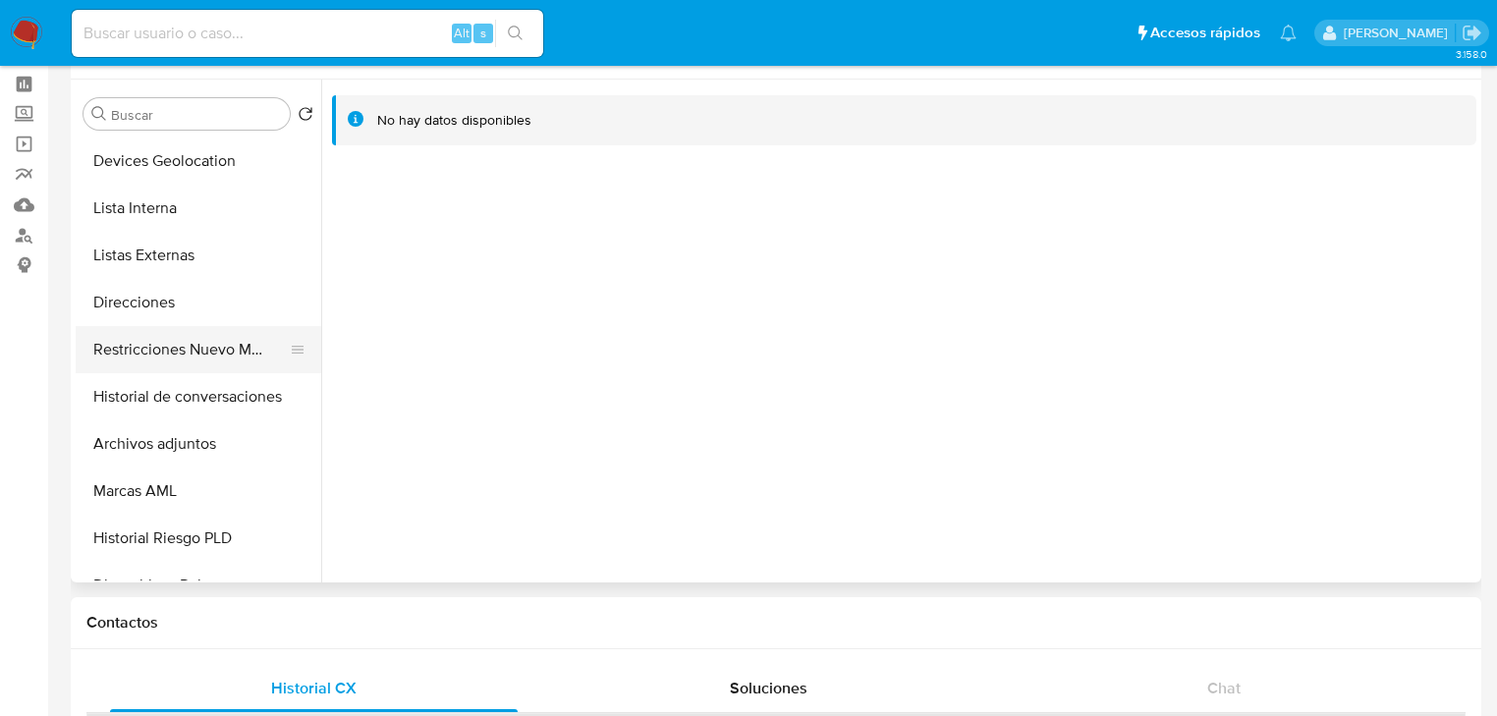
click at [235, 346] on button "Restricciones Nuevo Mundo" at bounding box center [191, 349] width 230 height 47
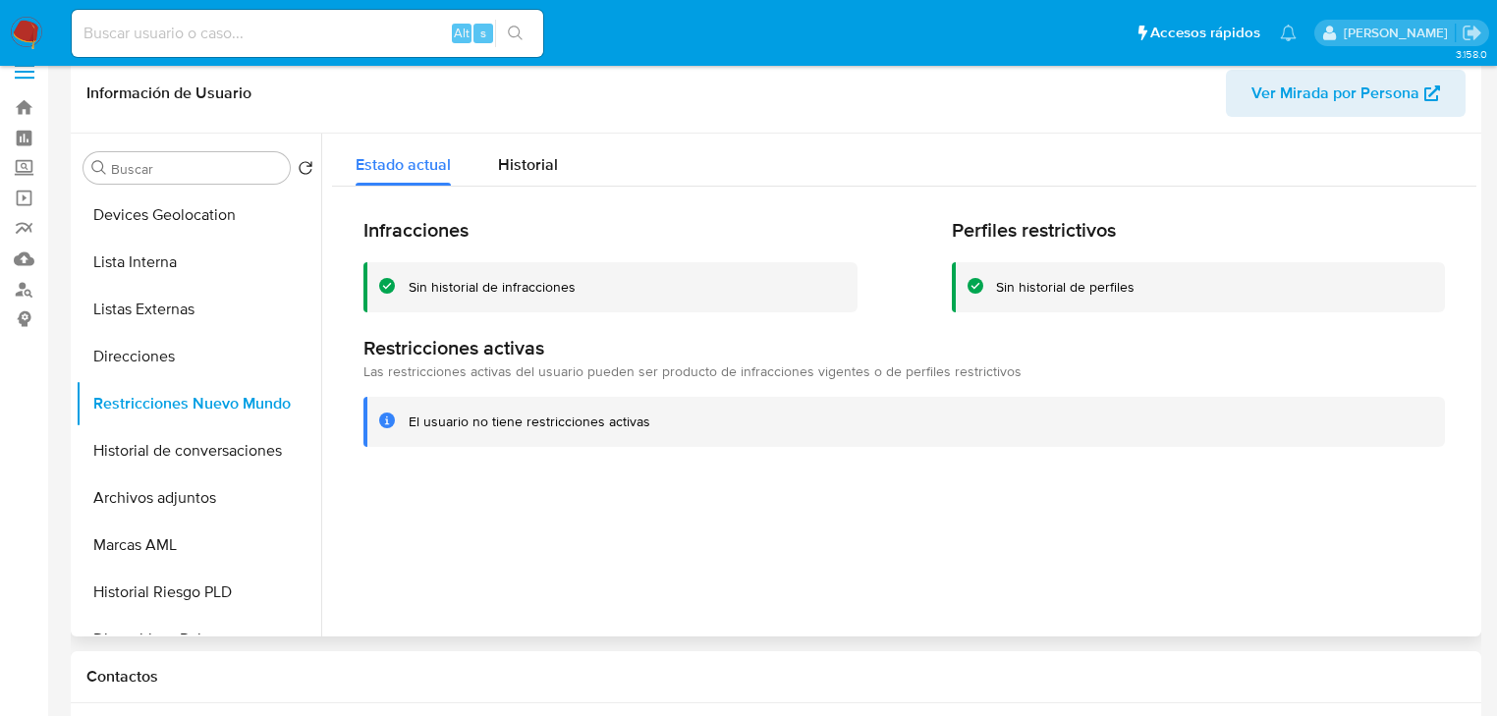
scroll to position [0, 0]
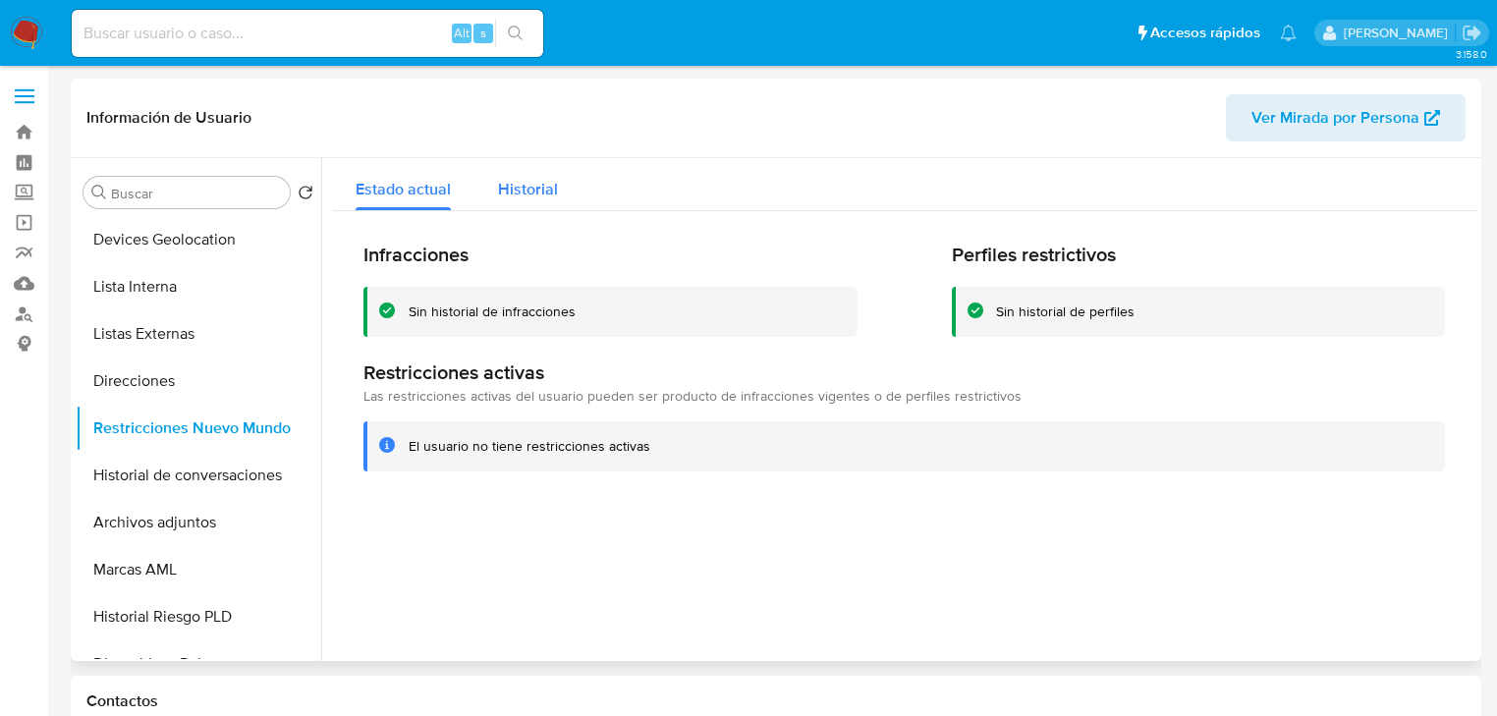
click at [533, 173] on div "Historial" at bounding box center [528, 184] width 60 height 52
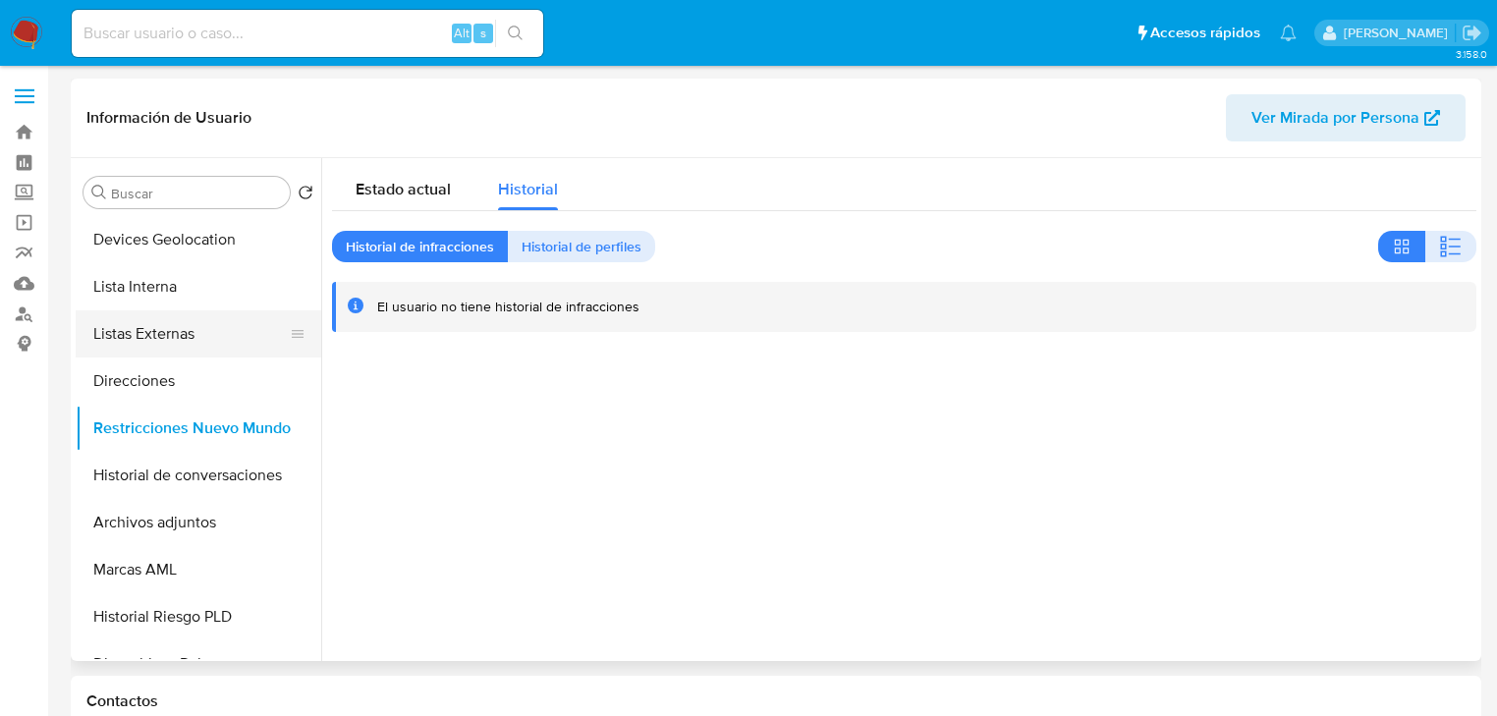
drag, startPoint x: 207, startPoint y: 342, endPoint x: 201, endPoint y: 332, distance: 11.5
click at [205, 340] on button "Listas Externas" at bounding box center [191, 333] width 230 height 47
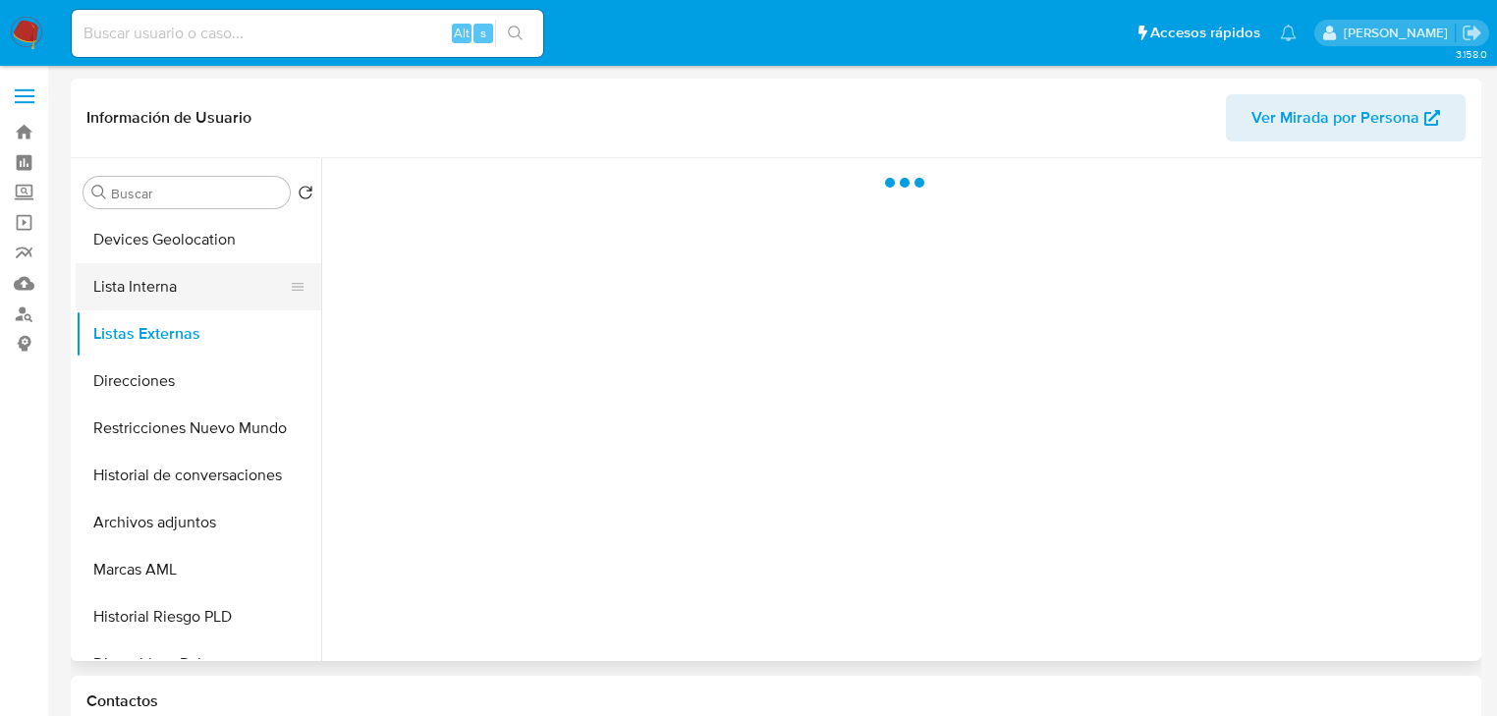
click at [194, 305] on button "Lista Interna" at bounding box center [191, 286] width 230 height 47
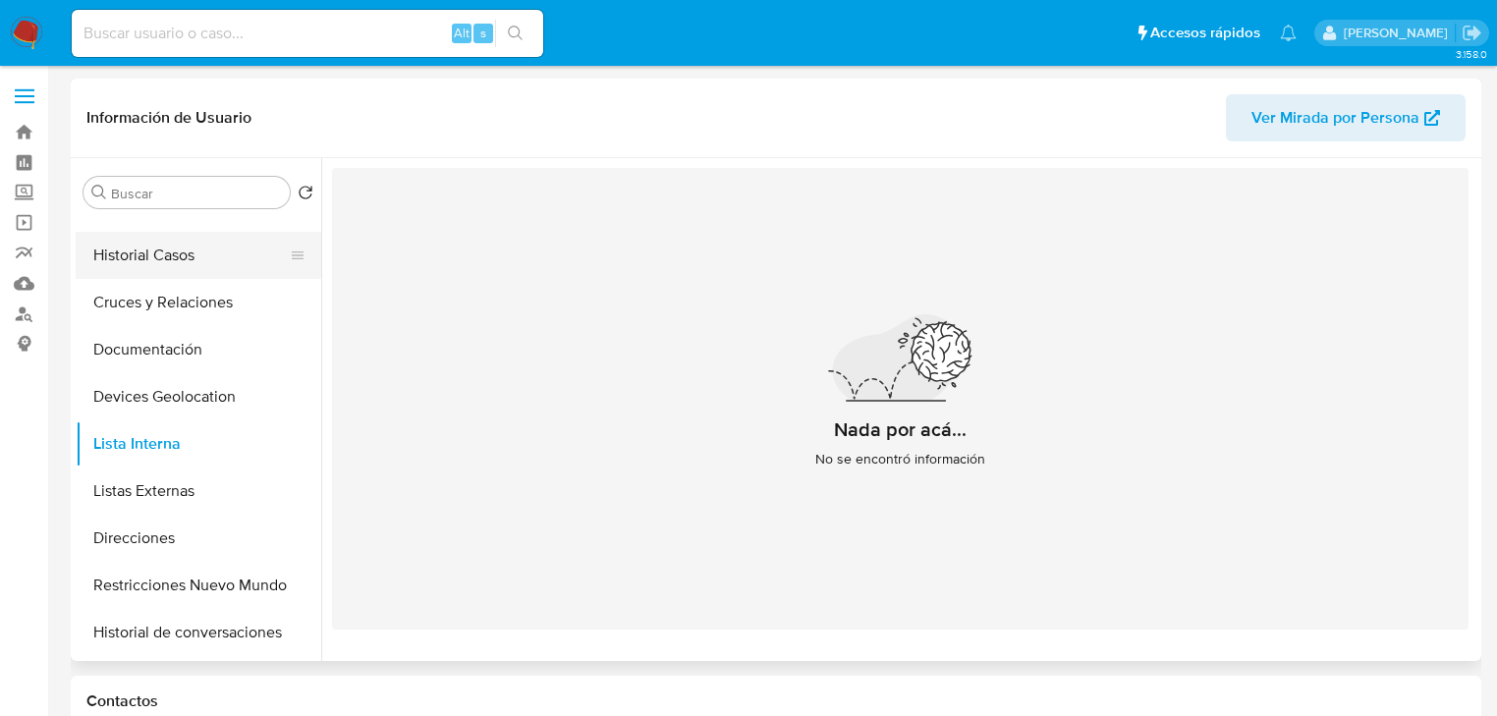
click at [176, 259] on button "Historial Casos" at bounding box center [191, 255] width 230 height 47
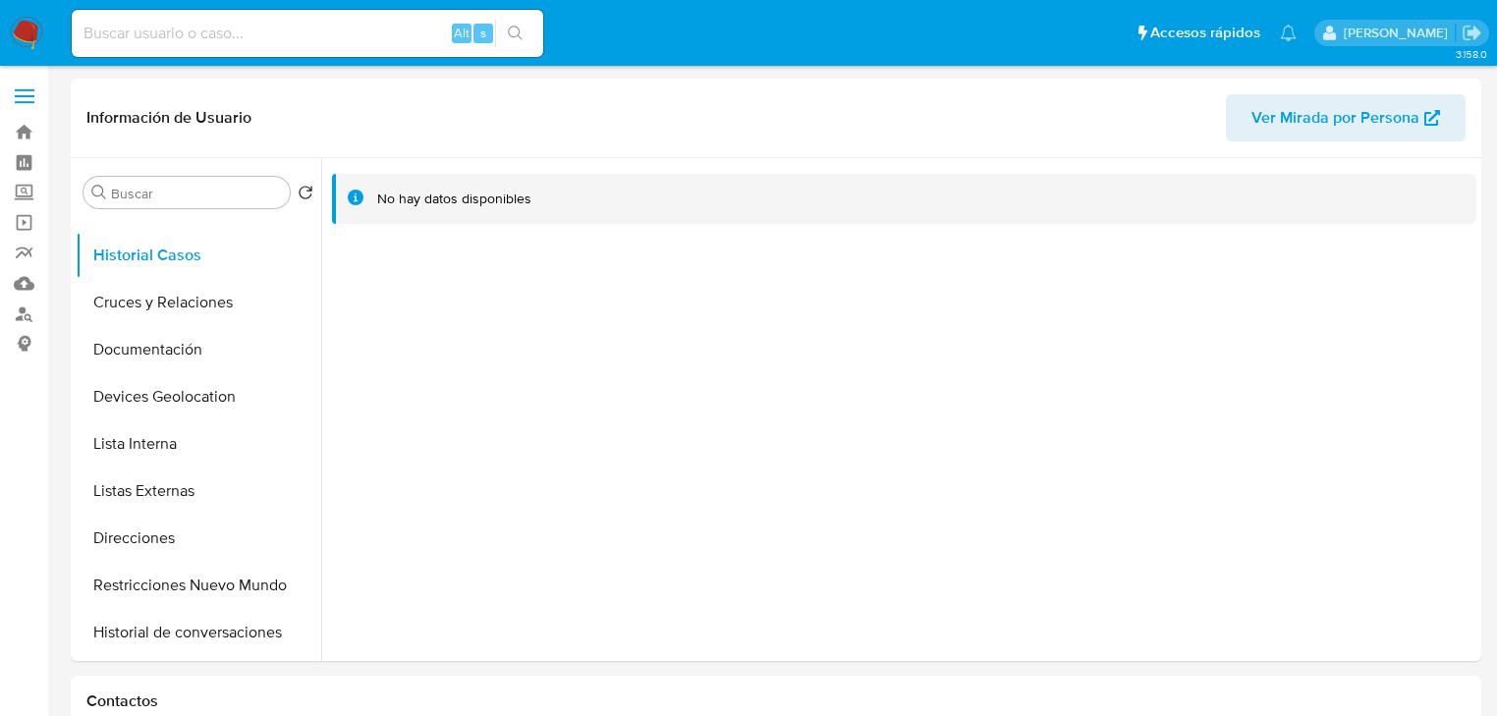
click at [23, 29] on img at bounding box center [26, 33] width 33 height 33
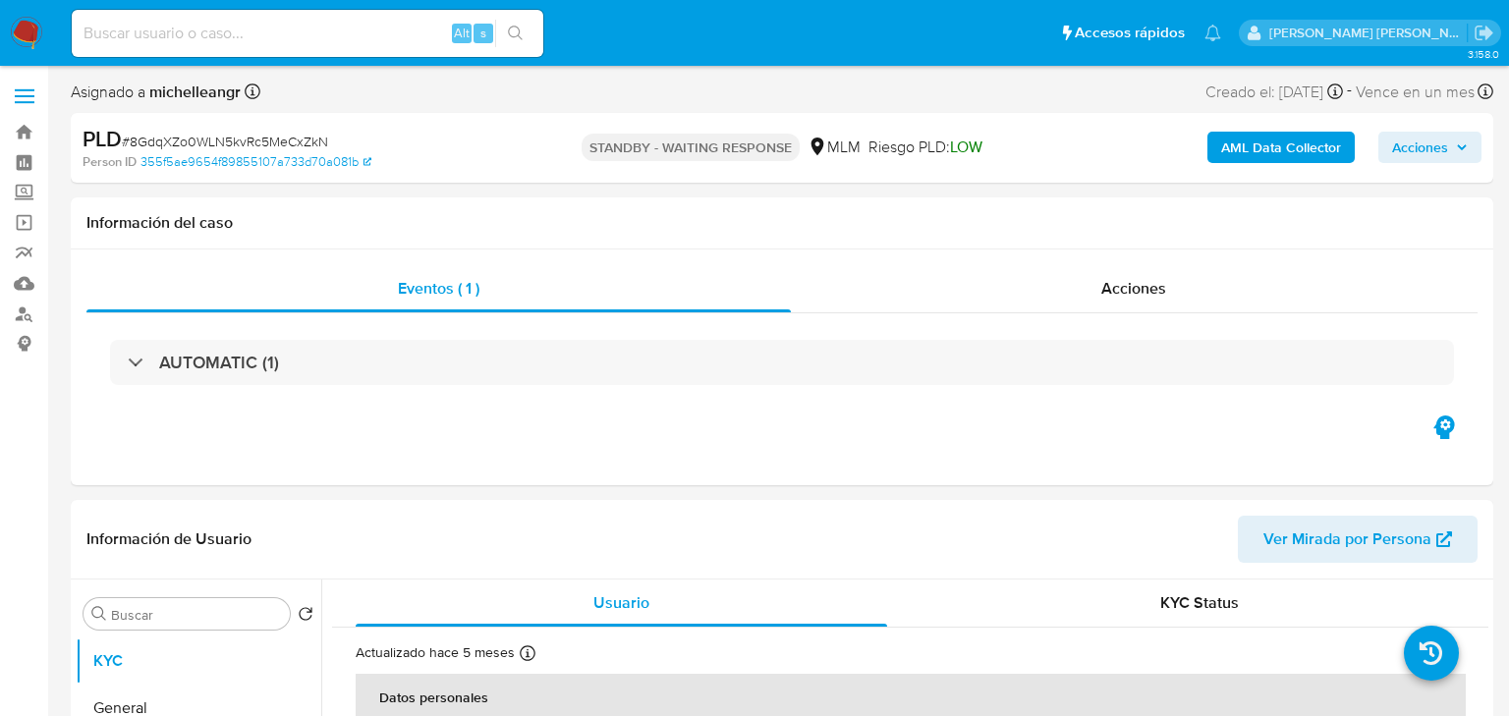
select select "10"
click at [163, 26] on input at bounding box center [307, 34] width 471 height 26
paste input "1209713139"
type input "1209713139"
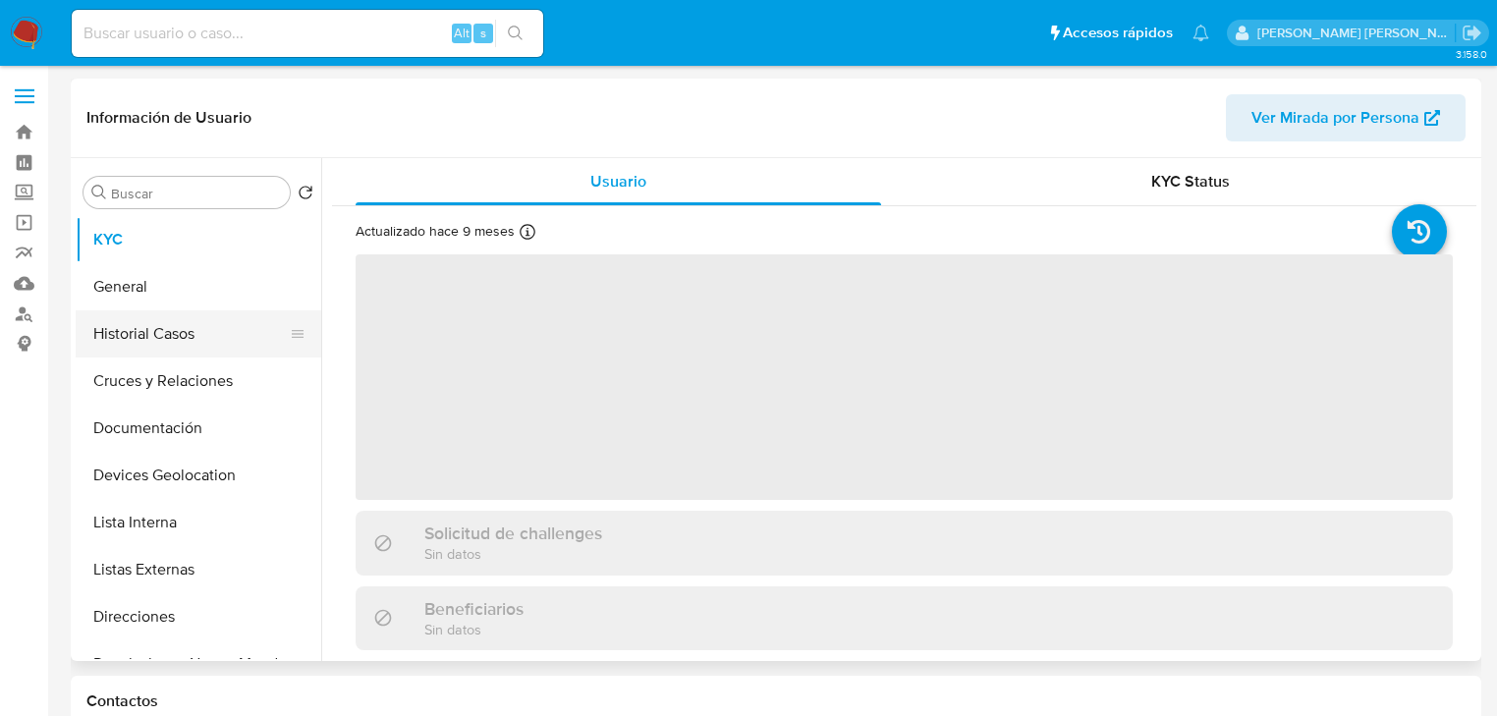
click at [173, 340] on button "Historial Casos" at bounding box center [191, 333] width 230 height 47
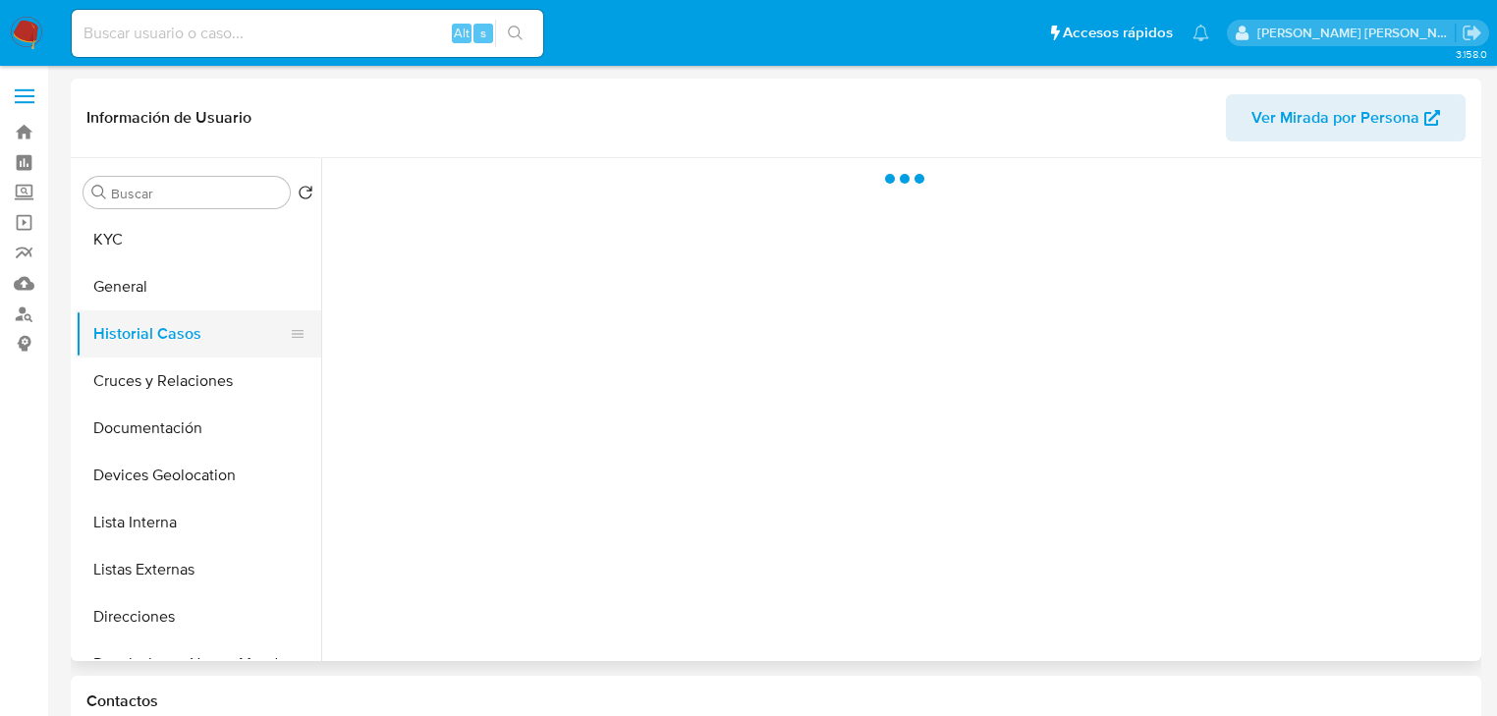
select select "10"
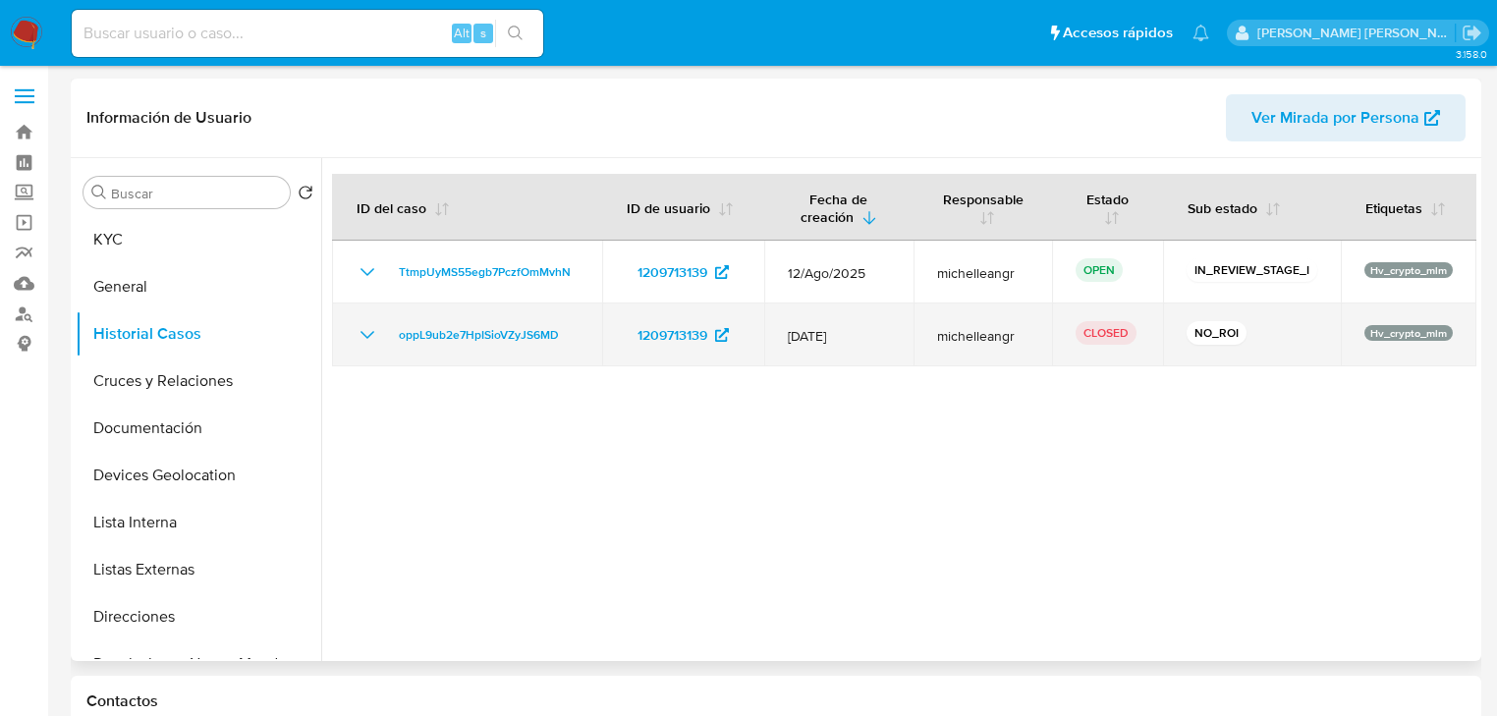
click at [364, 330] on icon "Mostrar/Ocultar" at bounding box center [368, 335] width 24 height 24
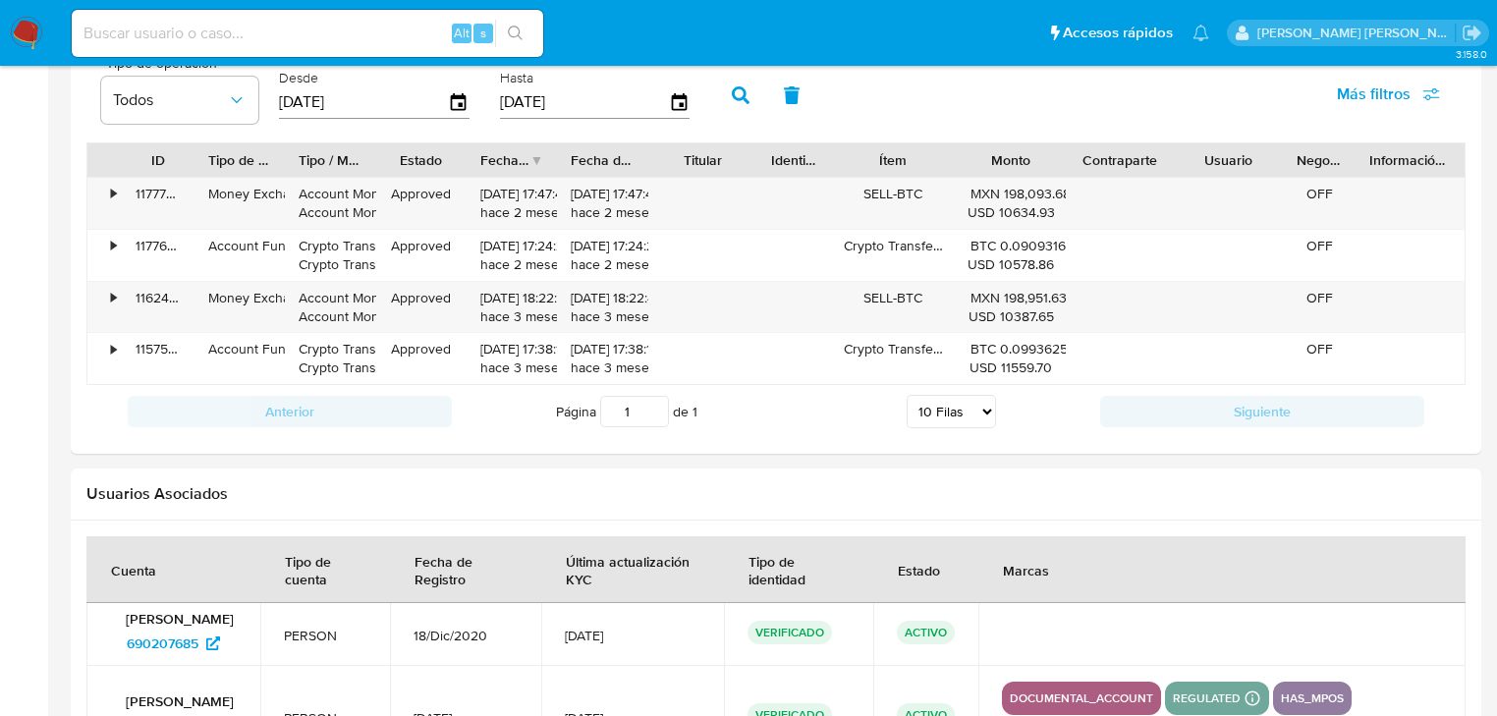
scroll to position [1572, 0]
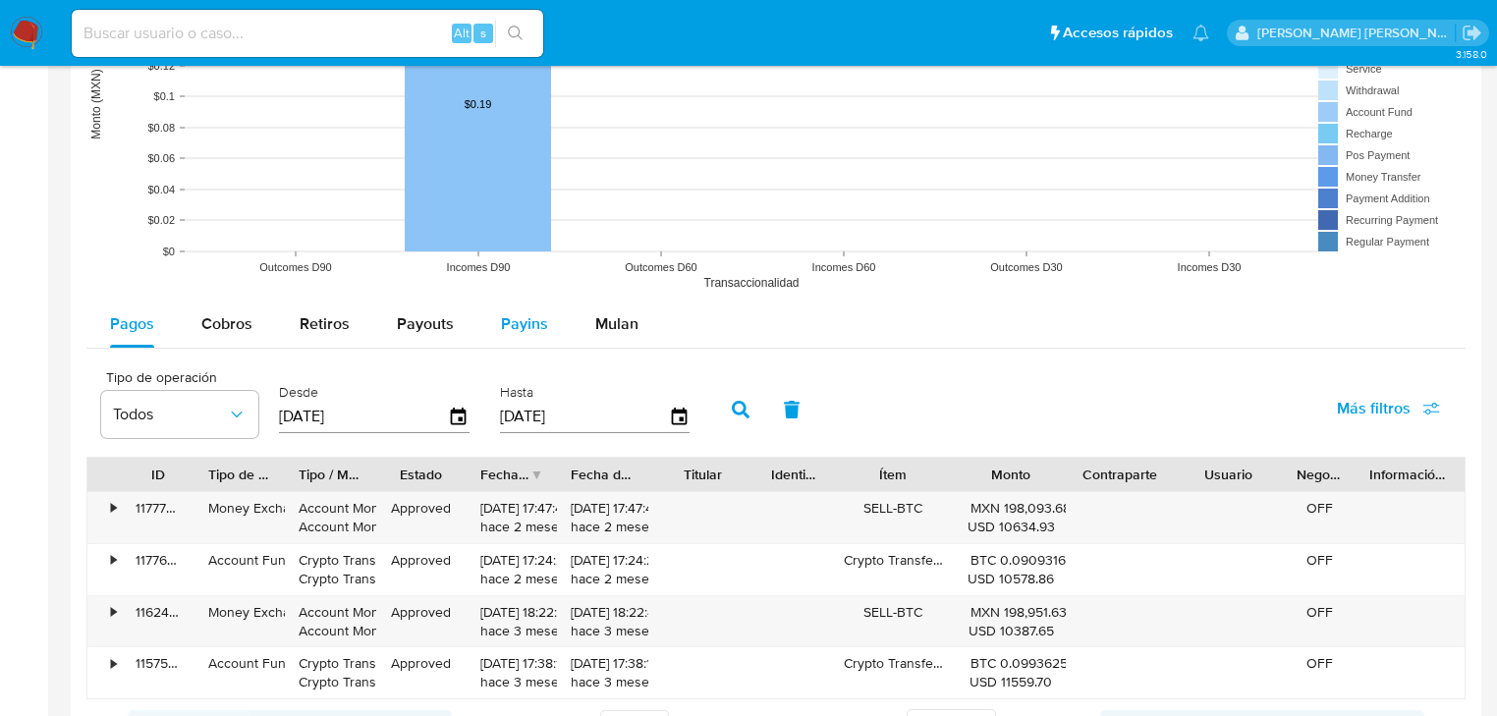
click at [520, 312] on div "Payins" at bounding box center [524, 324] width 47 height 47
select select "10"
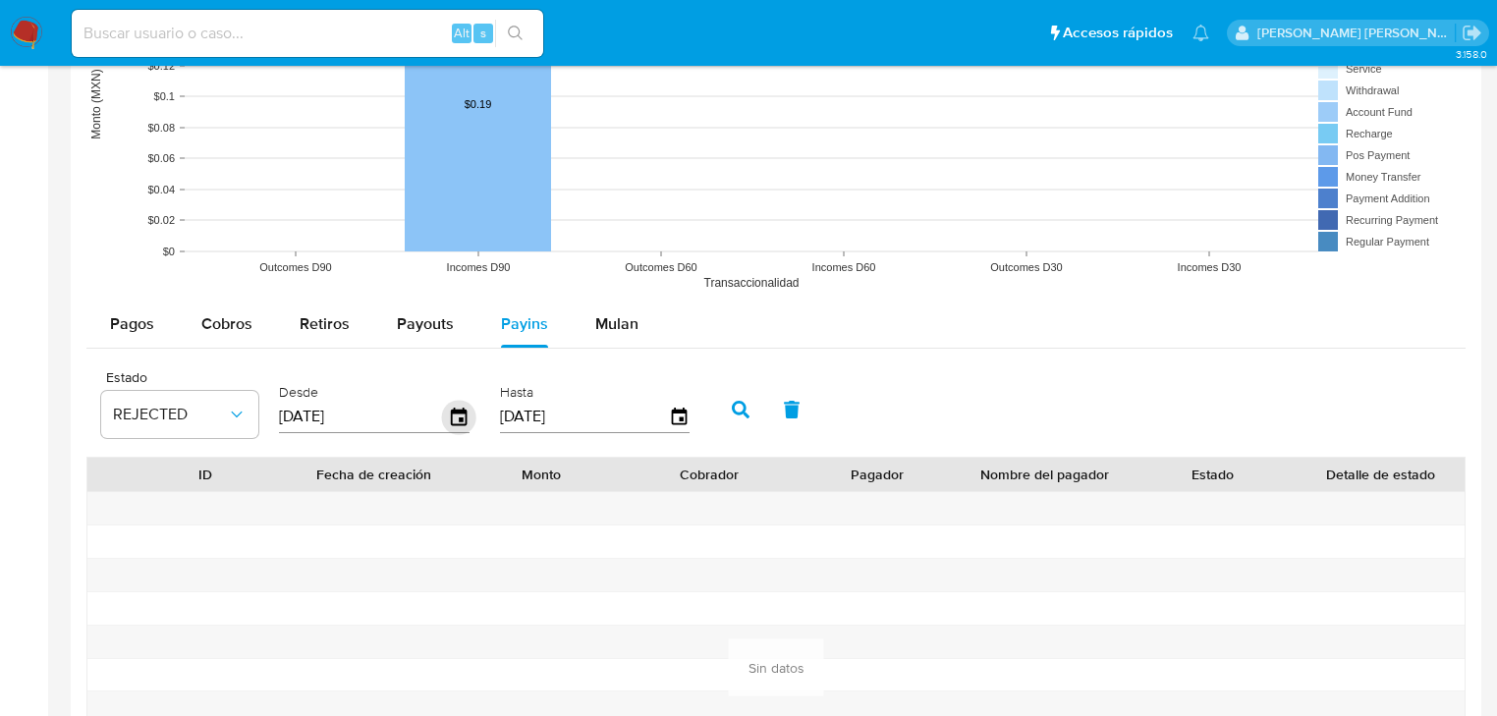
click at [465, 421] on icon "button" at bounding box center [459, 417] width 16 height 18
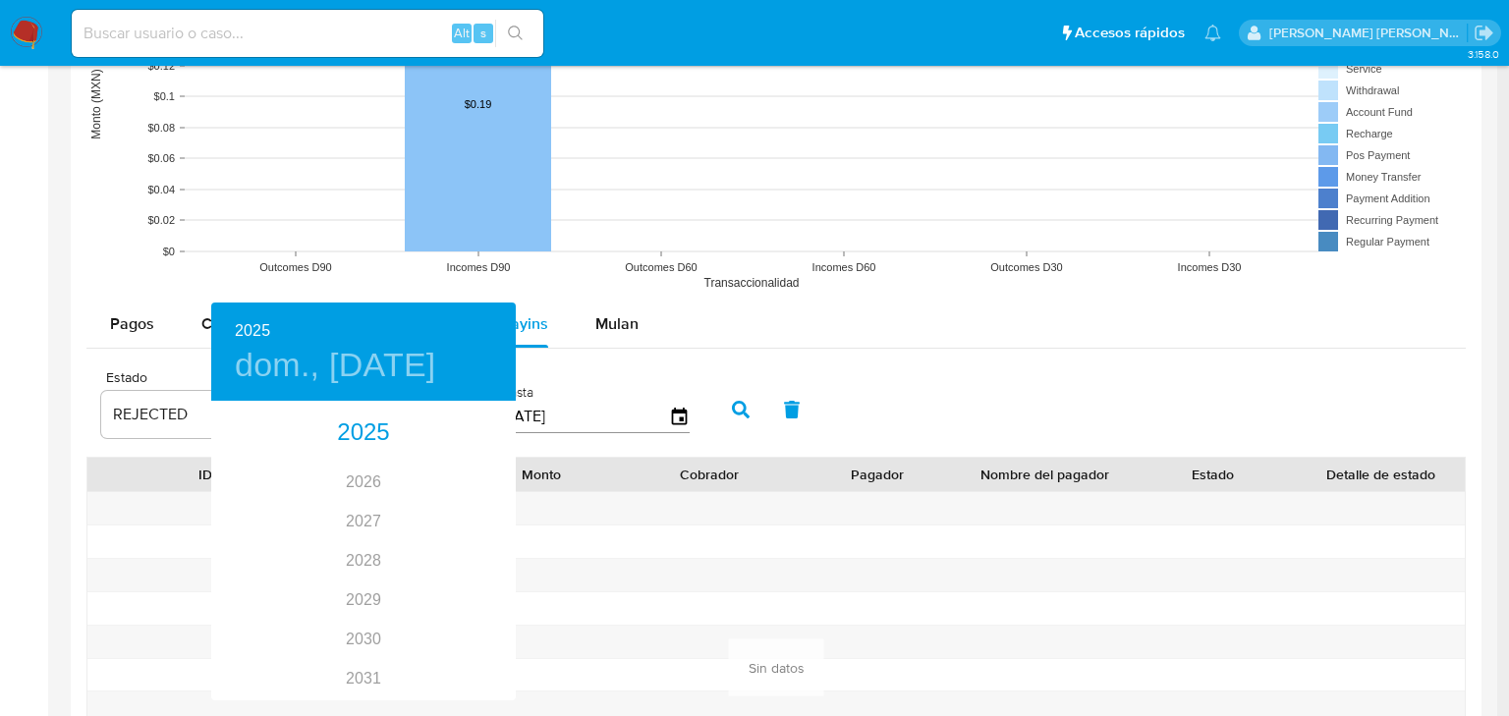
drag, startPoint x: 663, startPoint y: 317, endPoint x: 618, endPoint y: 325, distance: 45.9
click at [640, 319] on div at bounding box center [754, 358] width 1509 height 716
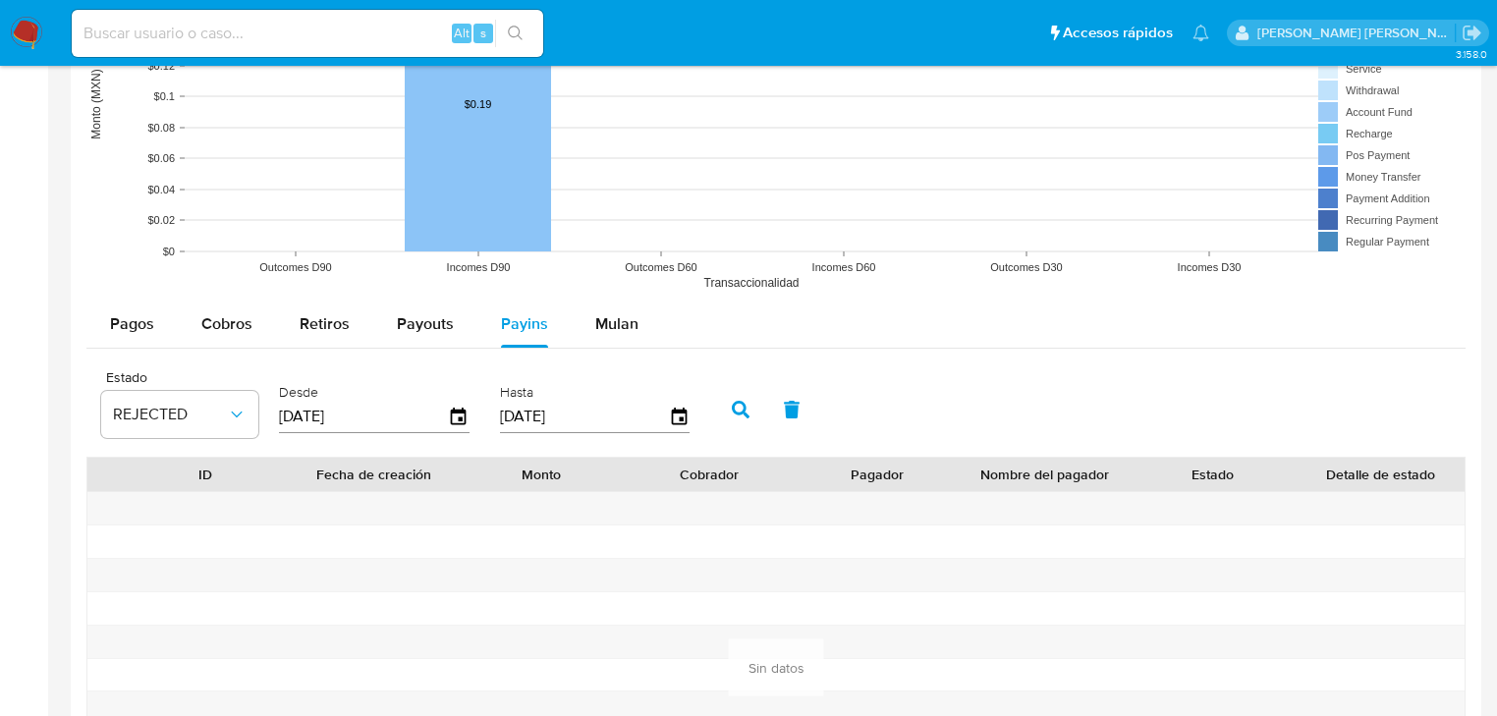
click at [621, 332] on div "2025 dom., [DATE] 2026 2027 2028 2029 2030 2031 2032 2033 2034 2035" at bounding box center [748, 358] width 1497 height 716
click at [623, 324] on span "Mulan" at bounding box center [616, 323] width 43 height 23
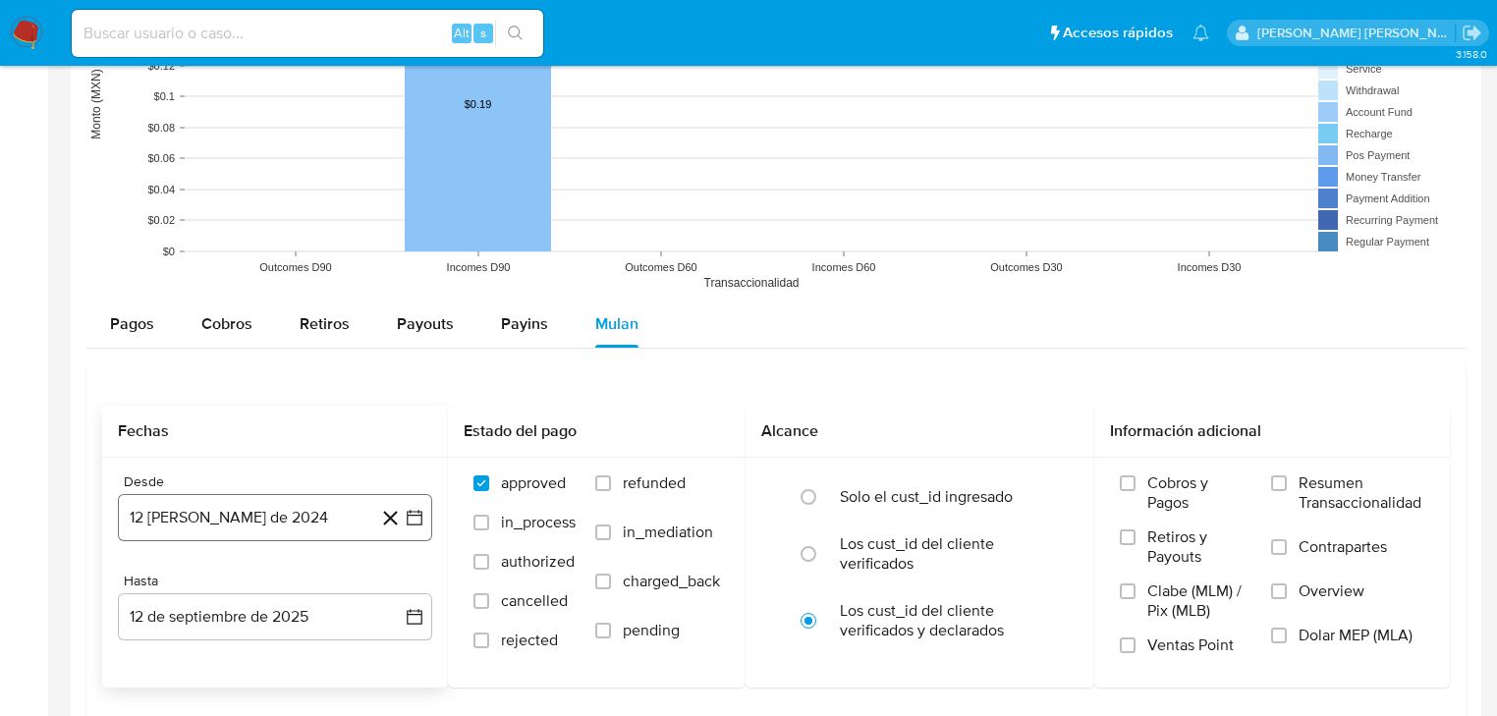
click at [325, 525] on button "12 [PERSON_NAME] de 2024" at bounding box center [275, 517] width 314 height 47
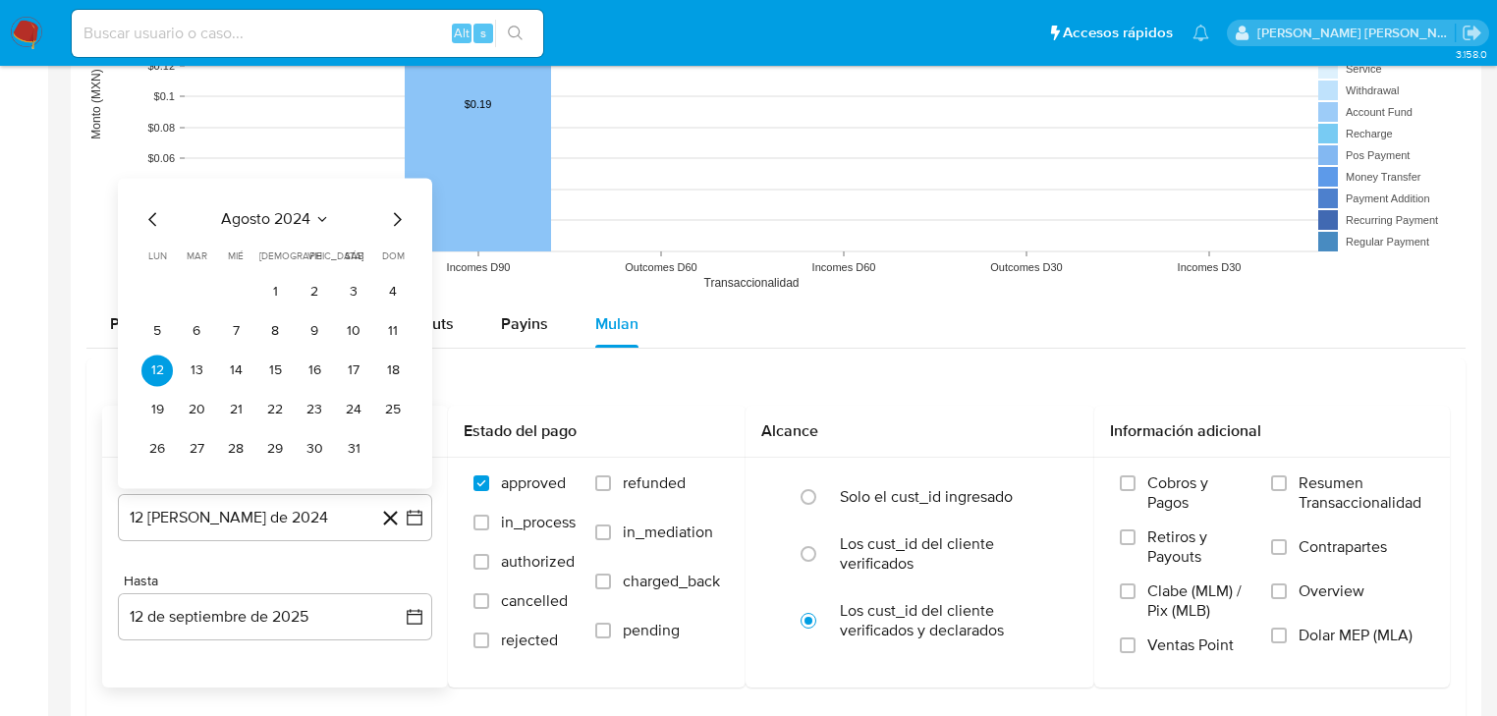
drag, startPoint x: 272, startPoint y: 232, endPoint x: 288, endPoint y: 224, distance: 17.6
click at [272, 231] on div "agosto 2024 agosto 2024 lun lunes mar martes mié miércoles jue jueves vie viern…" at bounding box center [274, 335] width 267 height 257
click at [288, 224] on span "agosto 2024" at bounding box center [265, 219] width 89 height 20
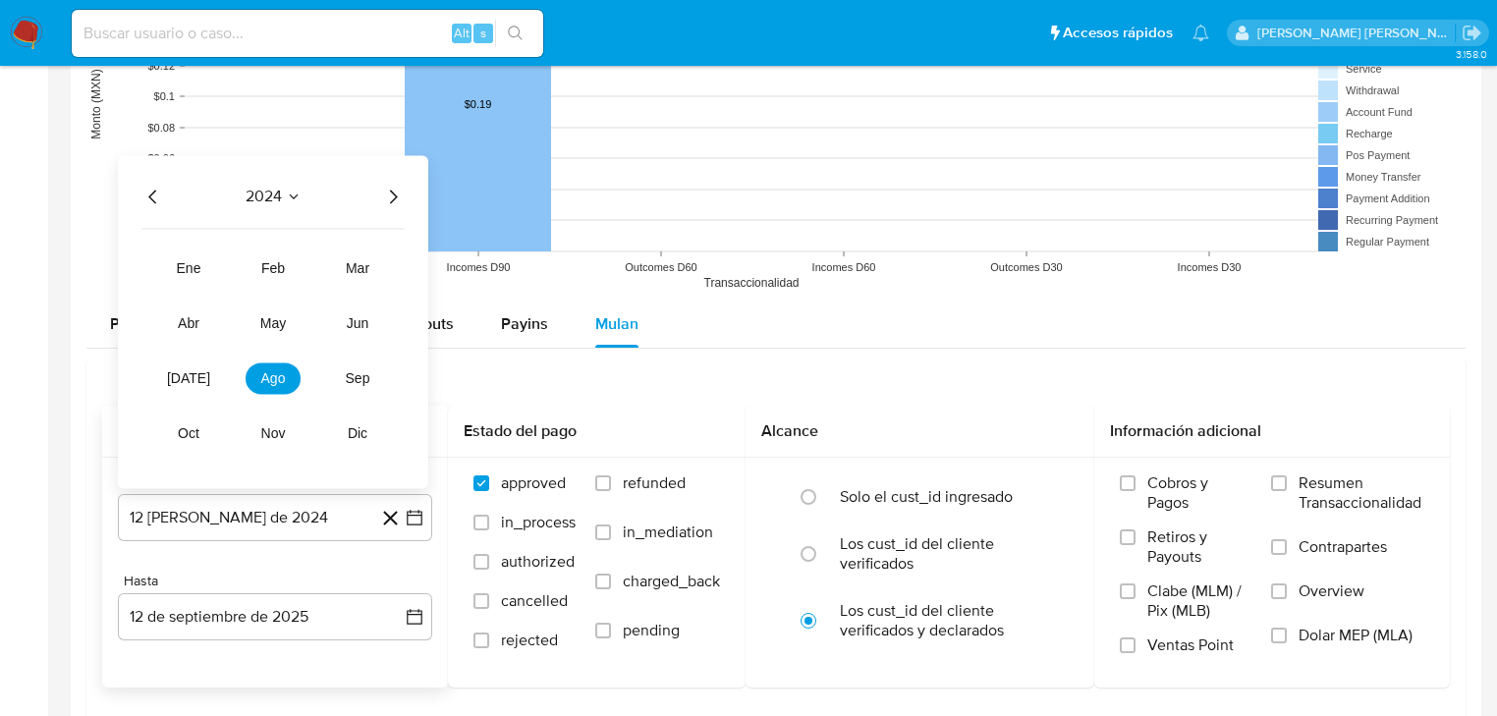
click at [389, 196] on icon "Año siguiente" at bounding box center [393, 197] width 24 height 24
click at [203, 382] on button "jul" at bounding box center [188, 377] width 55 height 31
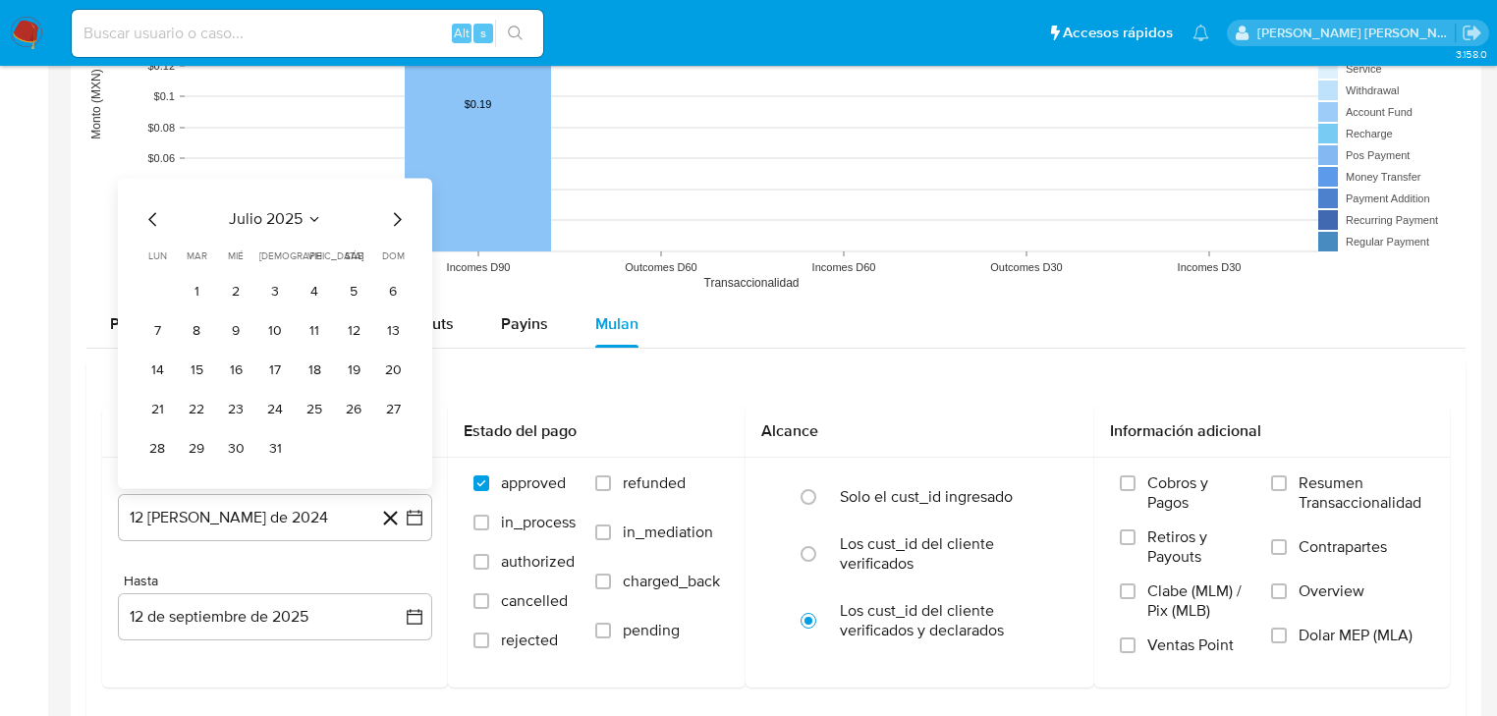
click at [191, 295] on button "1" at bounding box center [196, 291] width 31 height 31
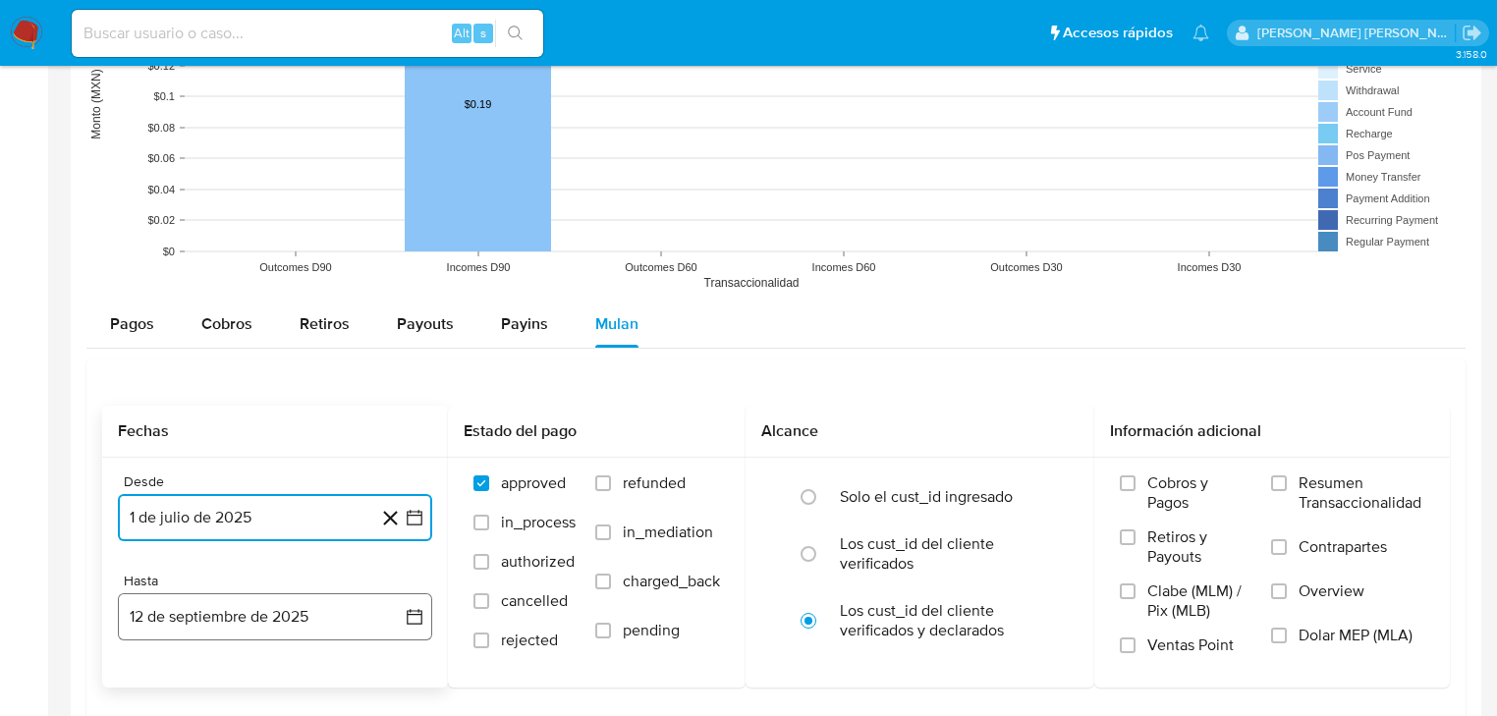
click at [244, 634] on button "12 de septiembre de 2025" at bounding box center [275, 616] width 314 height 47
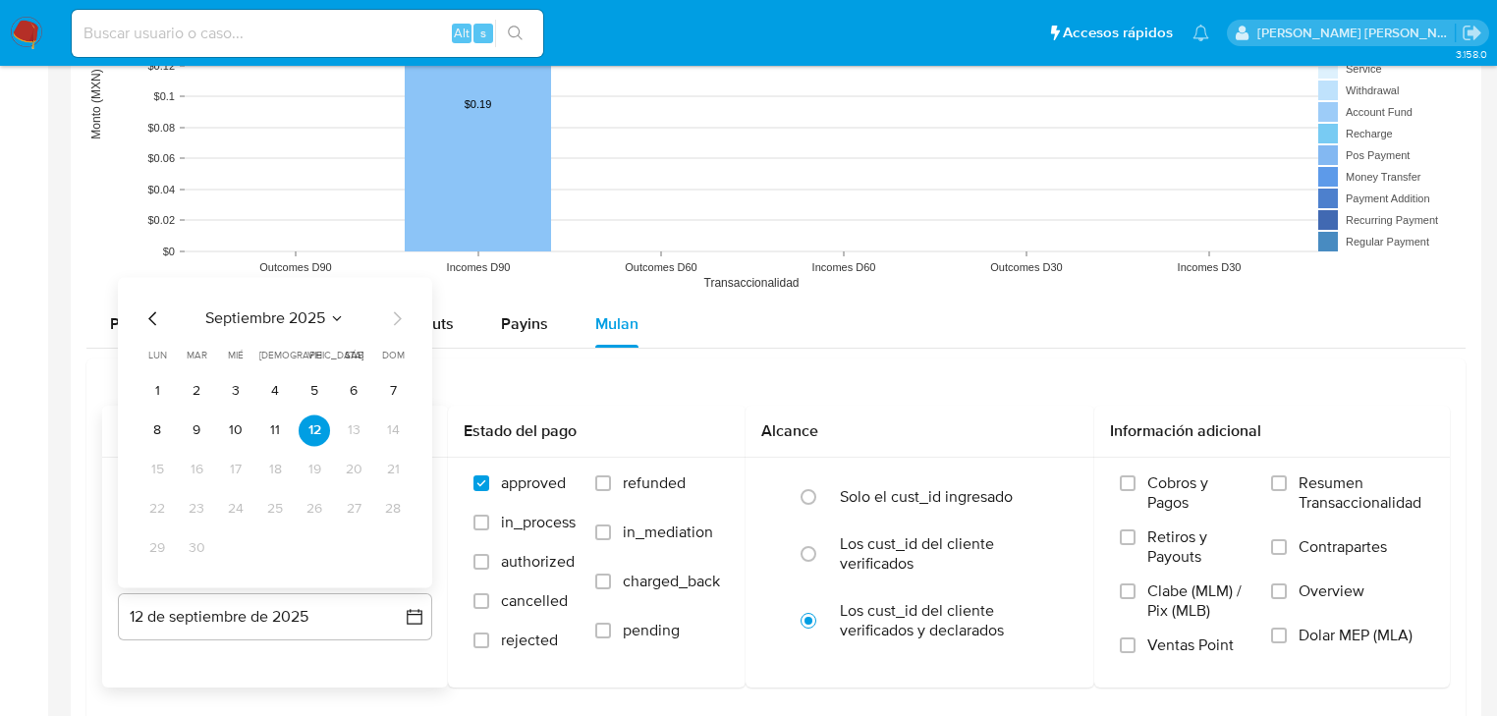
click at [157, 329] on div "septiembre 2025 septiembre 2025 lun lunes mar martes mié miércoles jue jueves v…" at bounding box center [274, 434] width 267 height 257
click at [155, 317] on icon "Mes anterior" at bounding box center [153, 318] width 24 height 24
click at [157, 317] on icon "Mes anterior" at bounding box center [153, 318] width 24 height 24
click at [275, 548] on button "31" at bounding box center [274, 547] width 31 height 31
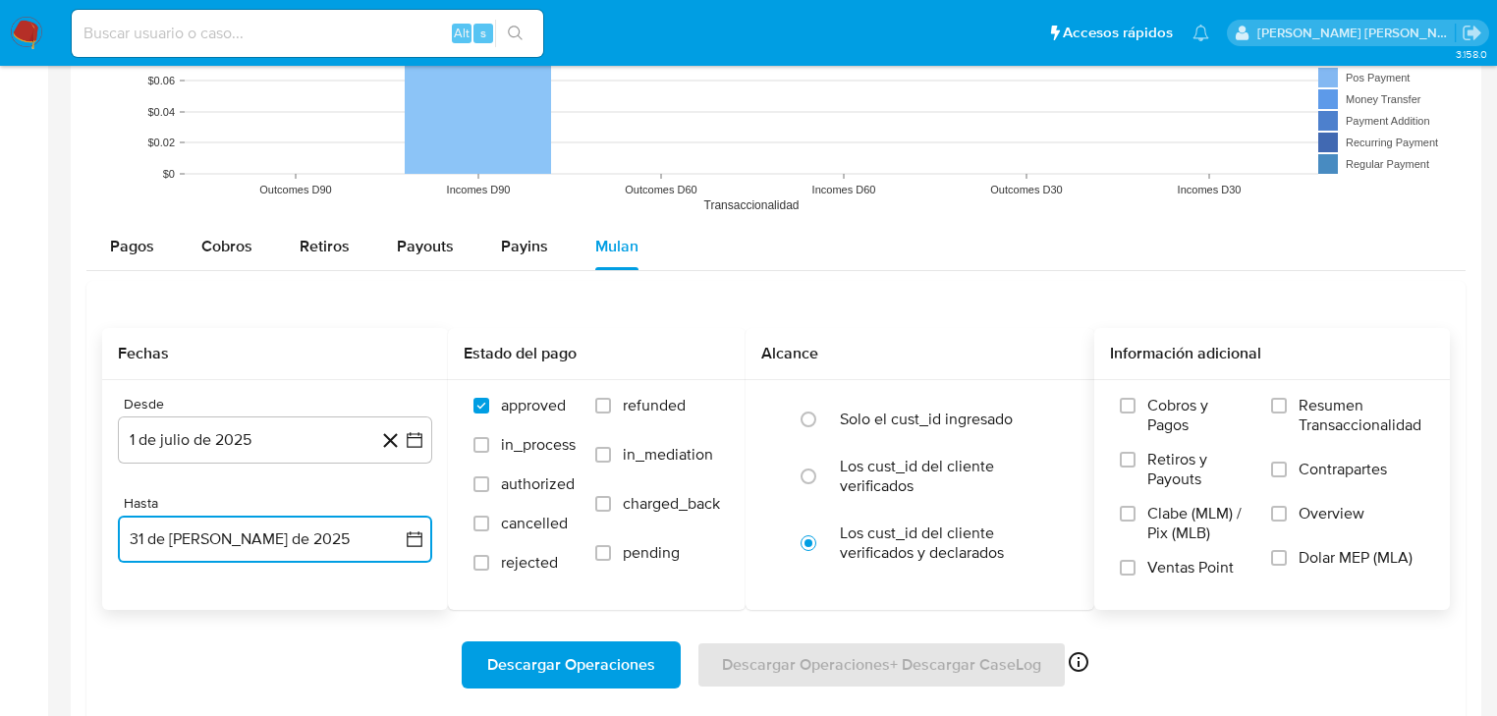
scroll to position [1650, 0]
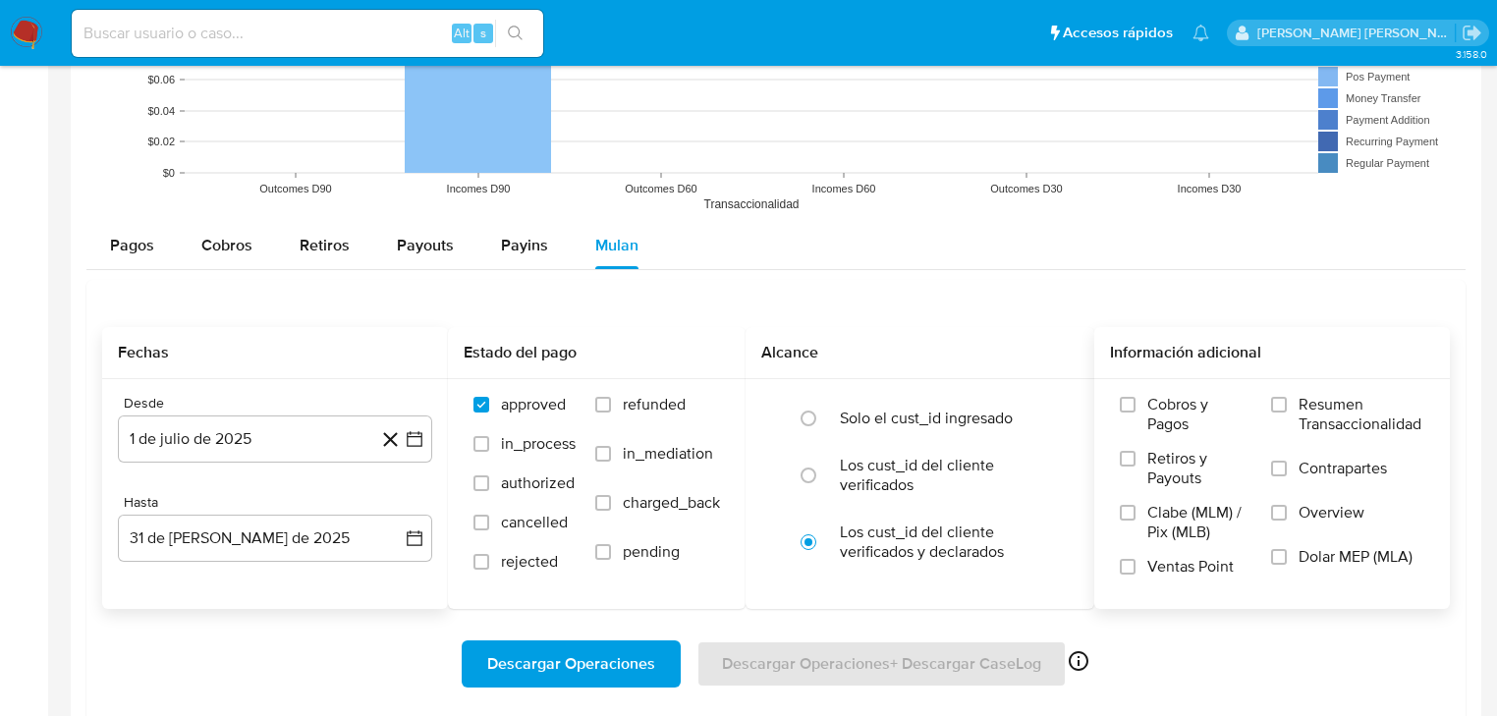
click at [1309, 515] on span "Overview" at bounding box center [1332, 513] width 66 height 20
click at [1287, 515] on input "Overview" at bounding box center [1279, 513] width 16 height 16
click at [592, 654] on span "Descargar Operaciones" at bounding box center [571, 663] width 168 height 43
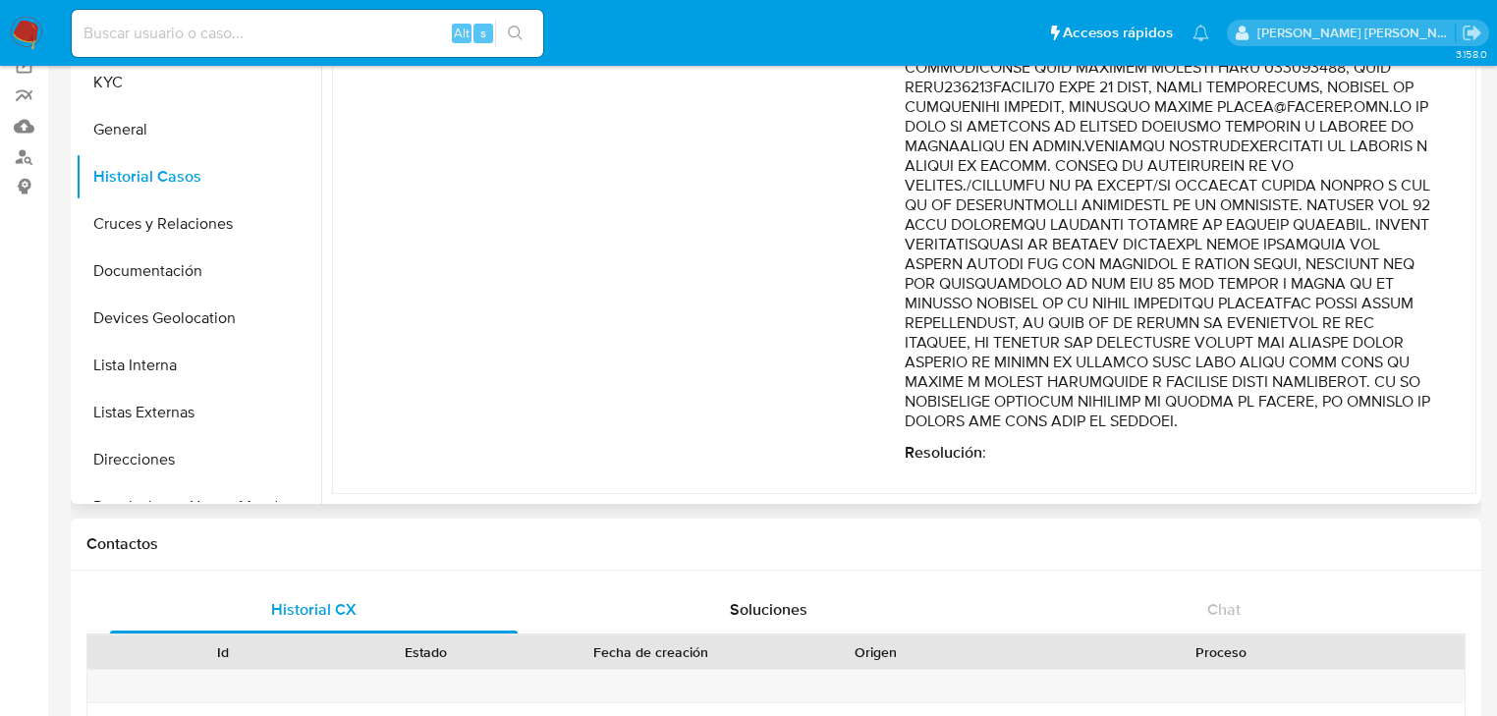
scroll to position [440, 0]
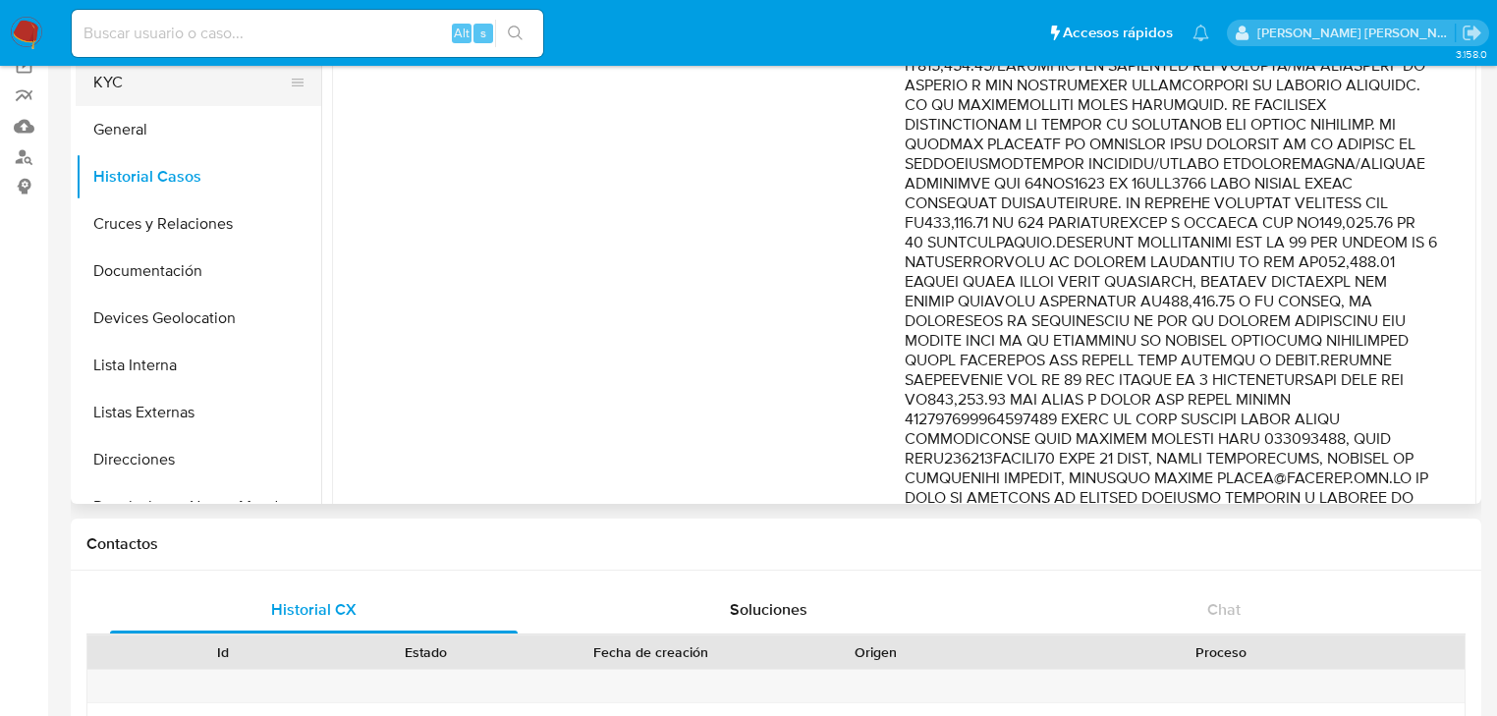
drag, startPoint x: 133, startPoint y: 67, endPoint x: 145, endPoint y: 70, distance: 13.1
click at [134, 67] on button "KYC" at bounding box center [191, 82] width 230 height 47
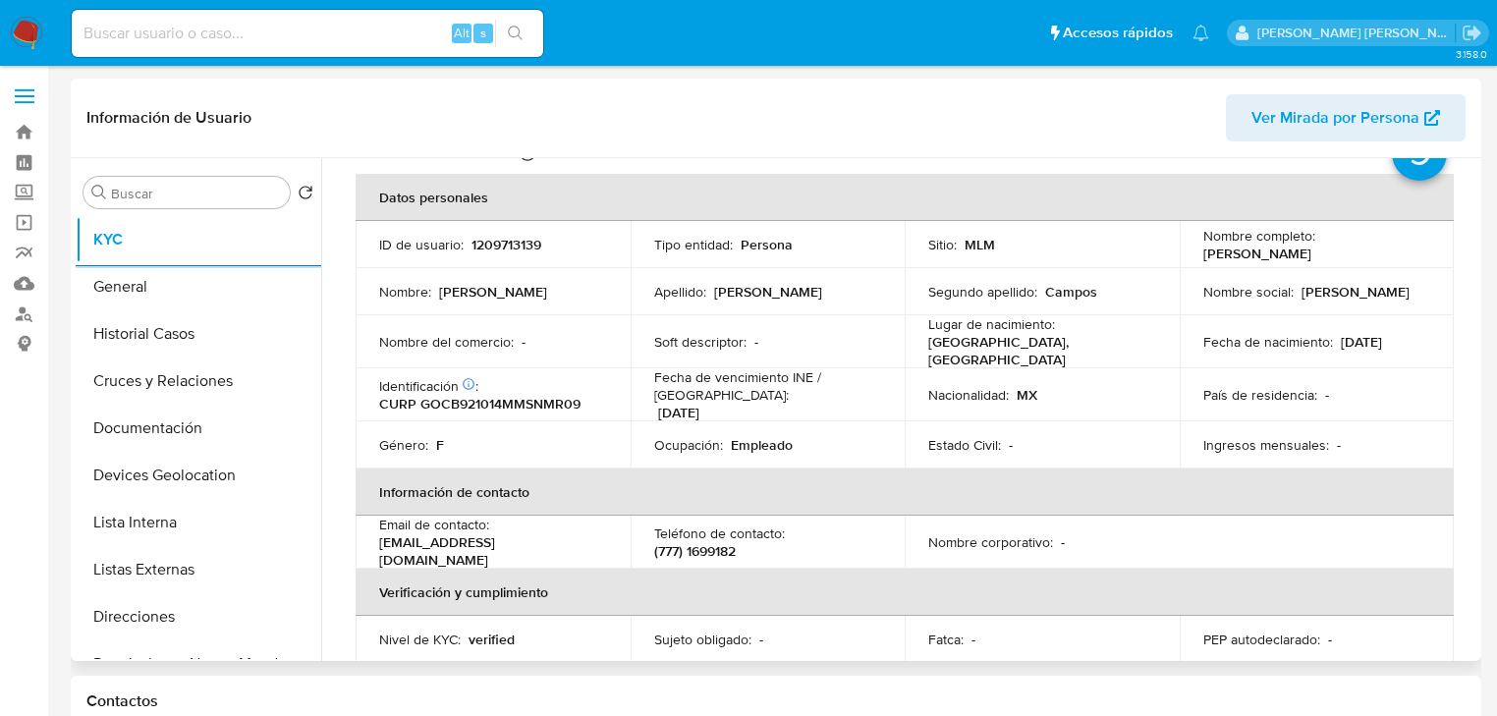
scroll to position [0, 0]
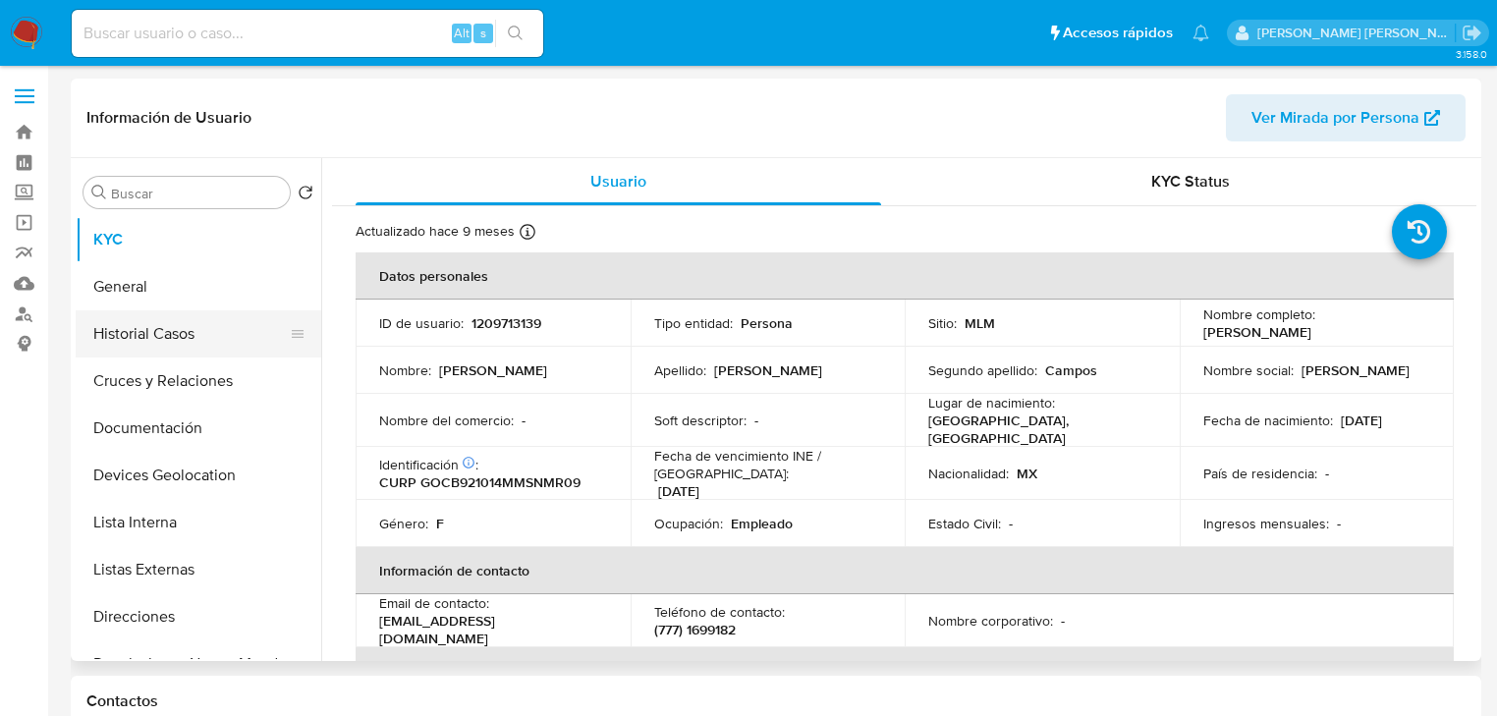
click at [168, 350] on button "Historial Casos" at bounding box center [191, 333] width 230 height 47
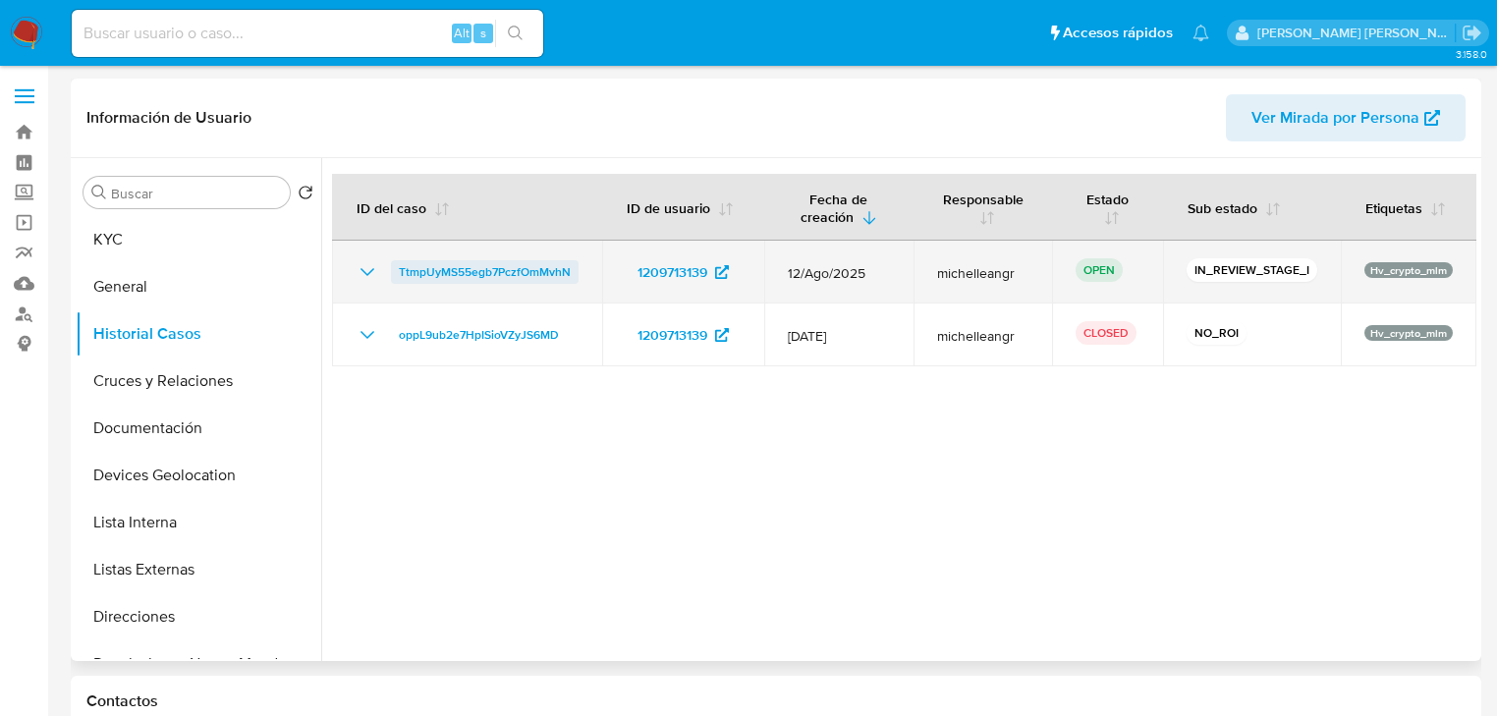
click at [492, 277] on span "TtmpUyMS55egb7PczfOmMvhN" at bounding box center [485, 272] width 172 height 24
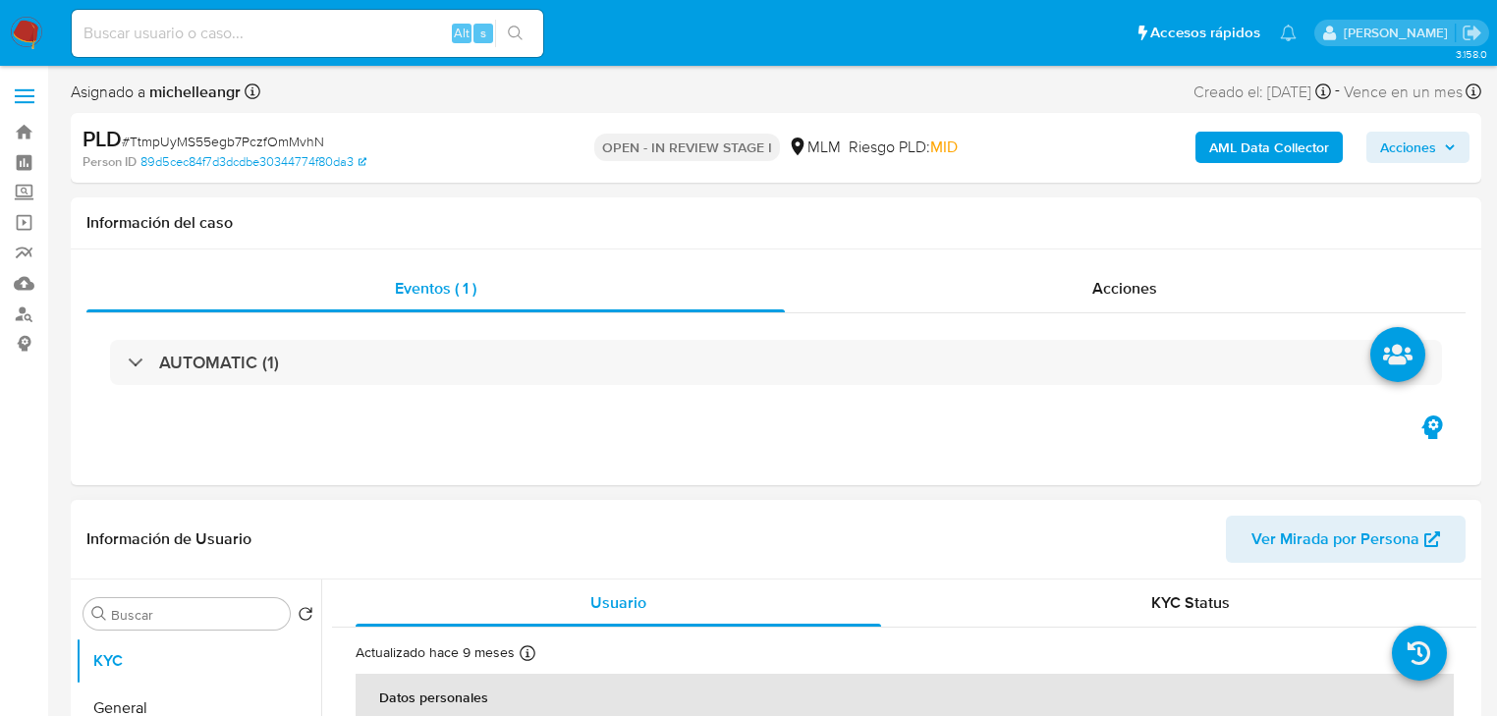
select select "10"
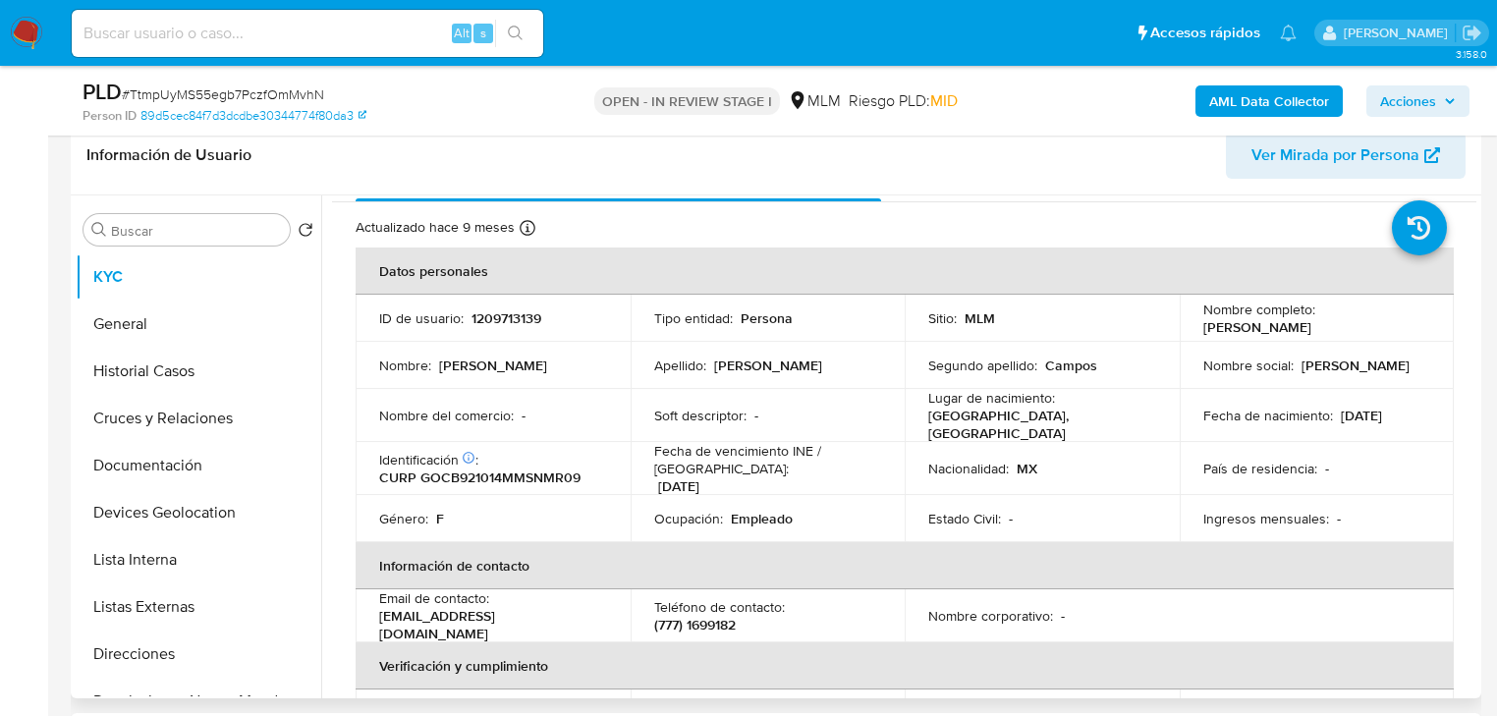
scroll to position [79, 0]
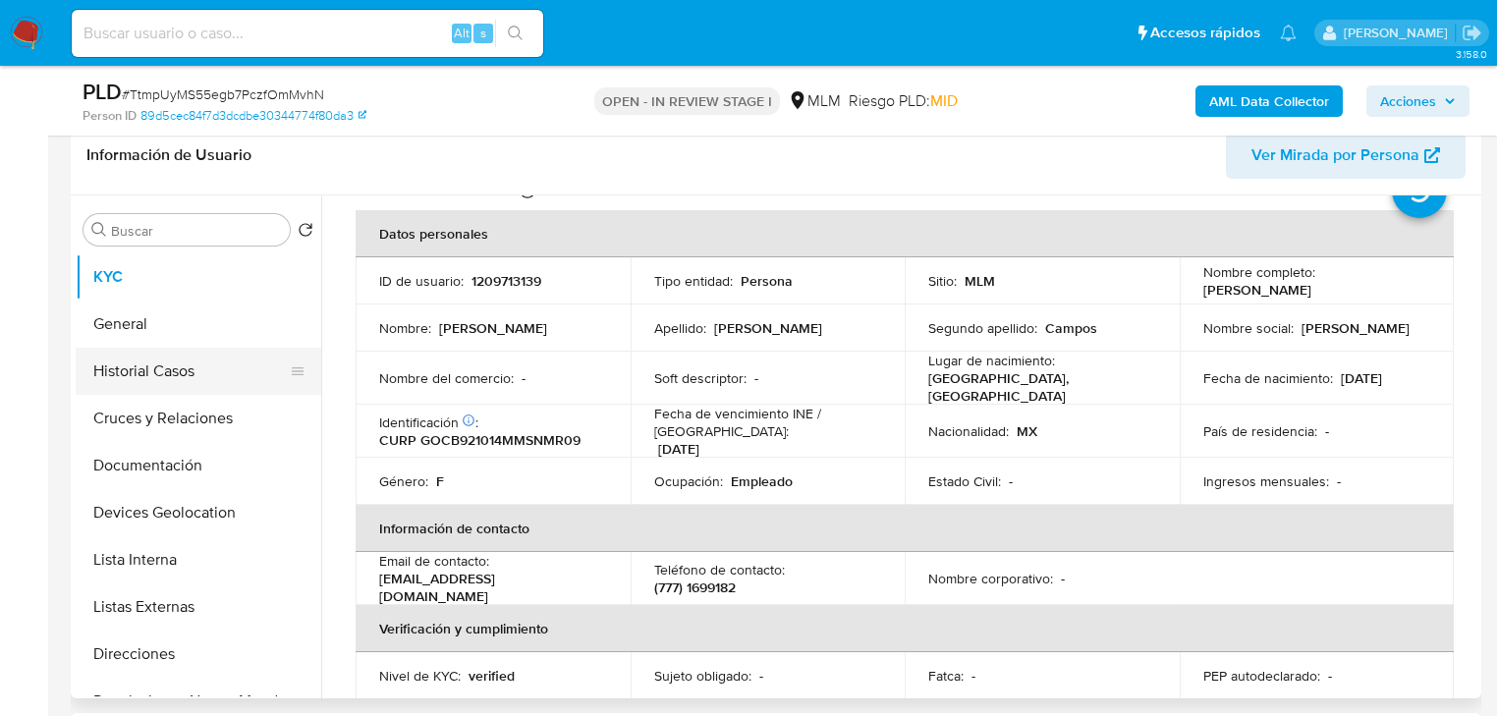
drag, startPoint x: 145, startPoint y: 360, endPoint x: 144, endPoint y: 346, distance: 14.8
click at [145, 360] on button "Historial Casos" at bounding box center [191, 371] width 230 height 47
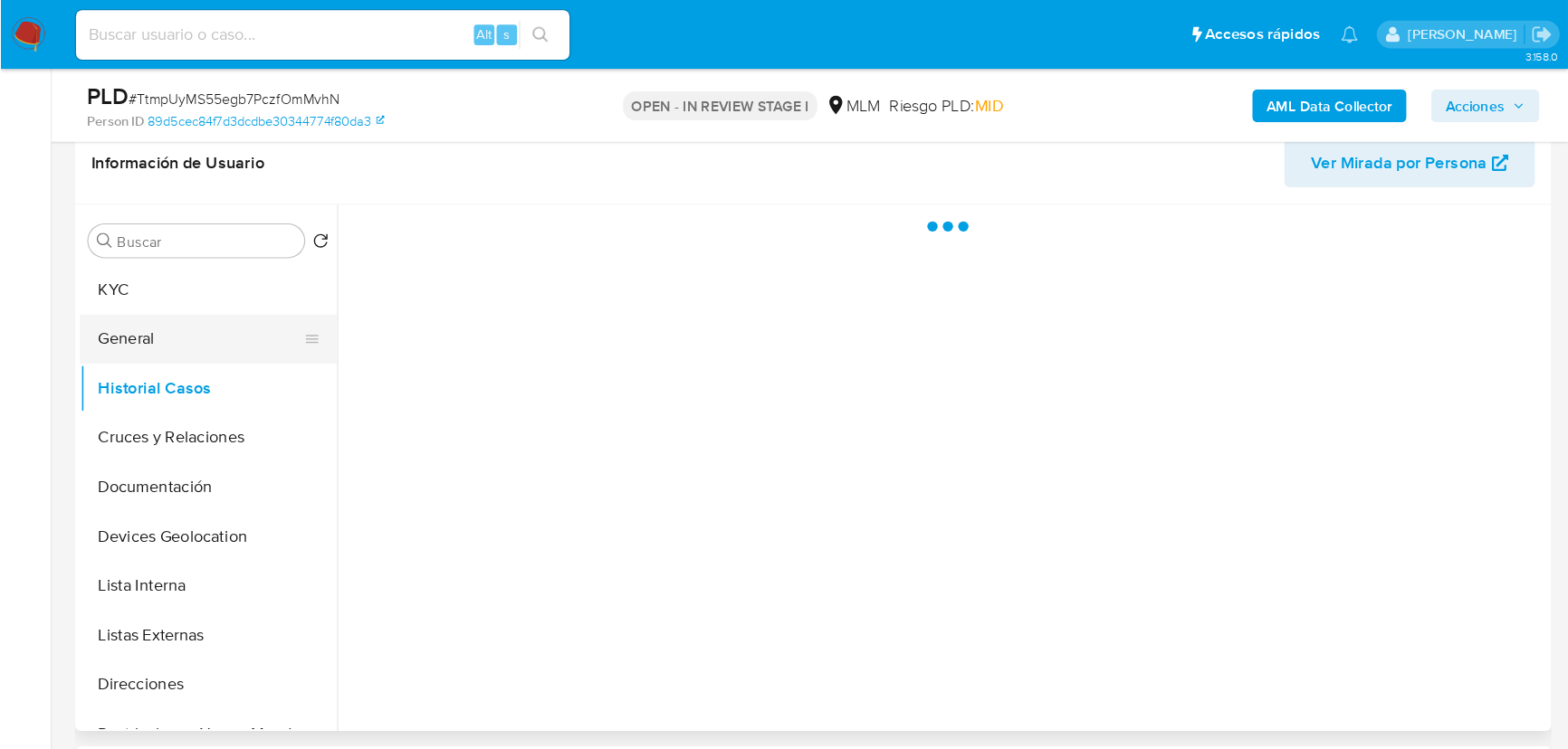
scroll to position [0, 0]
click at [134, 311] on button "General" at bounding box center [176, 298] width 212 height 43
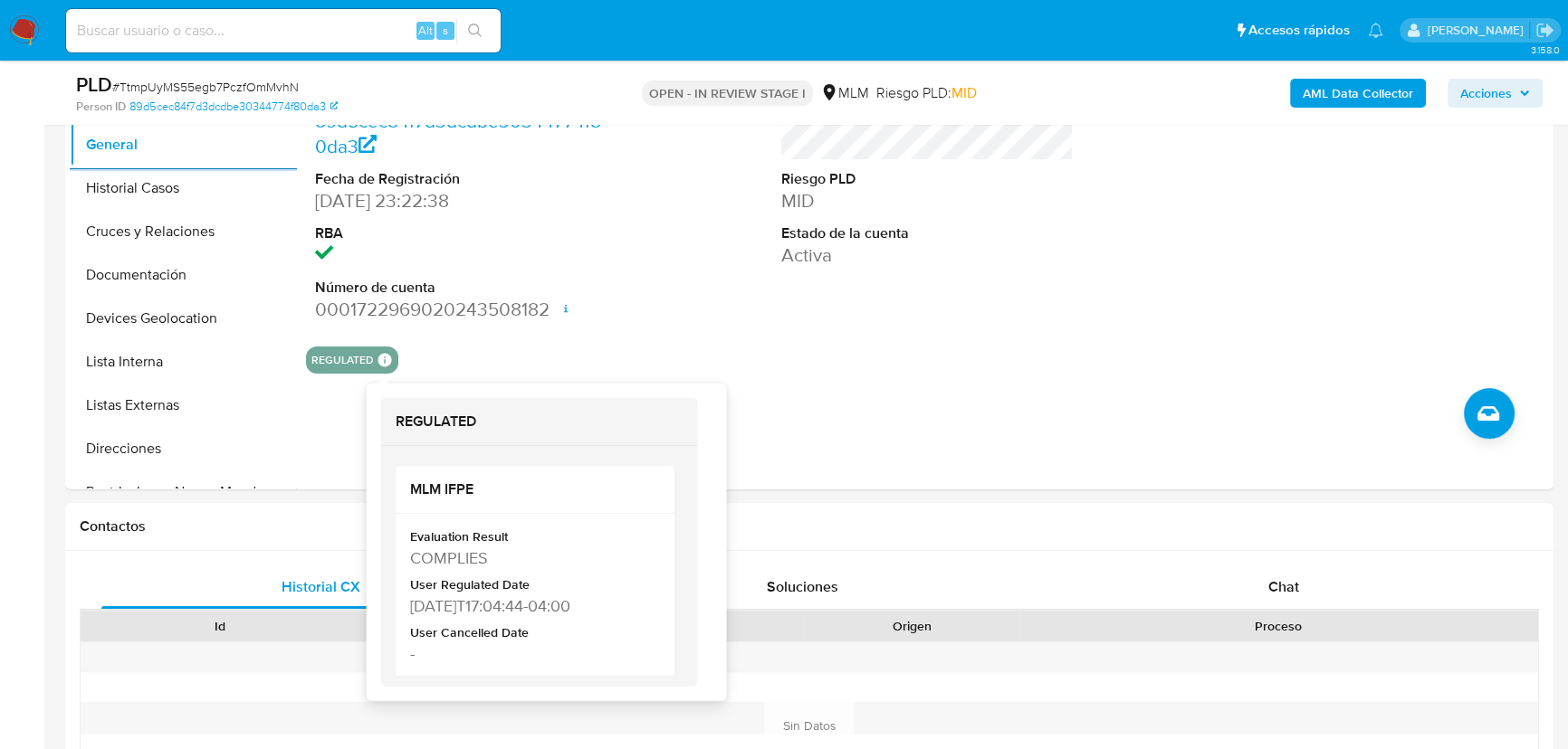
scroll to position [453, 0]
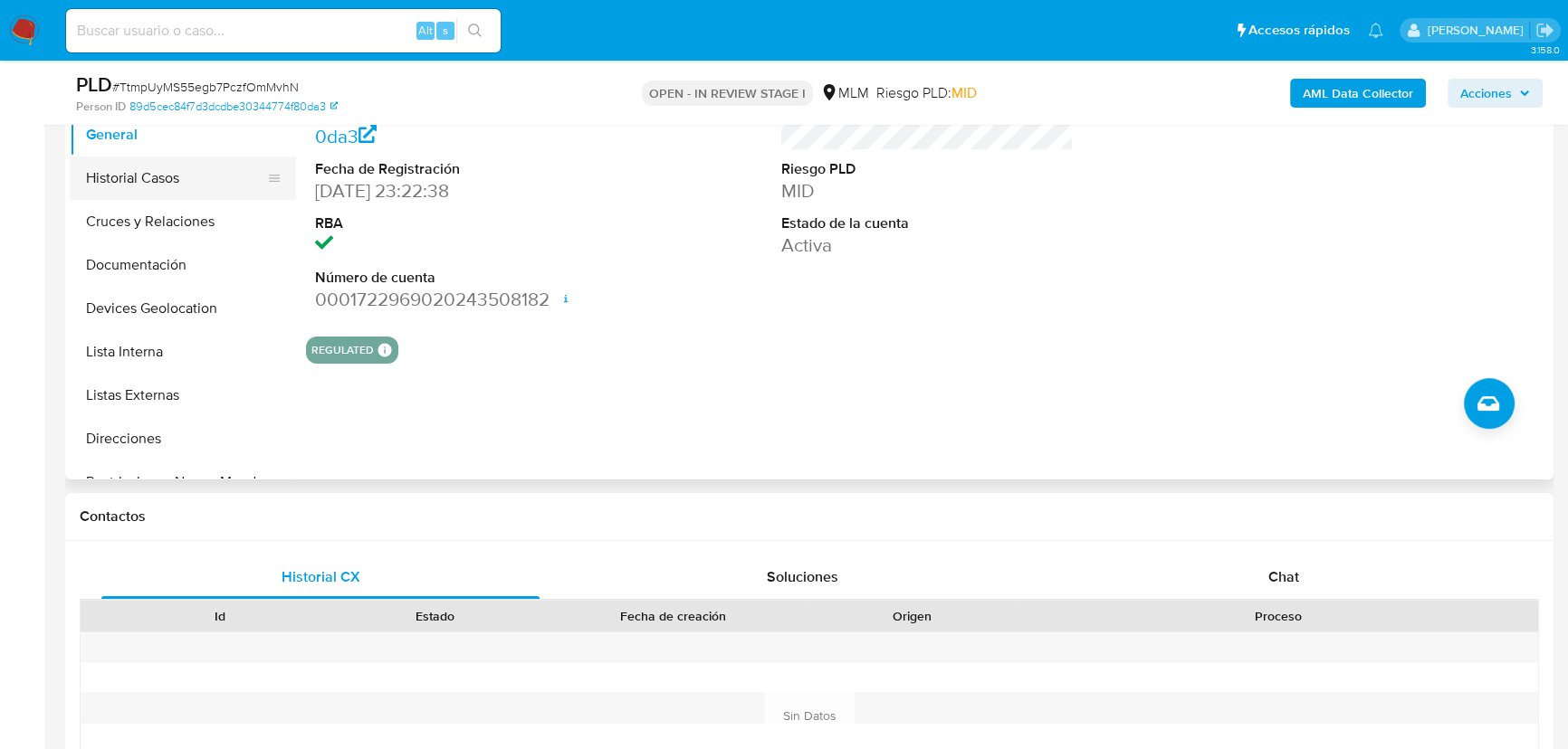
click at [149, 188] on button "Historial Casos" at bounding box center [176, 178] width 212 height 43
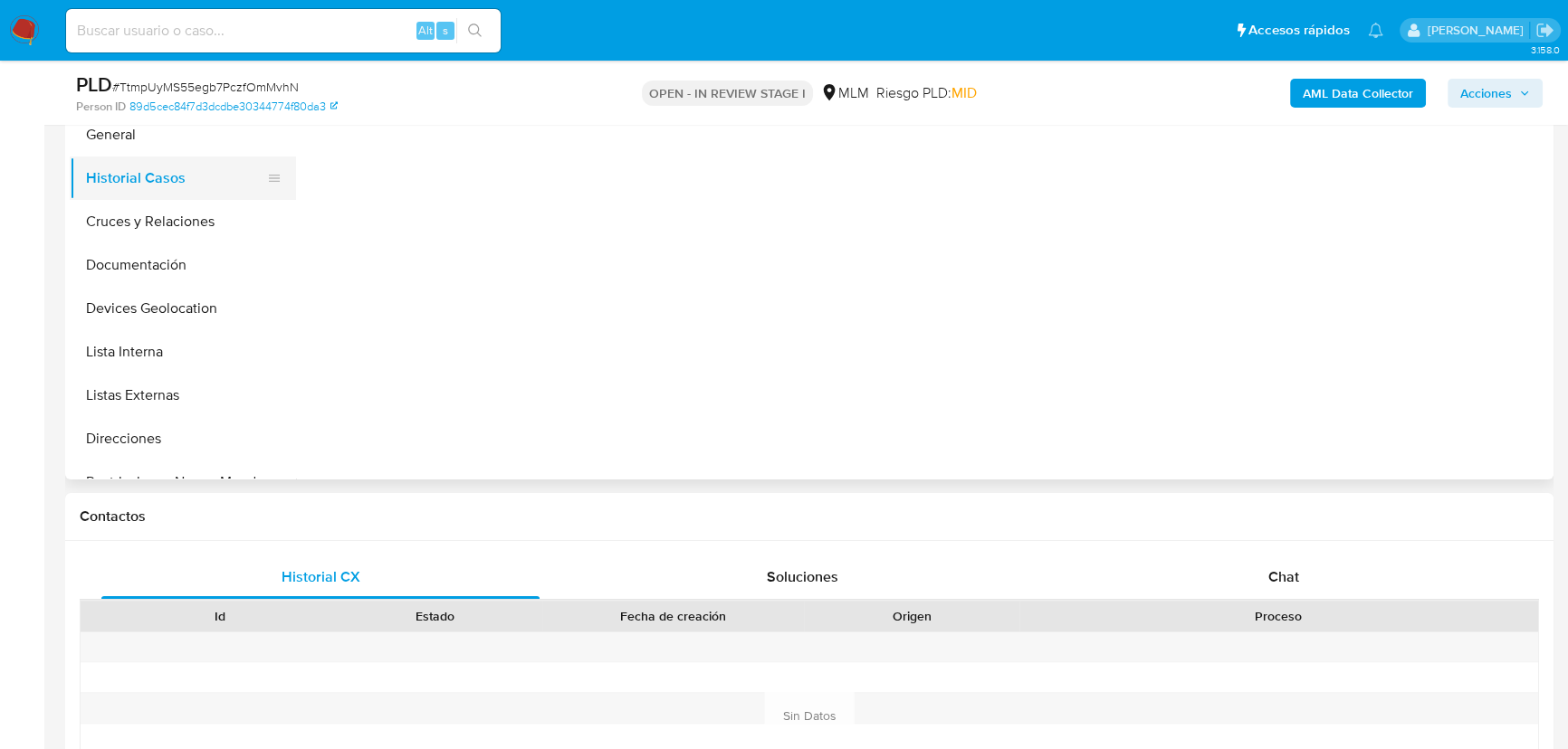
click at [150, 179] on button "Historial Casos" at bounding box center [176, 178] width 212 height 43
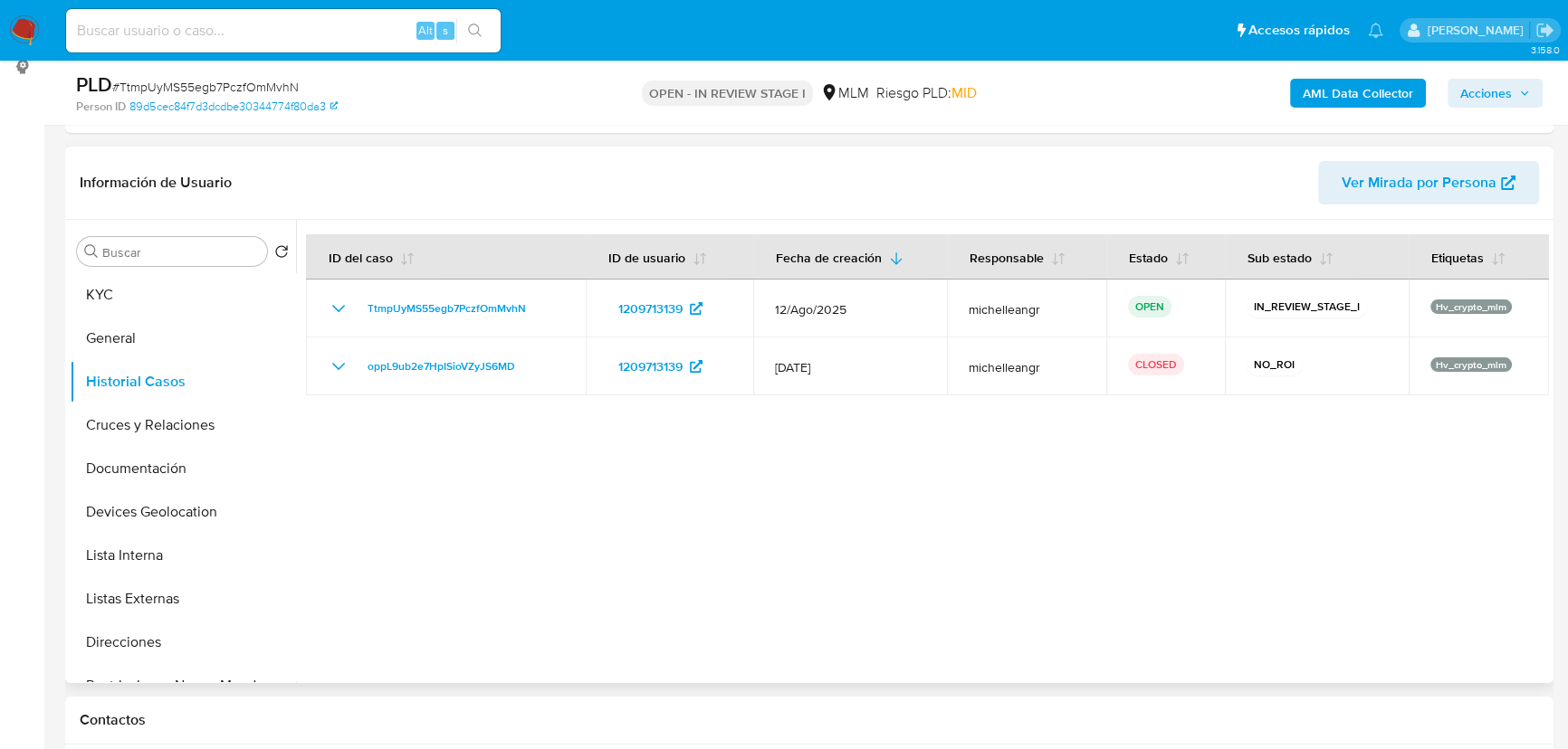
scroll to position [207, 0]
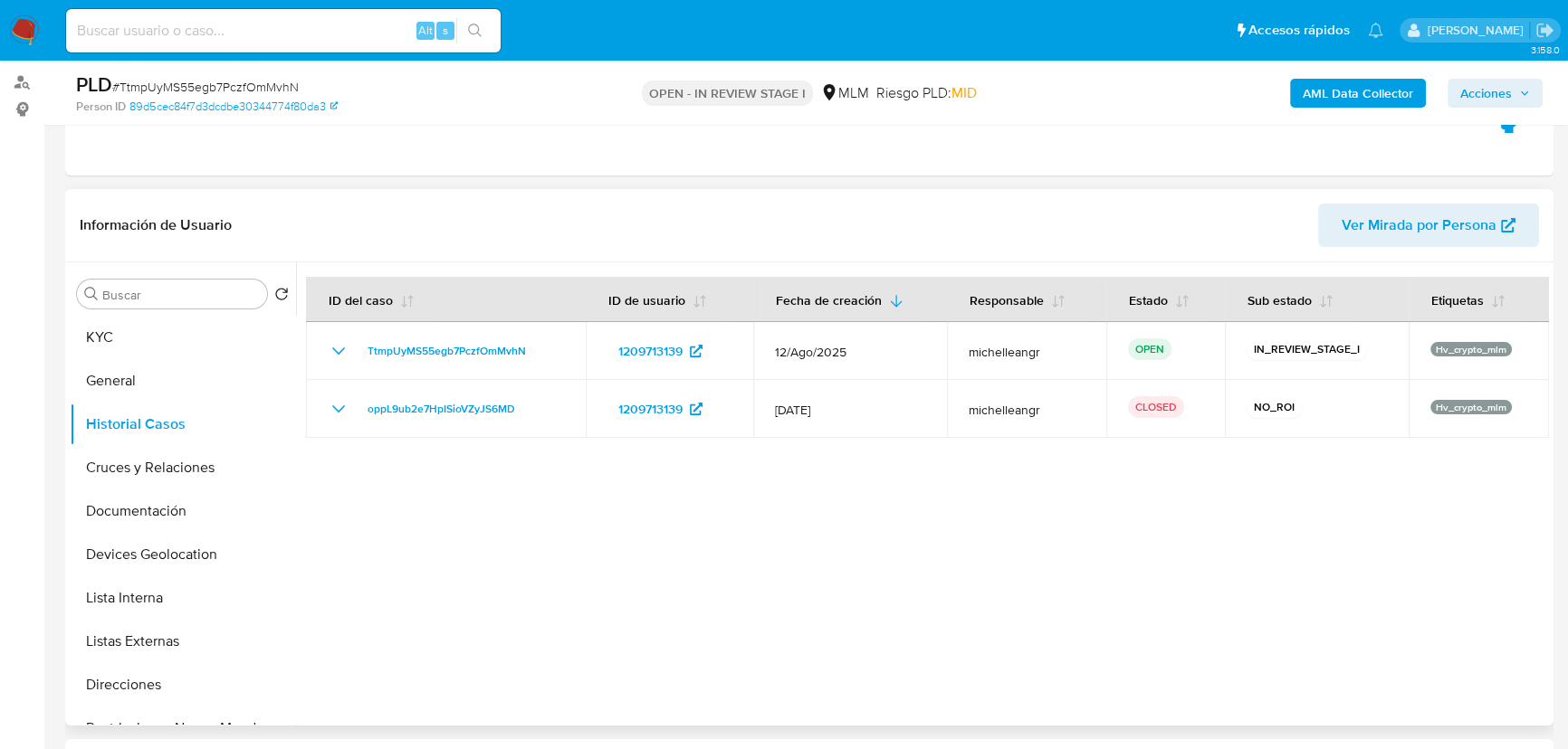
click at [1390, 545] on div at bounding box center [922, 494] width 1253 height 463
click at [146, 326] on button "KYC" at bounding box center [176, 337] width 212 height 43
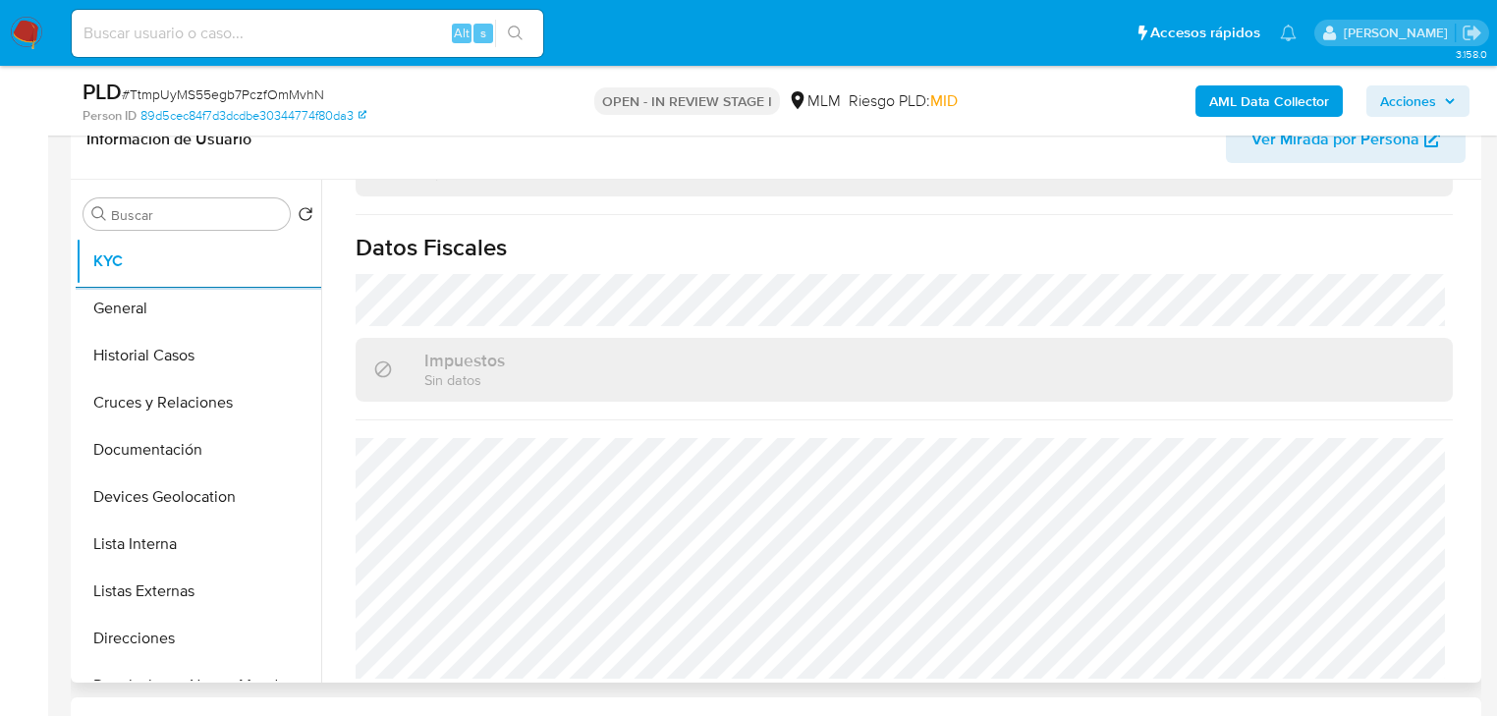
scroll to position [460, 0]
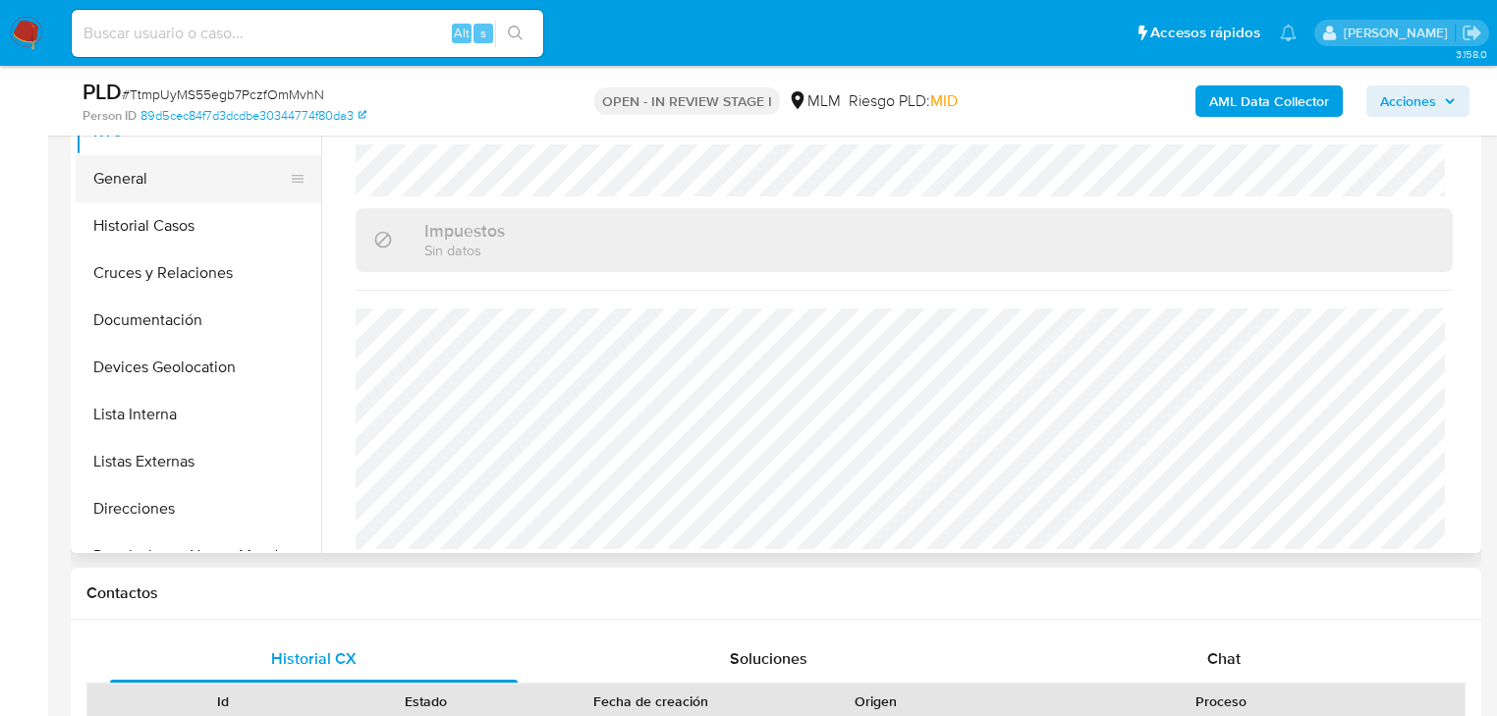
click at [161, 177] on button "General" at bounding box center [191, 178] width 230 height 47
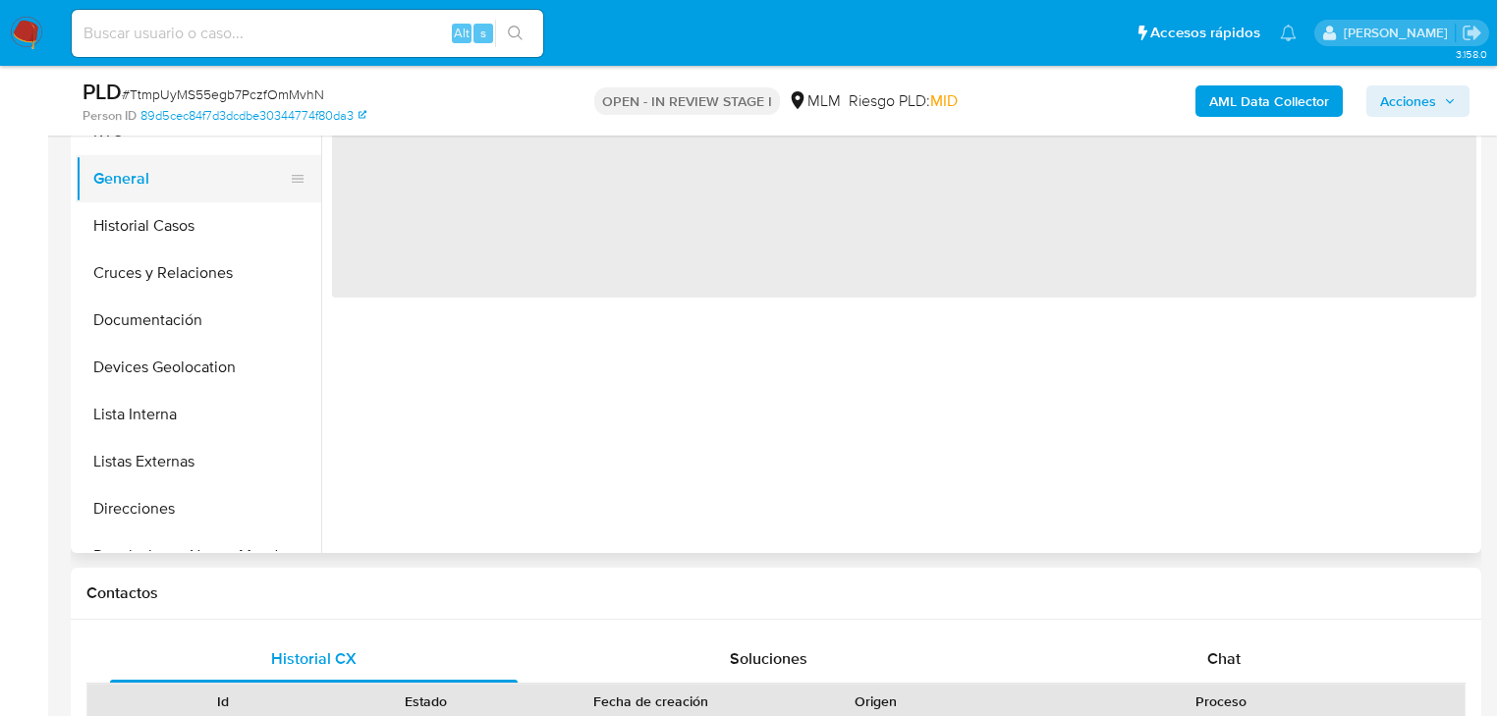
scroll to position [0, 0]
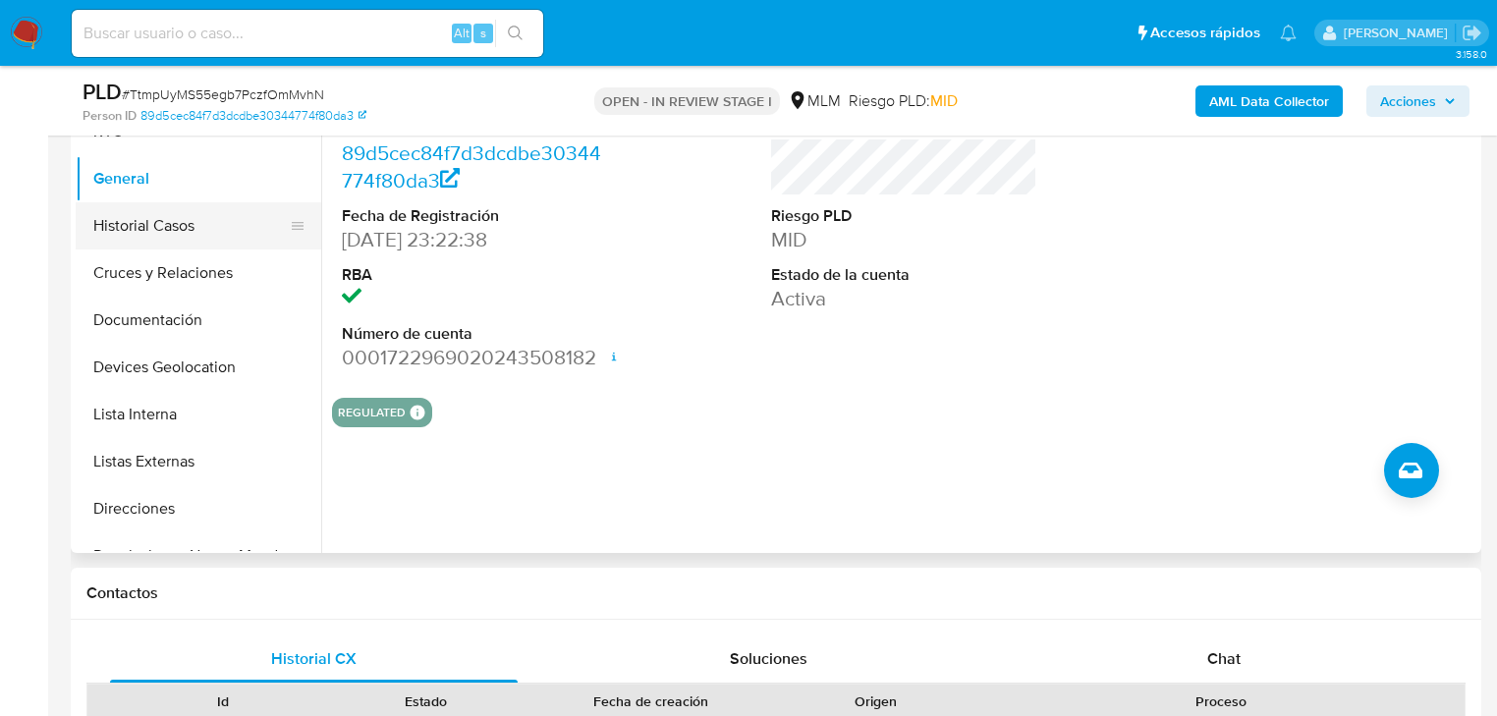
click at [192, 234] on button "Historial Casos" at bounding box center [191, 225] width 230 height 47
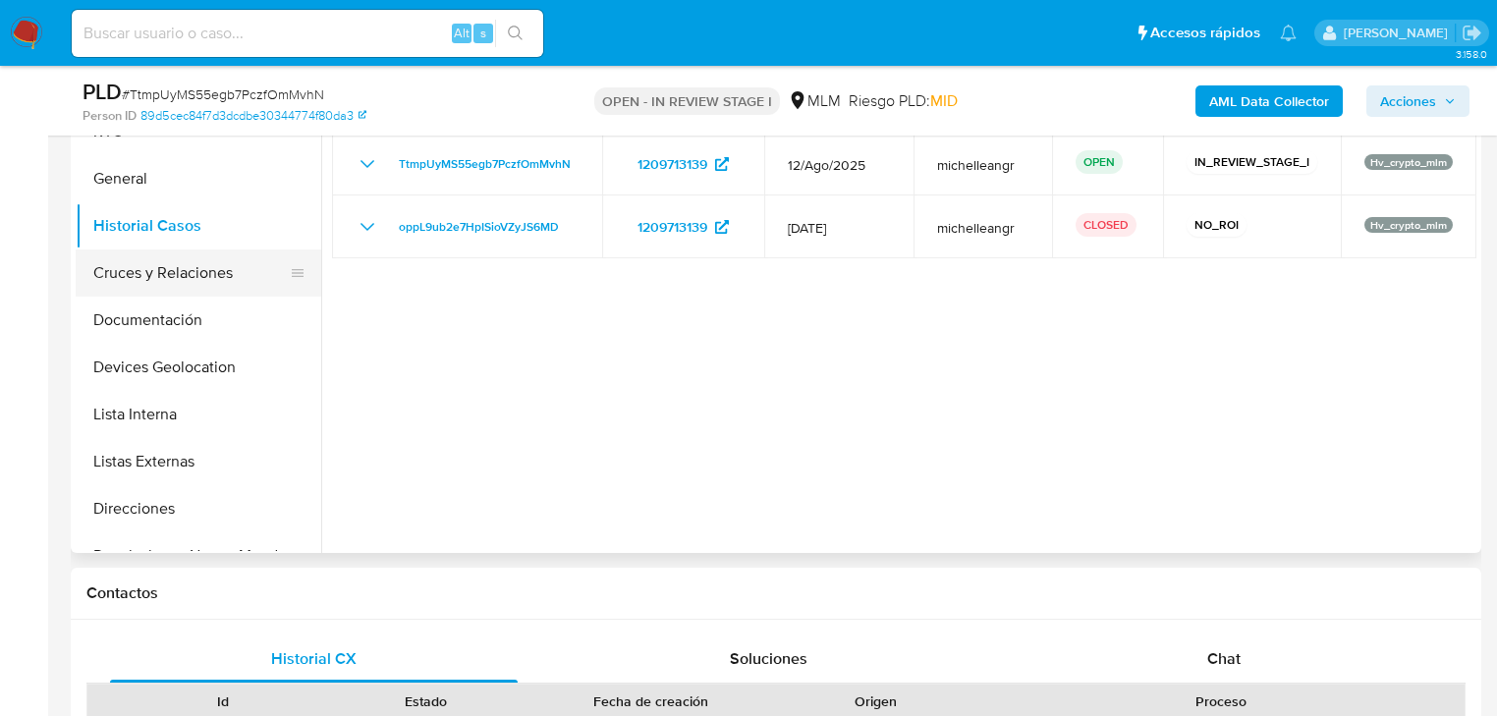
click at [228, 284] on button "Cruces y Relaciones" at bounding box center [191, 273] width 230 height 47
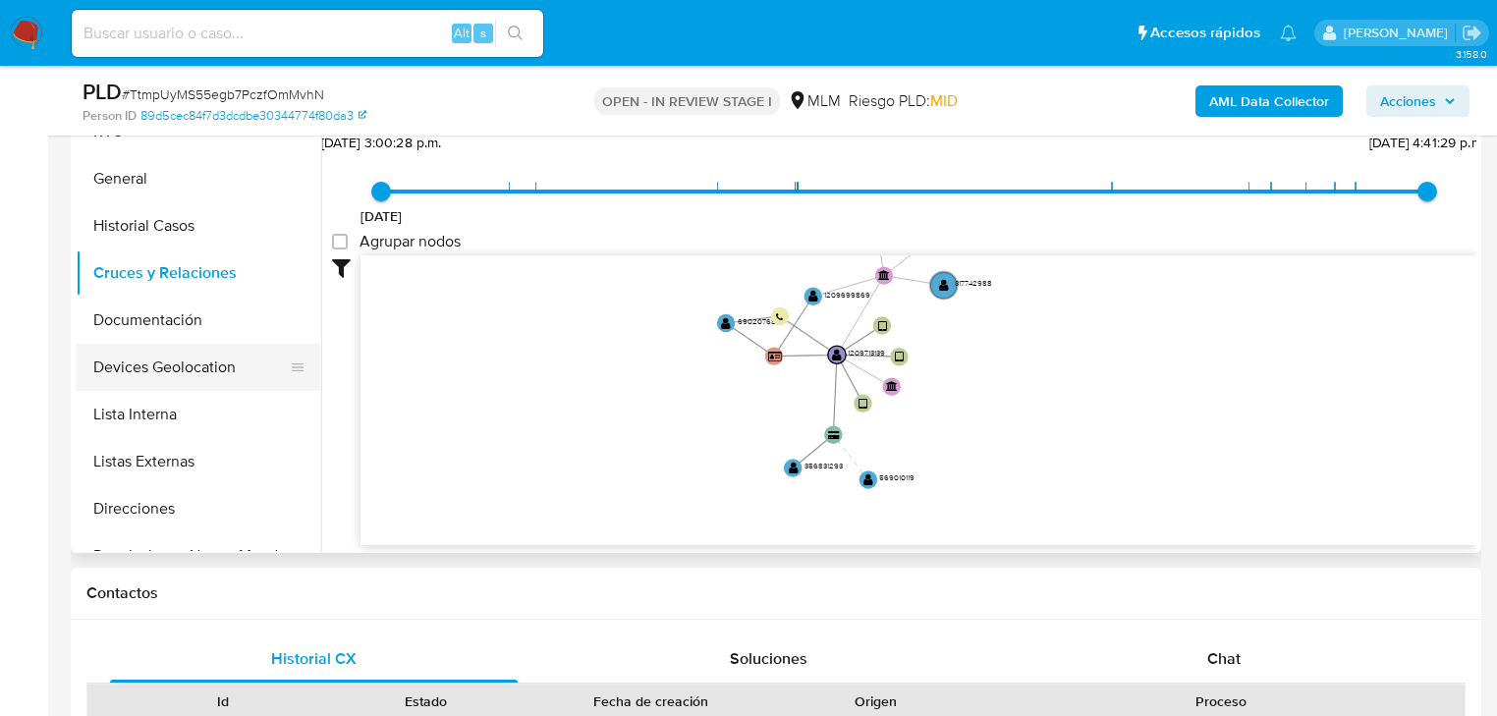
click at [243, 377] on button "Devices Geolocation" at bounding box center [191, 367] width 230 height 47
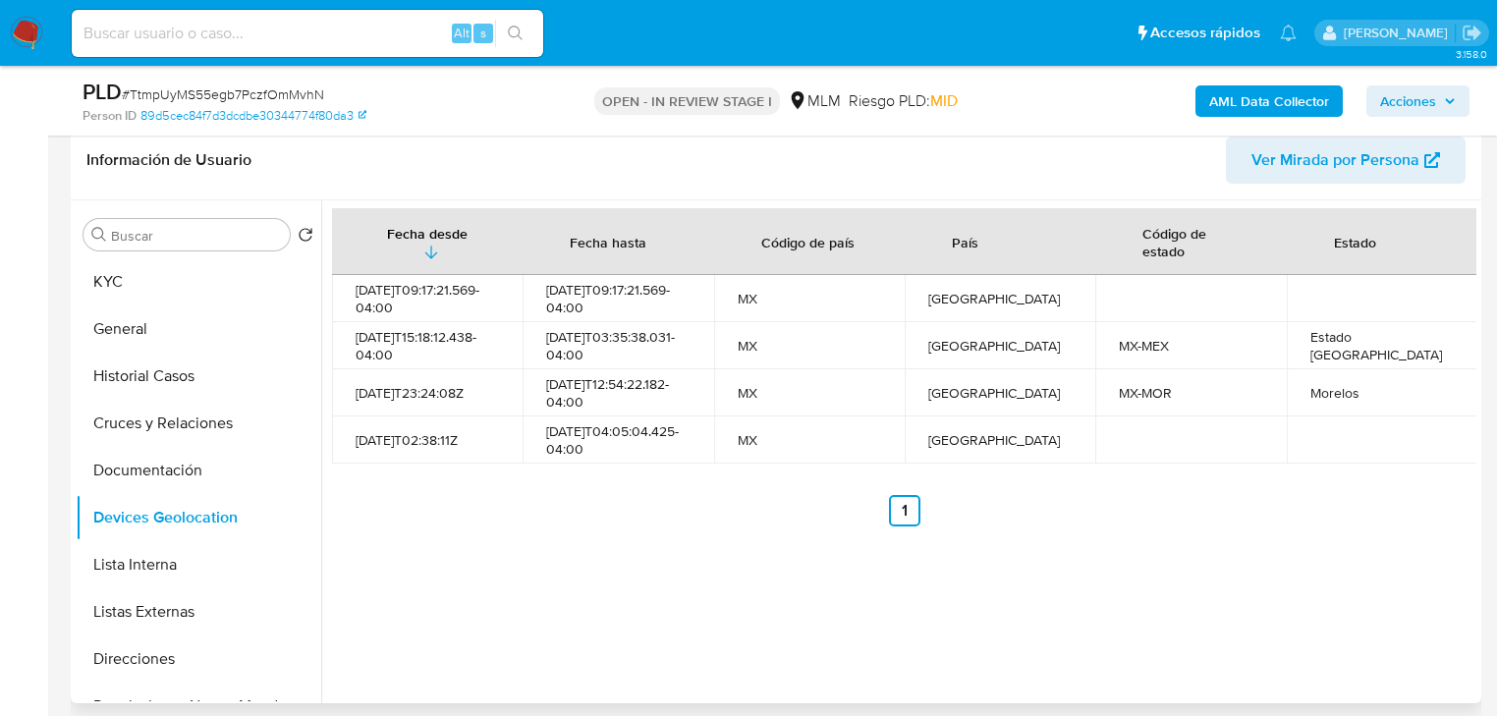
scroll to position [303, 0]
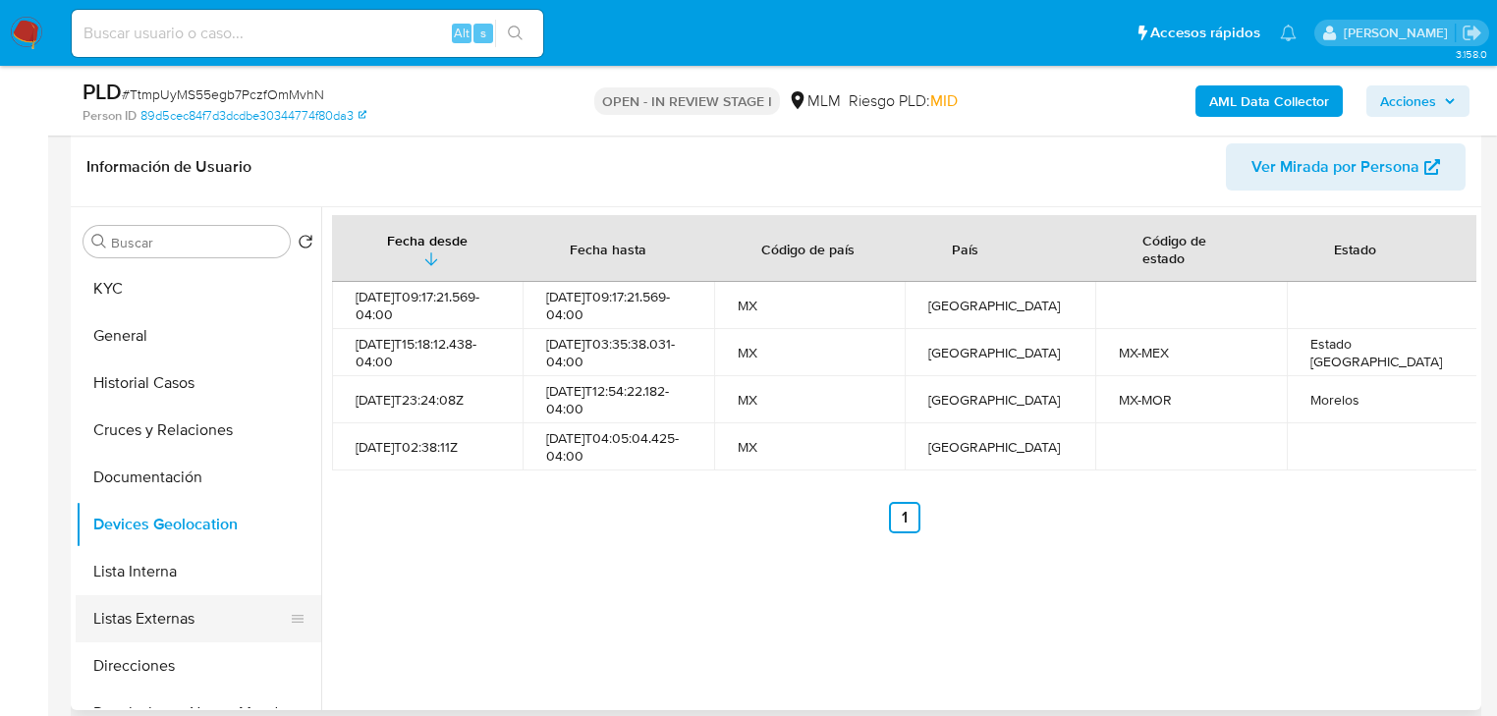
click at [236, 619] on button "Listas Externas" at bounding box center [191, 618] width 230 height 47
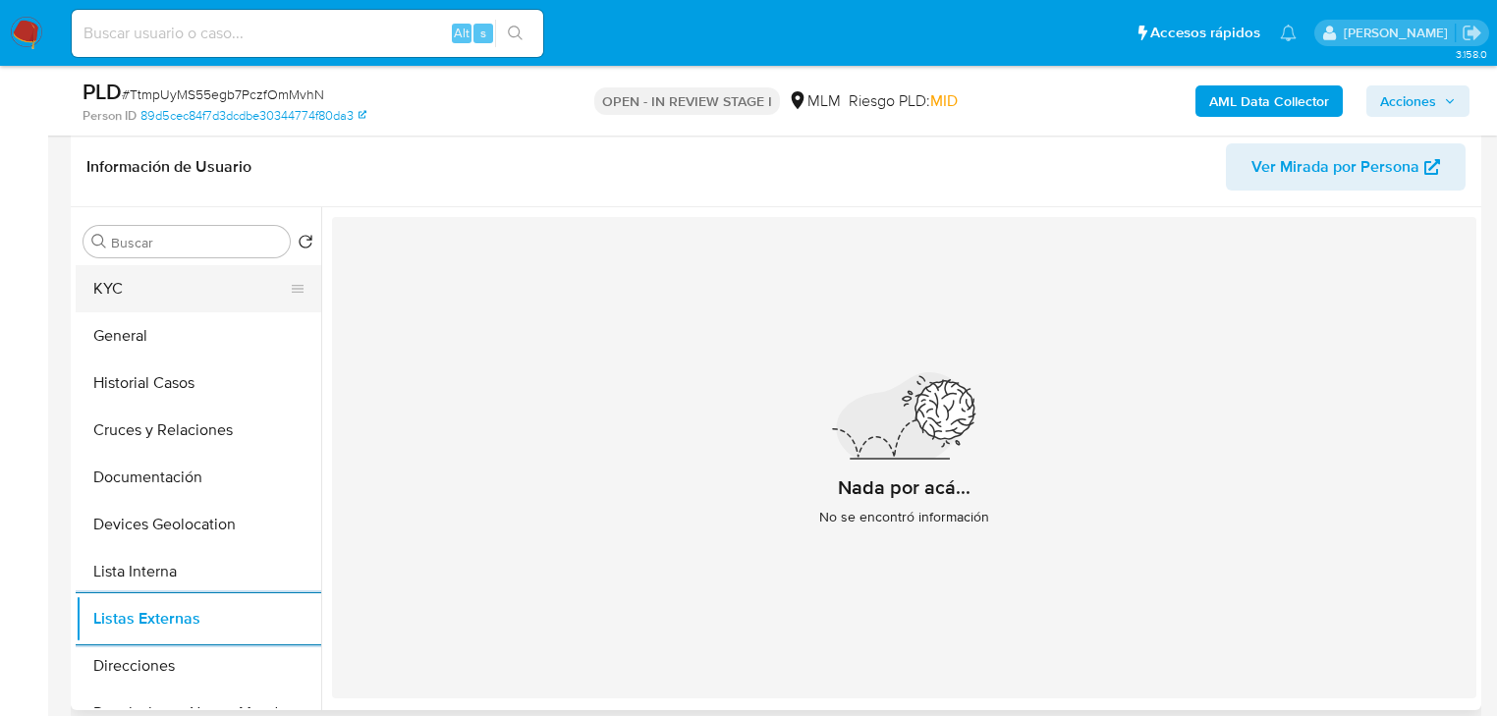
click at [118, 297] on button "KYC" at bounding box center [191, 288] width 230 height 47
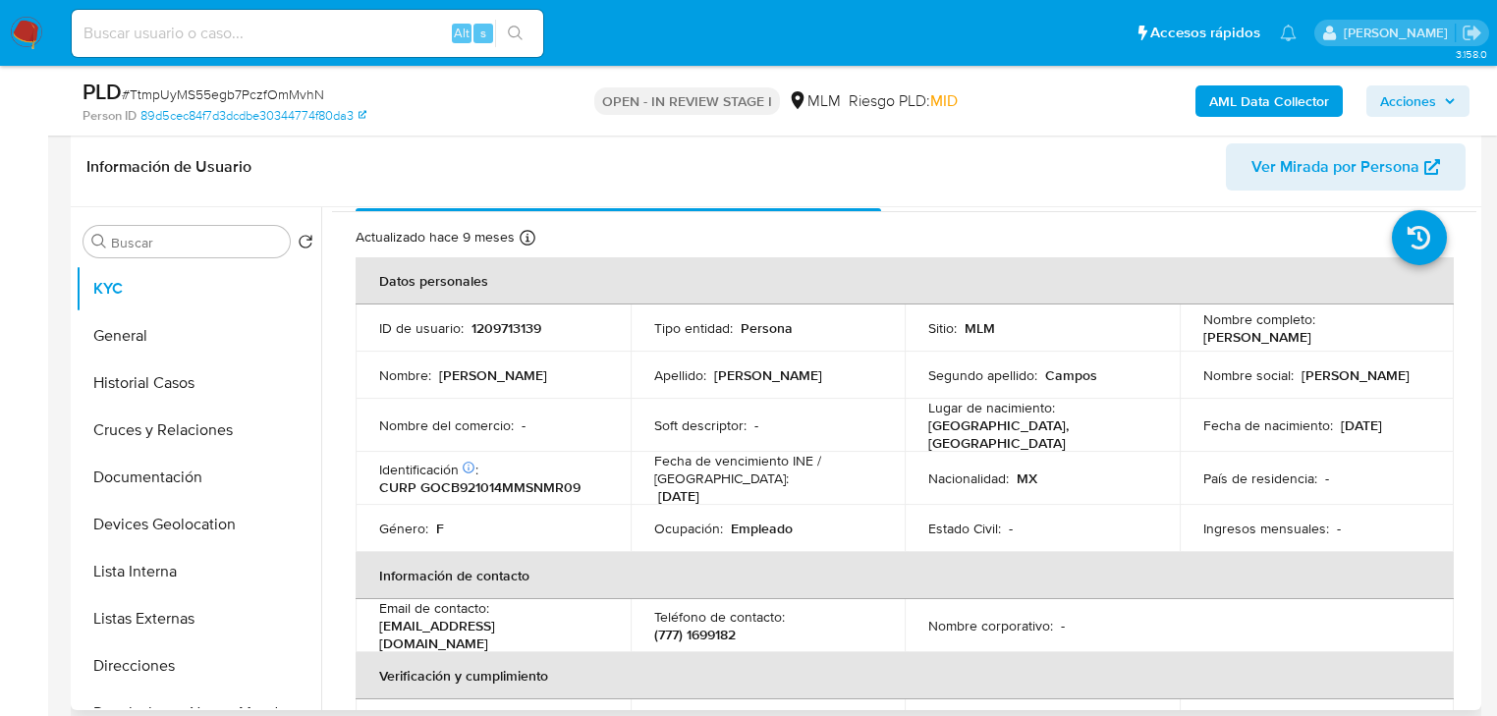
scroll to position [236, 0]
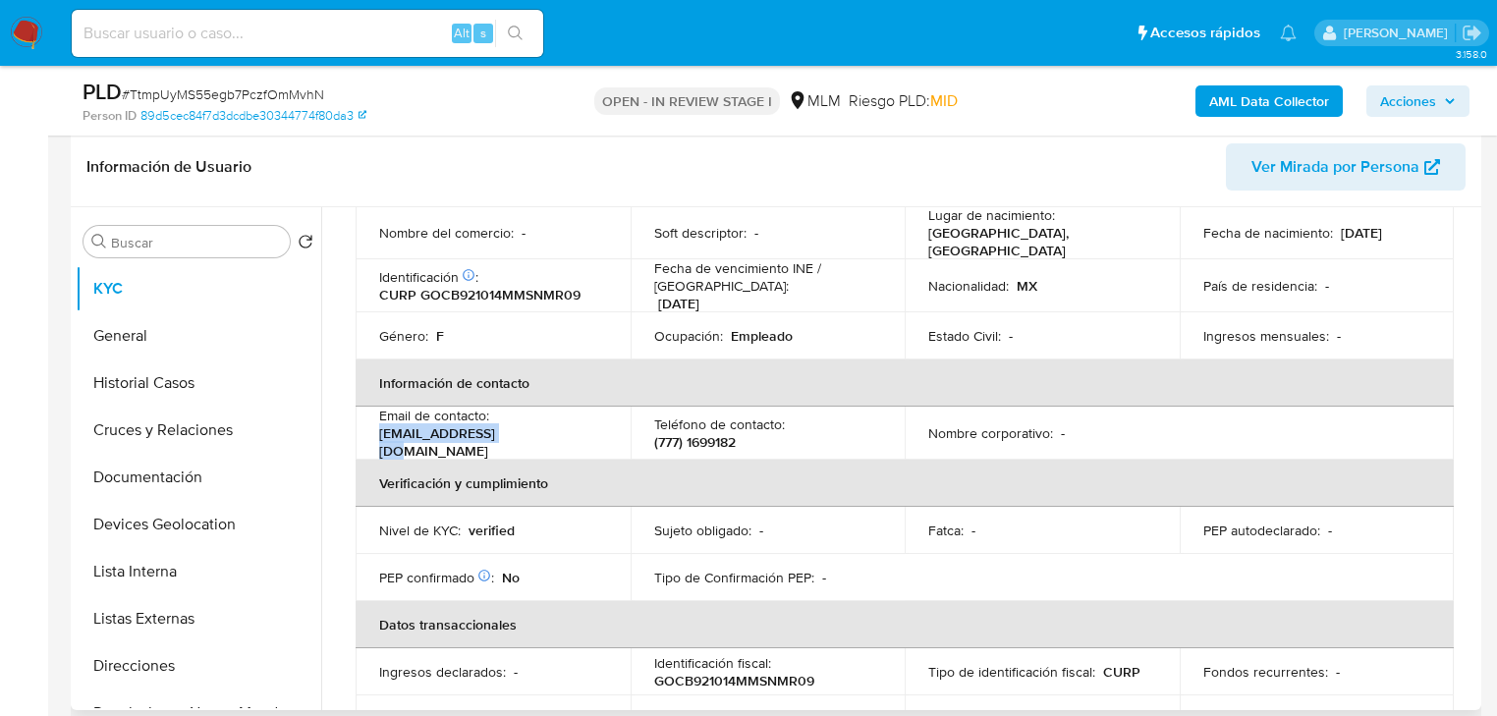
drag, startPoint x: 535, startPoint y: 437, endPoint x: 375, endPoint y: 436, distance: 160.1
click at [375, 436] on td "Email de contacto : bere.gc@icloud.com" at bounding box center [493, 433] width 275 height 53
copy p "bere.gc@icloud.com"
click at [707, 433] on p "(777) 1699182" at bounding box center [695, 442] width 82 height 18
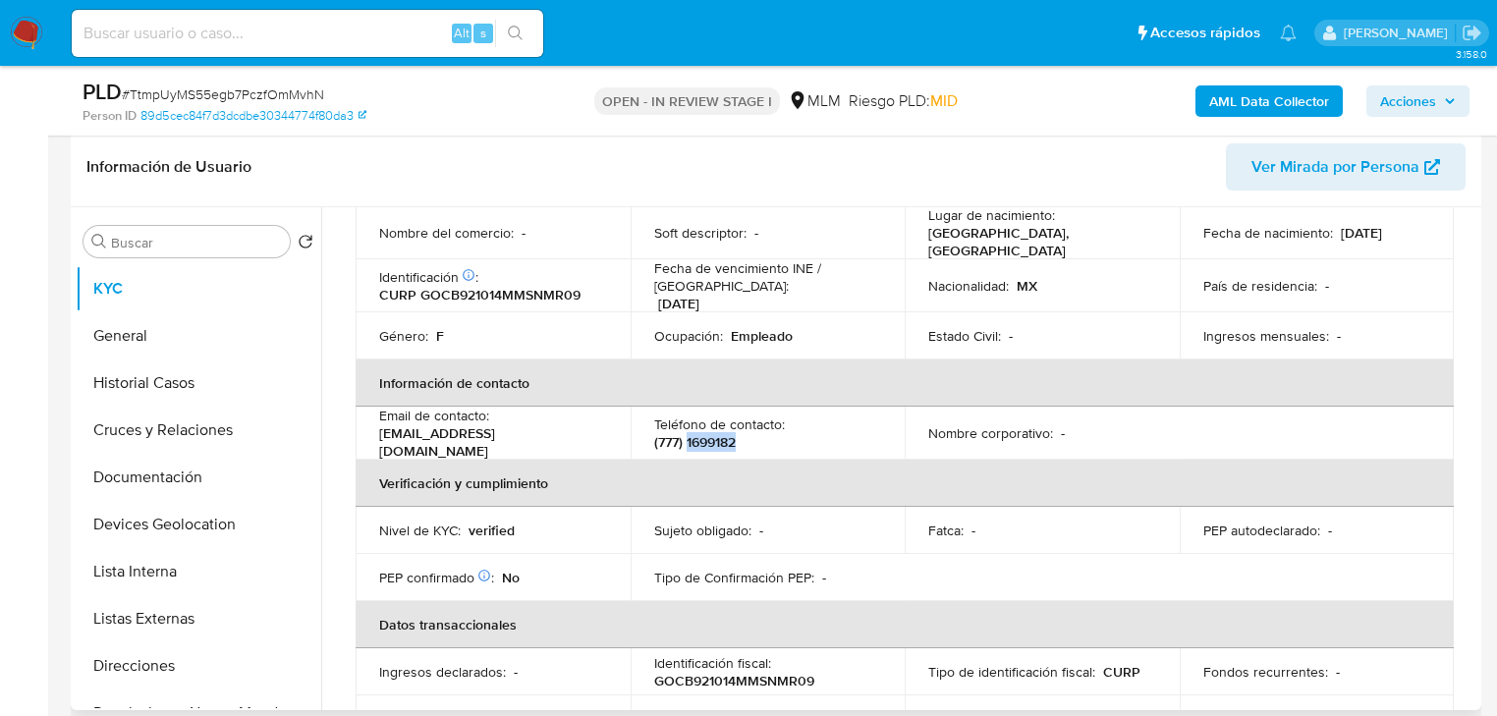
copy p "1699182"
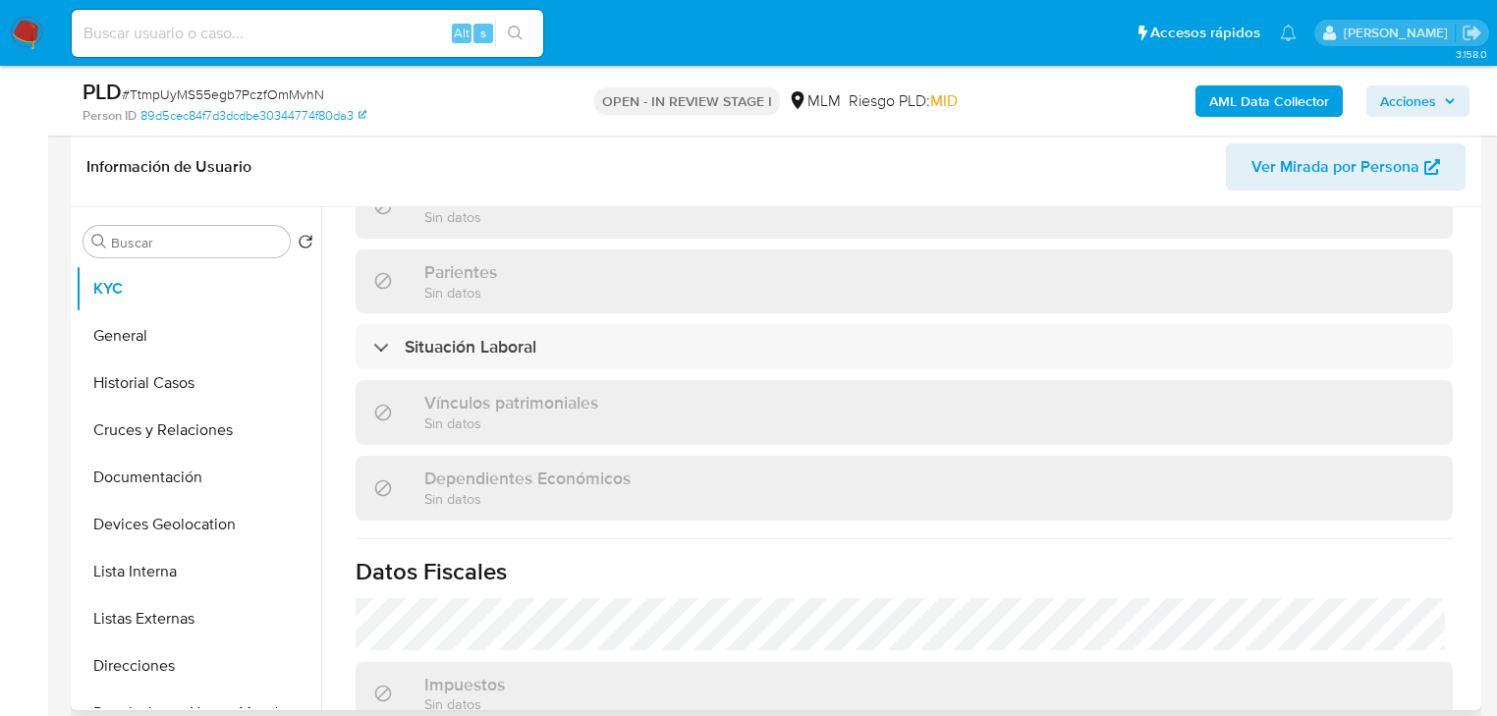
scroll to position [1240, 0]
